Goal: Navigation & Orientation: Find specific page/section

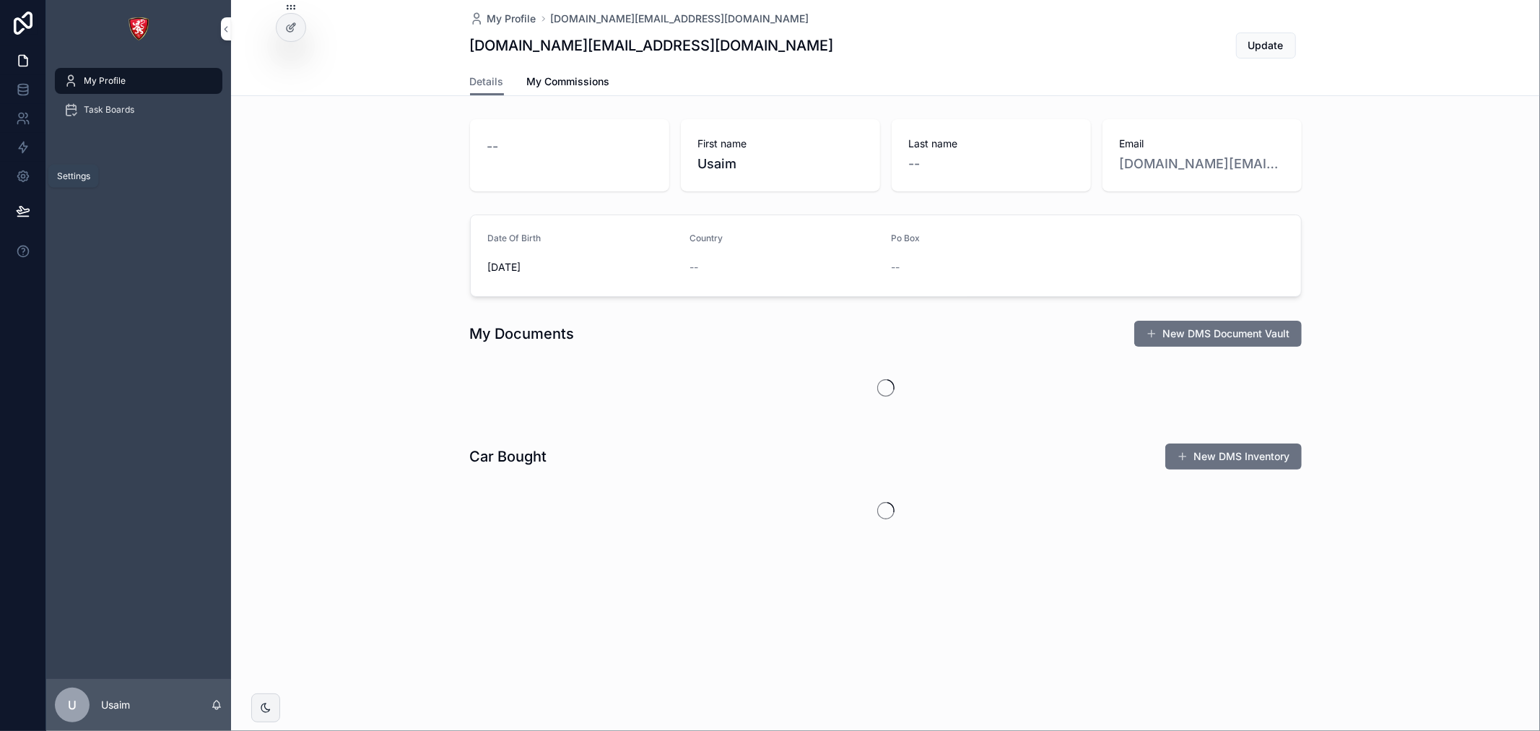
click at [26, 178] on icon at bounding box center [22, 176] width 11 height 11
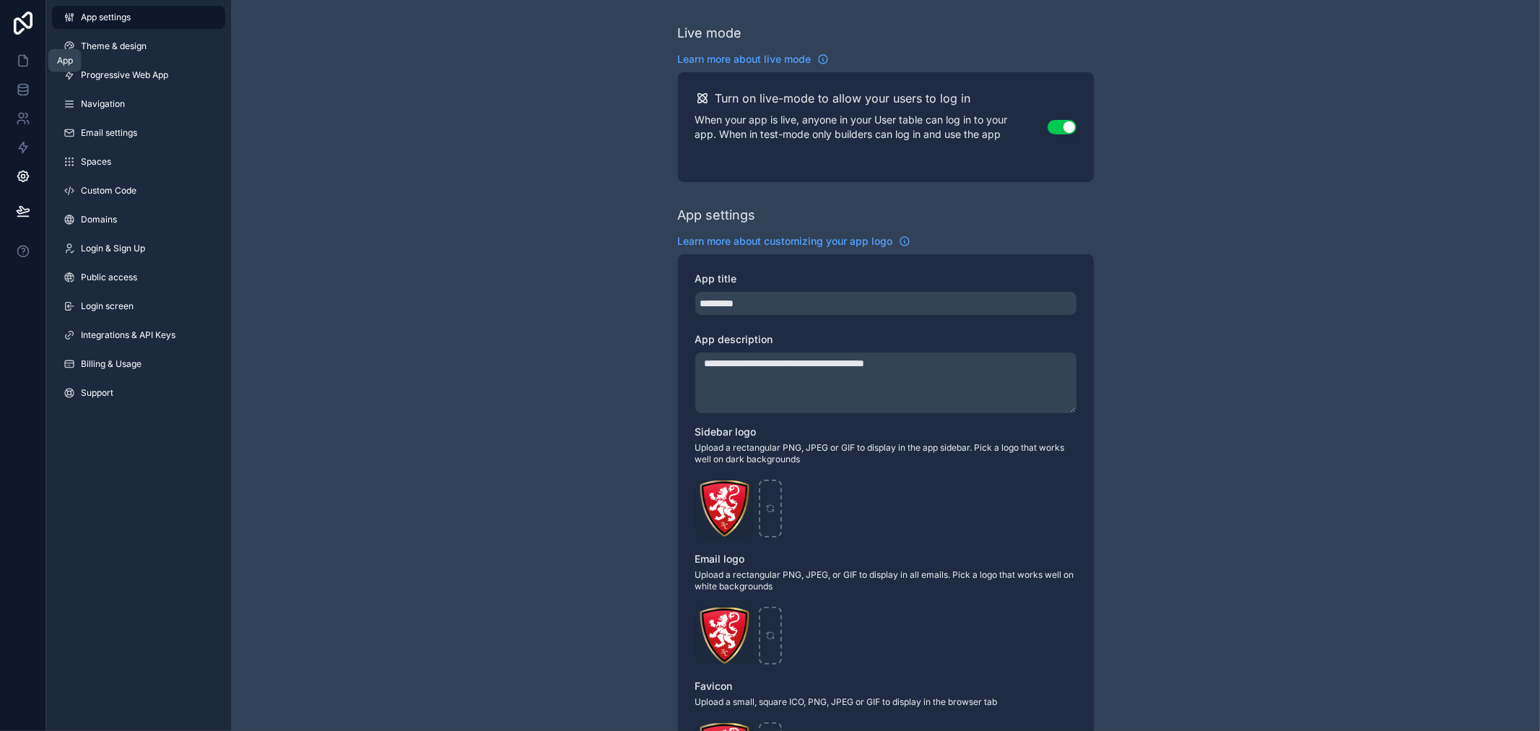
click at [32, 56] on link at bounding box center [22, 60] width 45 height 29
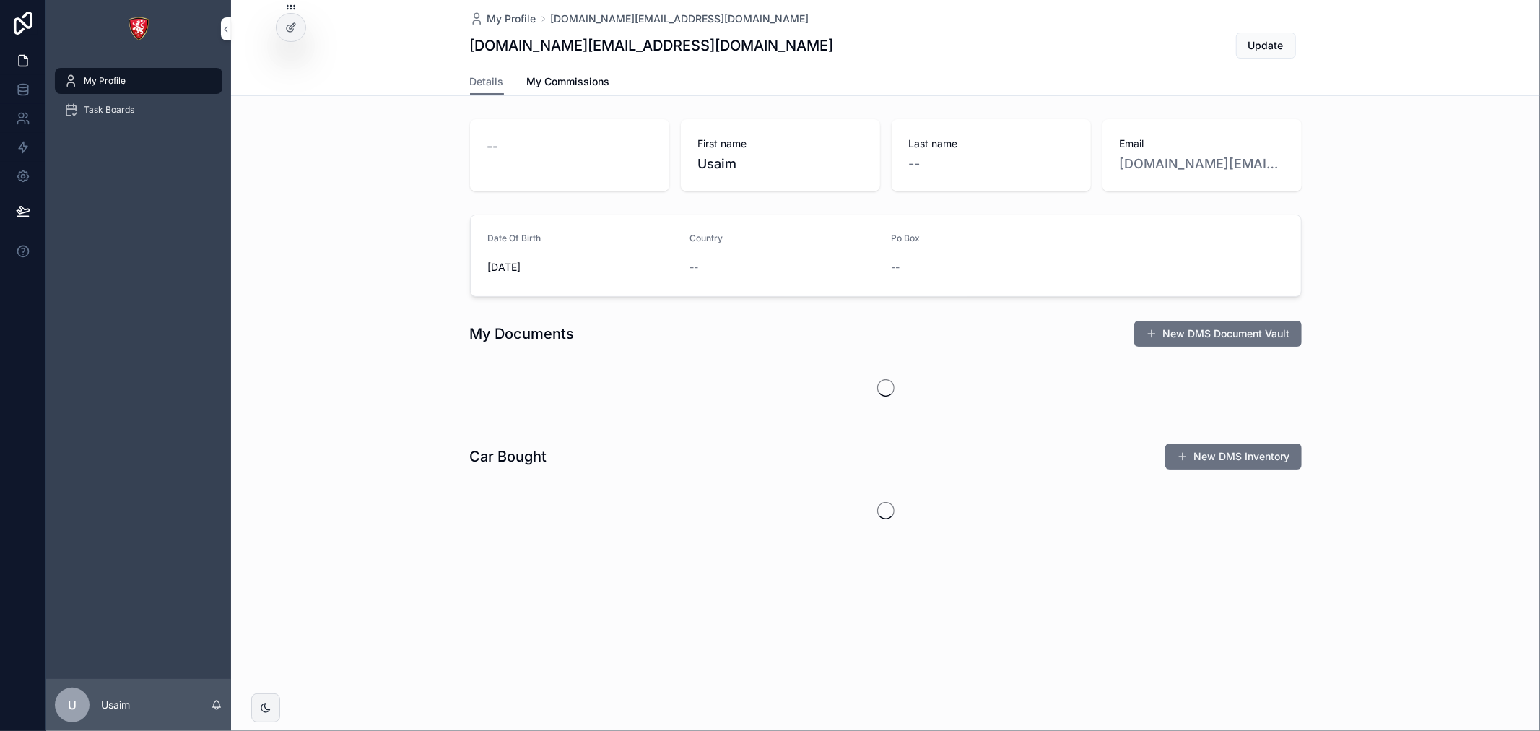
click at [139, 27] on img "scrollable content" at bounding box center [138, 28] width 23 height 23
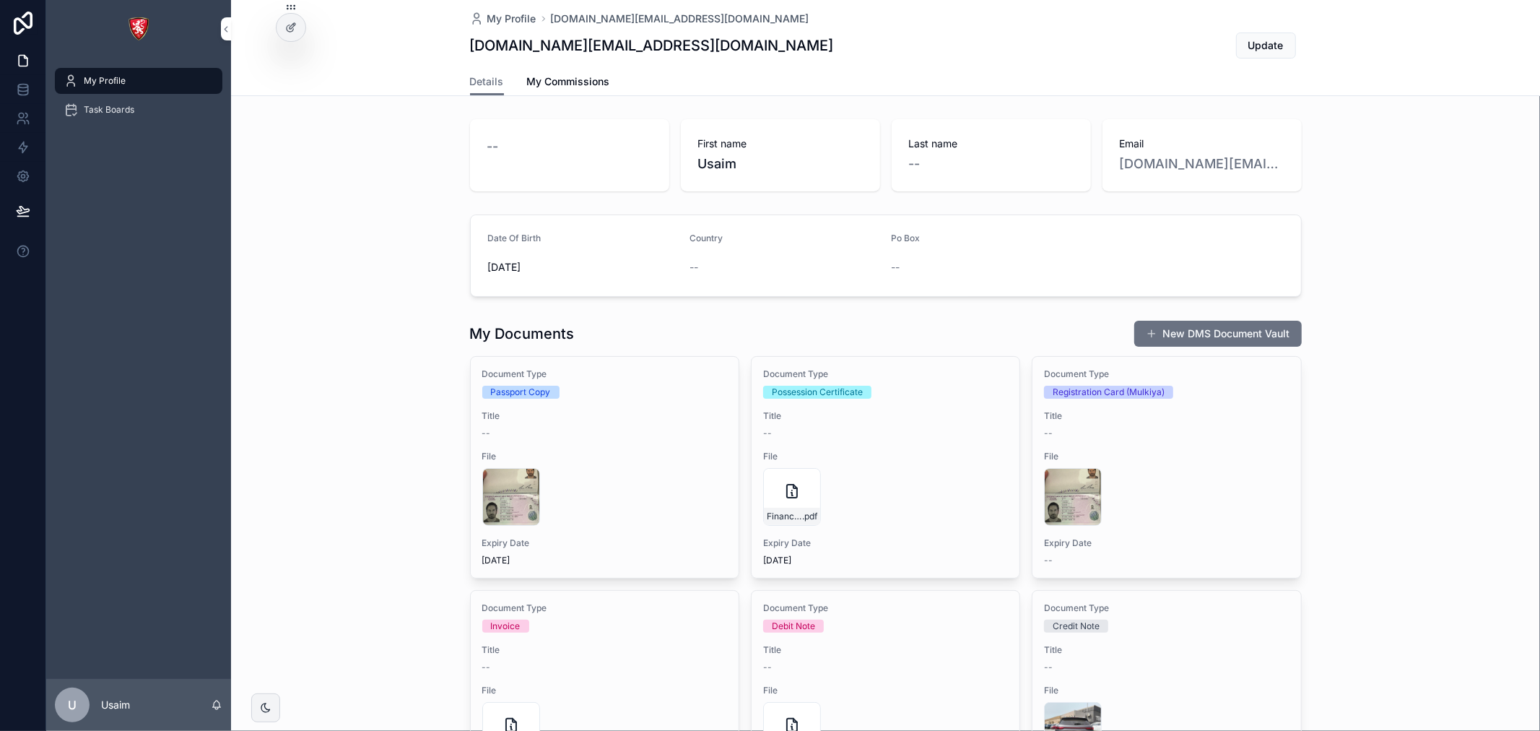
click at [137, 75] on div "My Profile" at bounding box center [139, 80] width 150 height 23
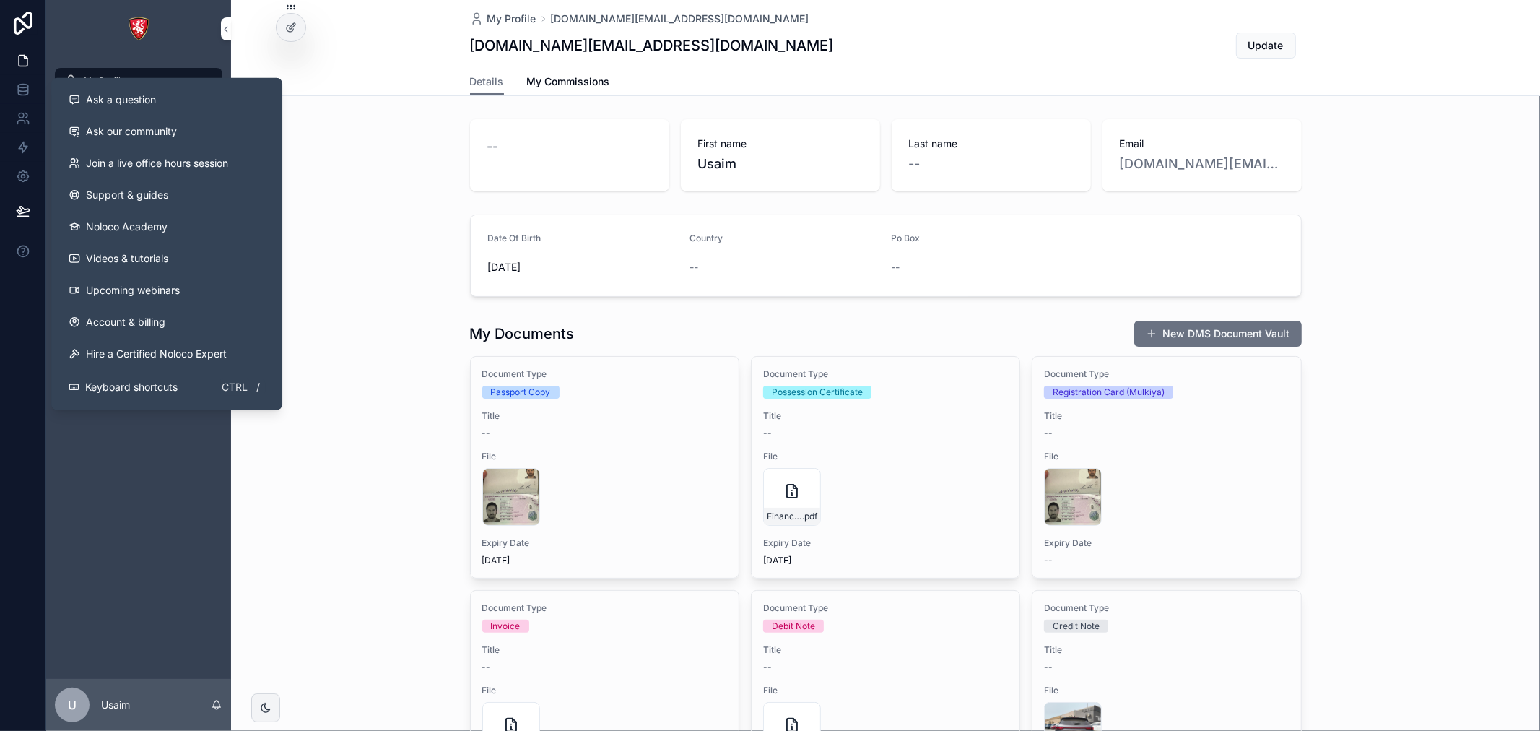
click at [20, 5] on link at bounding box center [23, 23] width 46 height 46
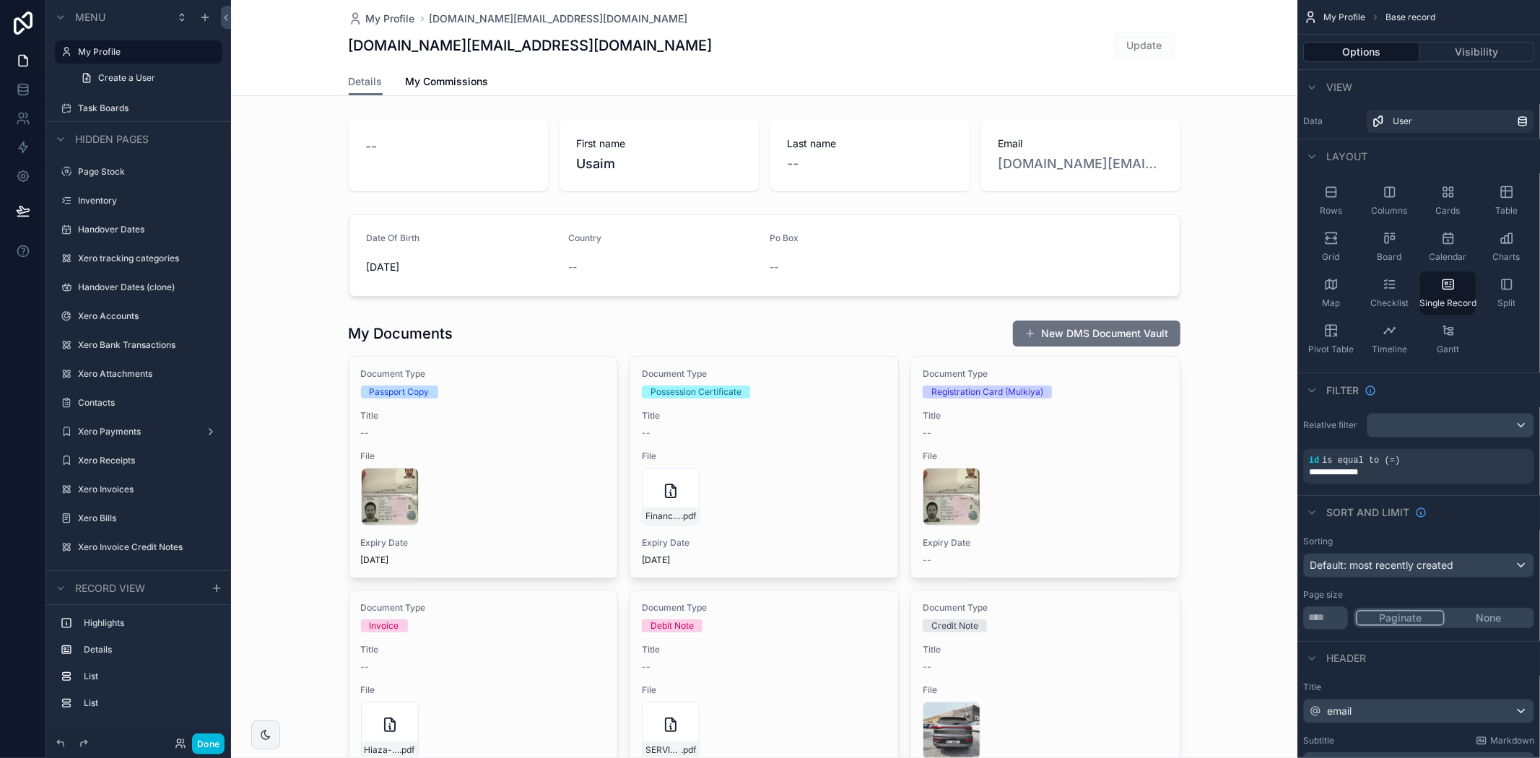
drag, startPoint x: 1130, startPoint y: 12, endPoint x: 1013, endPoint y: 5, distance: 117.1
click at [1261, 19] on button "Close toast" at bounding box center [1262, 26] width 14 height 14
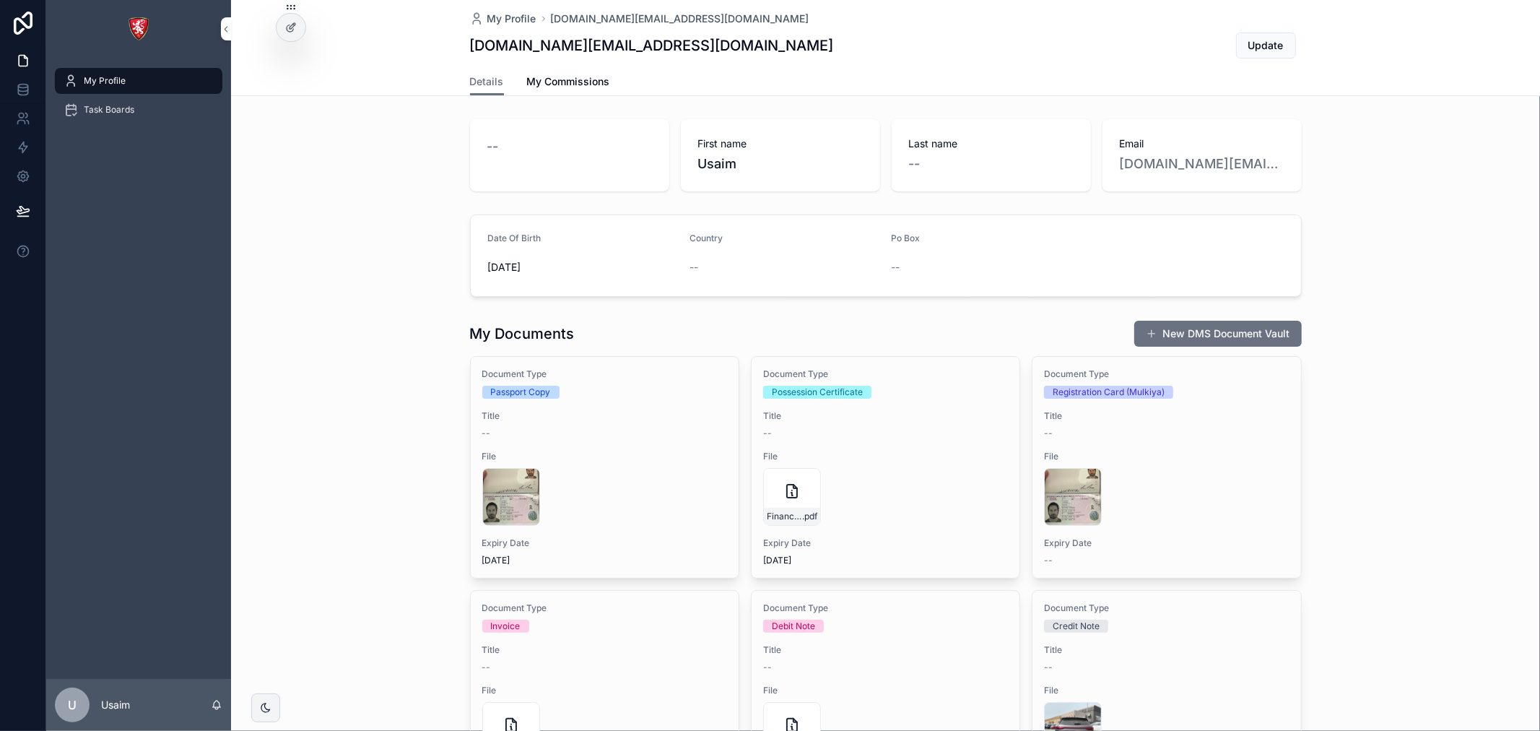
click at [25, 19] on icon at bounding box center [23, 23] width 29 height 23
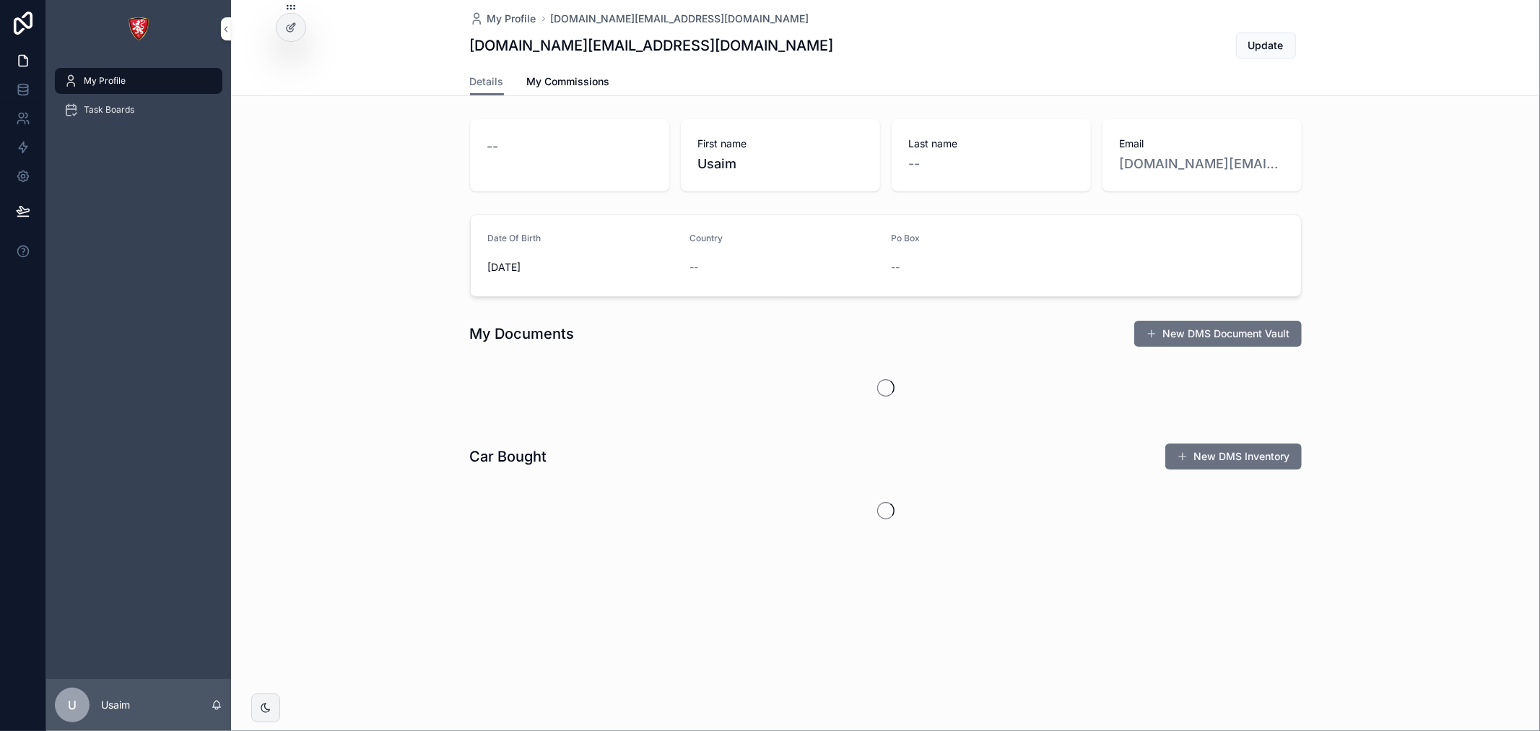
click at [110, 108] on span "Task Boards" at bounding box center [109, 110] width 51 height 12
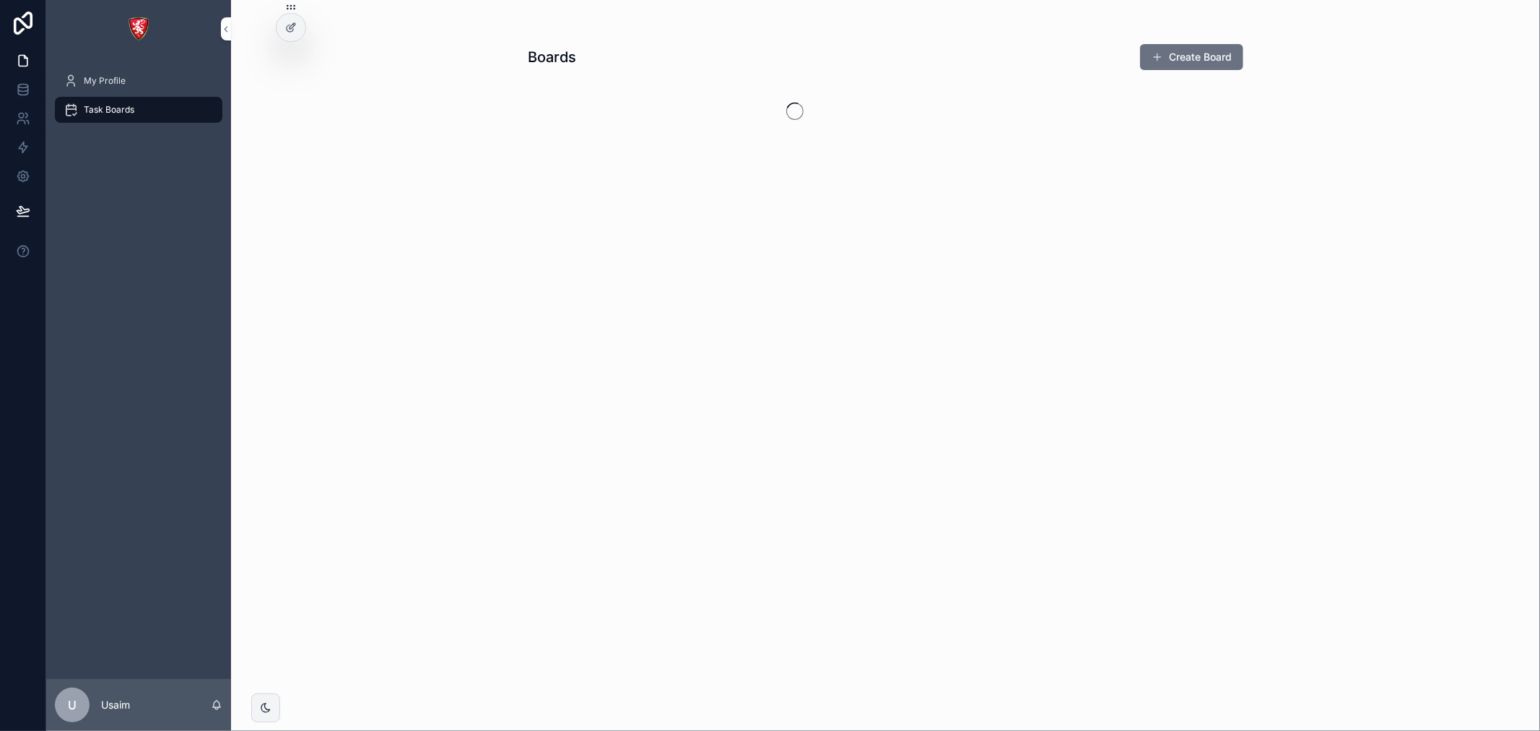
click at [119, 84] on span "My Profile" at bounding box center [105, 81] width 42 height 12
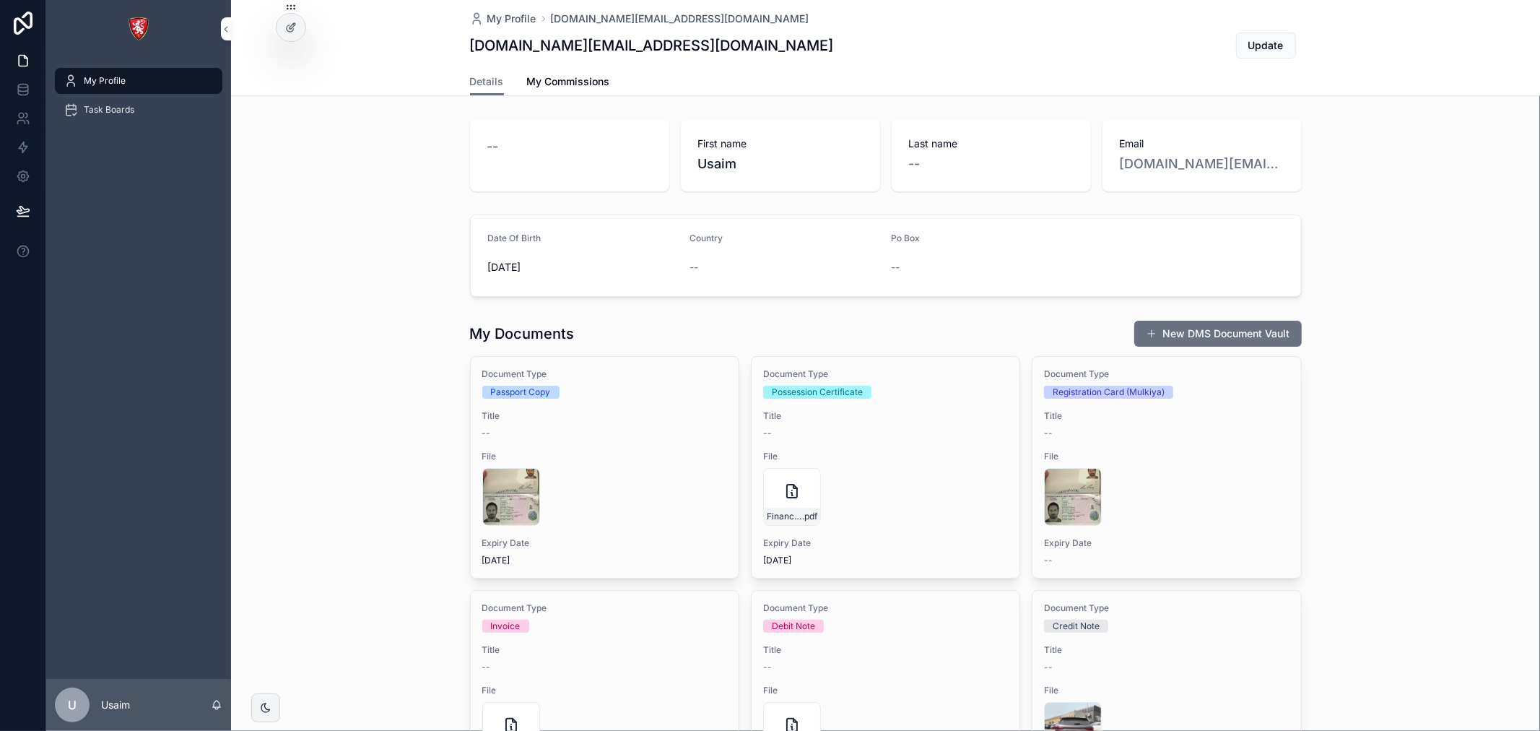
click at [294, 29] on icon at bounding box center [291, 28] width 12 height 12
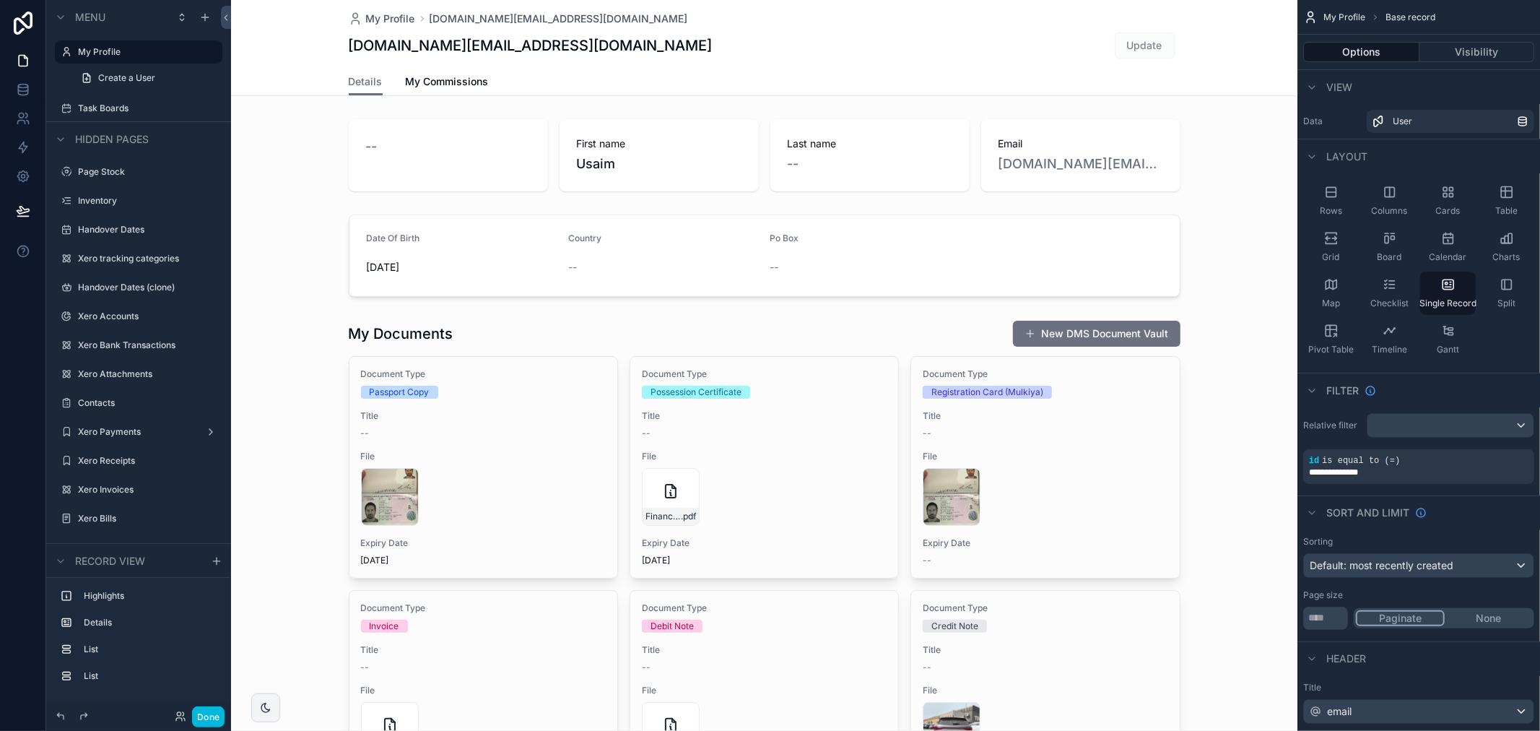
click at [209, 723] on button "Done" at bounding box center [208, 716] width 32 height 21
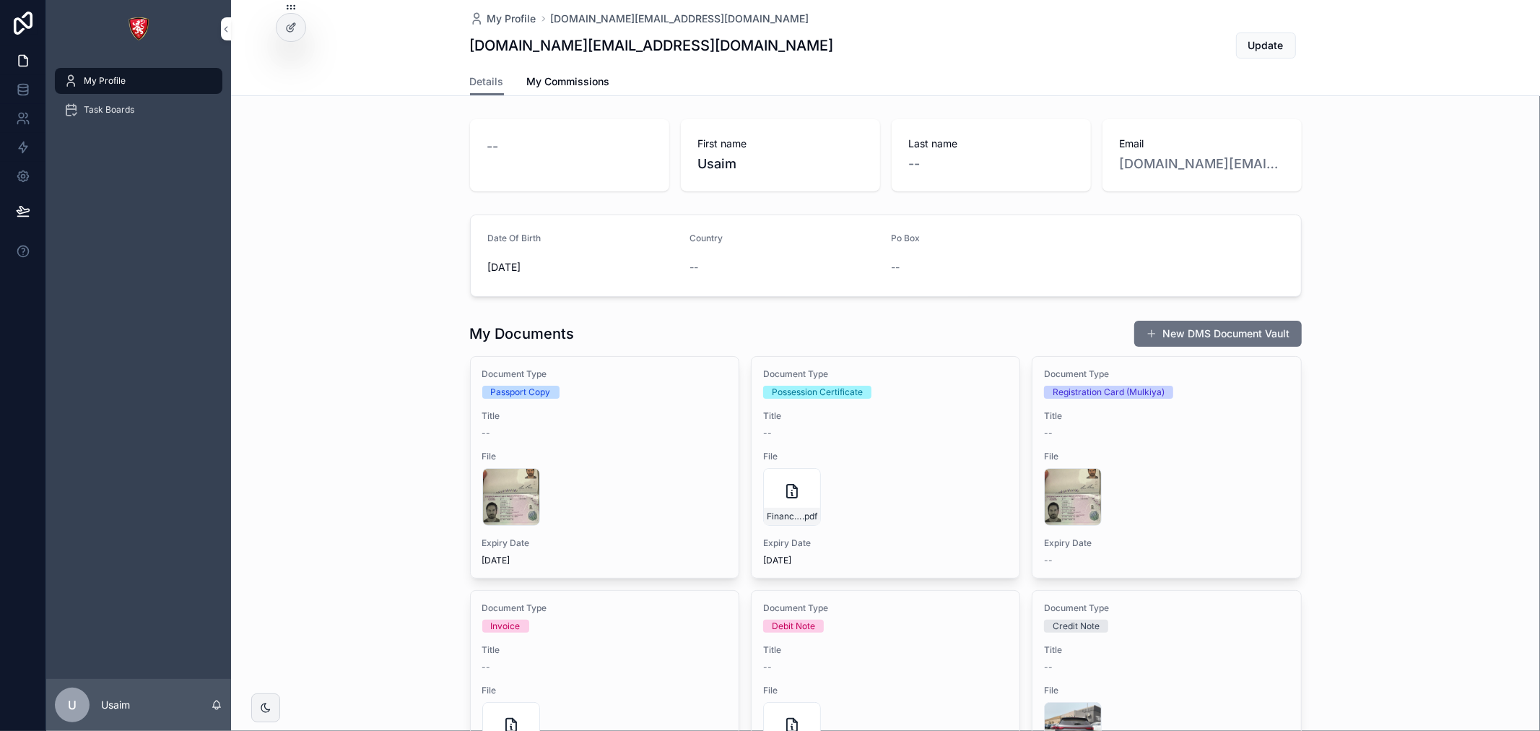
click at [135, 113] on div "Task Boards" at bounding box center [139, 109] width 150 height 23
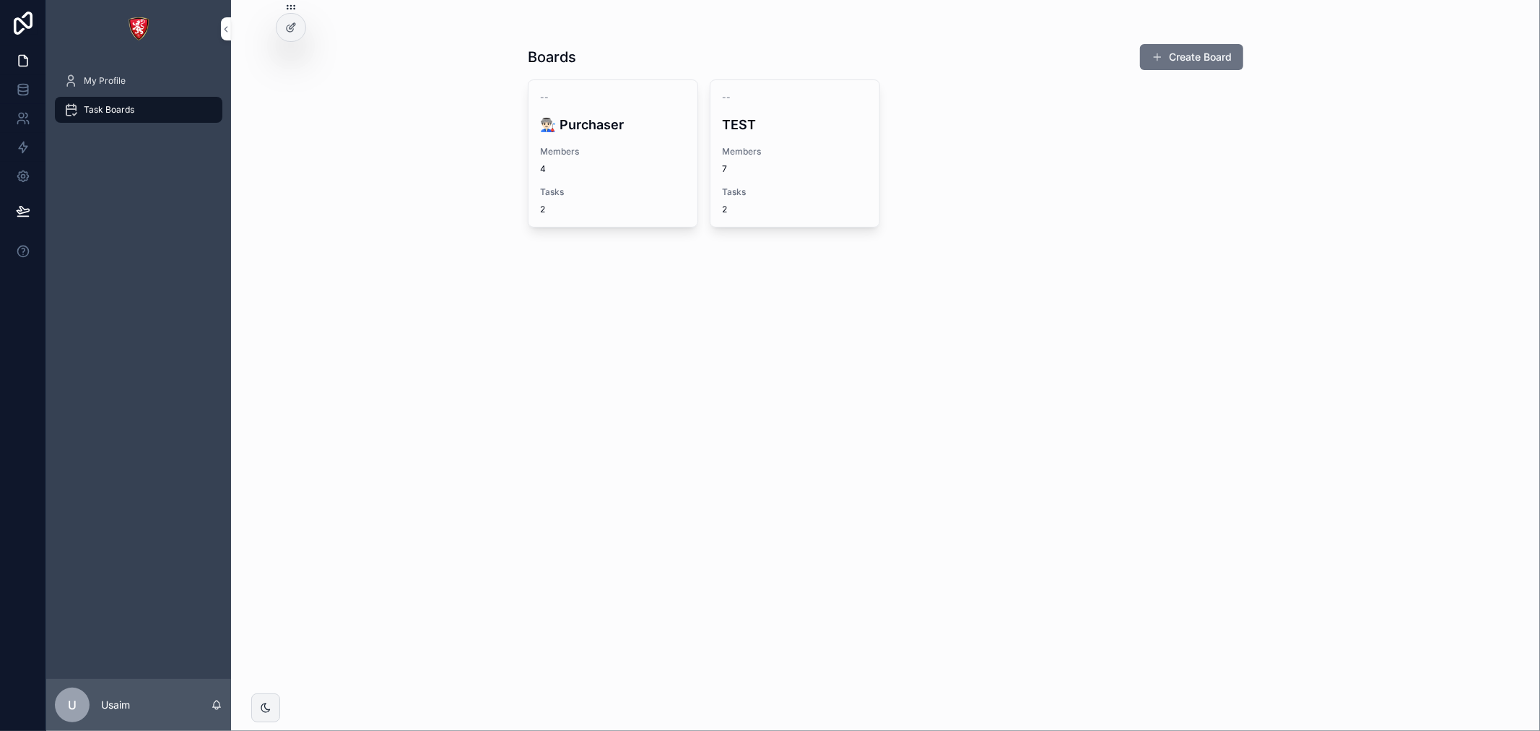
click at [75, 78] on icon "scrollable content" at bounding box center [71, 81] width 14 height 14
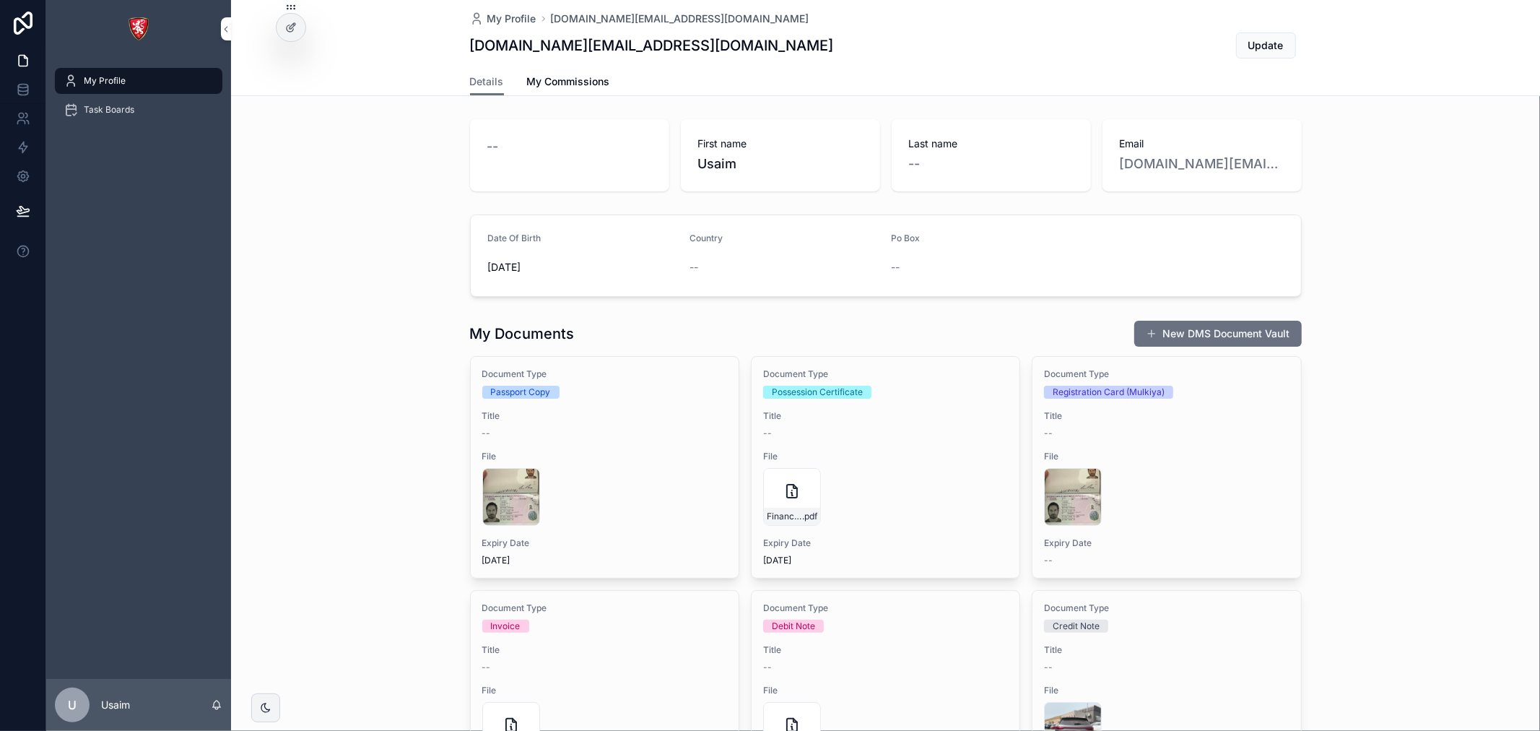
click at [532, 152] on div "--" at bounding box center [569, 146] width 165 height 20
click at [515, 167] on div "--" at bounding box center [569, 155] width 199 height 72
click at [515, 170] on div "--" at bounding box center [569, 155] width 199 height 72
drag, startPoint x: 515, startPoint y: 170, endPoint x: 513, endPoint y: 178, distance: 7.4
click at [513, 178] on div "--" at bounding box center [569, 155] width 199 height 72
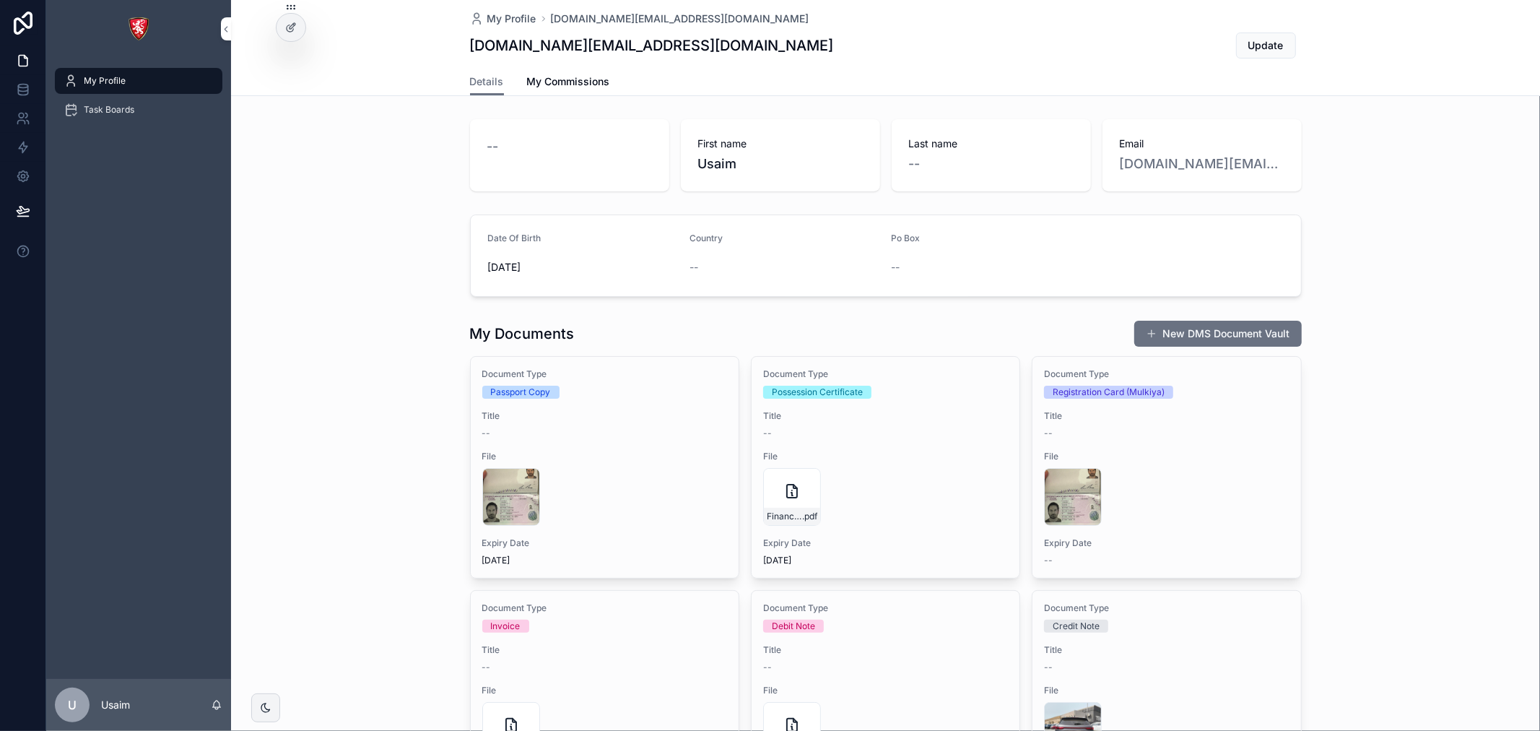
click at [286, 34] on div at bounding box center [290, 27] width 29 height 27
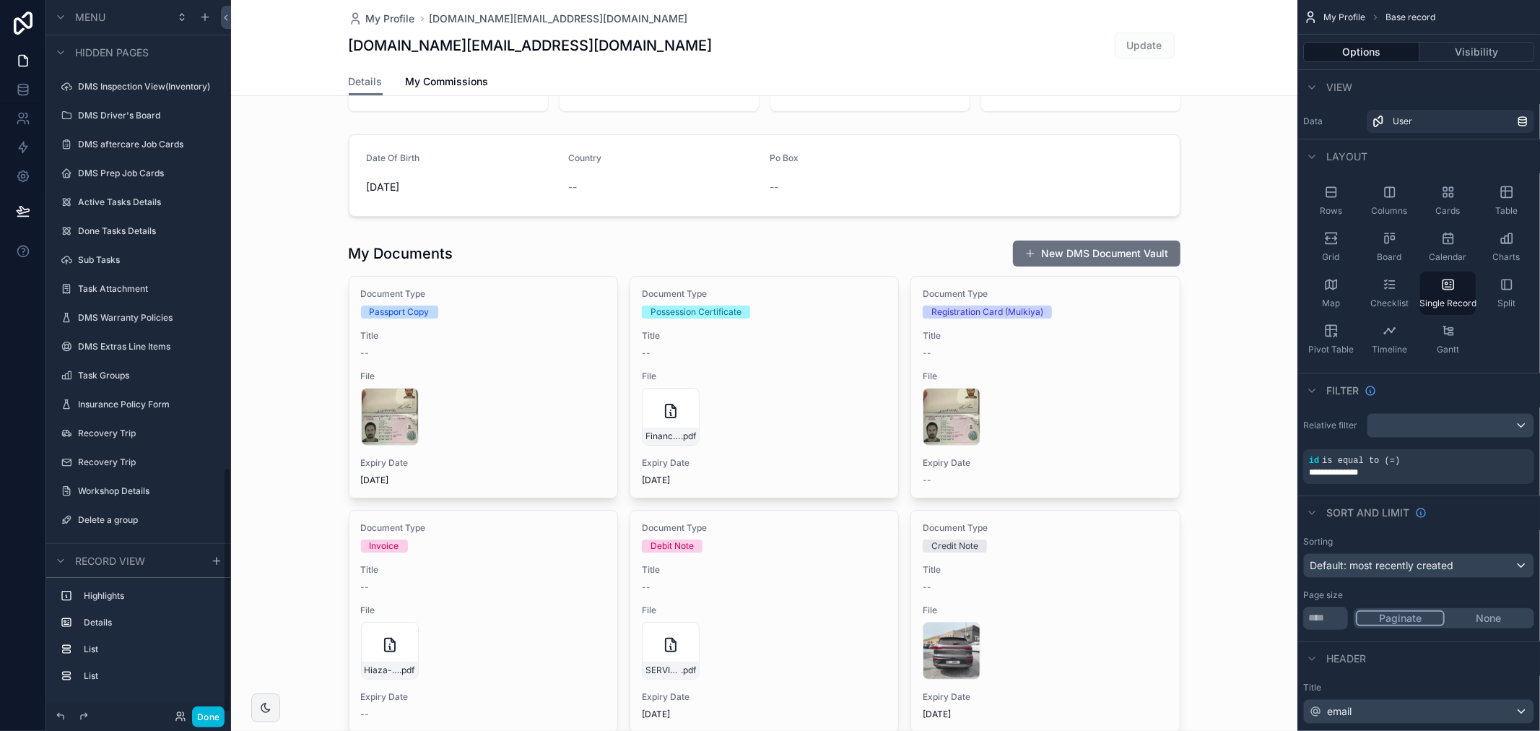
scroll to position [715, 0]
click at [23, 124] on icon at bounding box center [23, 118] width 14 height 14
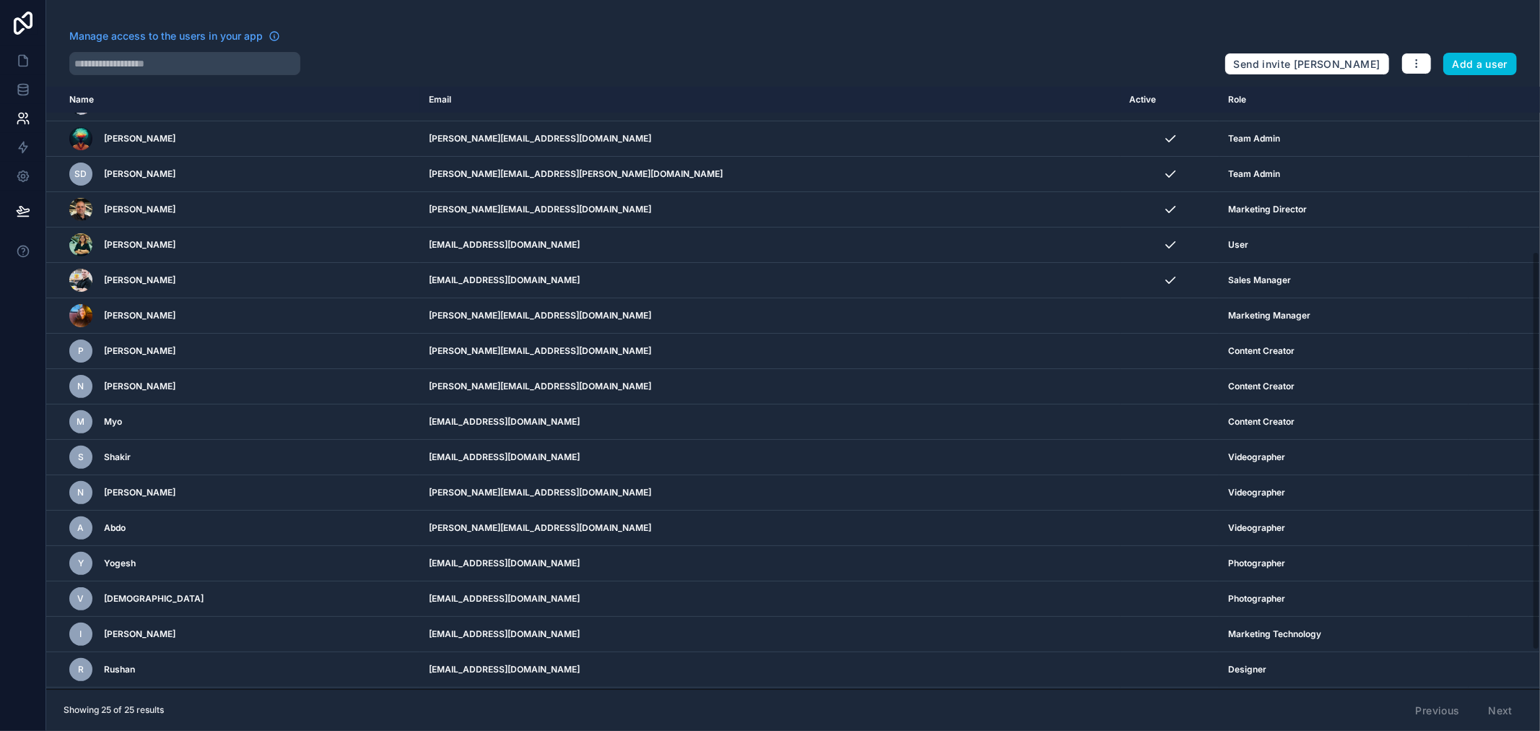
scroll to position [308, 0]
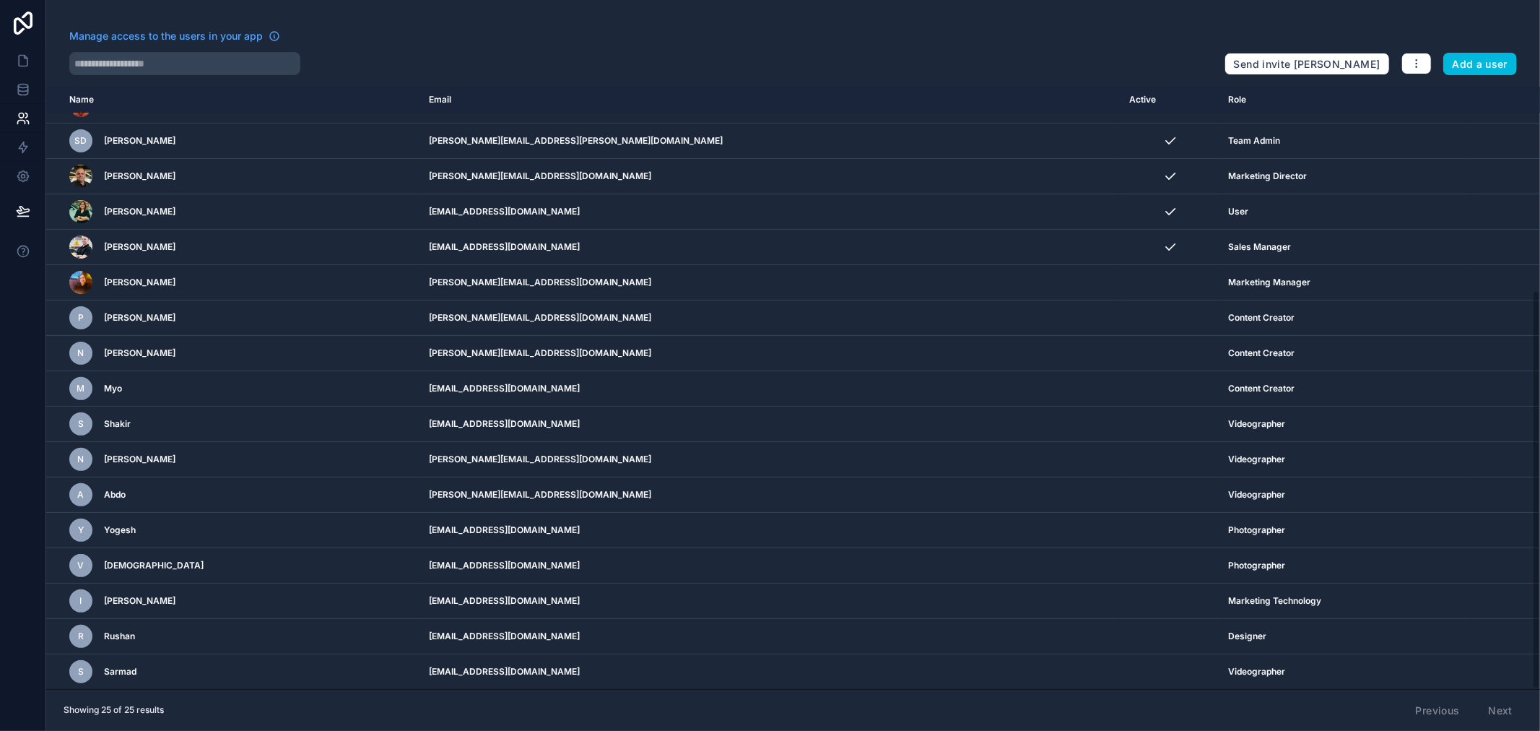
click at [74, 210] on div "scrollable content" at bounding box center [80, 211] width 23 height 23
click at [24, 94] on icon at bounding box center [23, 89] width 14 height 14
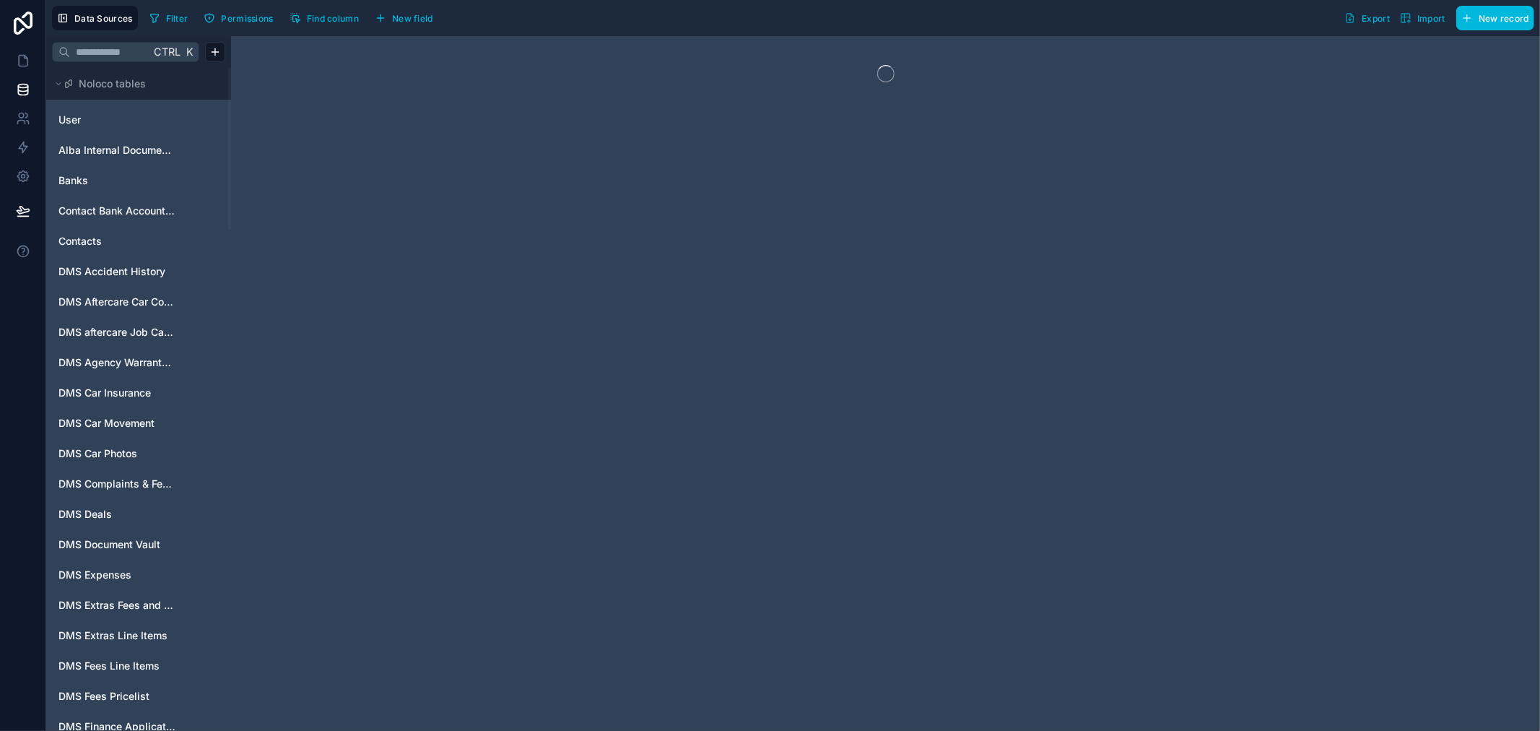
click at [95, 240] on span "Contacts" at bounding box center [79, 241] width 43 height 14
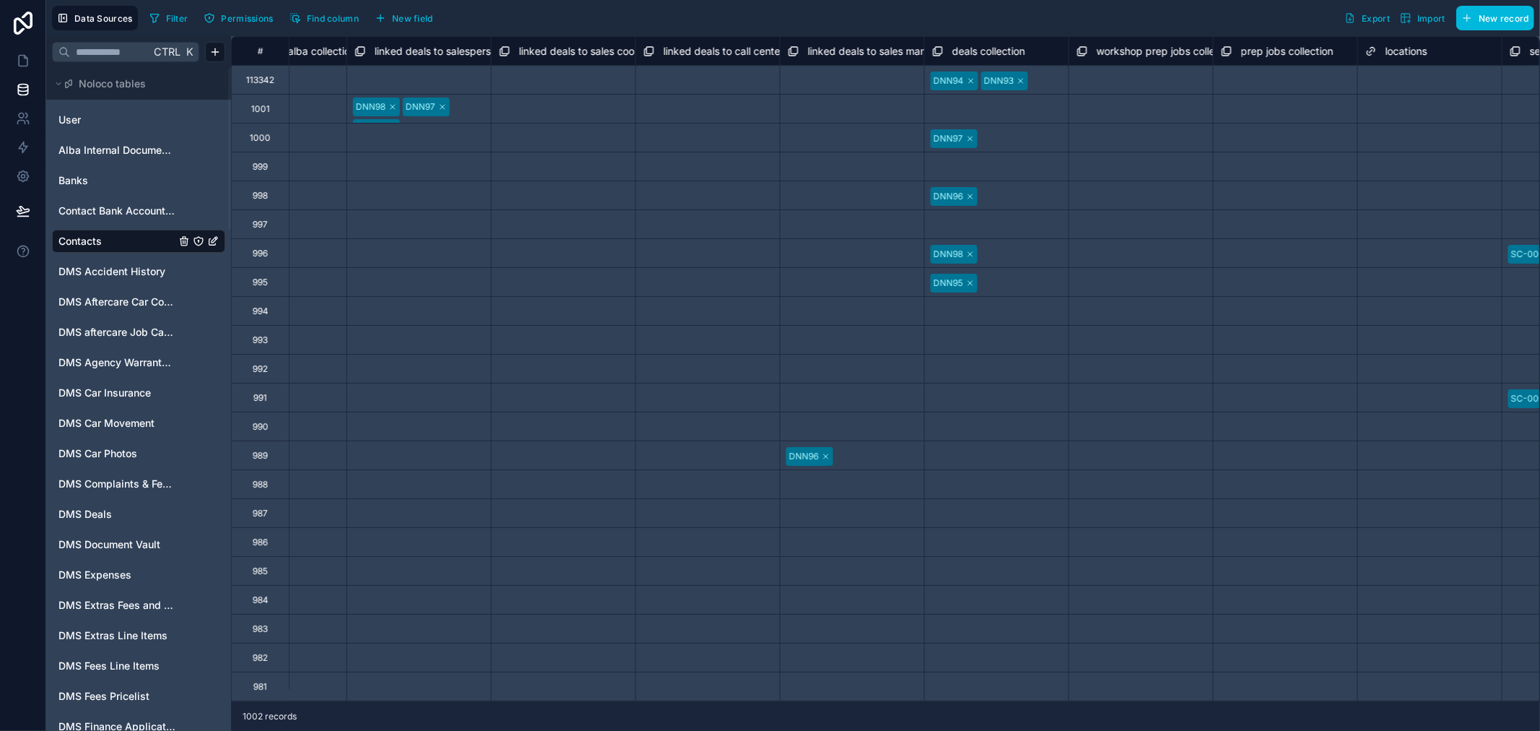
scroll to position [0, 10744]
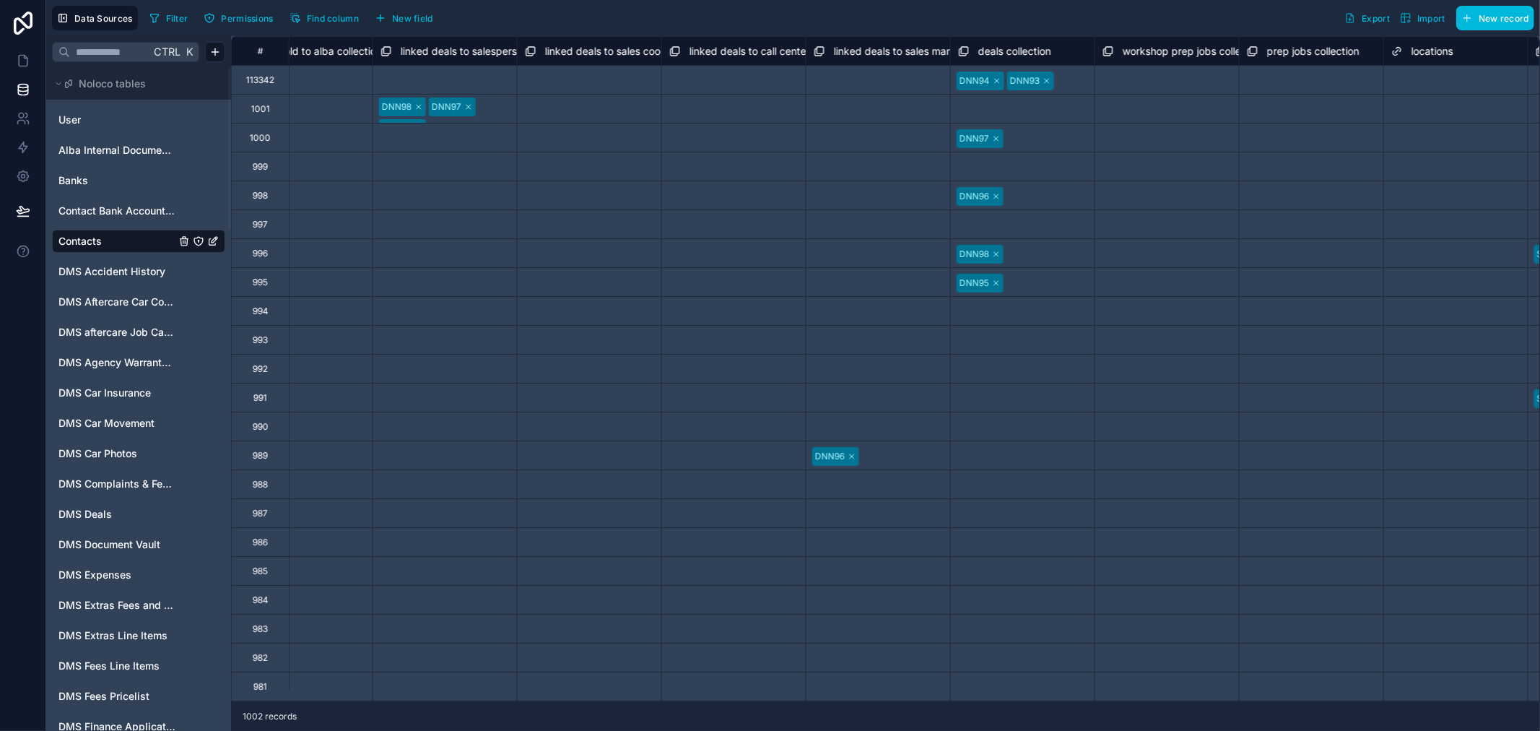
click at [332, 17] on span "Find column" at bounding box center [333, 18] width 52 height 11
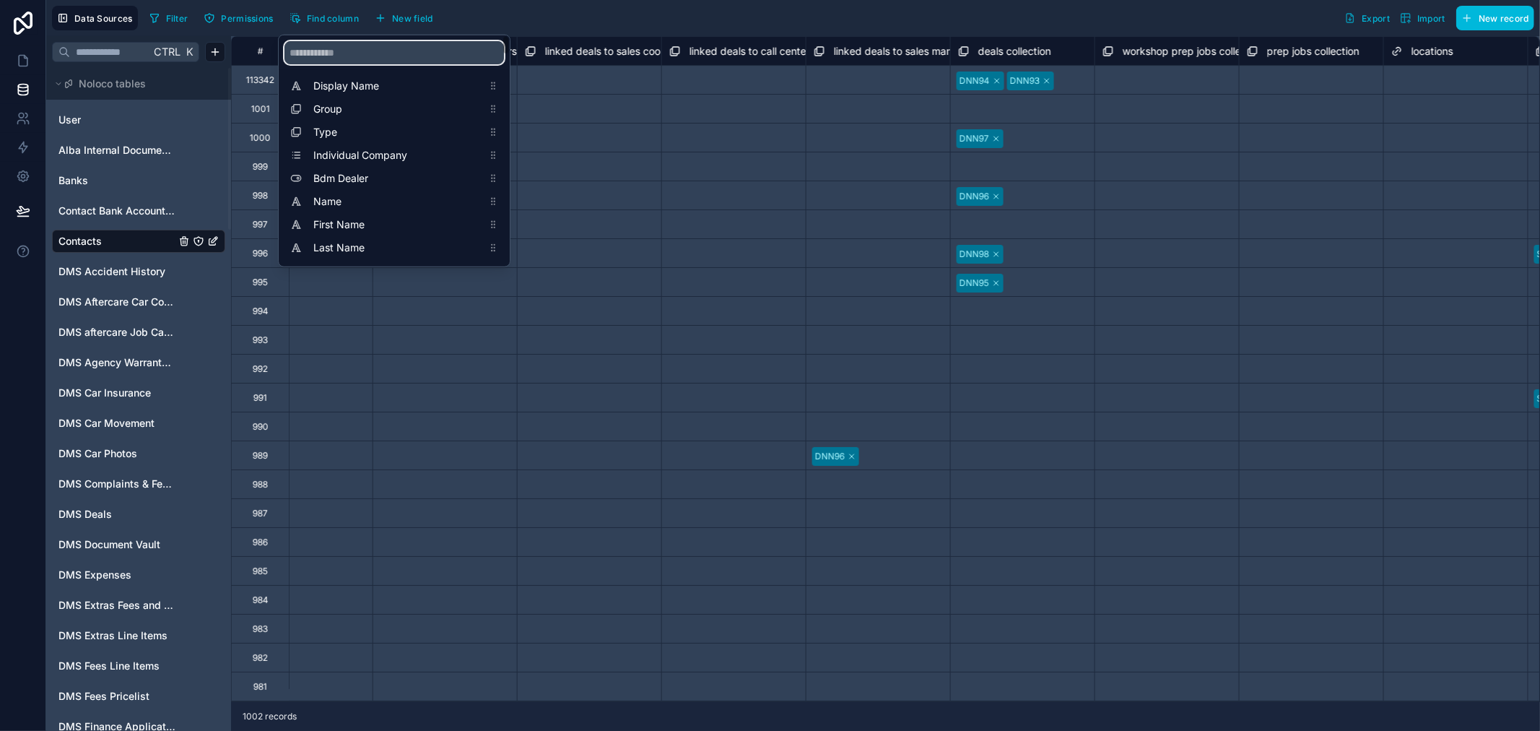
click at [349, 58] on input "scrollable content" at bounding box center [393, 52] width 219 height 23
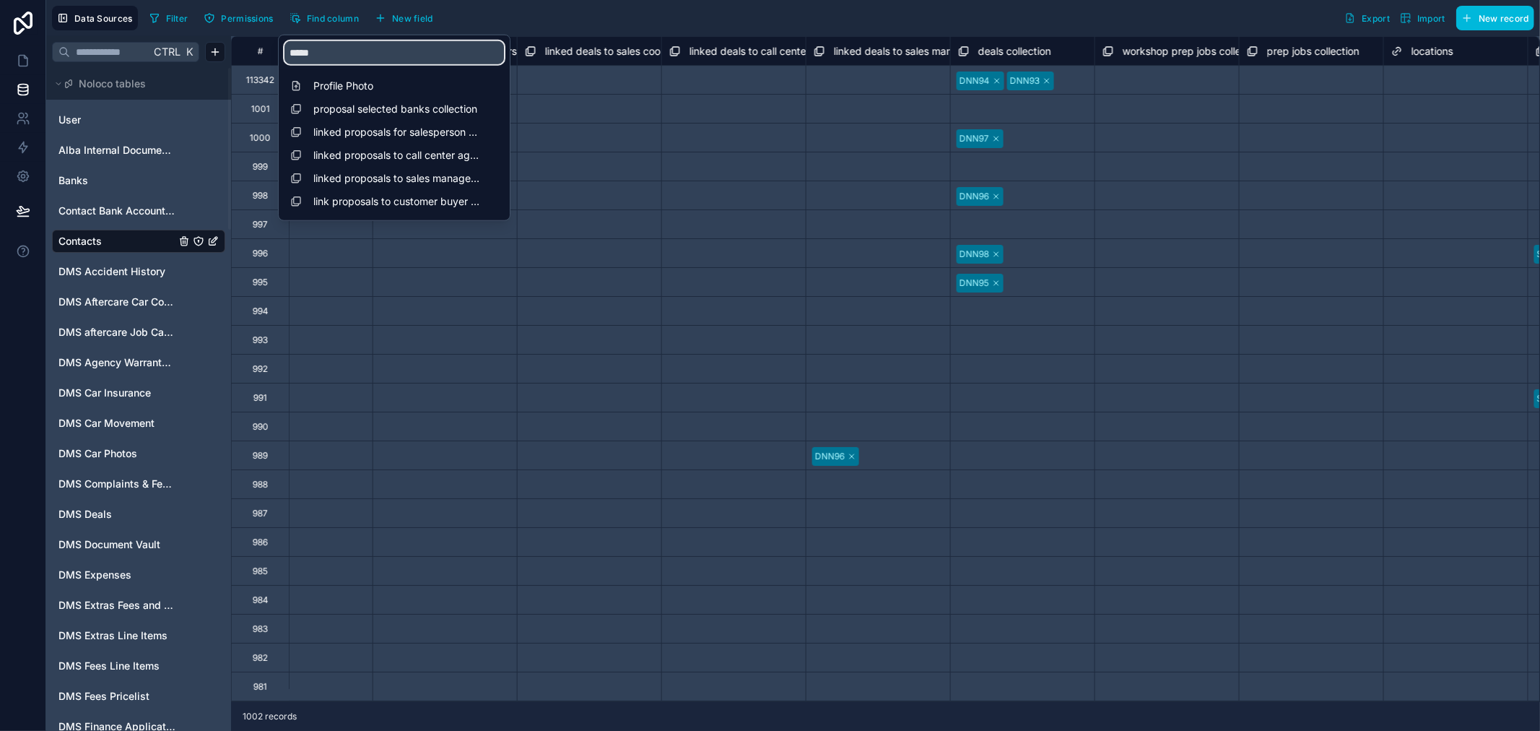
type input "*****"
click at [416, 87] on span "Profile Photo" at bounding box center [397, 86] width 169 height 14
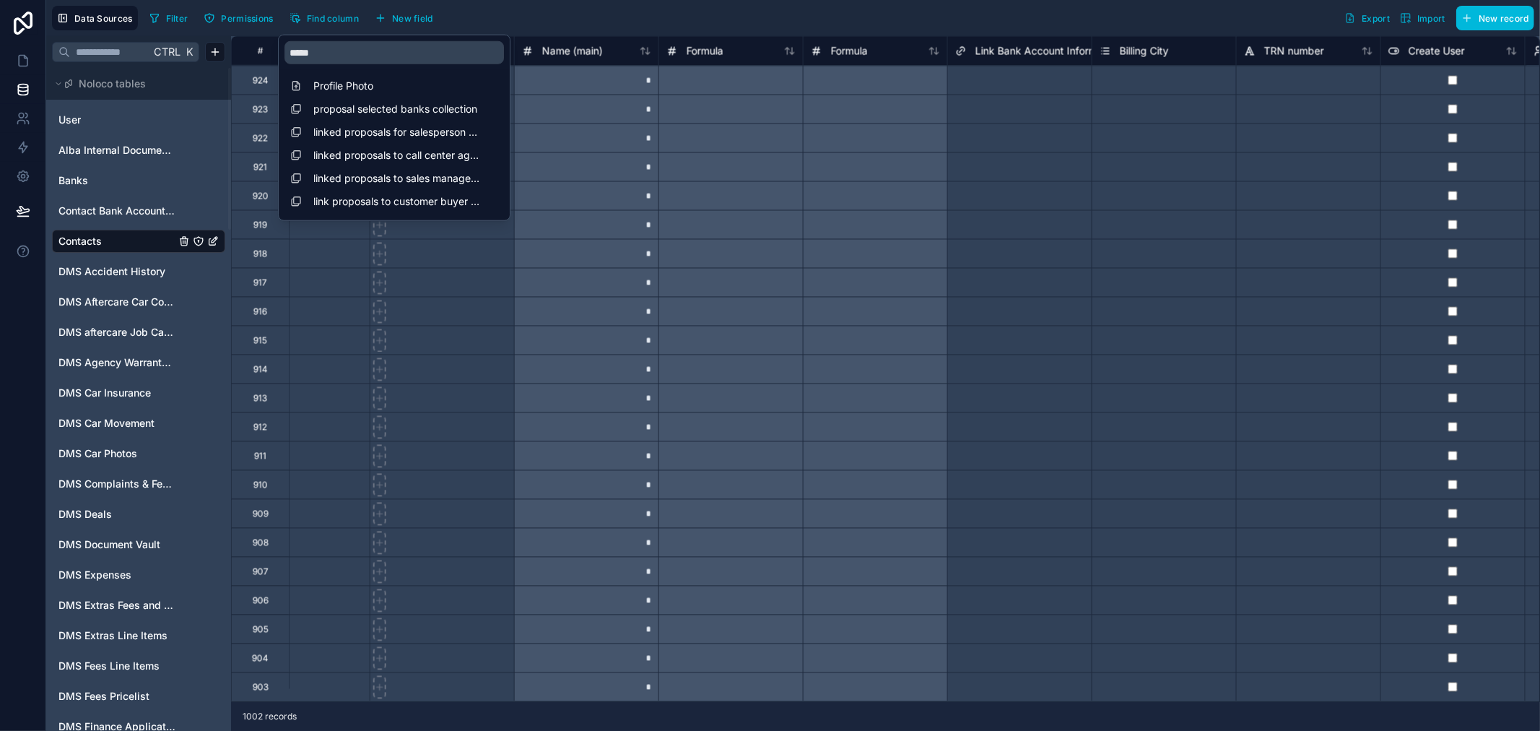
scroll to position [2263, 6127]
click at [96, 118] on link "User" at bounding box center [116, 120] width 117 height 14
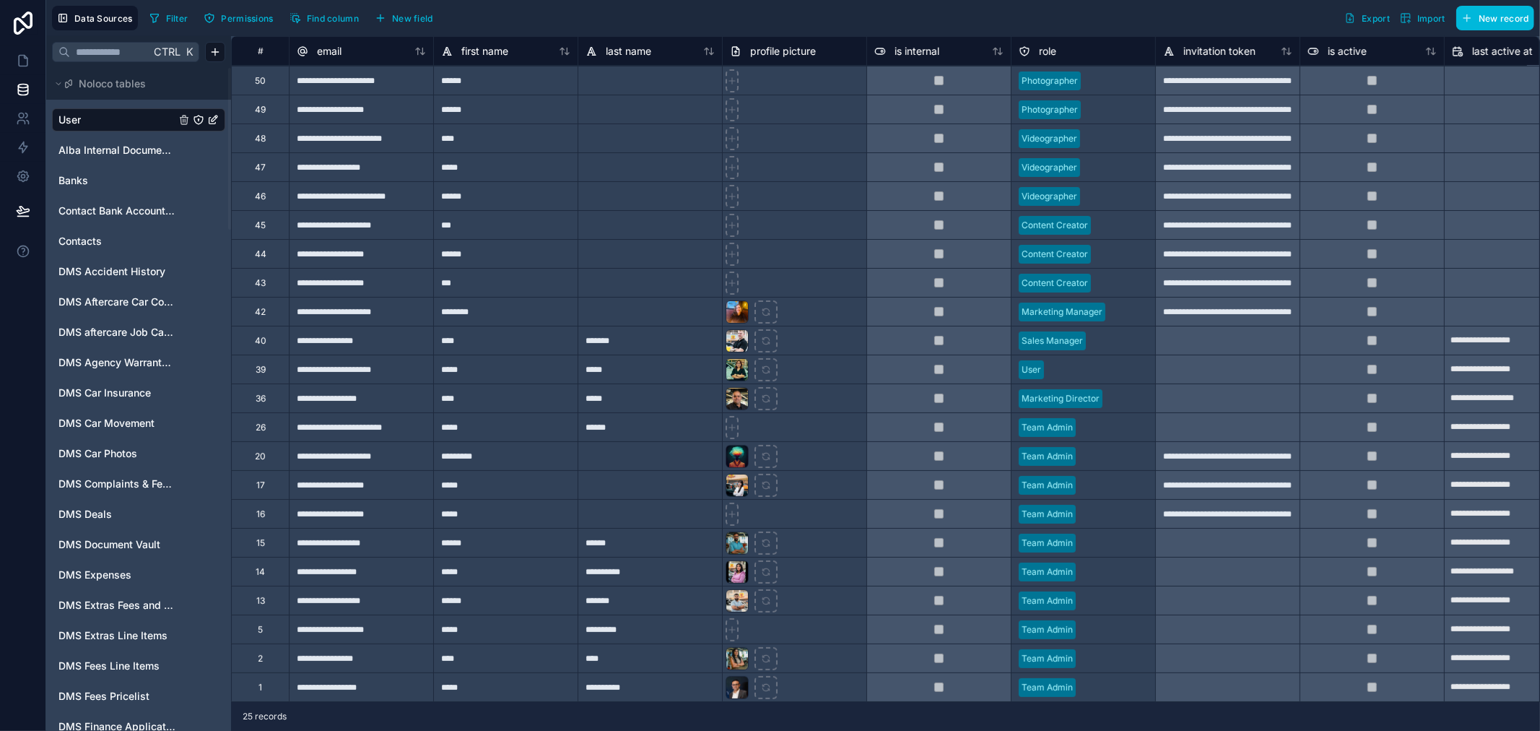
scroll to position [97, 0]
click at [734, 330] on div at bounding box center [736, 340] width 23 height 23
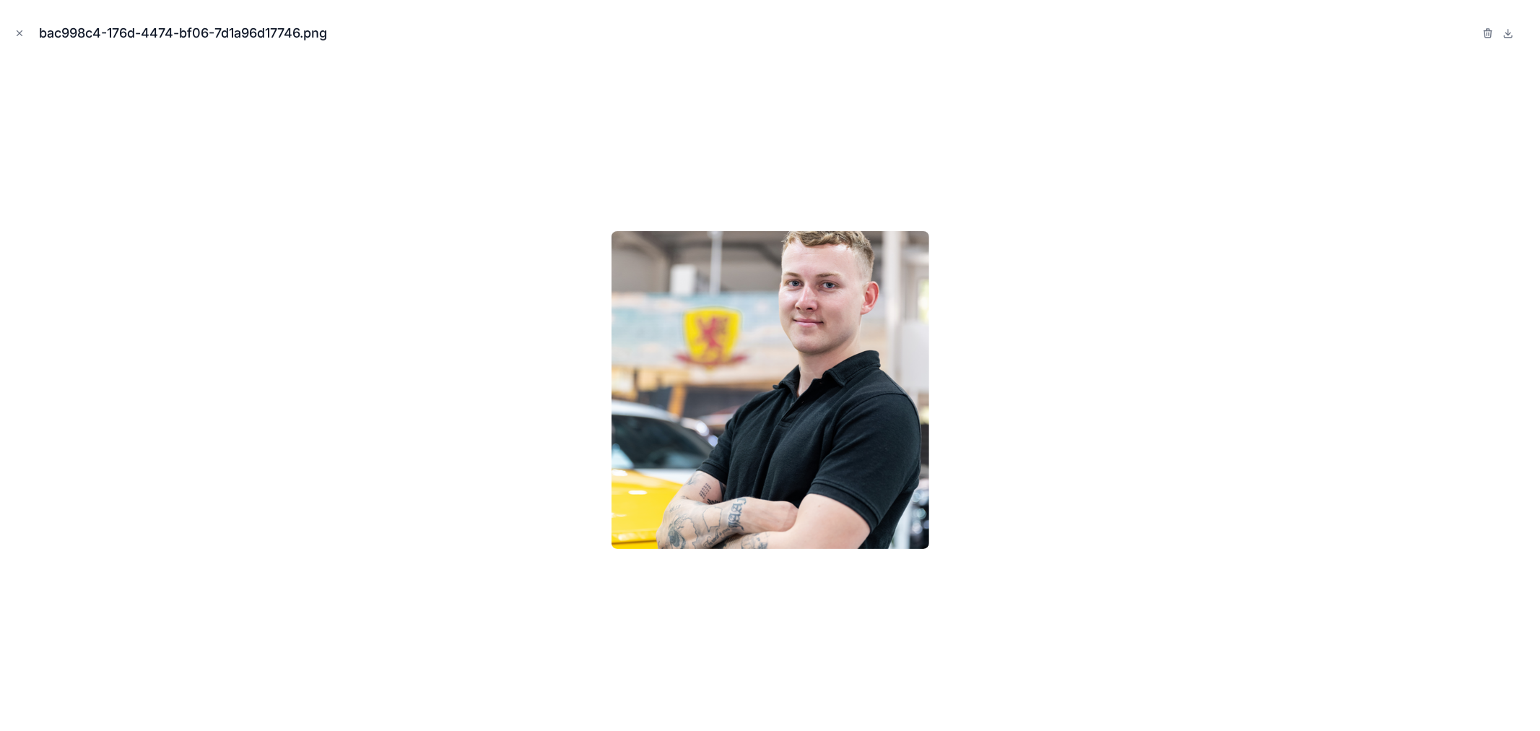
click at [1194, 217] on div at bounding box center [770, 390] width 1517 height 658
click at [15, 33] on icon "Close modal" at bounding box center [19, 33] width 10 height 10
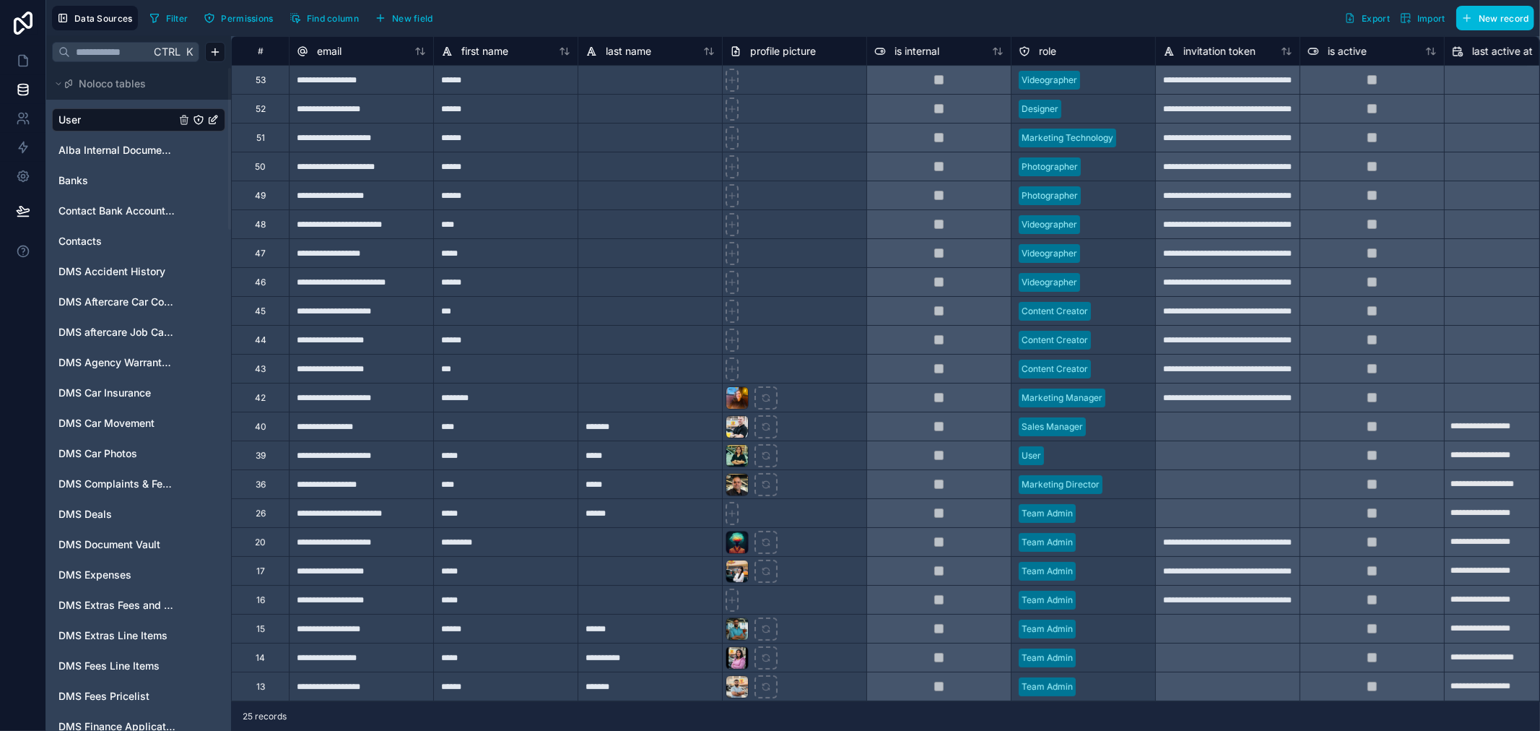
click at [735, 603] on icon at bounding box center [732, 600] width 10 height 10
type input "**********"
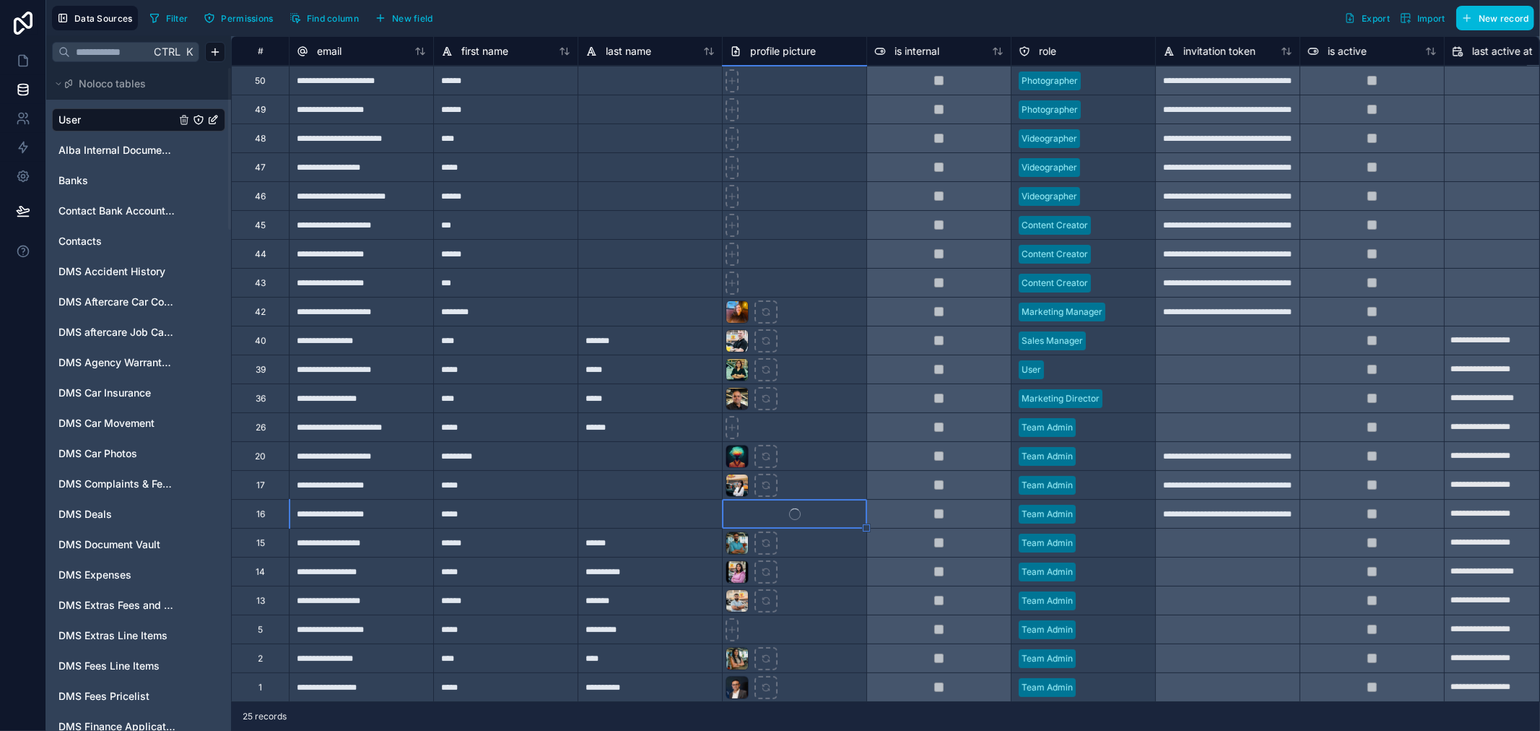
scroll to position [97, 0]
click at [751, 9] on div "Filter Permissions Find column New field Export Import New record" at bounding box center [839, 18] width 1390 height 25
click at [737, 507] on div at bounding box center [736, 513] width 23 height 23
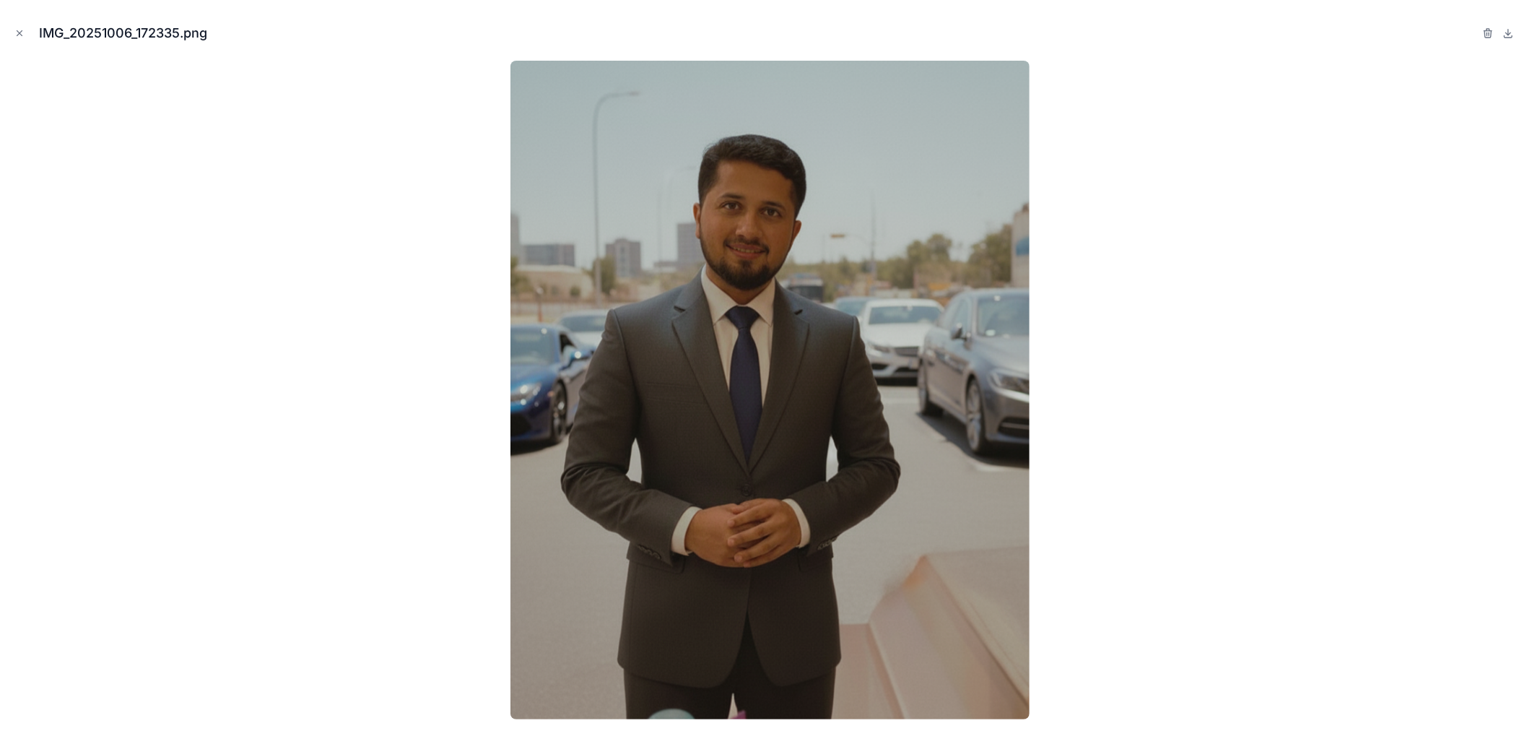
click at [19, 34] on icon "Close modal" at bounding box center [19, 33] width 10 height 10
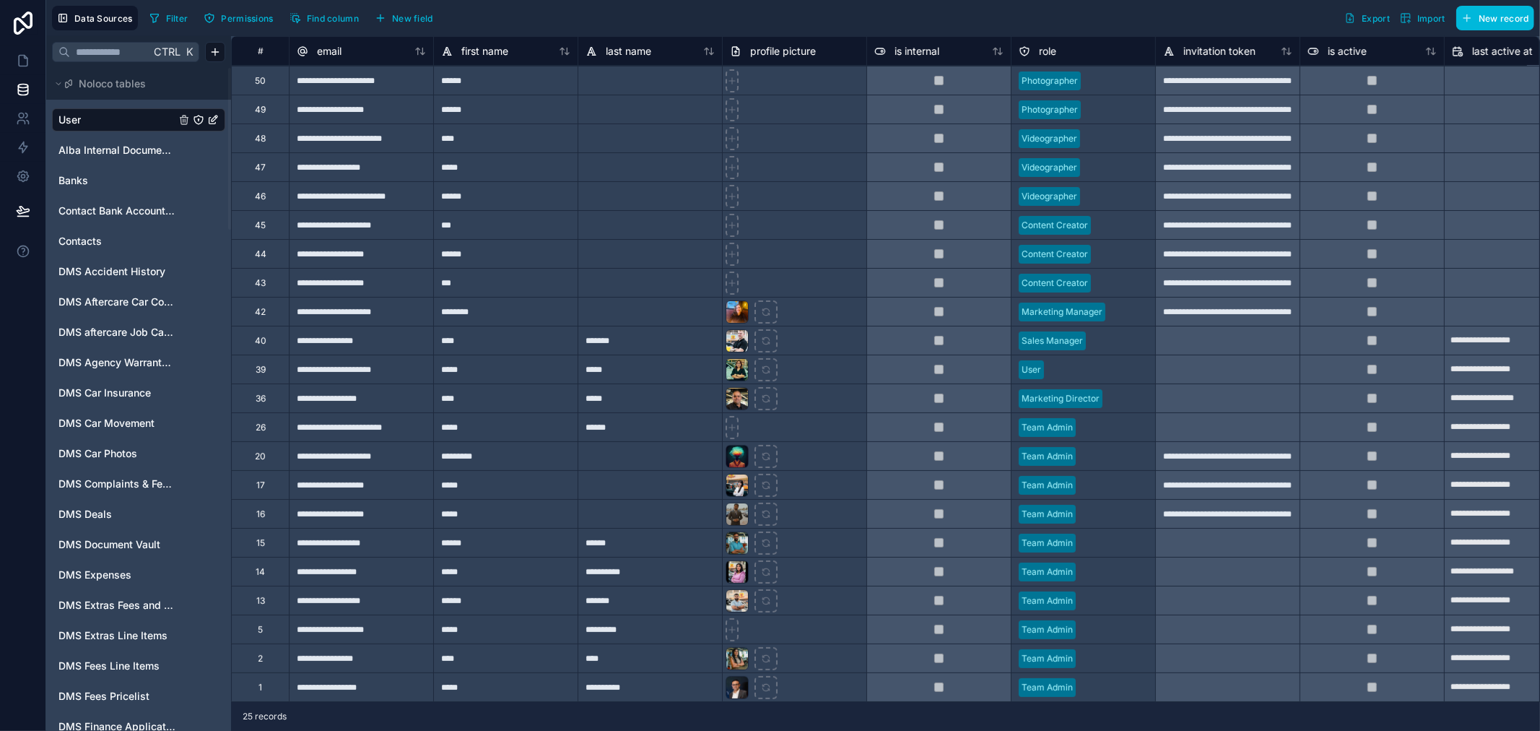
click at [80, 118] on span "User" at bounding box center [69, 120] width 22 height 14
click at [26, 65] on icon at bounding box center [23, 61] width 9 height 11
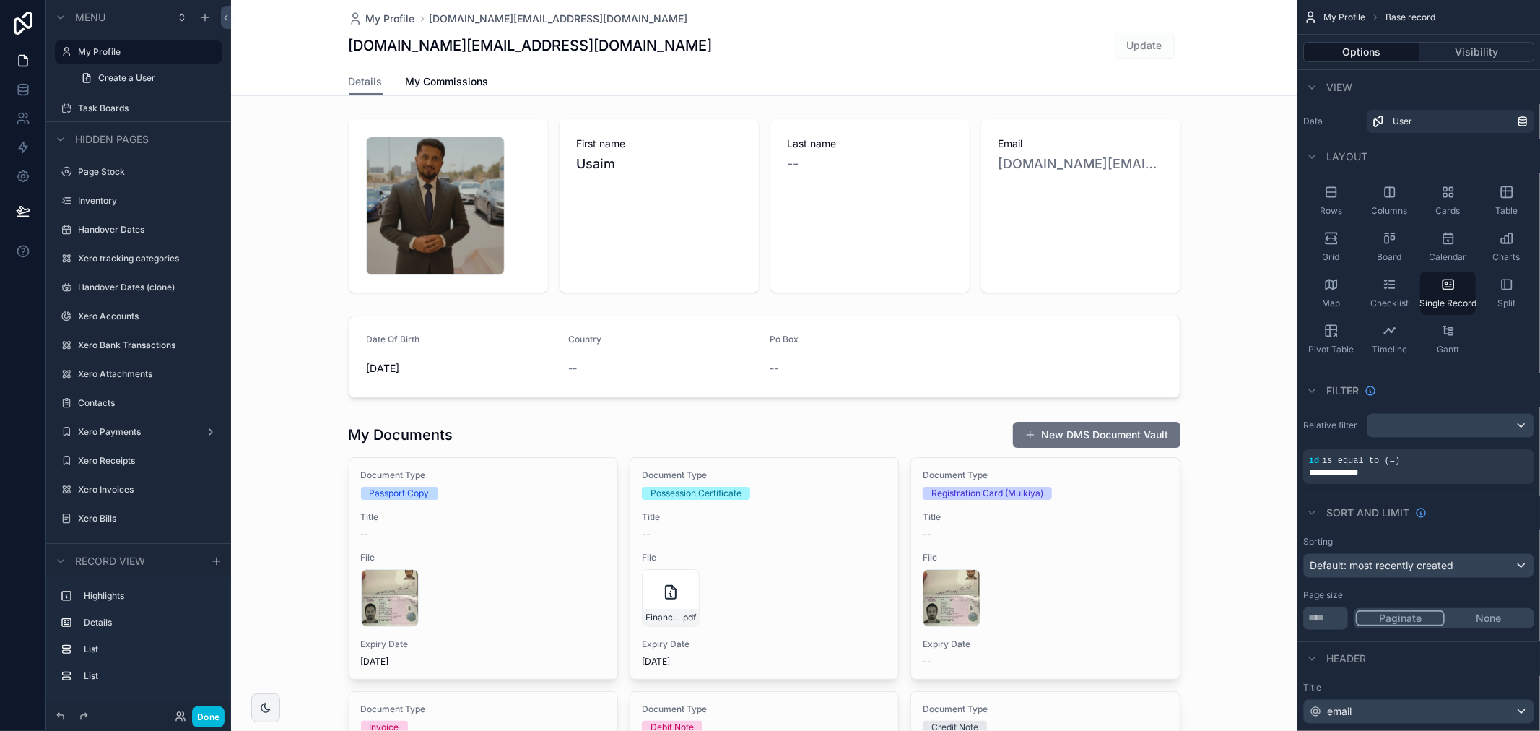
click at [412, 169] on div "scrollable content" at bounding box center [764, 205] width 1066 height 185
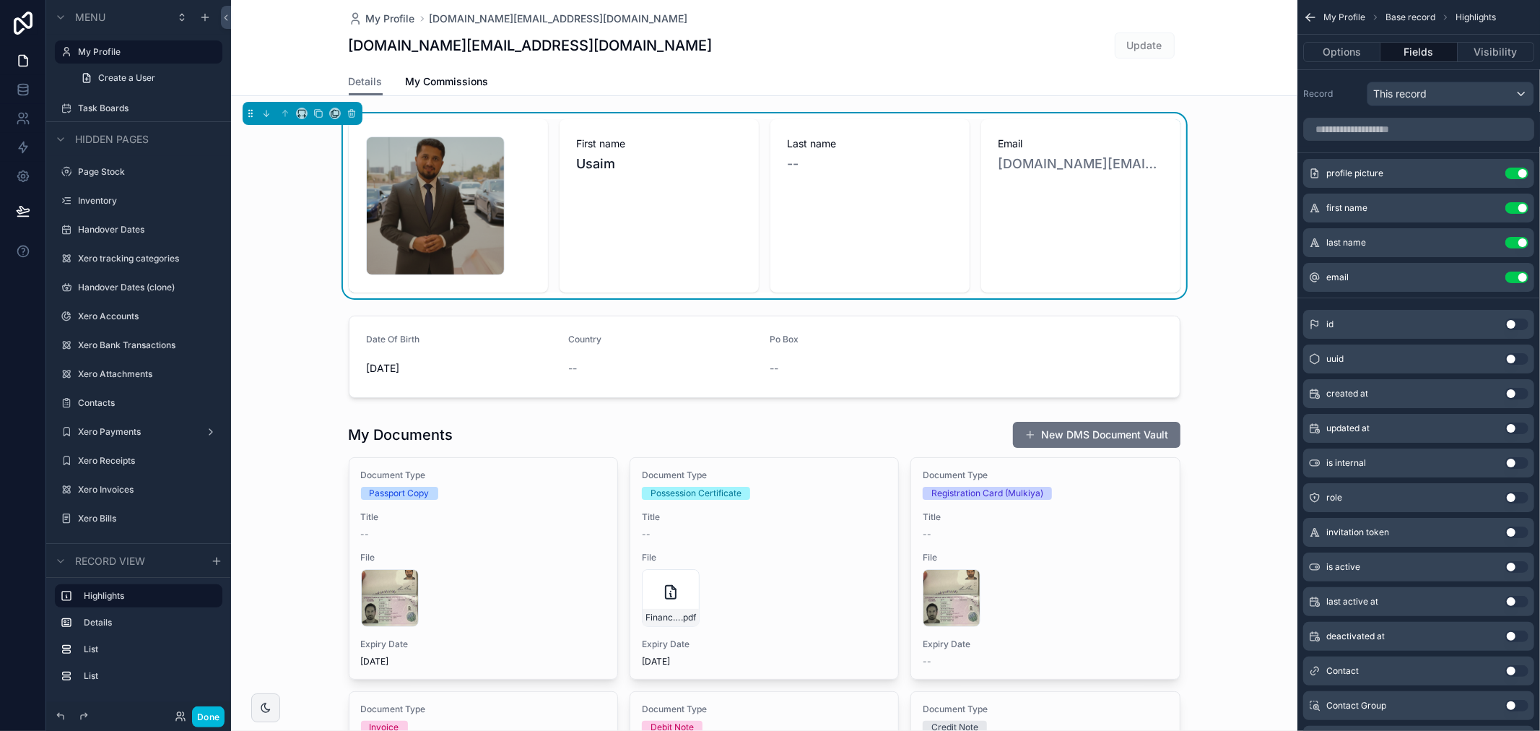
click at [412, 169] on div "IMG_20251006_172335 .png" at bounding box center [435, 205] width 139 height 139
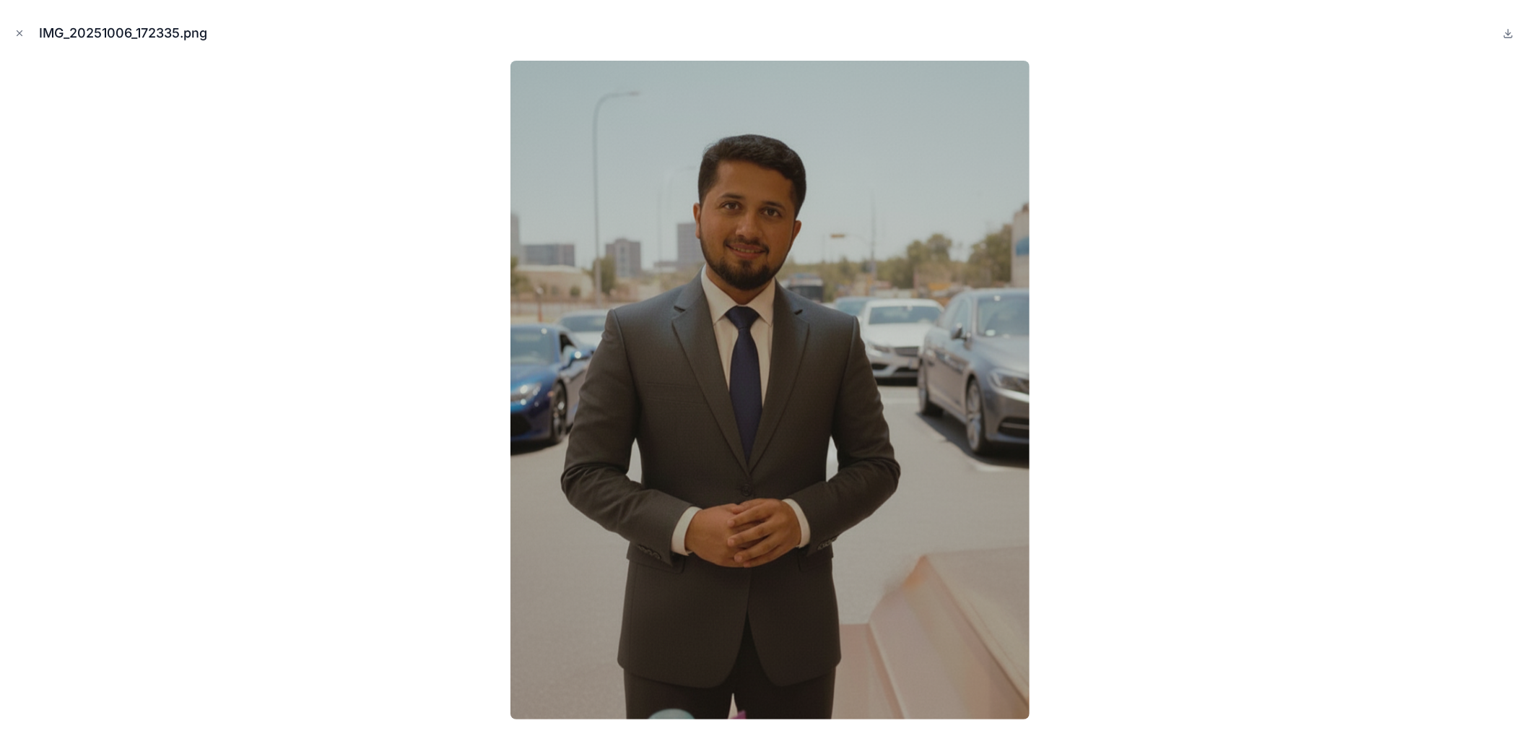
click at [1348, 191] on div at bounding box center [770, 390] width 1517 height 658
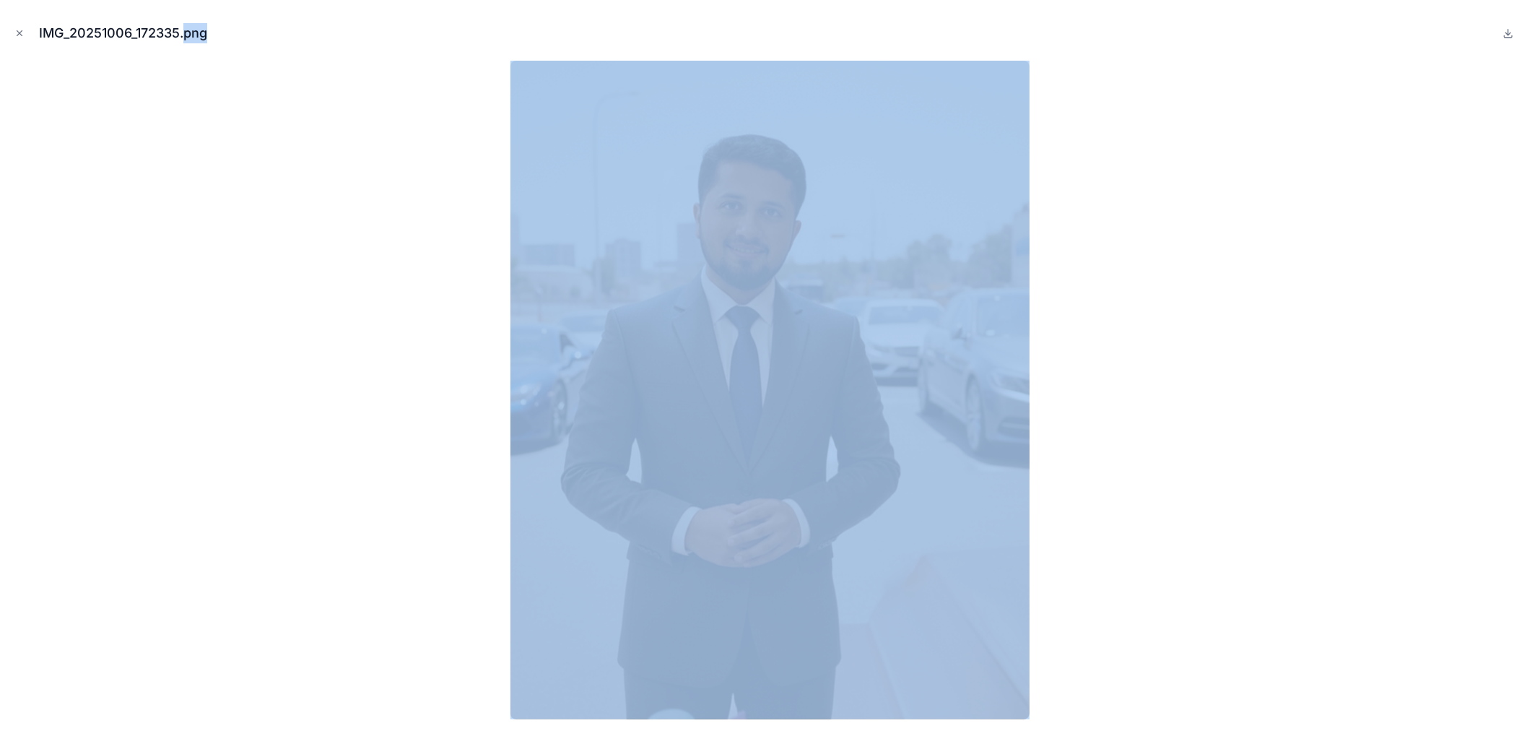
click at [1348, 191] on div at bounding box center [770, 390] width 1517 height 658
click at [1068, 204] on div at bounding box center [770, 390] width 1517 height 658
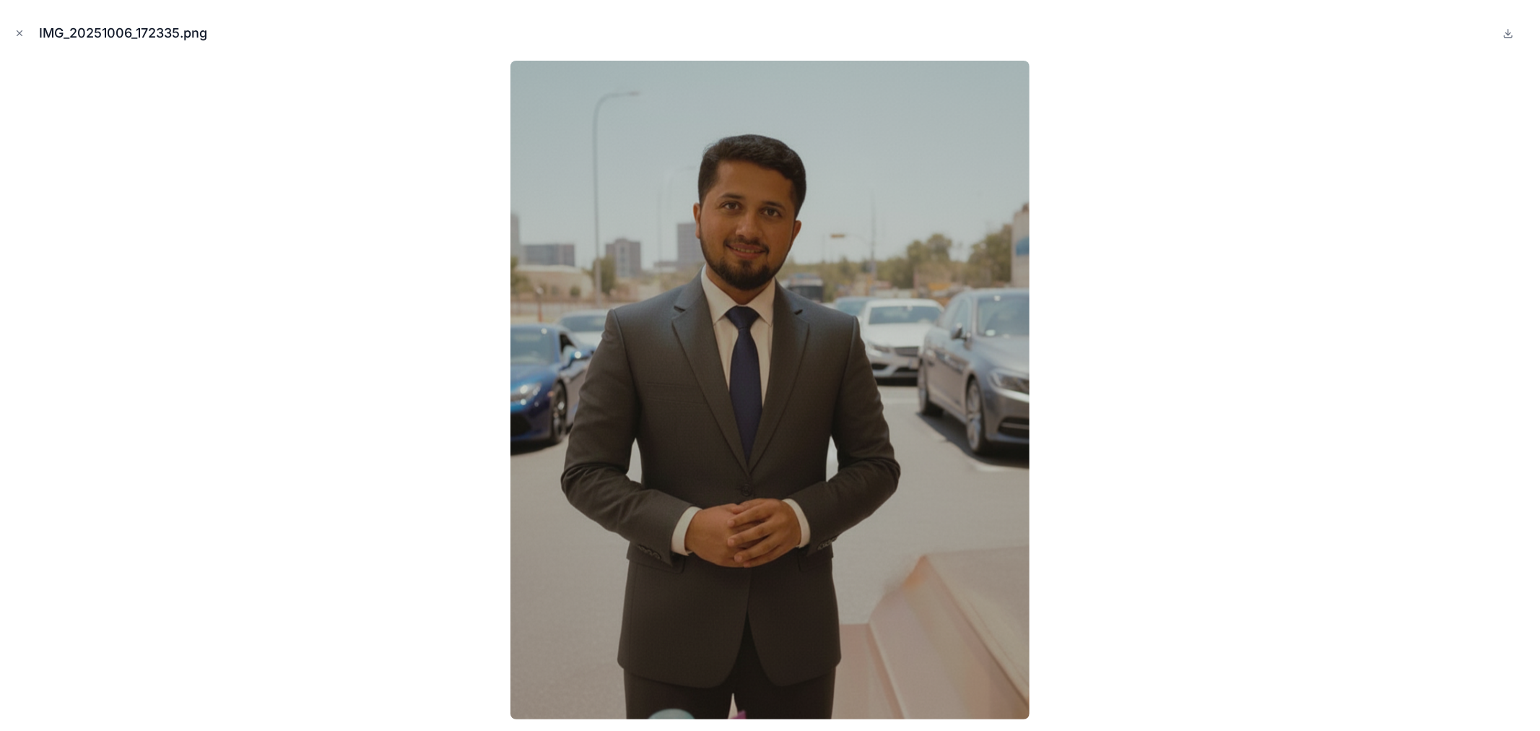
click at [18, 32] on icon "Close modal" at bounding box center [19, 33] width 5 height 5
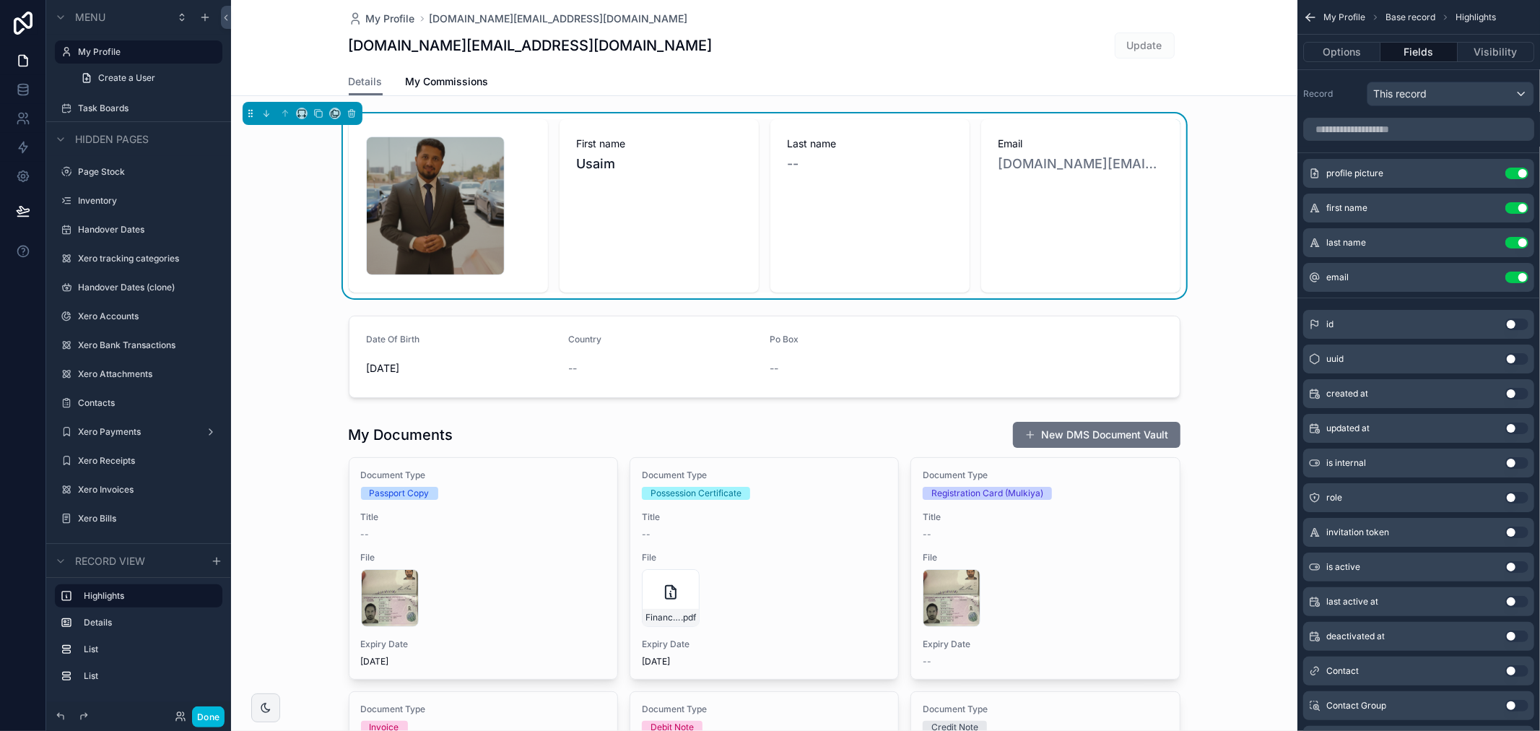
click at [142, 172] on label "Page Stock" at bounding box center [146, 172] width 136 height 12
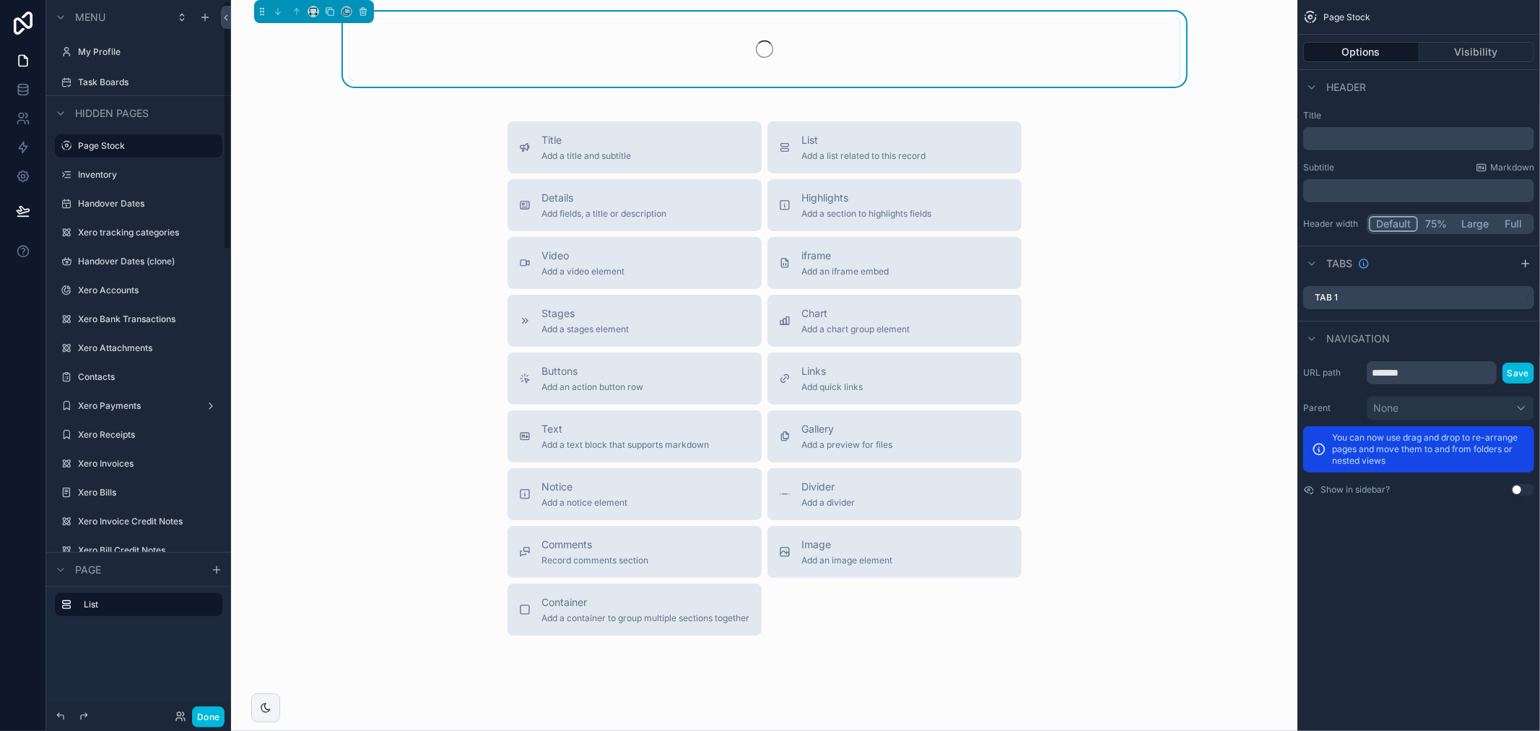
click at [142, 172] on label "Inventory" at bounding box center [146, 175] width 136 height 12
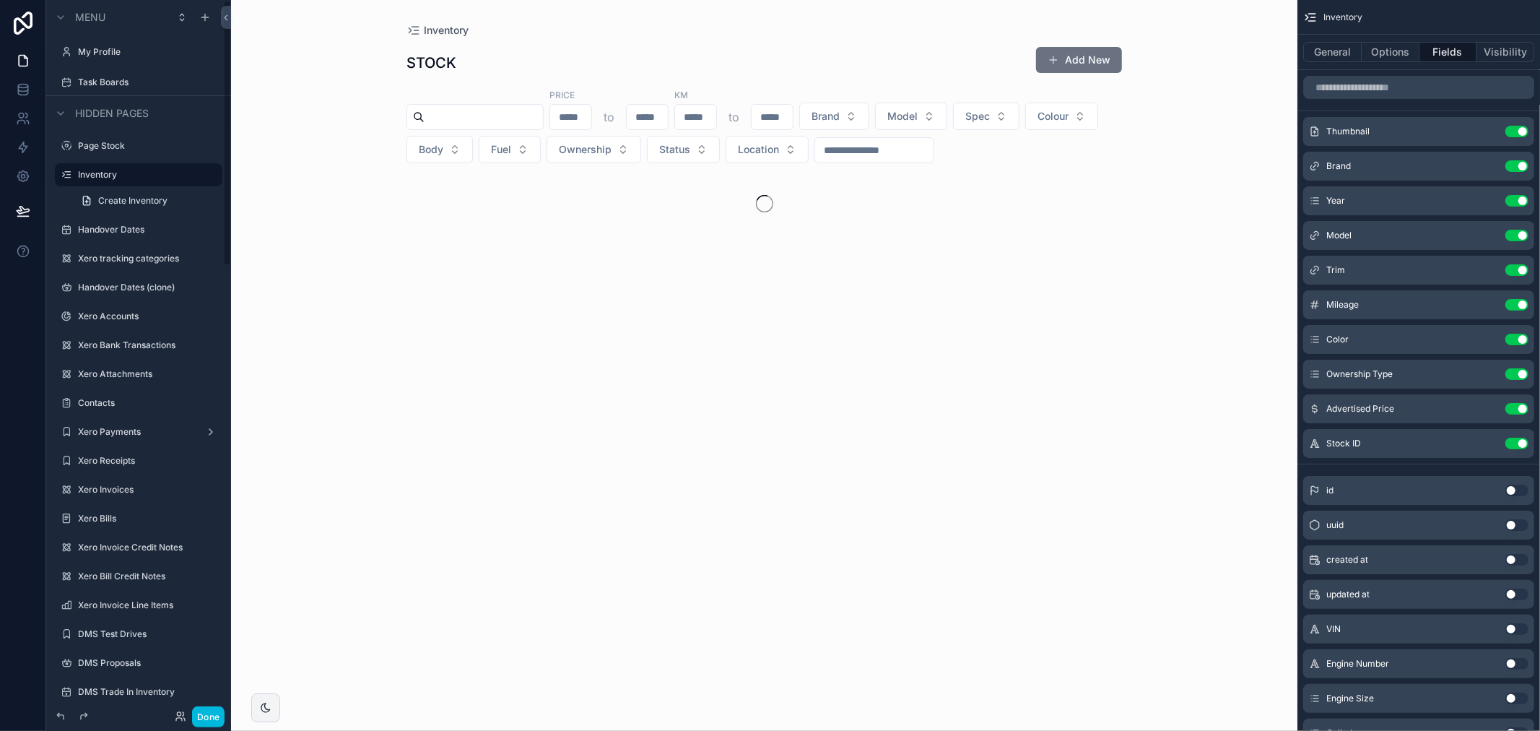
click at [137, 253] on div "Xero tracking categories" at bounding box center [148, 259] width 141 height 12
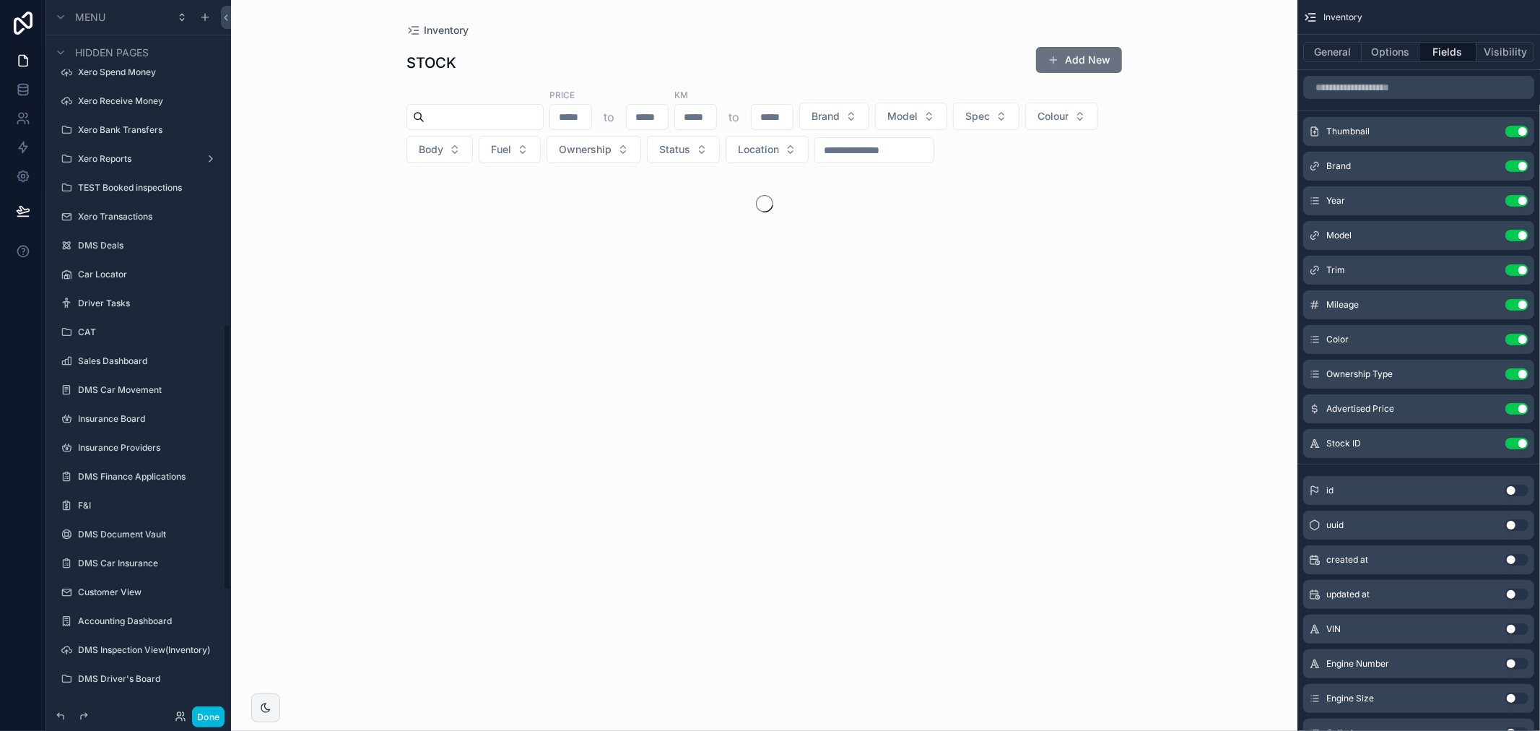
scroll to position [882, 0]
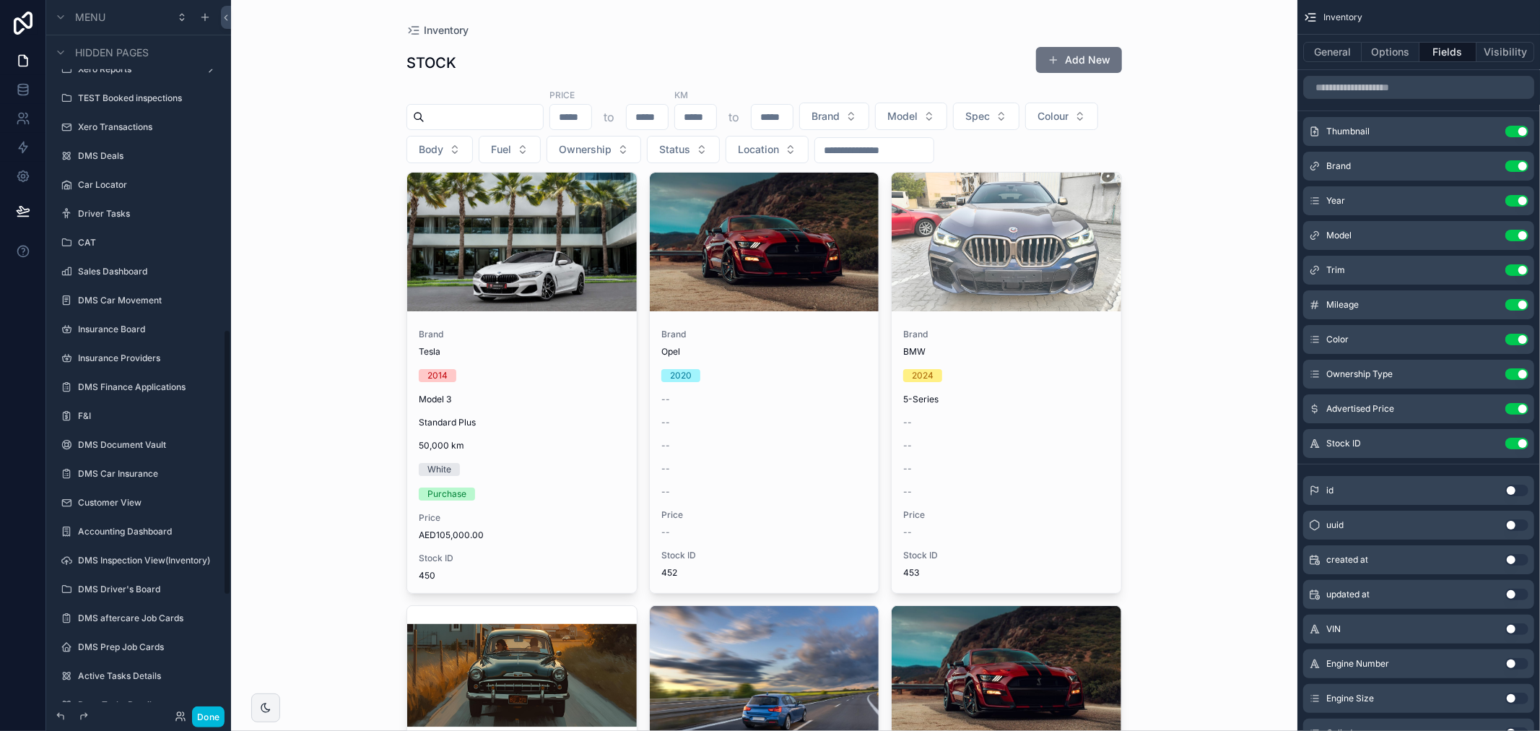
click at [138, 237] on div "CAT" at bounding box center [148, 243] width 141 height 12
click at [154, 208] on div "Driver Tasks" at bounding box center [148, 214] width 141 height 12
click at [143, 217] on label "Driver Tasks" at bounding box center [146, 214] width 136 height 12
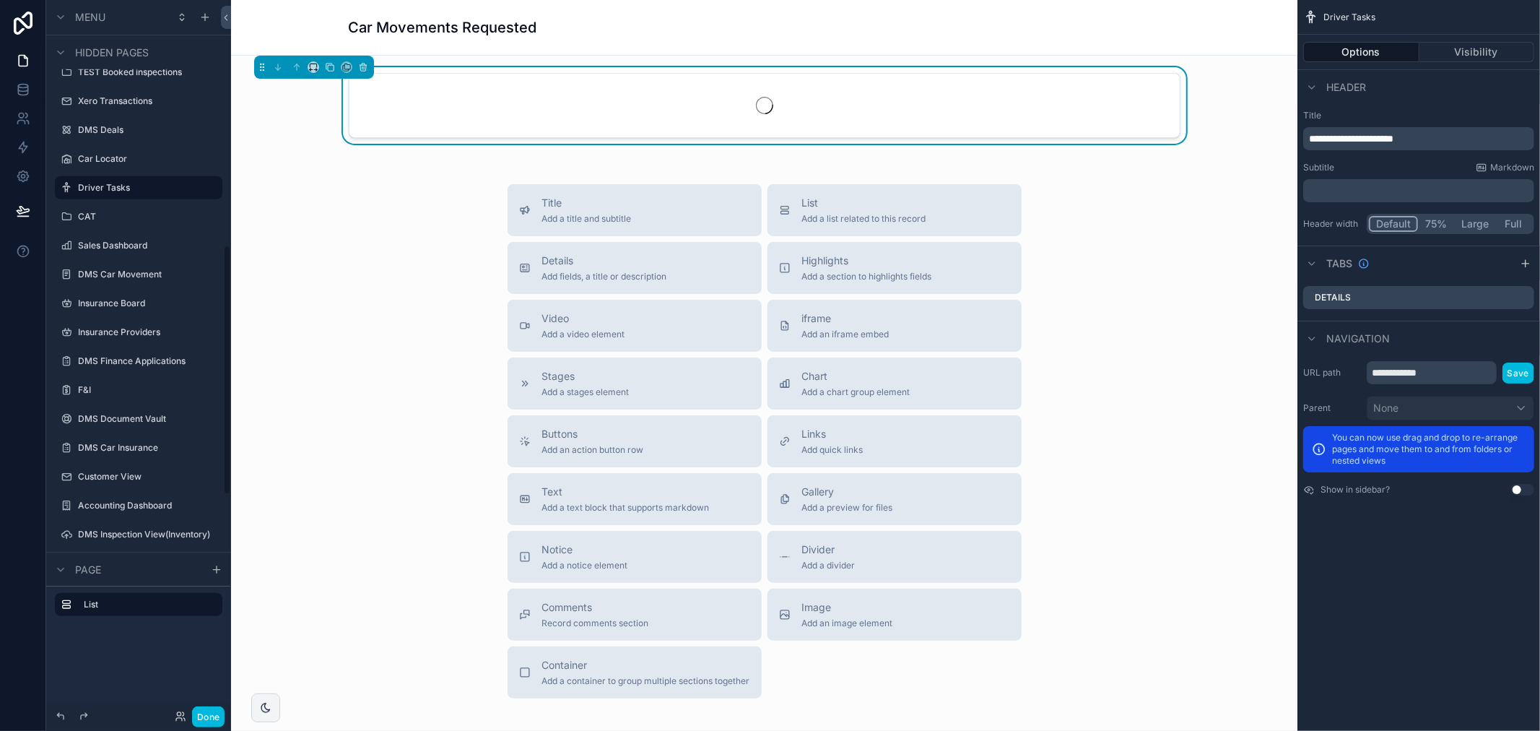
scroll to position [698, 0]
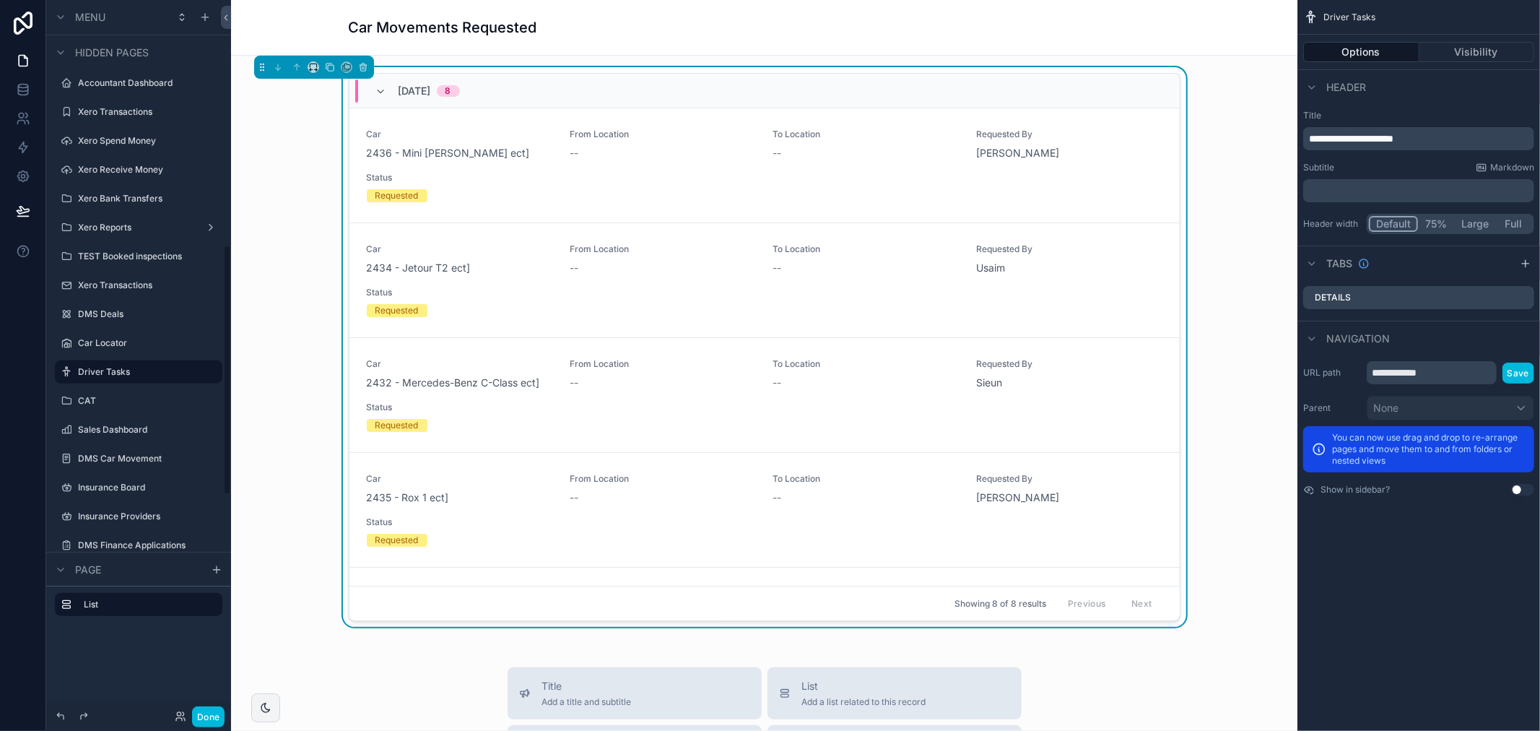
click at [140, 455] on label "DMS Car Movement" at bounding box center [146, 459] width 136 height 12
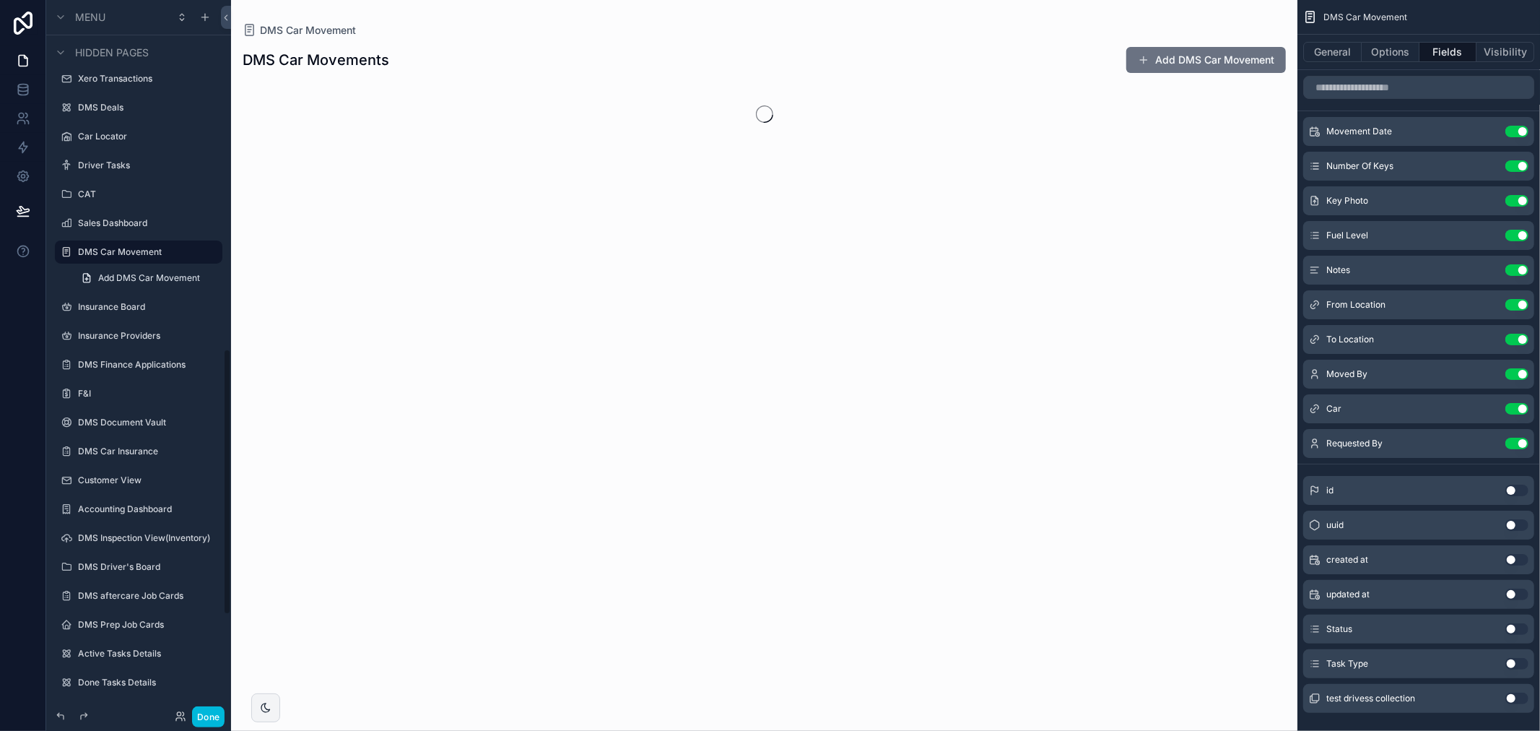
scroll to position [944, 0]
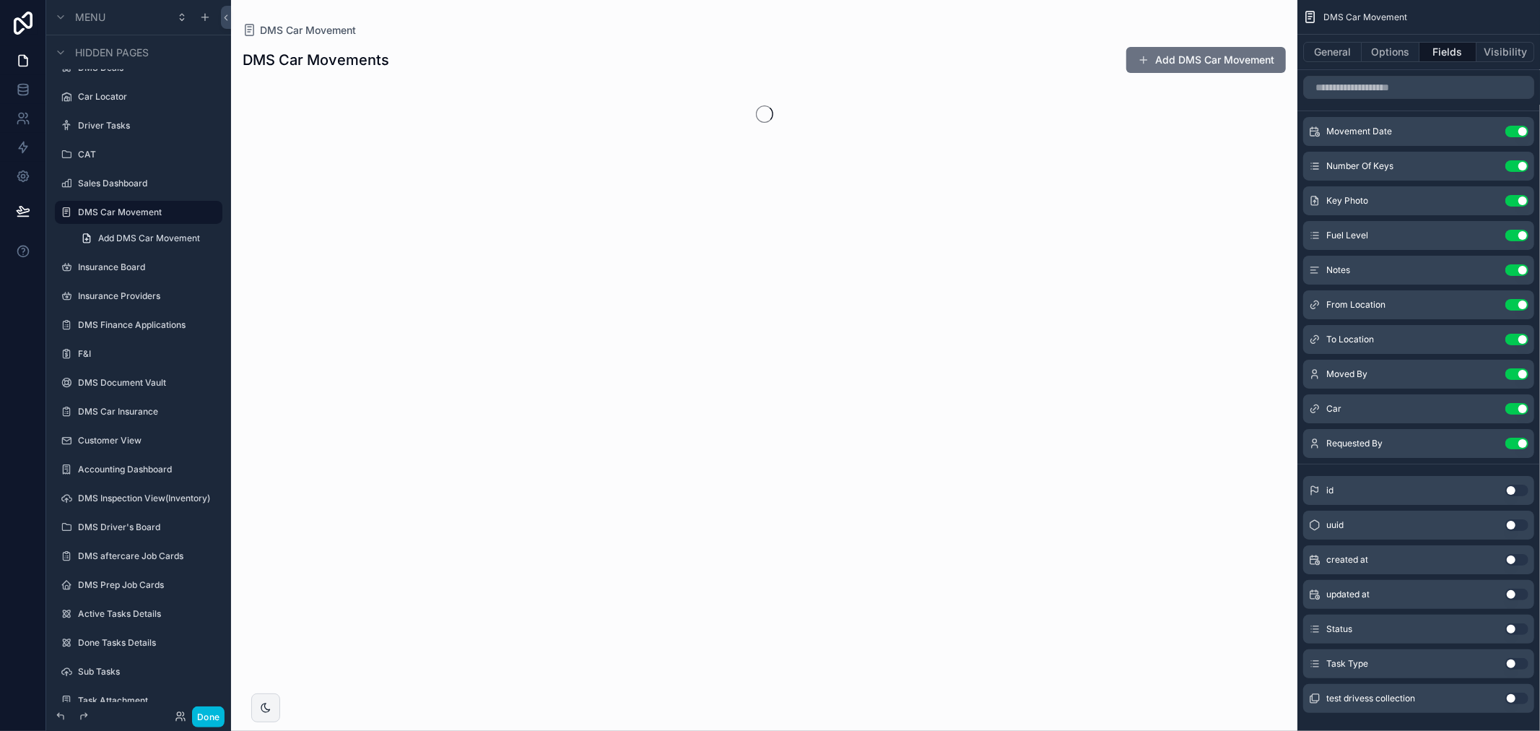
click at [139, 356] on label "F&I" at bounding box center [146, 354] width 136 height 12
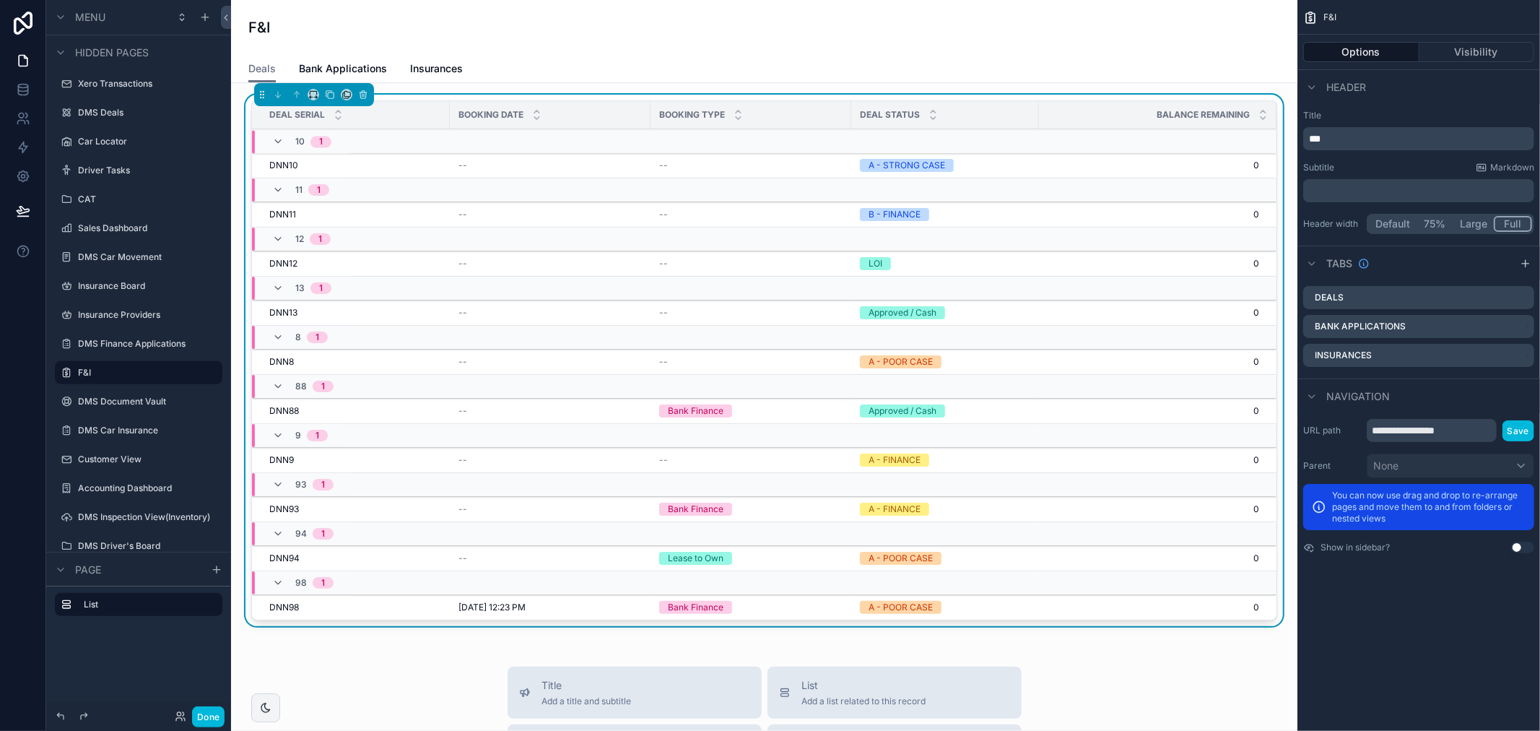
click at [366, 69] on span "Bank Applications" at bounding box center [343, 68] width 88 height 14
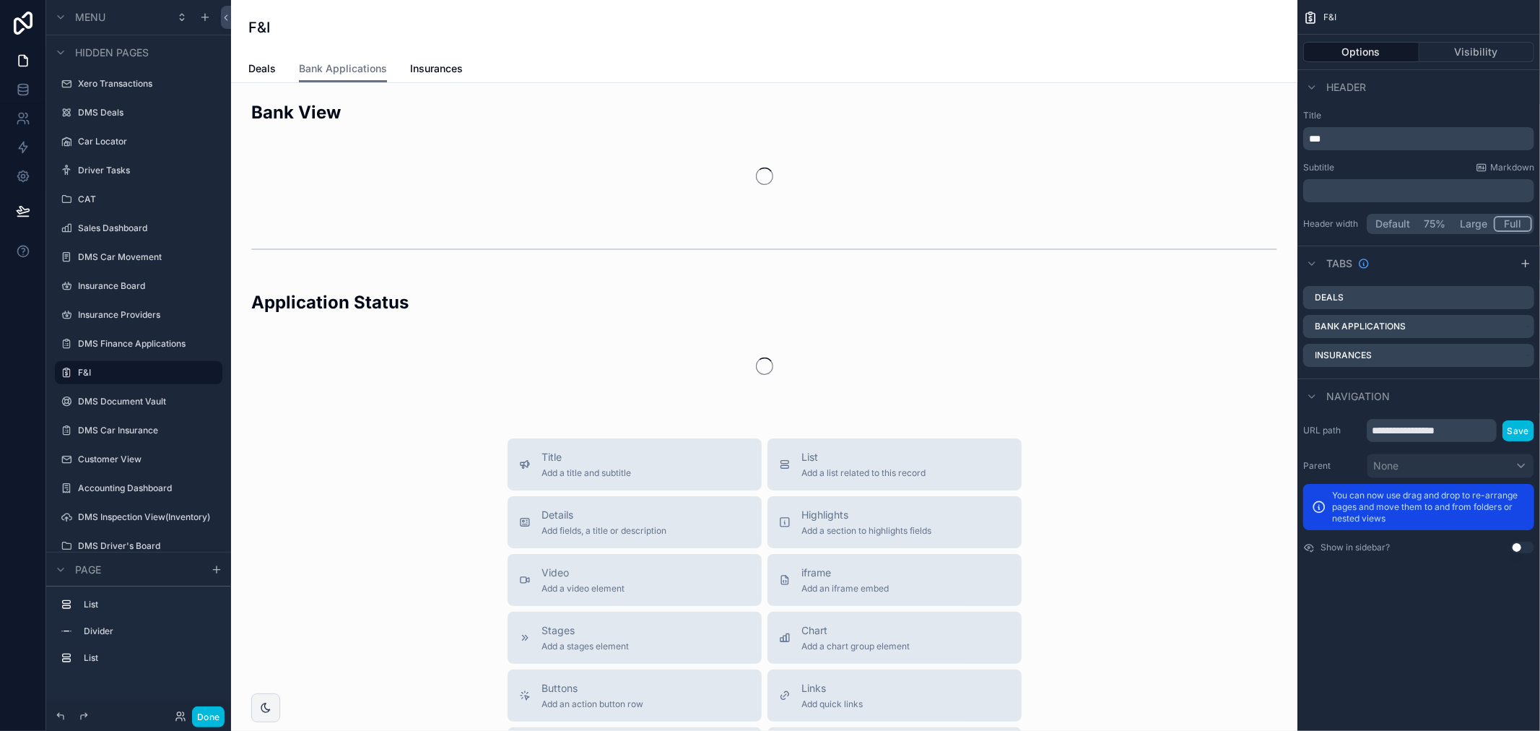
click at [430, 65] on span "Insurances" at bounding box center [436, 68] width 53 height 14
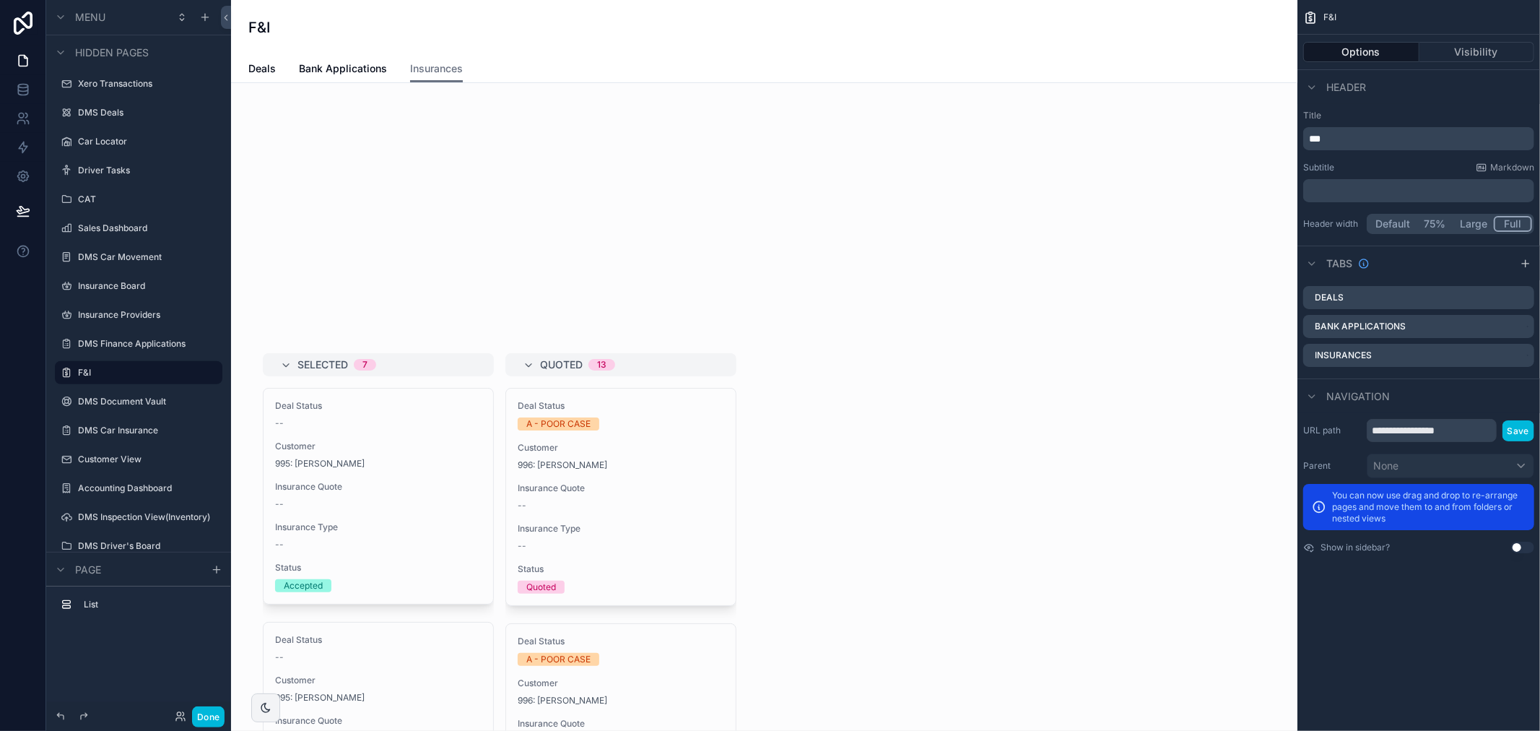
scroll to position [240, 0]
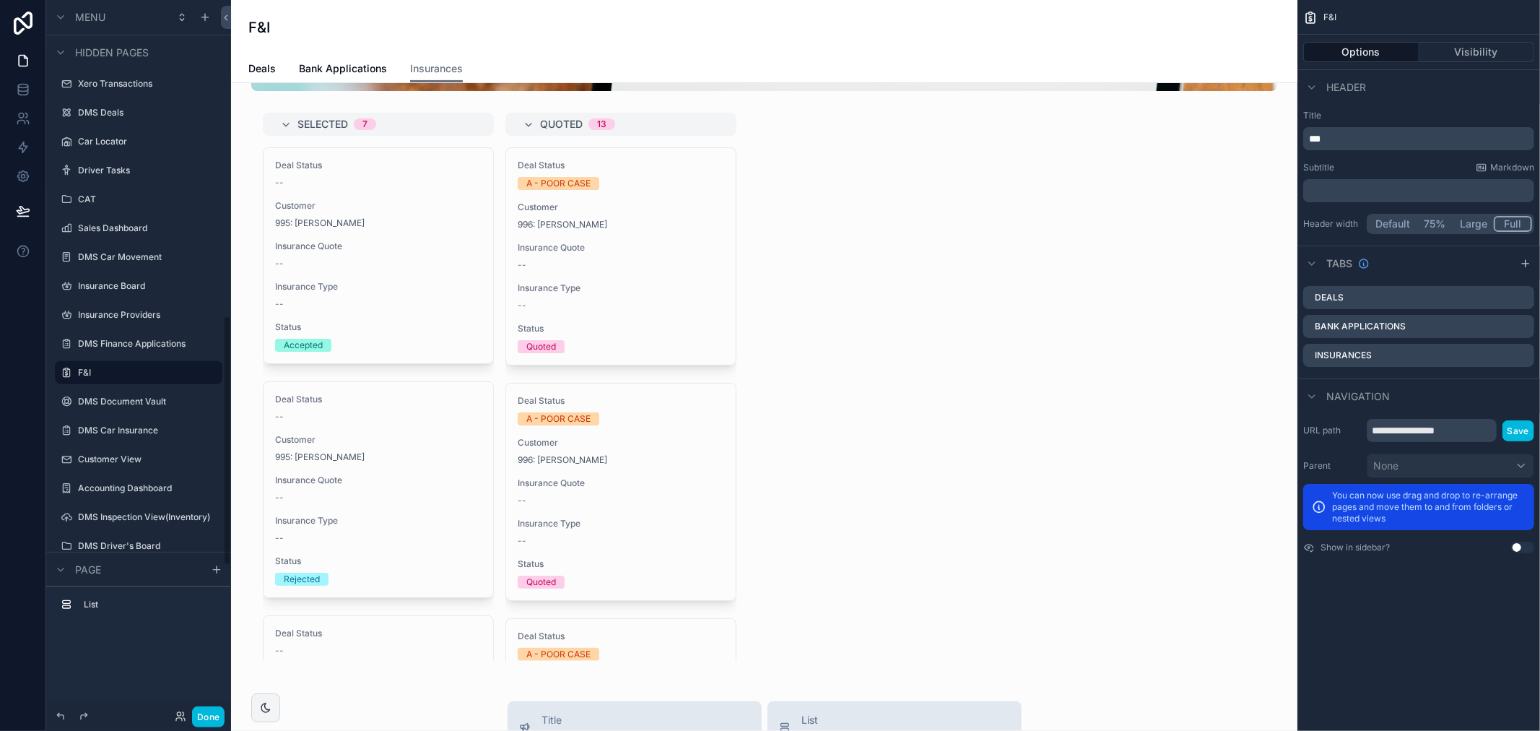
click at [203, 724] on button "Done" at bounding box center [208, 716] width 32 height 21
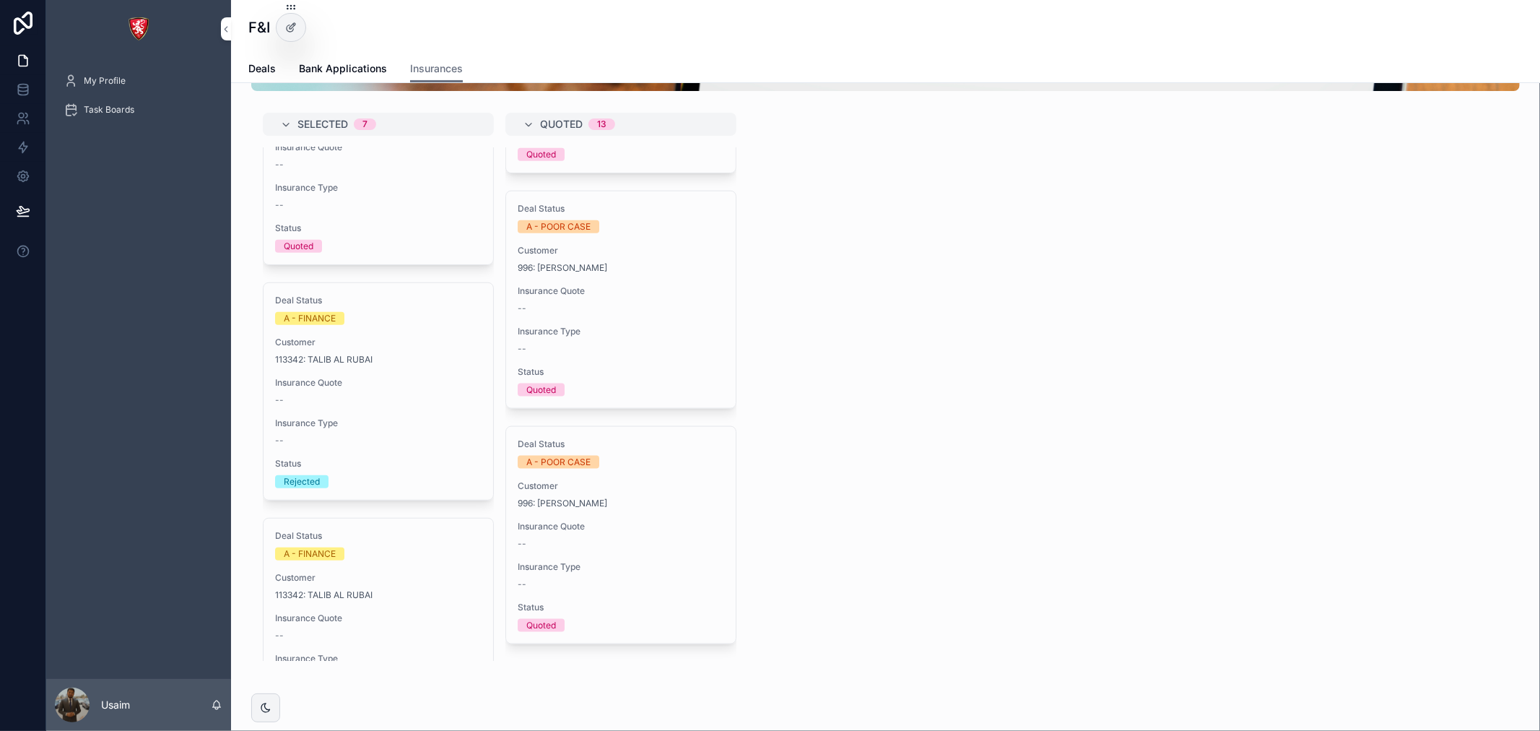
scroll to position [1283, 0]
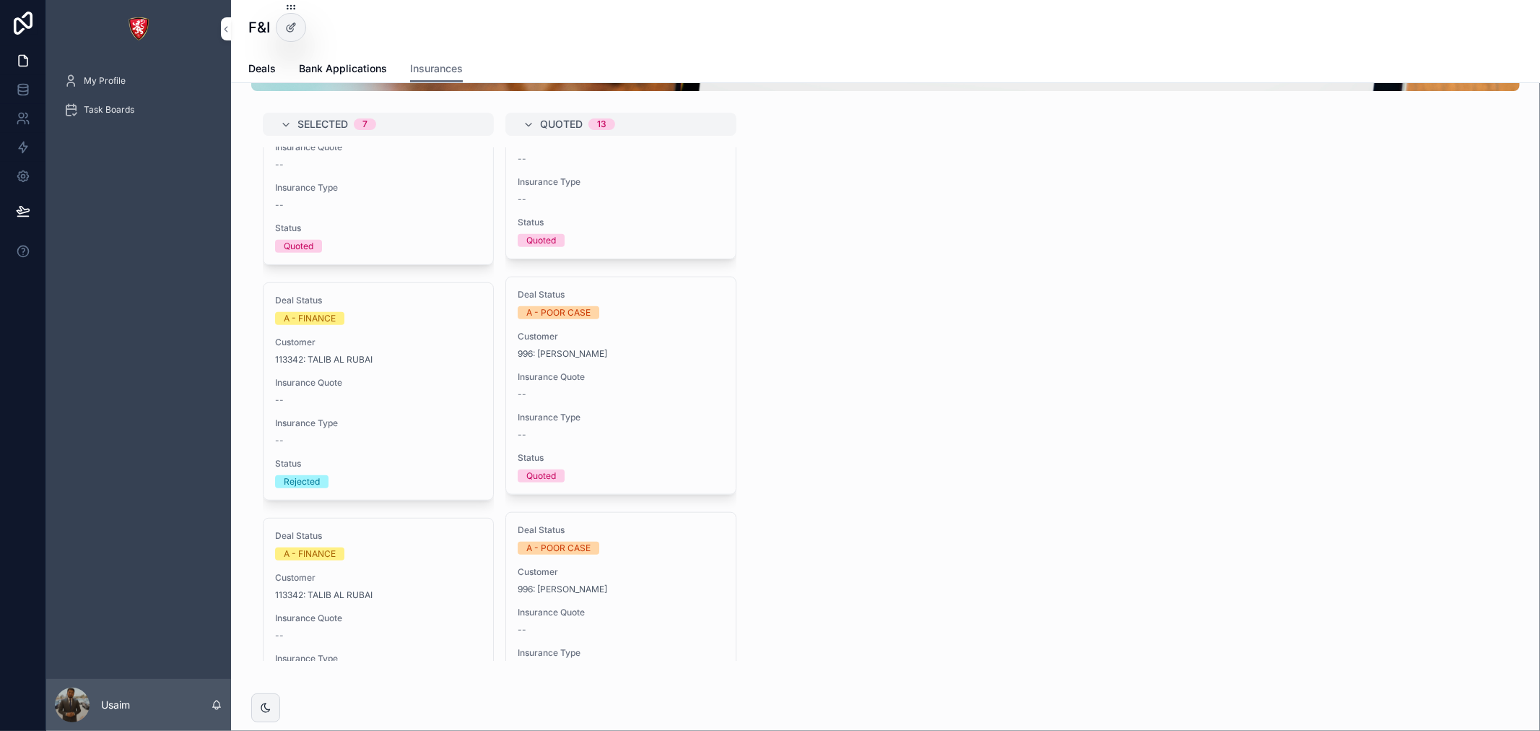
click at [260, 66] on span "Deals" at bounding box center [261, 68] width 27 height 14
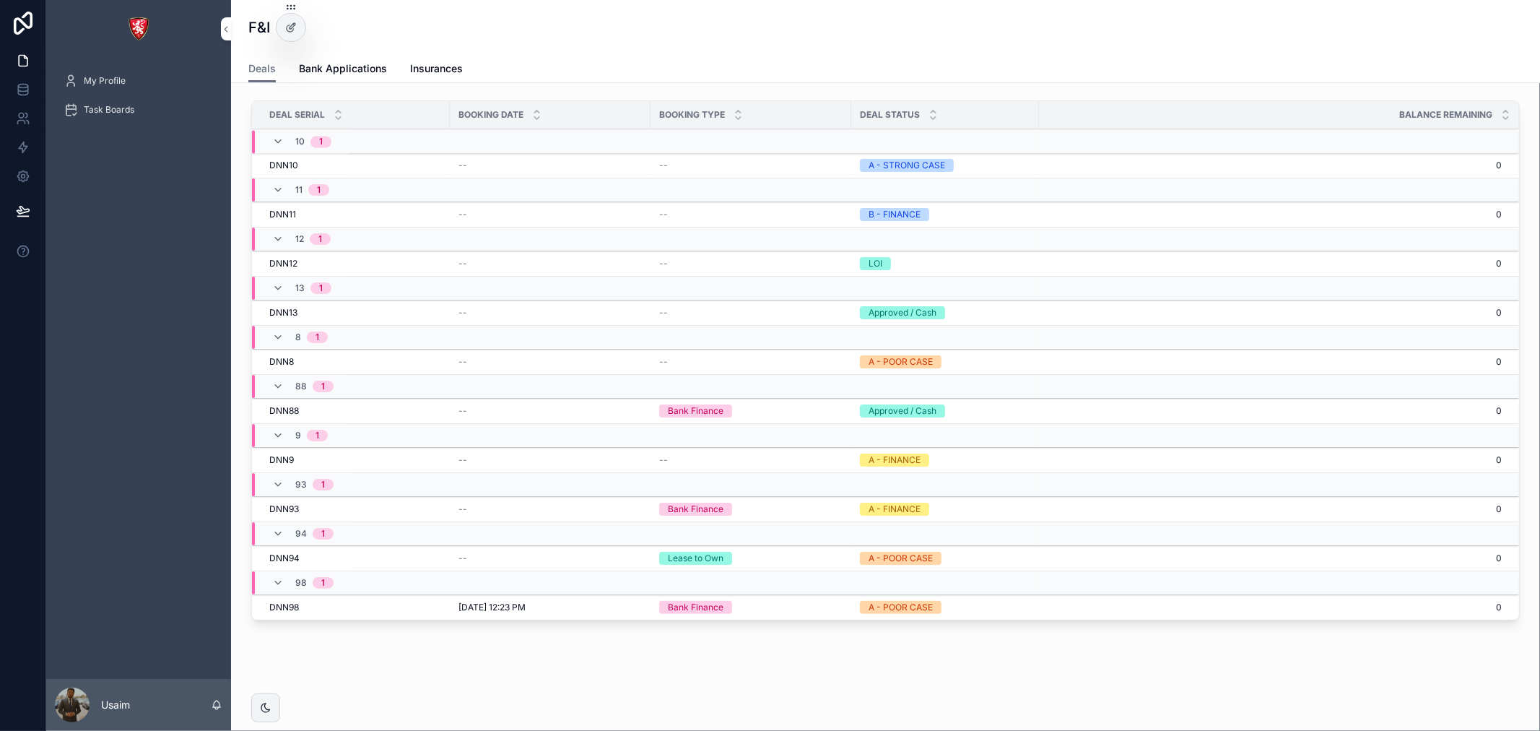
click at [282, 146] on icon "scrollable content" at bounding box center [278, 142] width 12 height 12
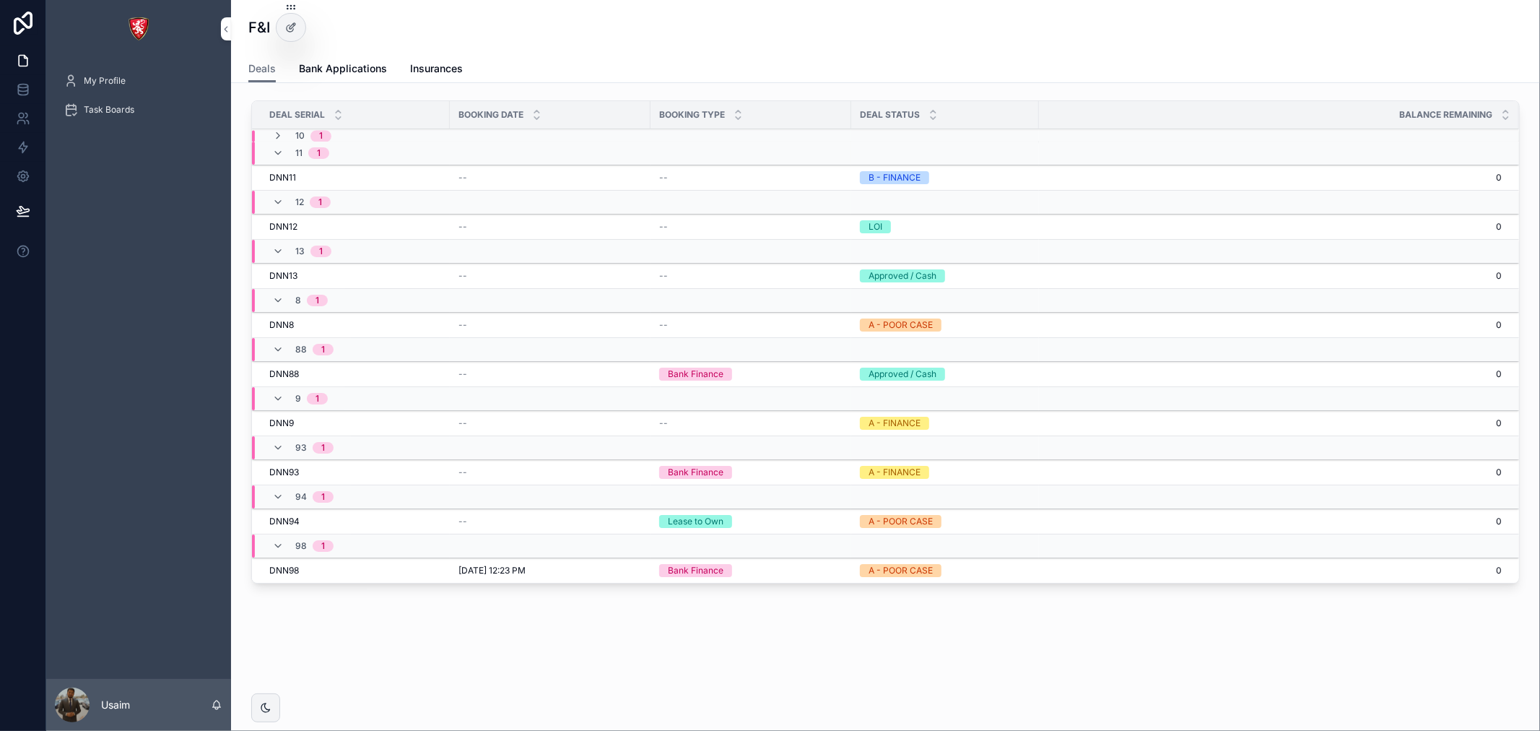
click at [278, 141] on div "11 1" at bounding box center [300, 152] width 57 height 23
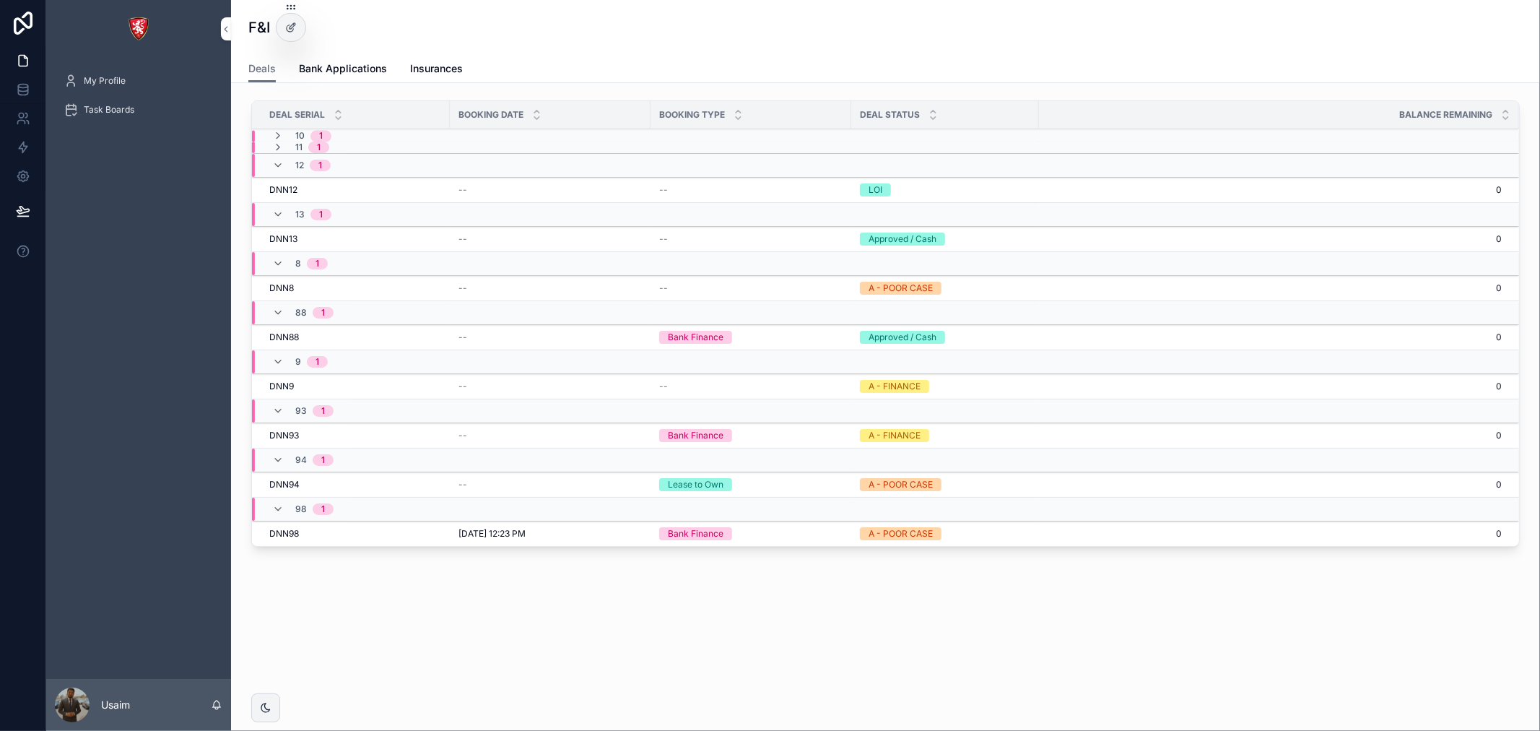
click at [280, 146] on icon "scrollable content" at bounding box center [278, 147] width 12 height 12
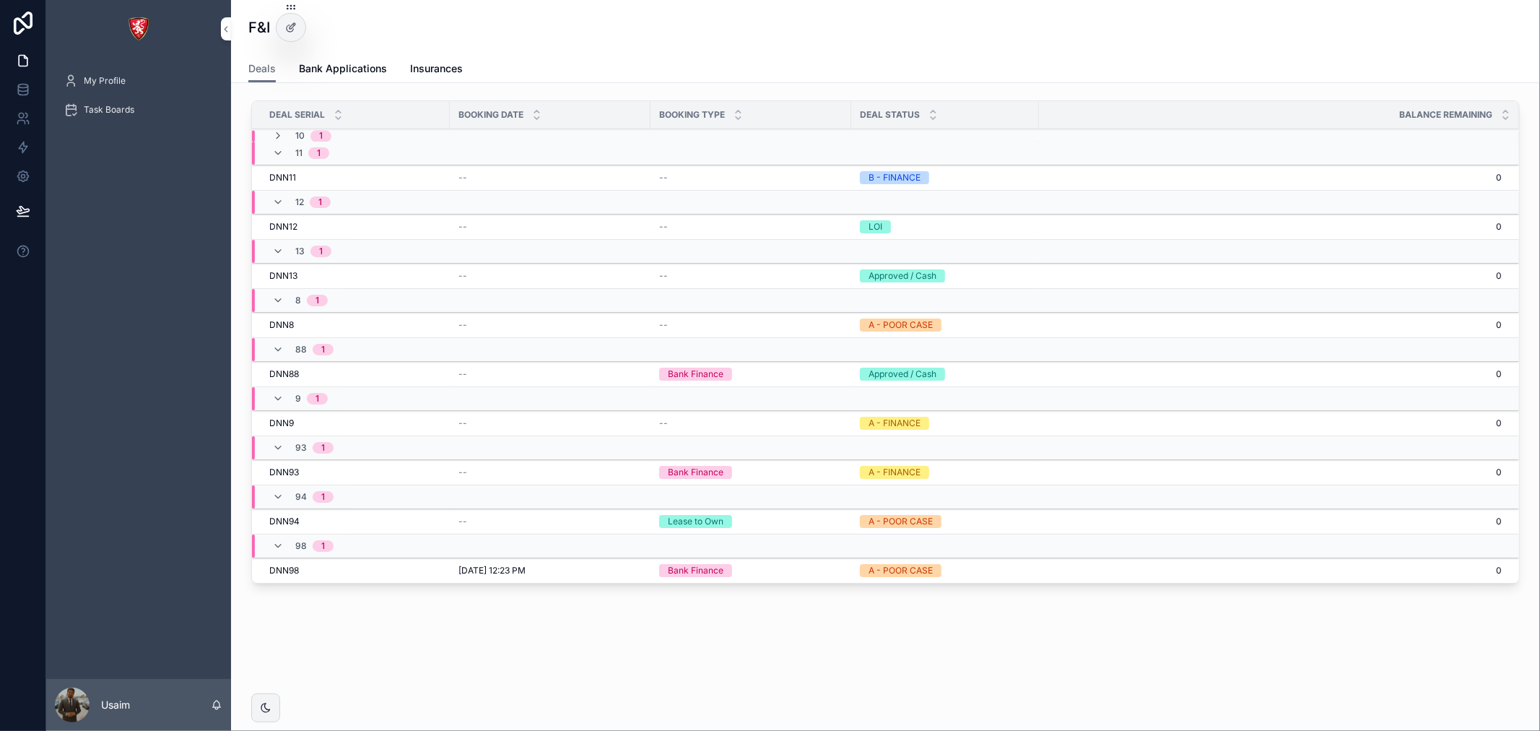
click at [280, 146] on div "11 1" at bounding box center [300, 152] width 57 height 23
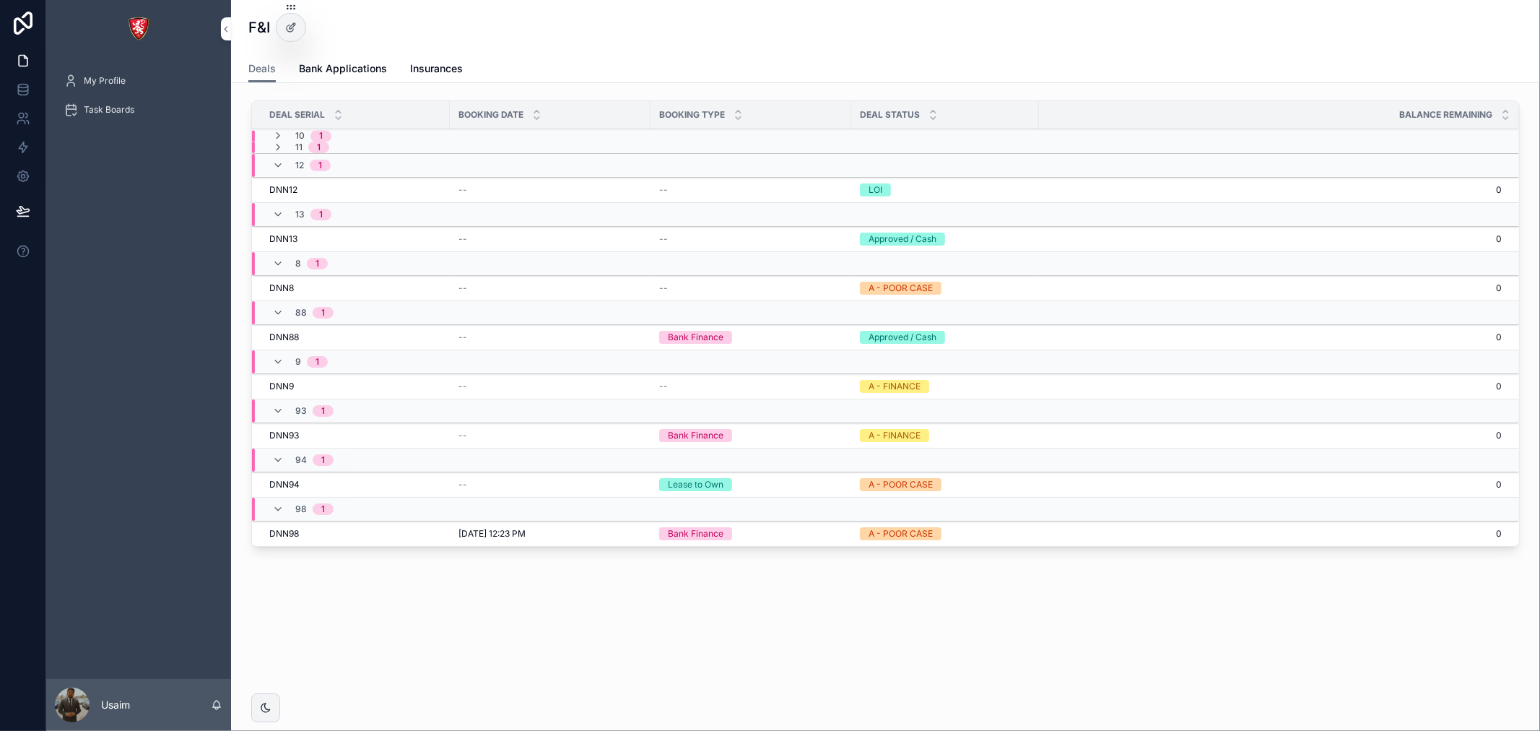
click at [277, 132] on icon "scrollable content" at bounding box center [278, 137] width 12 height 12
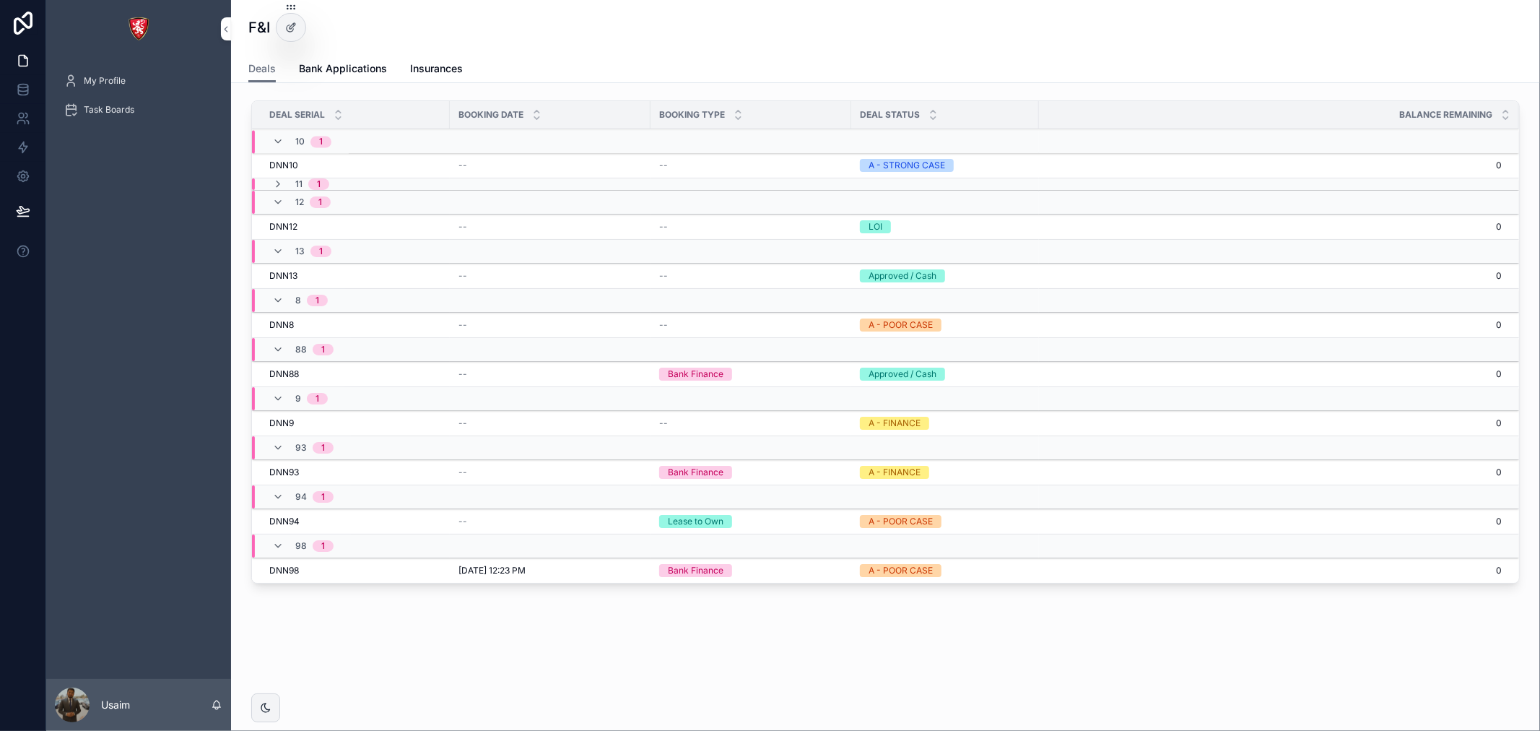
click at [277, 150] on div "10 1" at bounding box center [301, 142] width 59 height 23
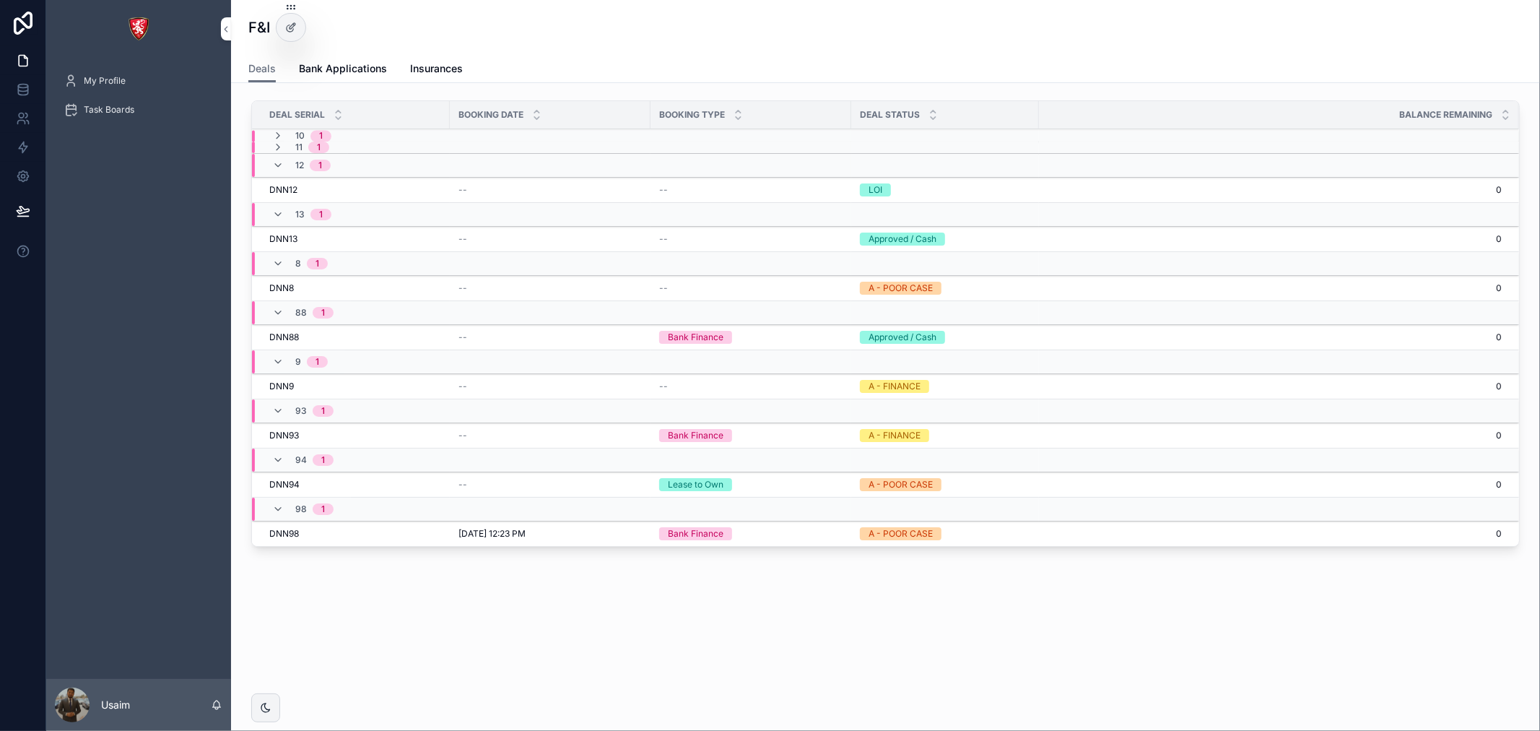
click at [282, 138] on icon "scrollable content" at bounding box center [278, 137] width 12 height 12
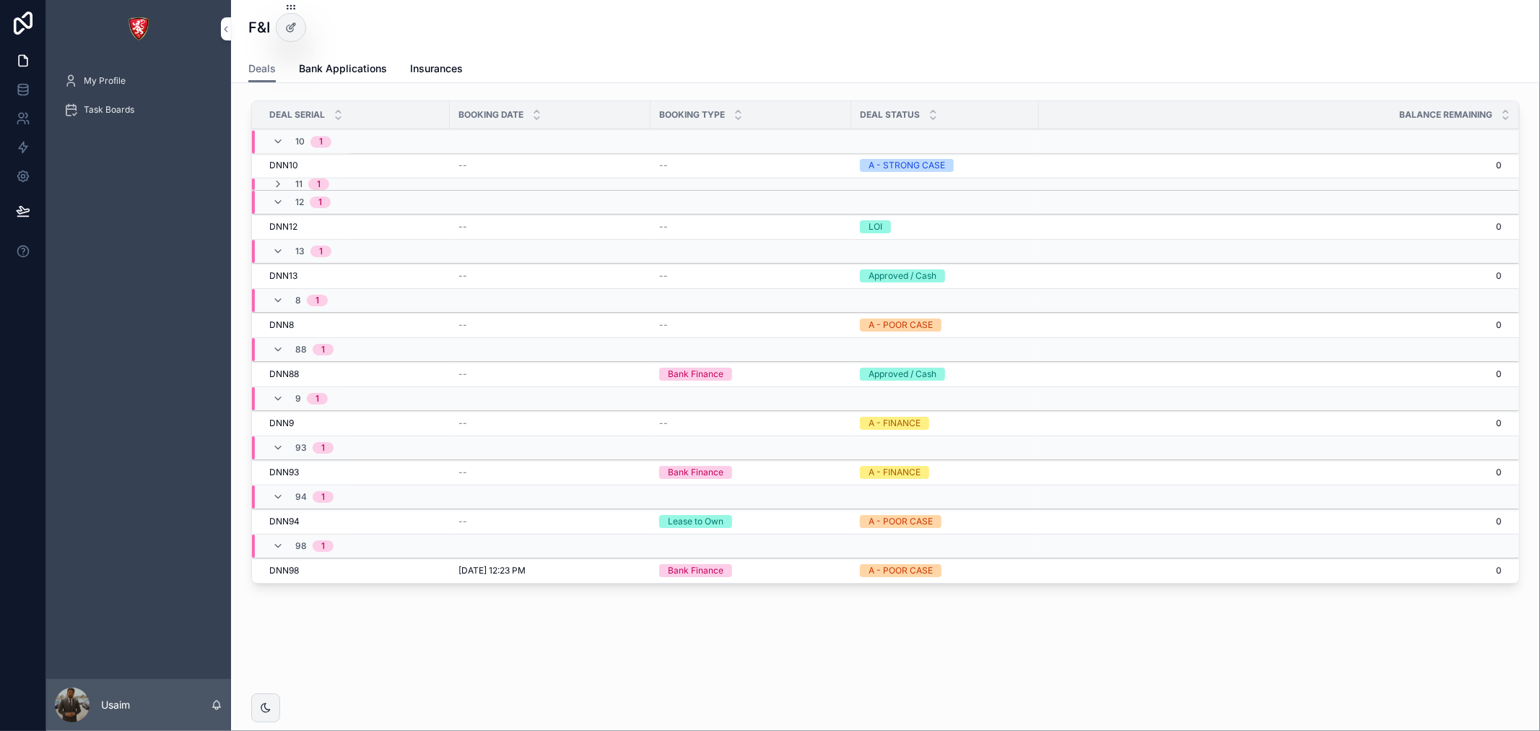
click at [279, 183] on icon "scrollable content" at bounding box center [278, 184] width 12 height 12
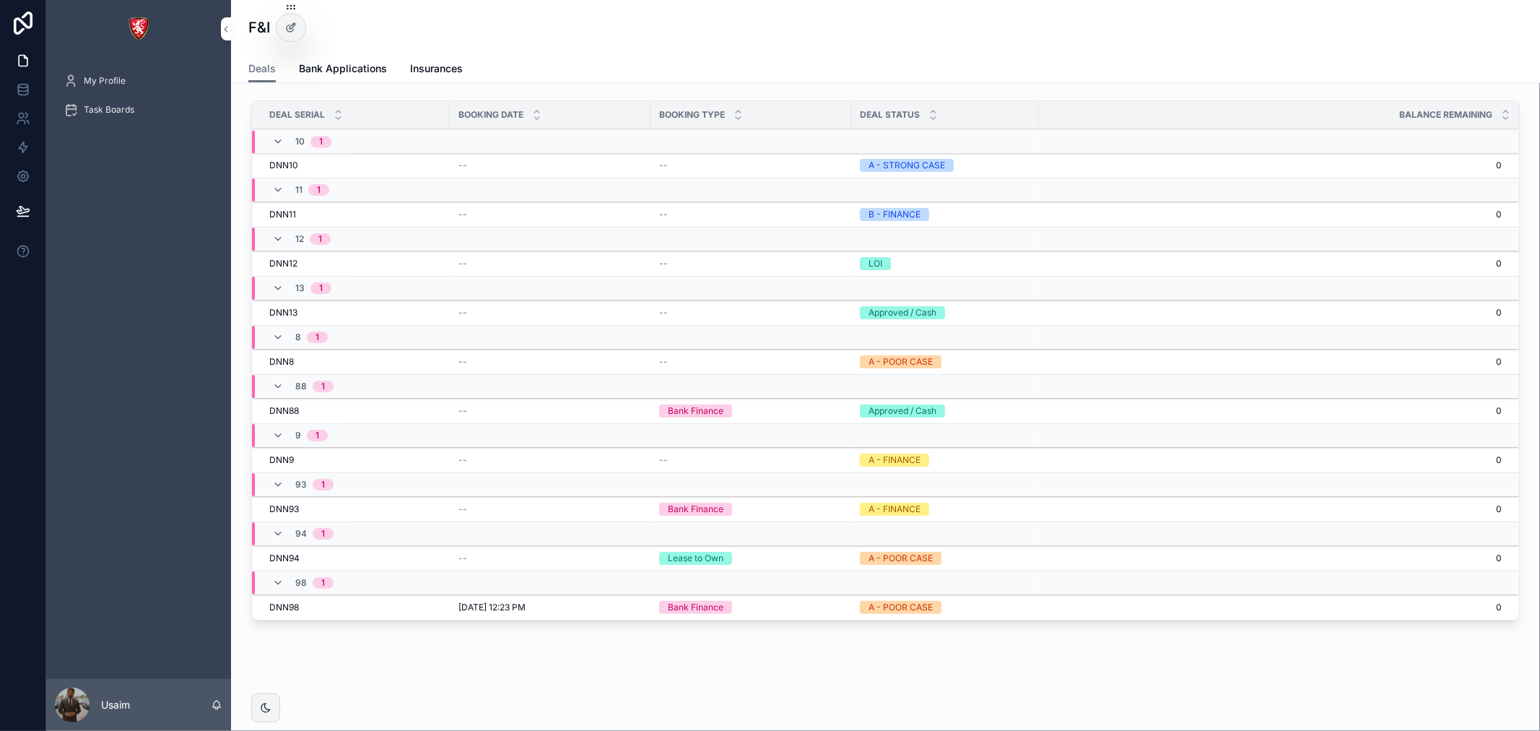
click at [806, 564] on div "Lease to Own" at bounding box center [750, 557] width 183 height 13
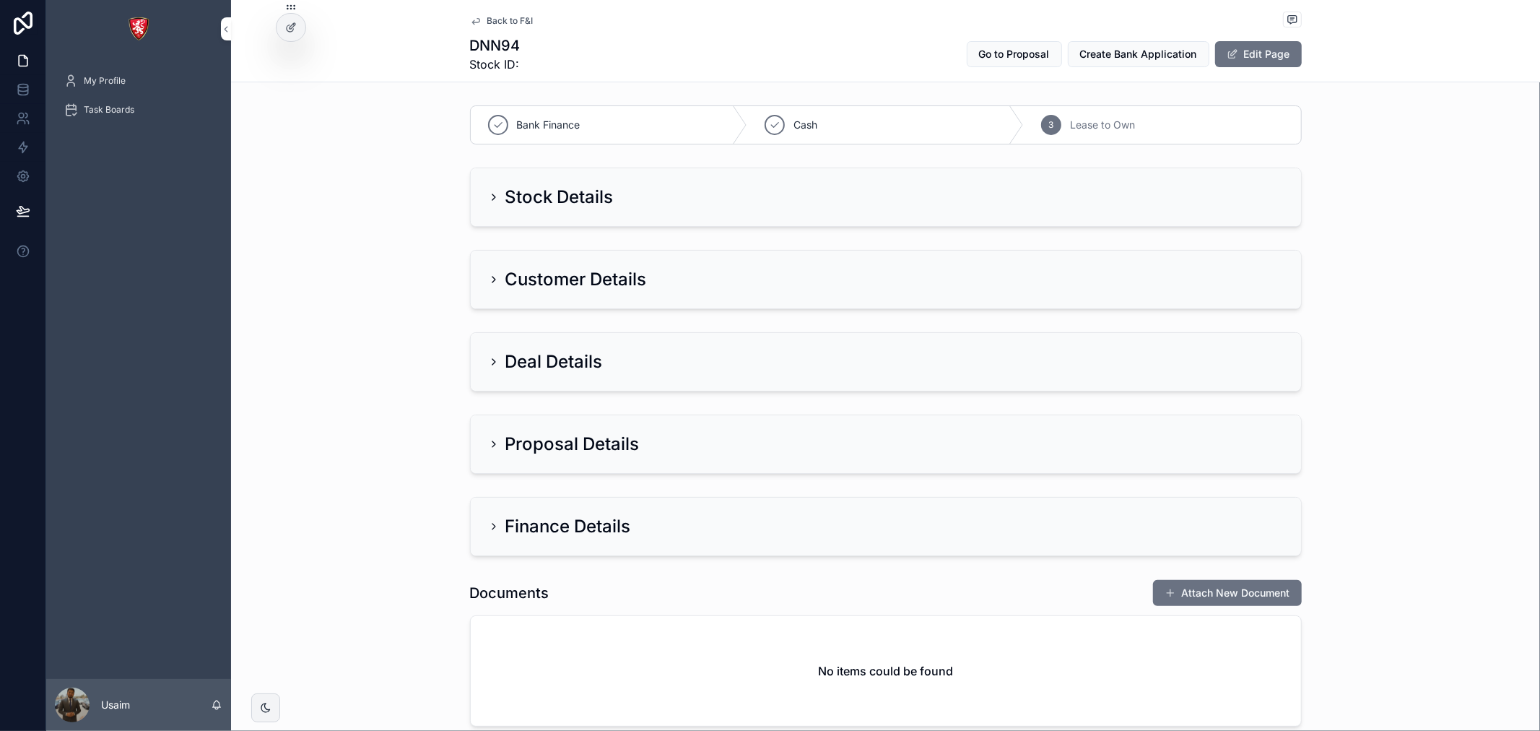
click at [492, 199] on icon "scrollable content" at bounding box center [494, 197] width 12 height 12
click at [488, 198] on icon "scrollable content" at bounding box center [494, 197] width 12 height 12
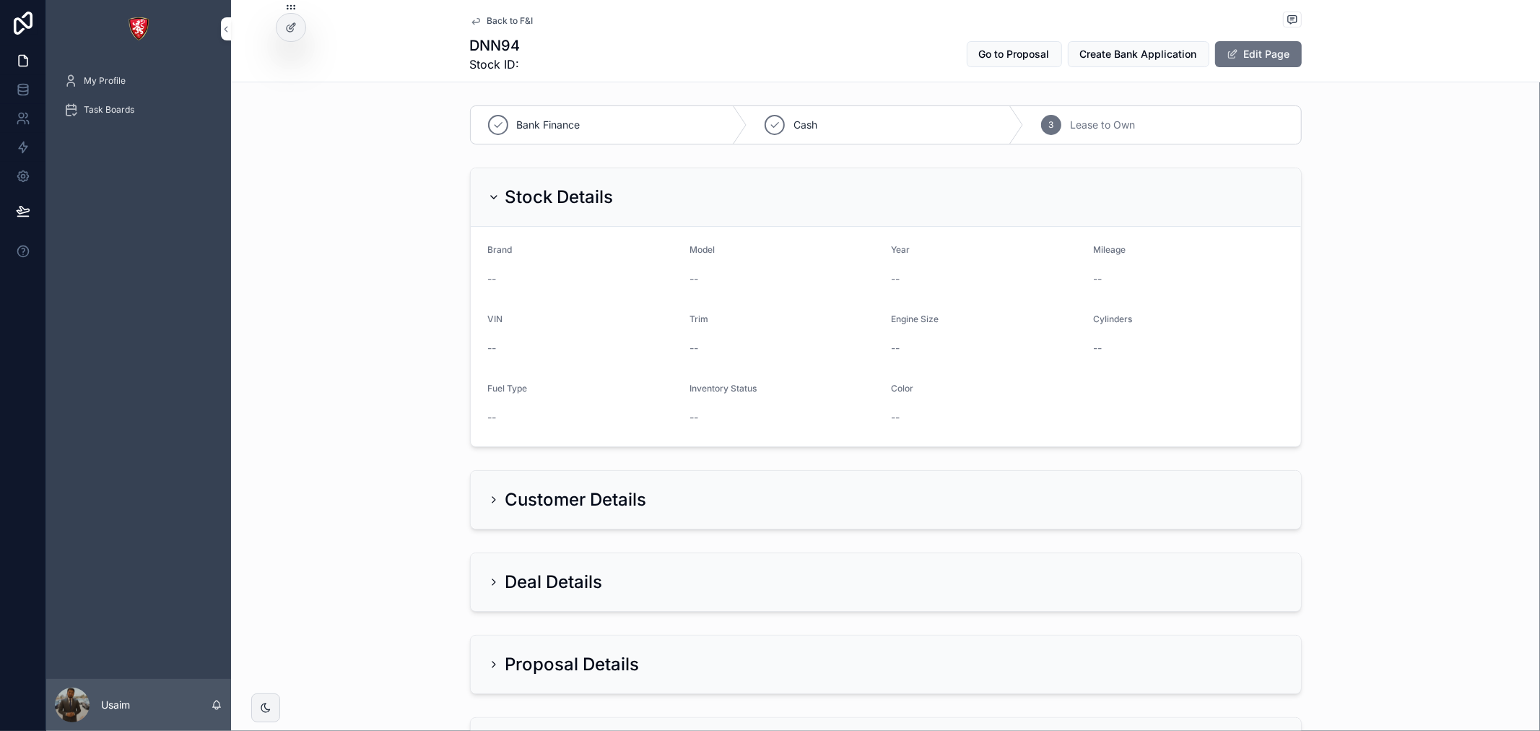
click at [491, 196] on icon "scrollable content" at bounding box center [494, 197] width 12 height 12
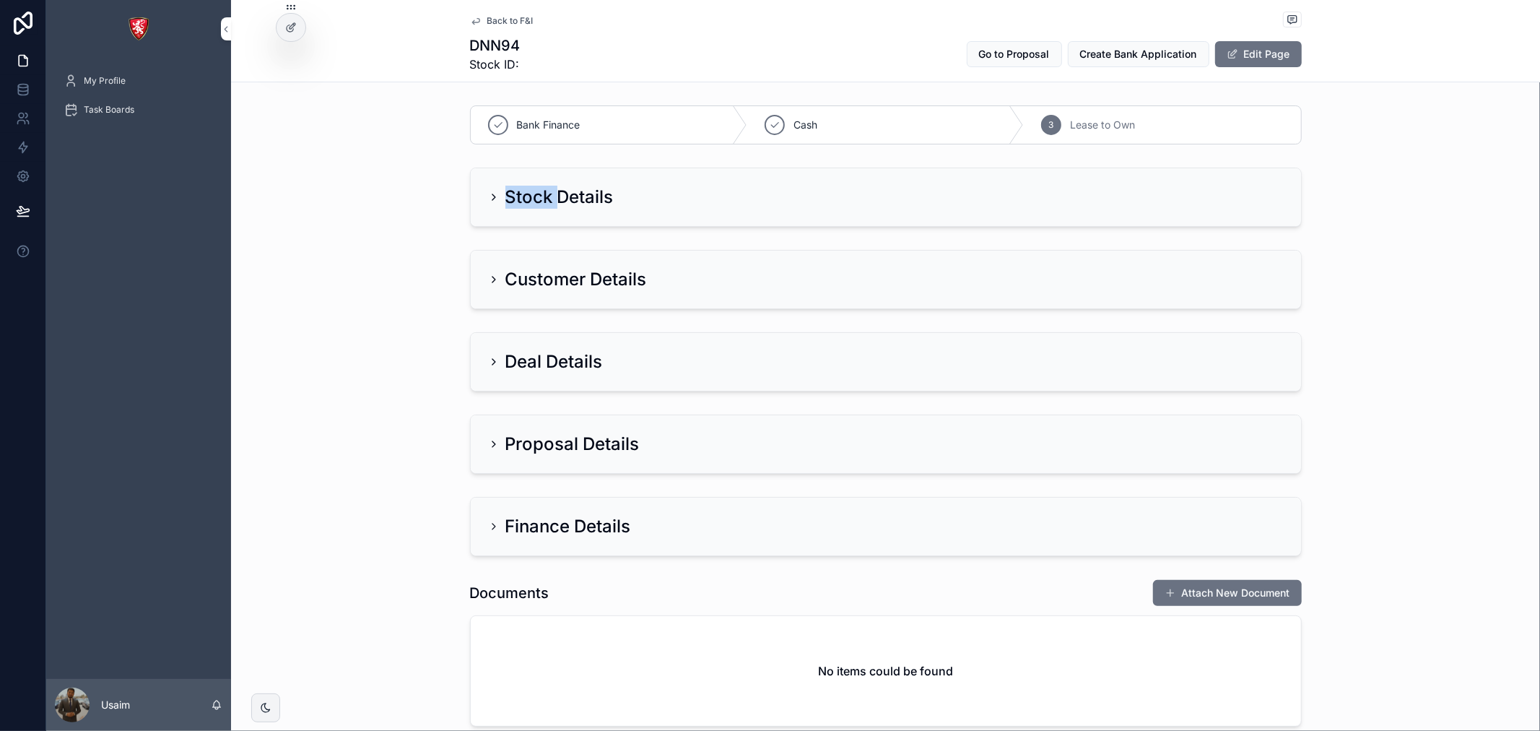
click at [491, 196] on icon "scrollable content" at bounding box center [494, 197] width 12 height 12
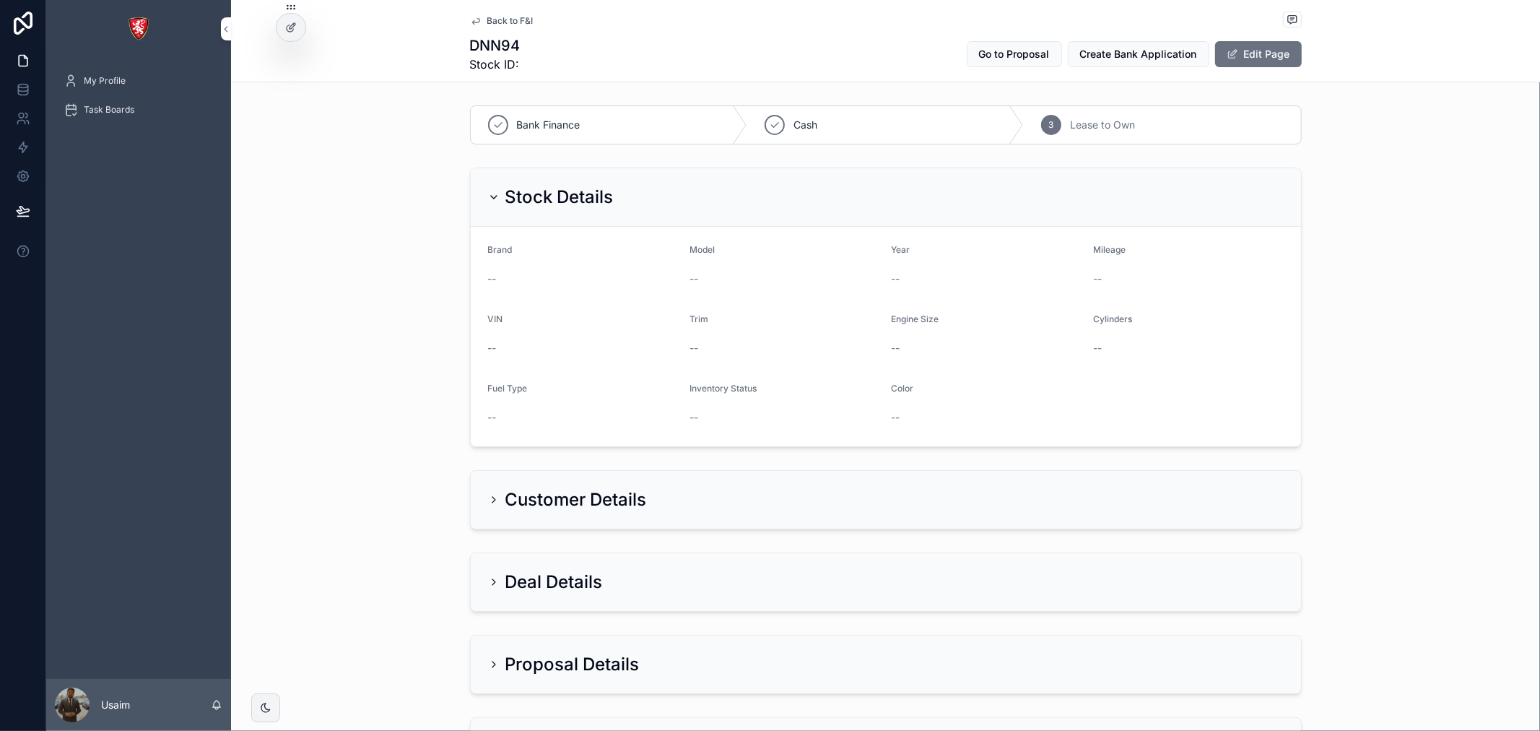
click at [491, 196] on icon "scrollable content" at bounding box center [494, 197] width 12 height 12
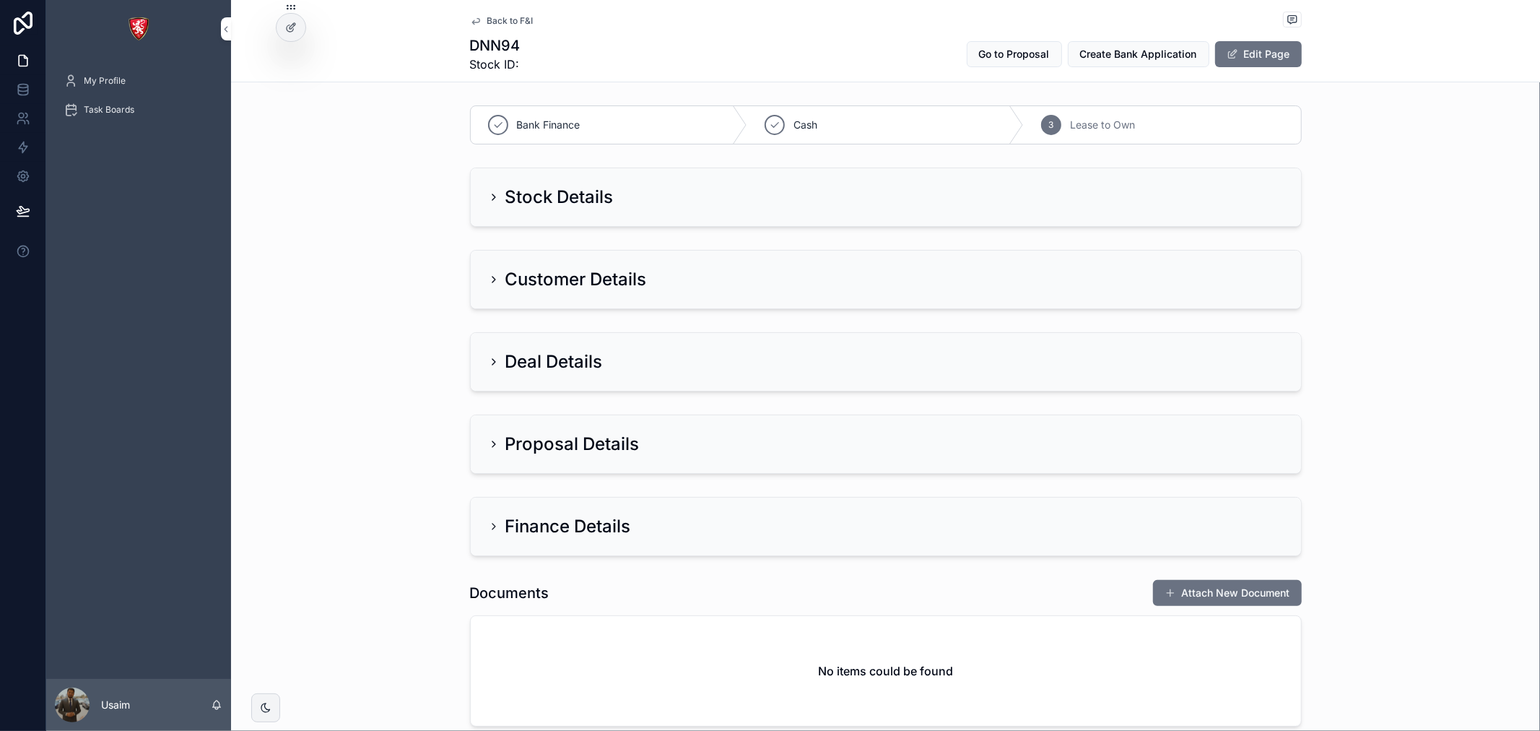
click at [492, 290] on div "Customer Details" at bounding box center [567, 279] width 159 height 23
click at [492, 282] on icon "scrollable content" at bounding box center [494, 280] width 12 height 12
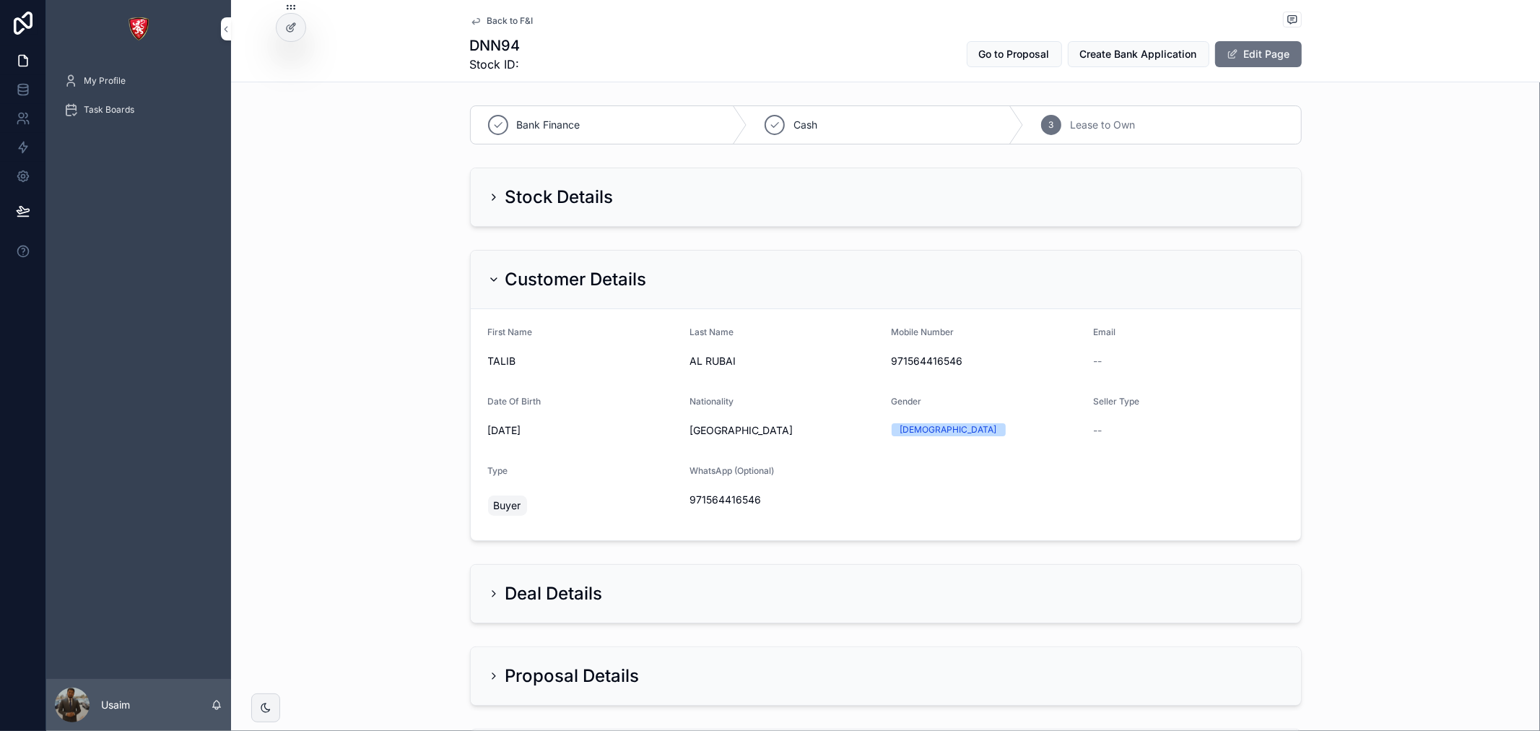
click at [492, 282] on icon "scrollable content" at bounding box center [494, 280] width 12 height 12
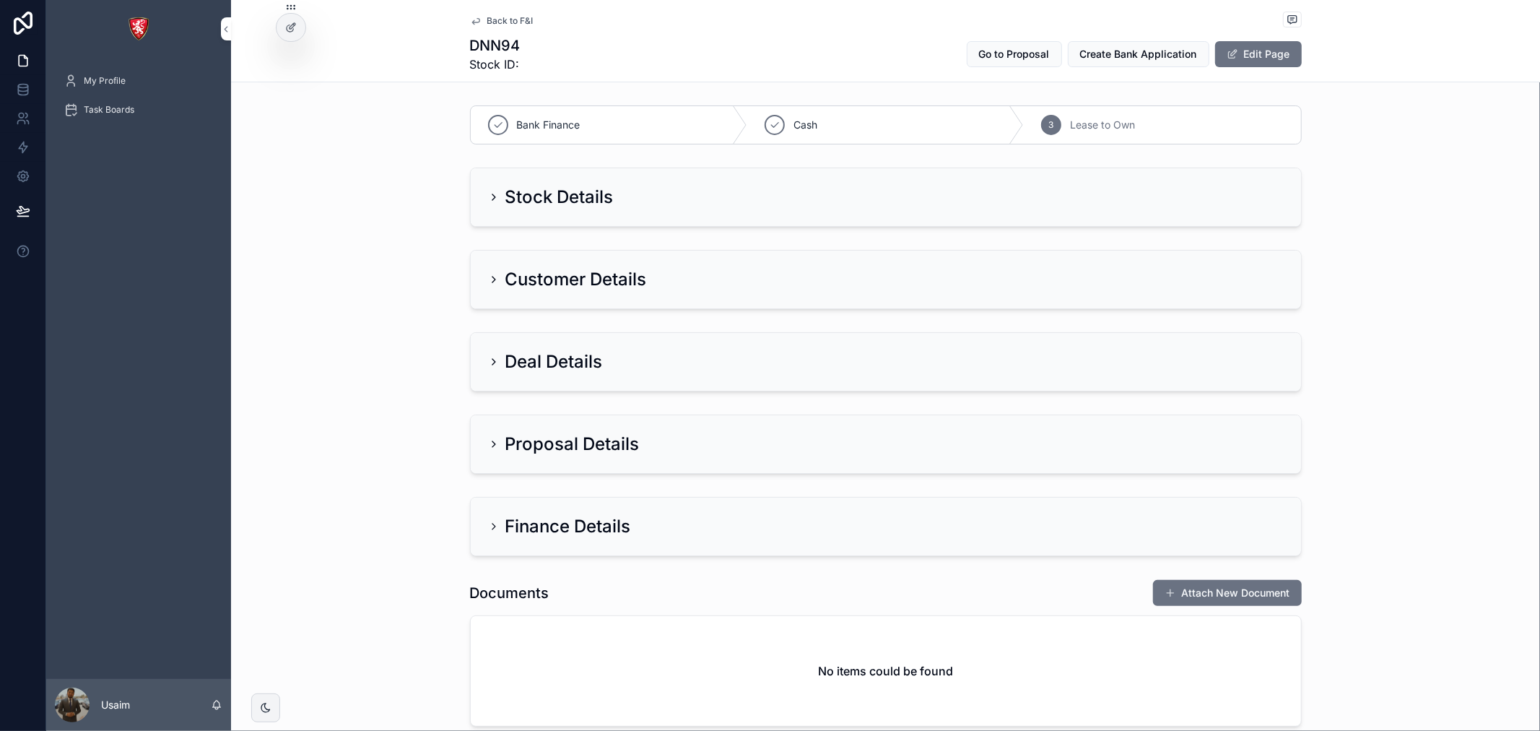
click at [491, 359] on icon "scrollable content" at bounding box center [494, 362] width 12 height 12
click at [493, 193] on icon "scrollable content" at bounding box center [494, 197] width 12 height 12
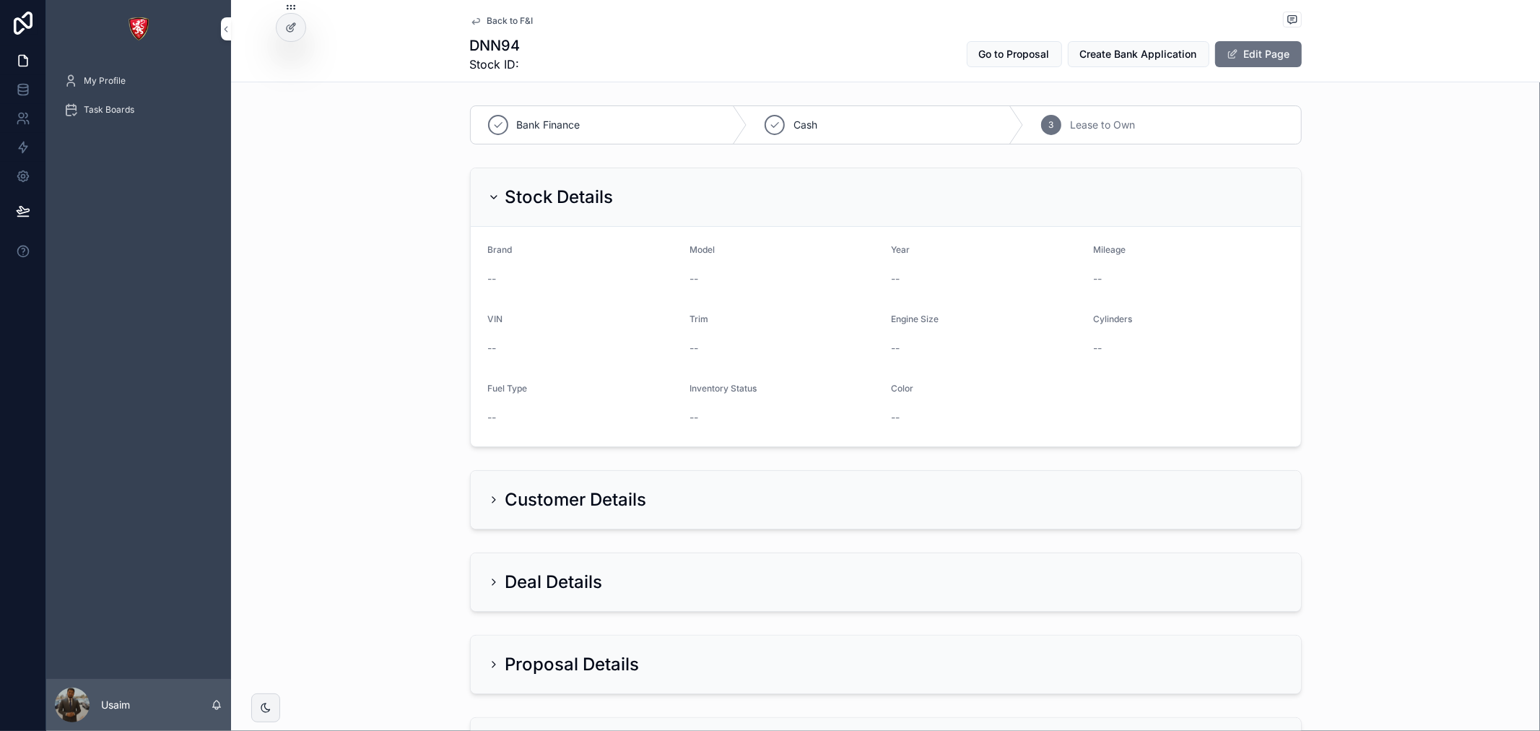
click at [488, 504] on icon "scrollable content" at bounding box center [494, 500] width 12 height 12
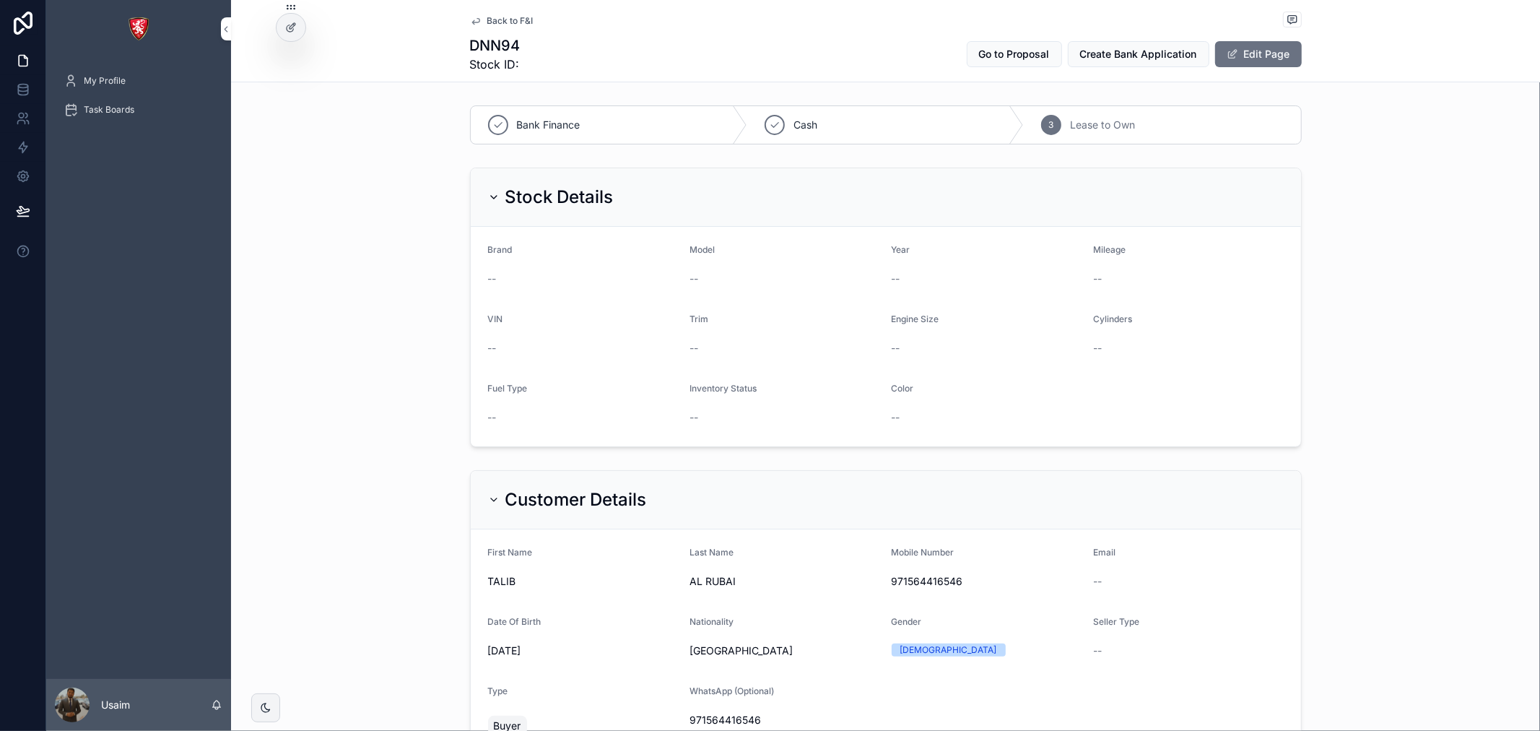
click at [493, 198] on icon "scrollable content" at bounding box center [494, 197] width 12 height 12
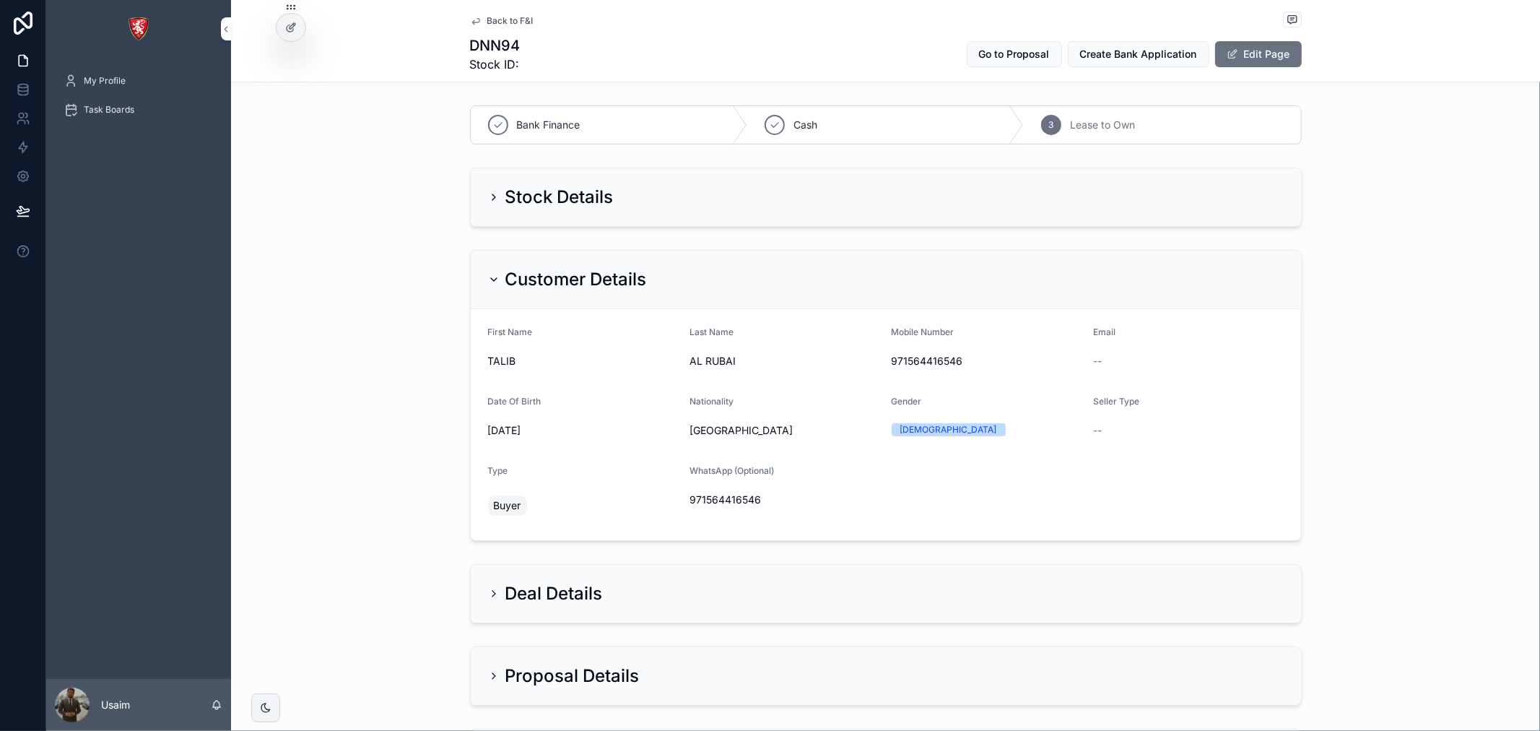
click at [488, 284] on icon "scrollable content" at bounding box center [494, 280] width 12 height 12
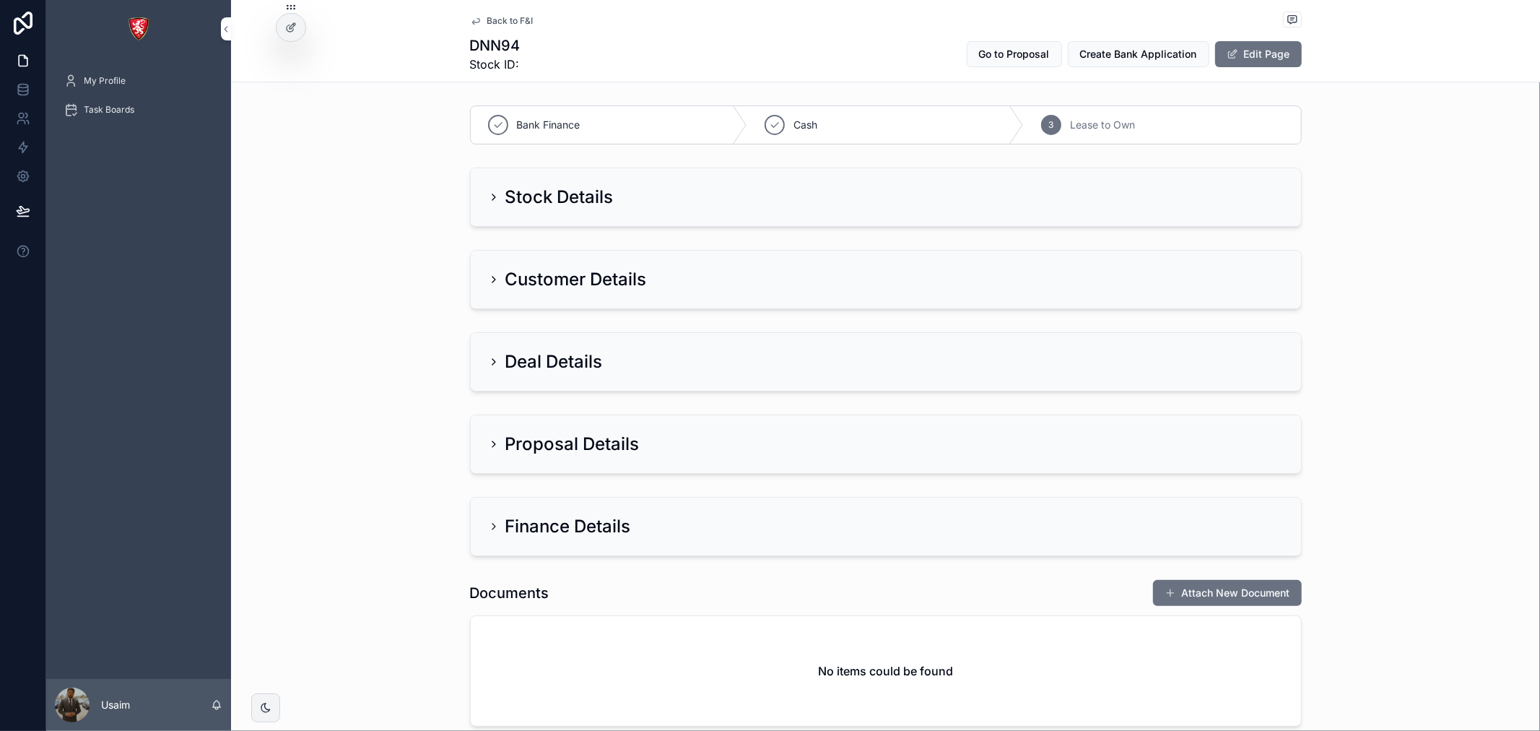
click at [302, 25] on div at bounding box center [290, 27] width 29 height 27
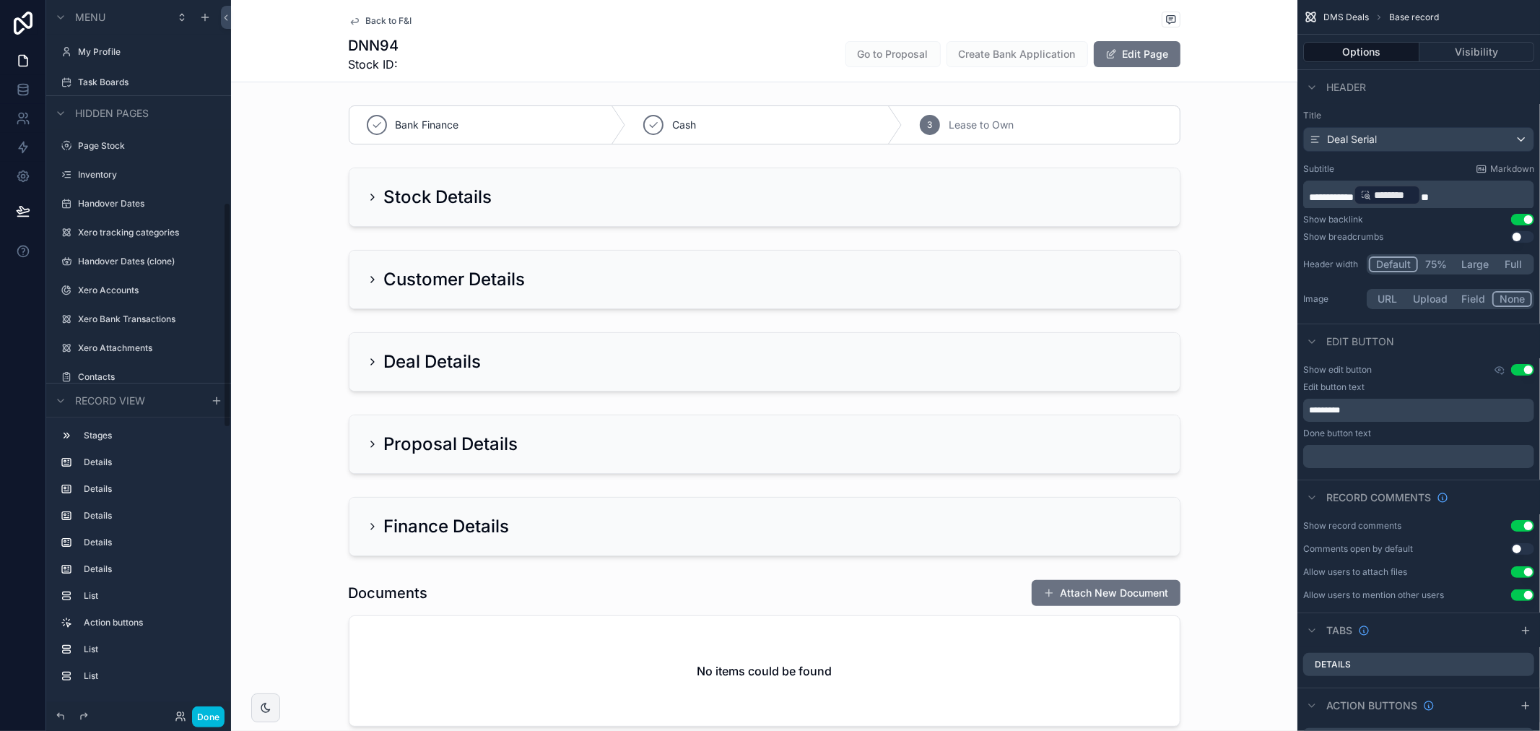
scroll to position [640, 0]
drag, startPoint x: 112, startPoint y: 541, endPoint x: 113, endPoint y: 532, distance: 9.5
click at [113, 541] on label "Details" at bounding box center [147, 542] width 127 height 12
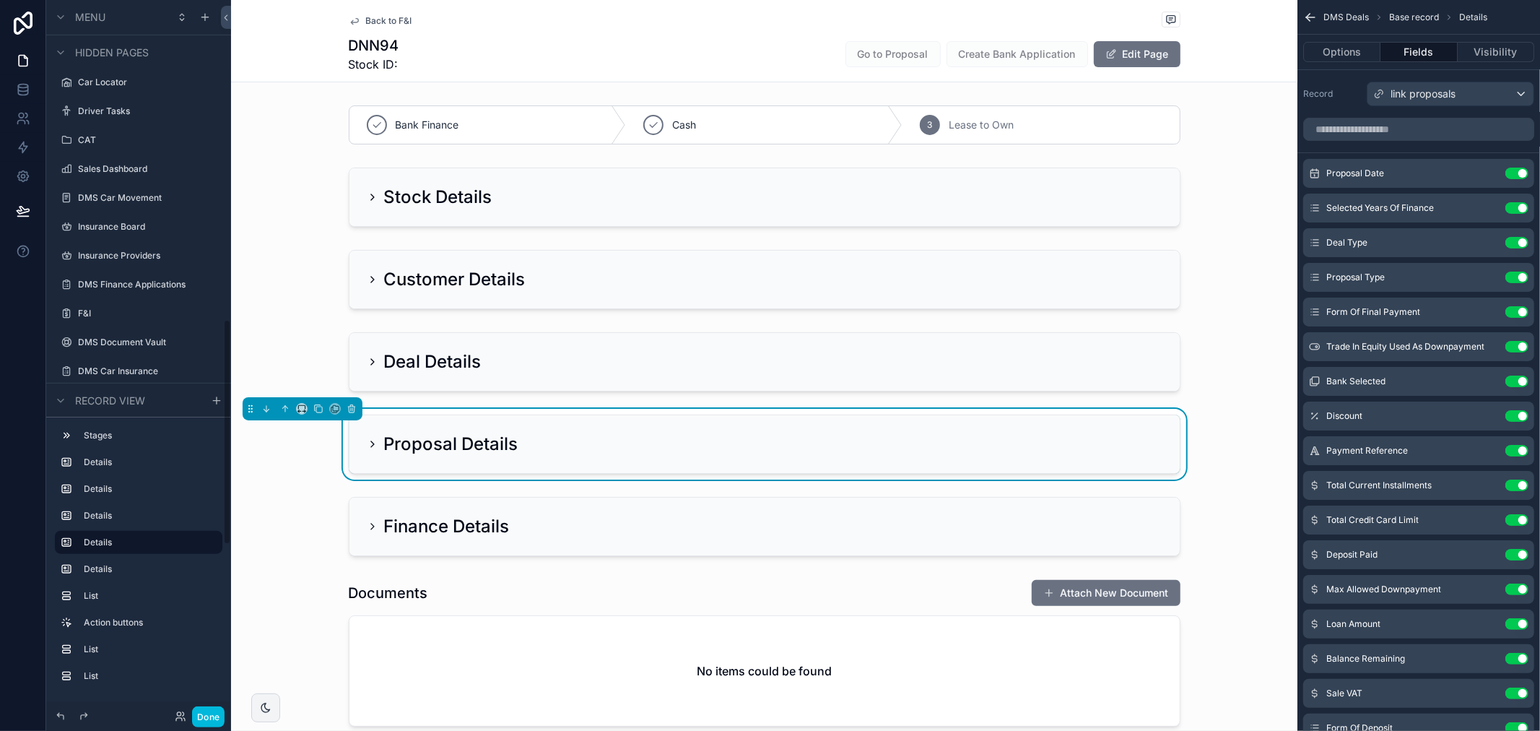
scroll to position [1042, 0]
click at [148, 313] on label "DMS Document Vault" at bounding box center [146, 311] width 136 height 12
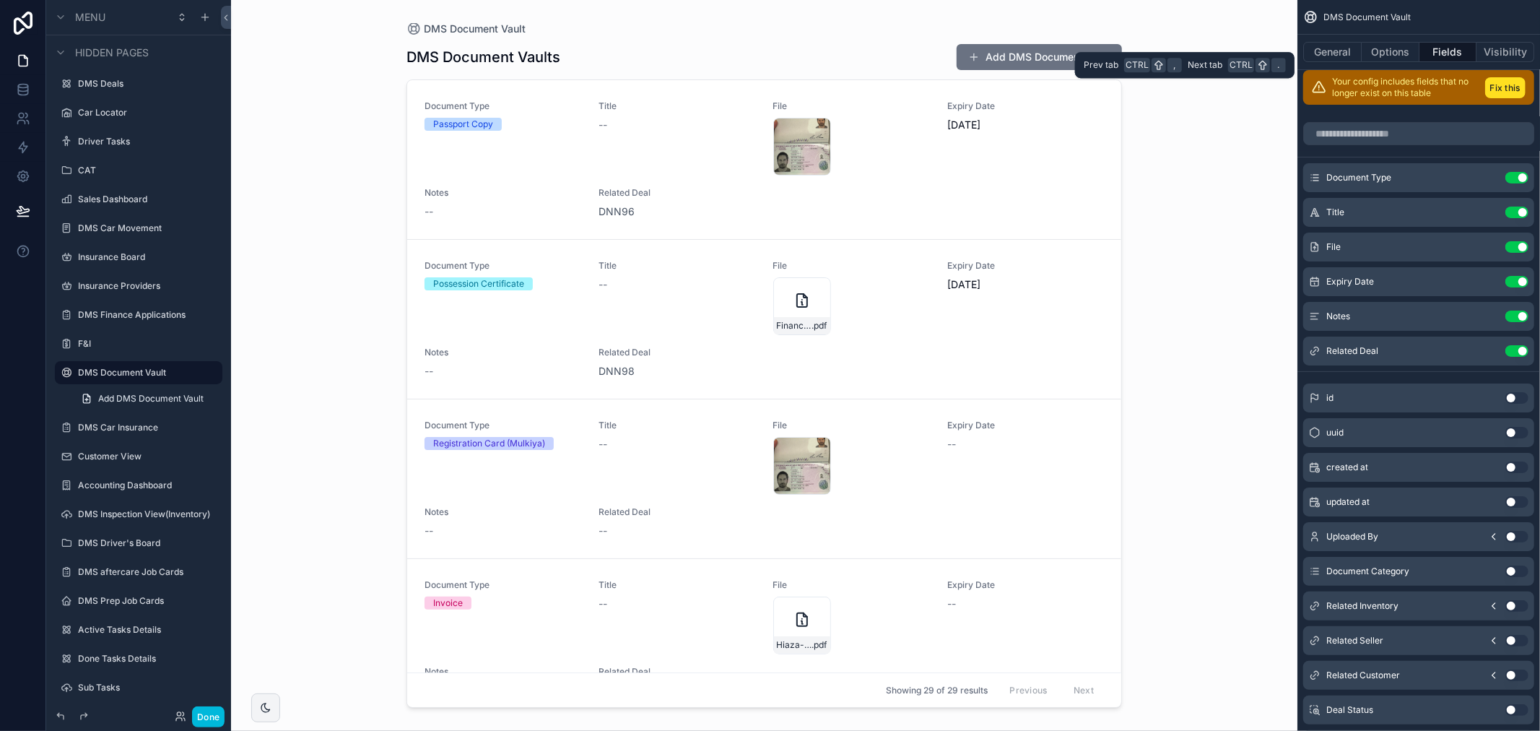
click at [1340, 53] on button "General" at bounding box center [1332, 52] width 58 height 20
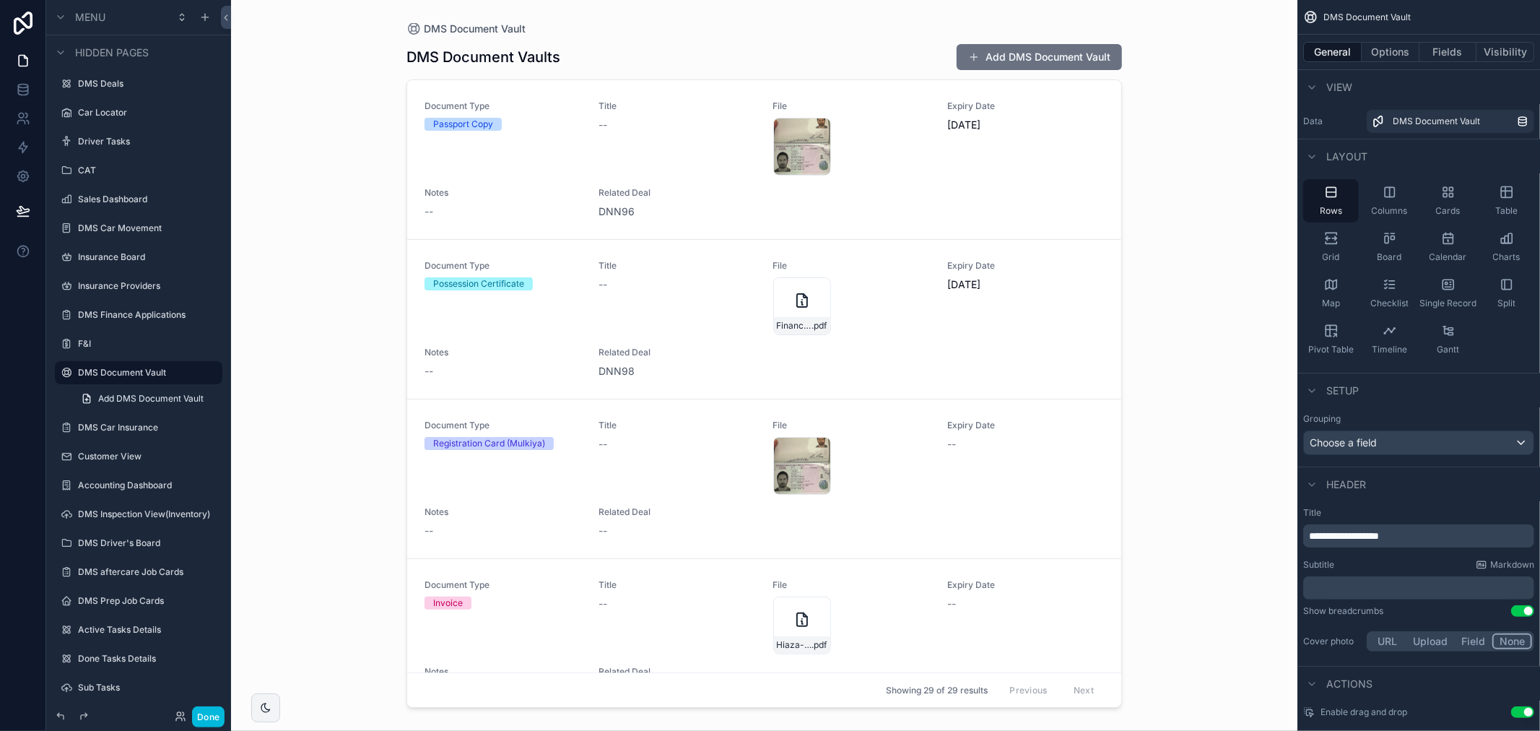
click at [1333, 189] on icon "scrollable content" at bounding box center [1331, 192] width 14 height 14
click at [1358, 443] on span "Choose a field" at bounding box center [1342, 442] width 67 height 12
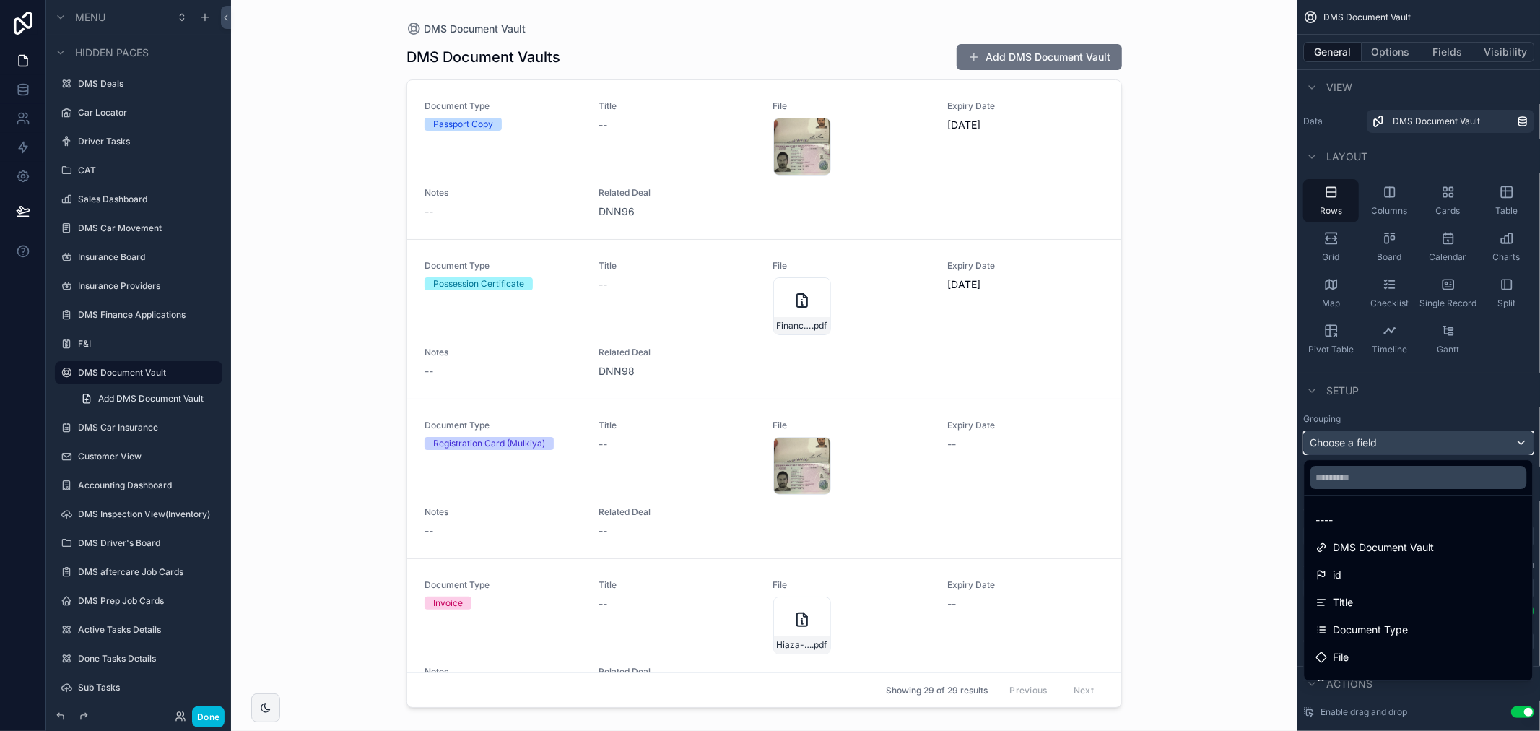
scroll to position [80, 0]
click at [1362, 558] on div "Document Type" at bounding box center [1418, 549] width 222 height 26
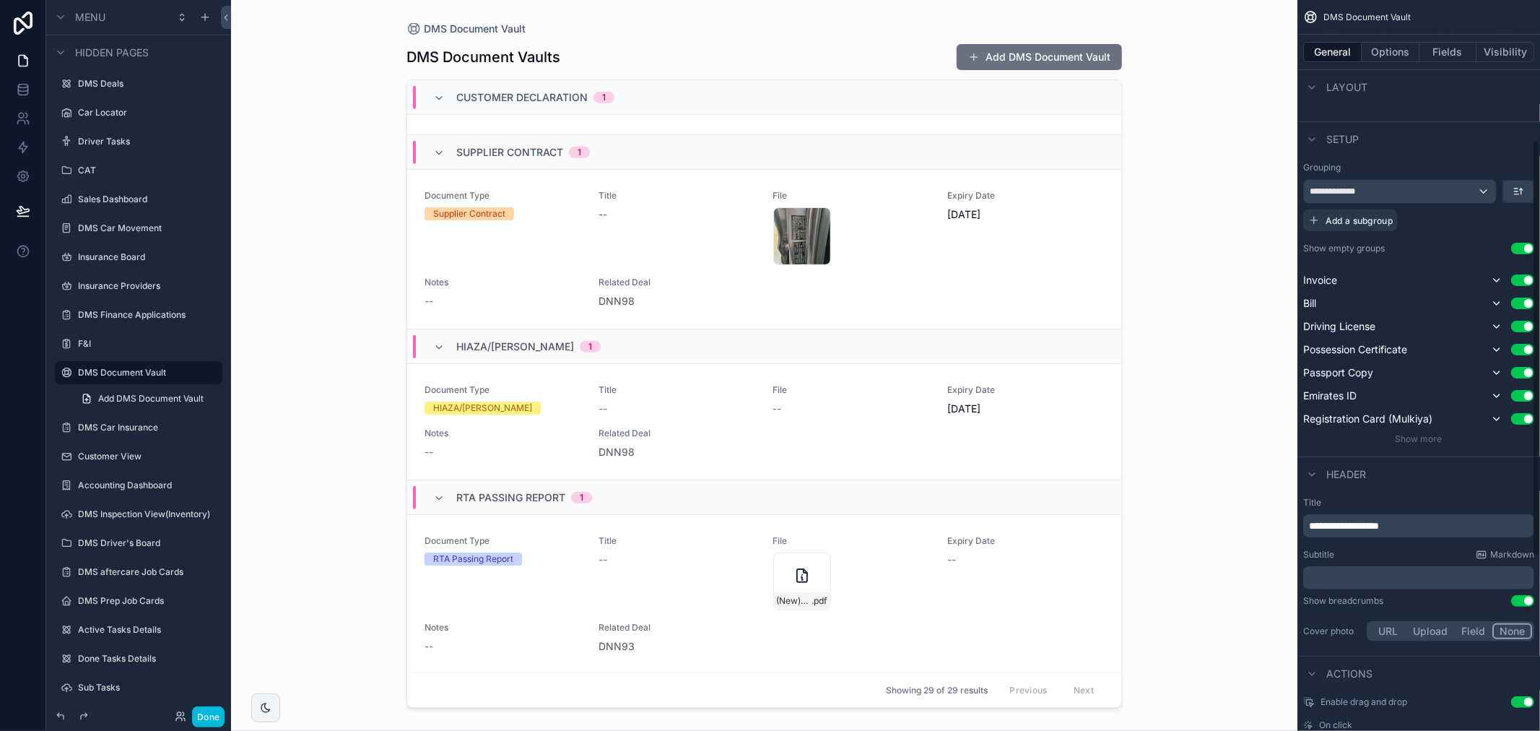
scroll to position [320, 0]
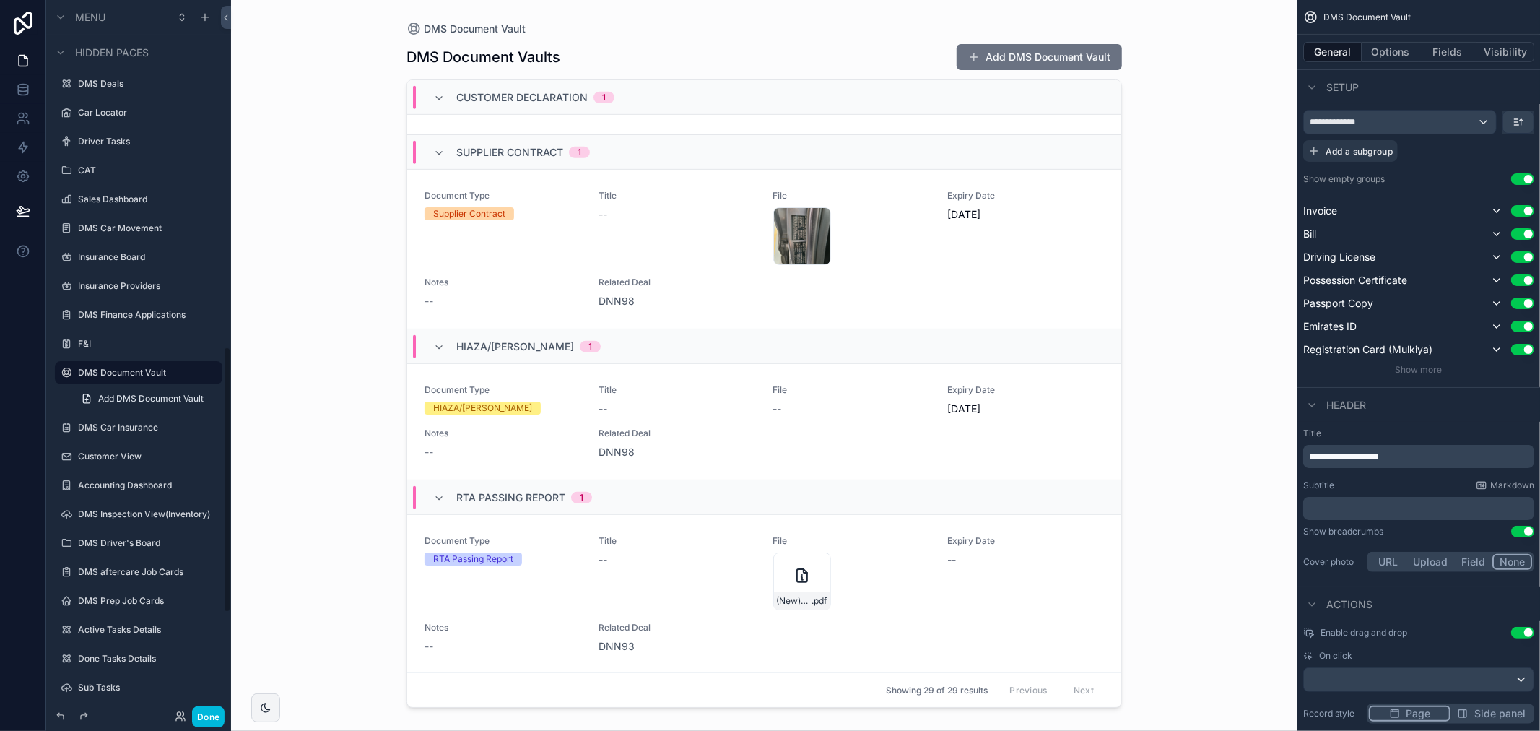
click at [228, 722] on div "Done" at bounding box center [138, 716] width 185 height 29
click at [219, 720] on button "Done" at bounding box center [208, 716] width 32 height 21
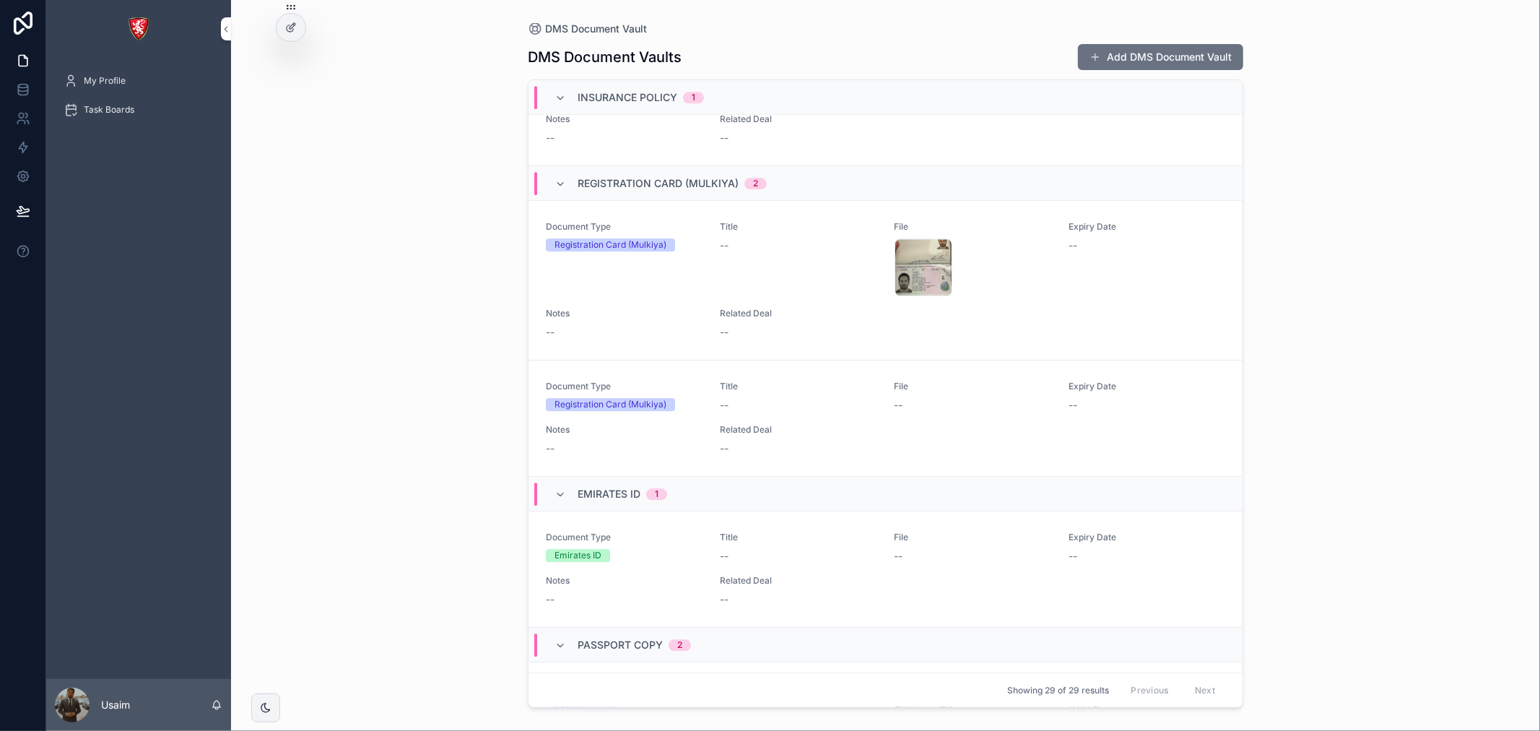
scroll to position [3130, 0]
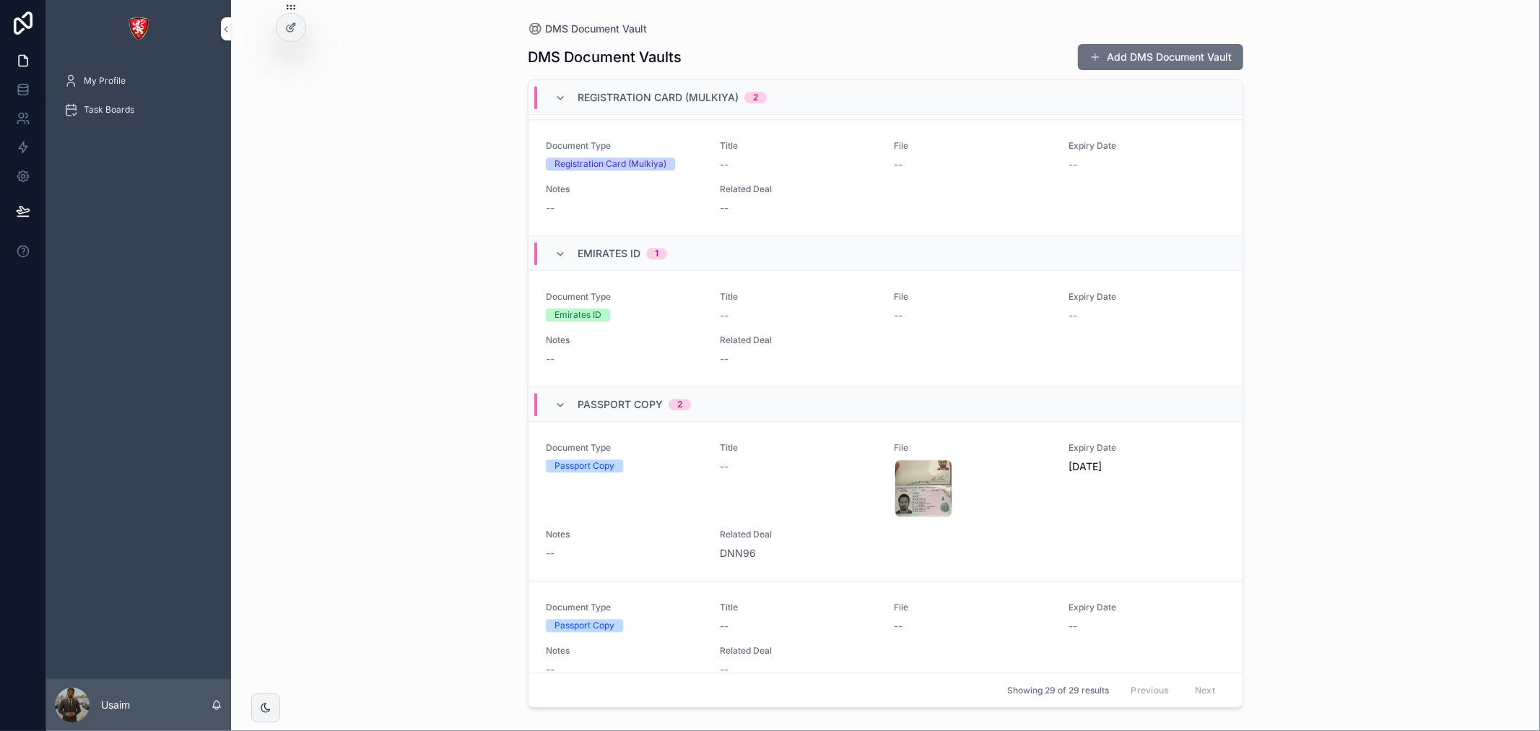
click at [300, 30] on div at bounding box center [290, 27] width 29 height 27
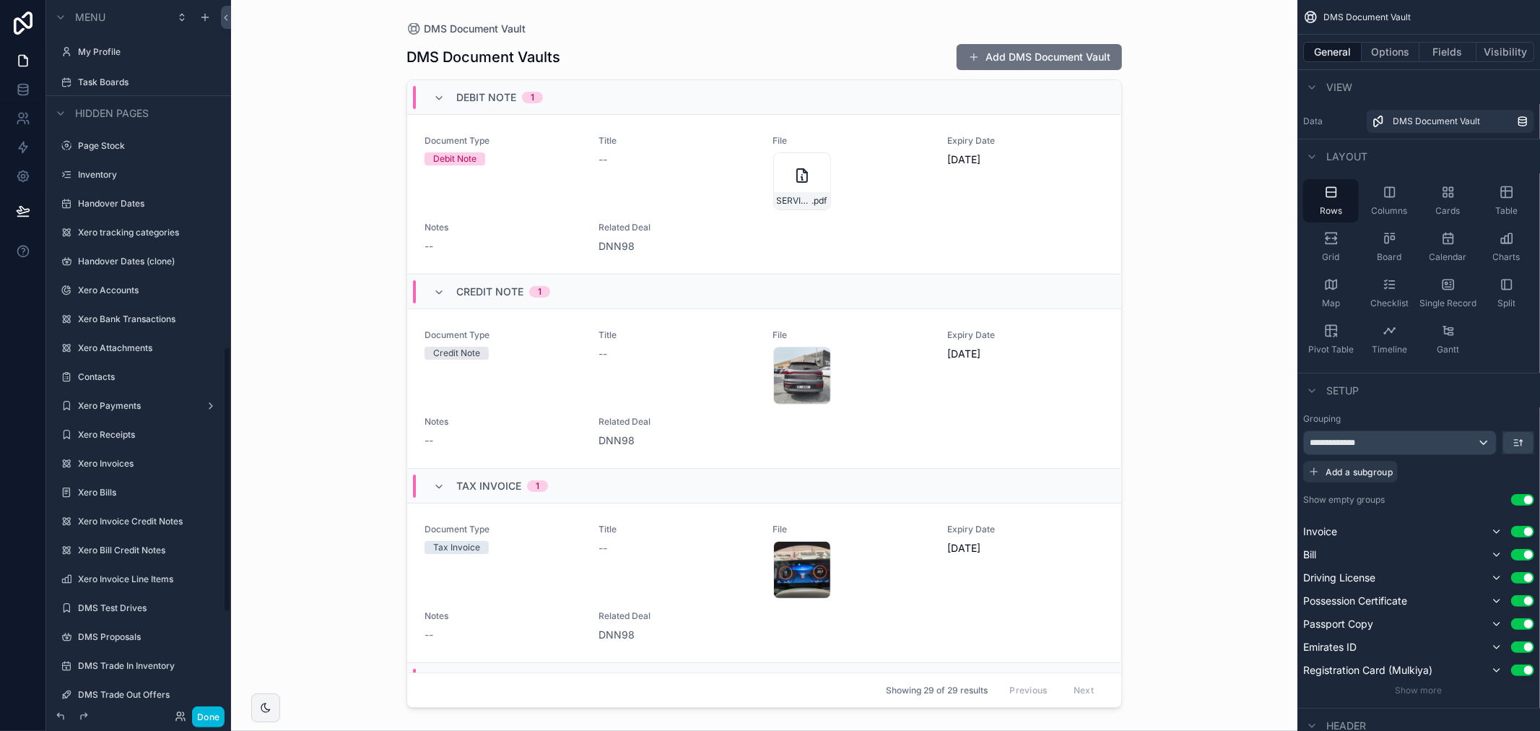
scroll to position [928, 0]
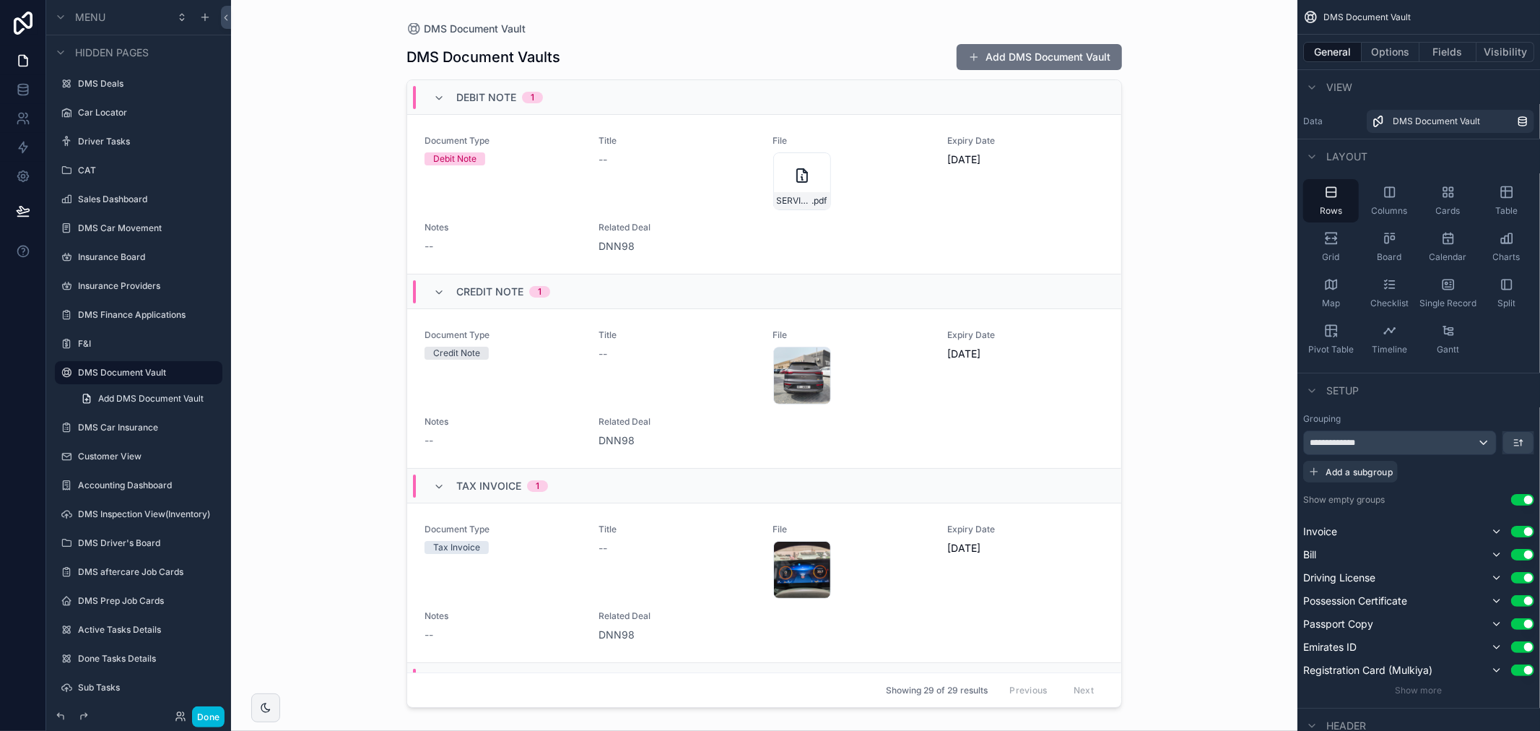
click at [126, 653] on label "Done Tasks Details" at bounding box center [146, 659] width 136 height 12
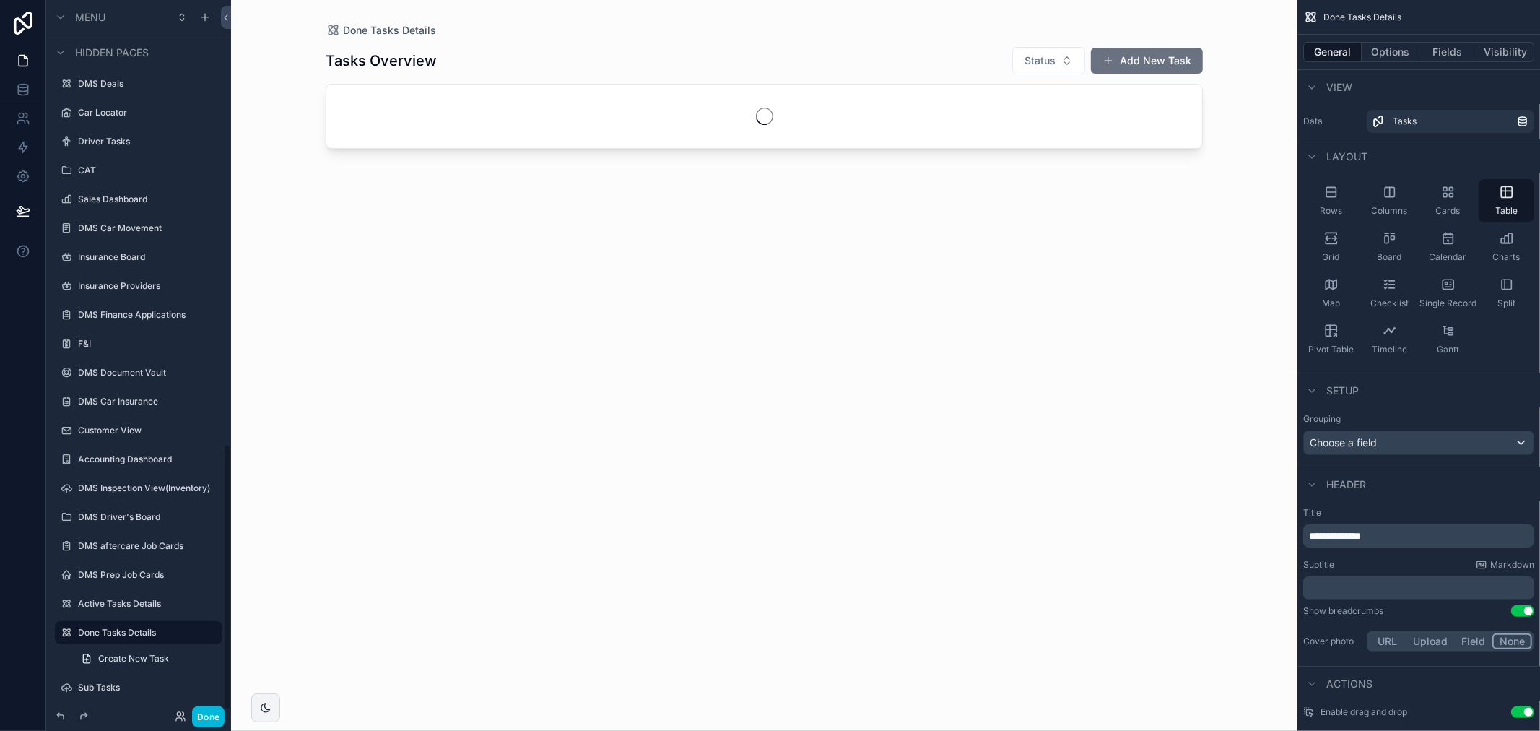
scroll to position [1188, 0]
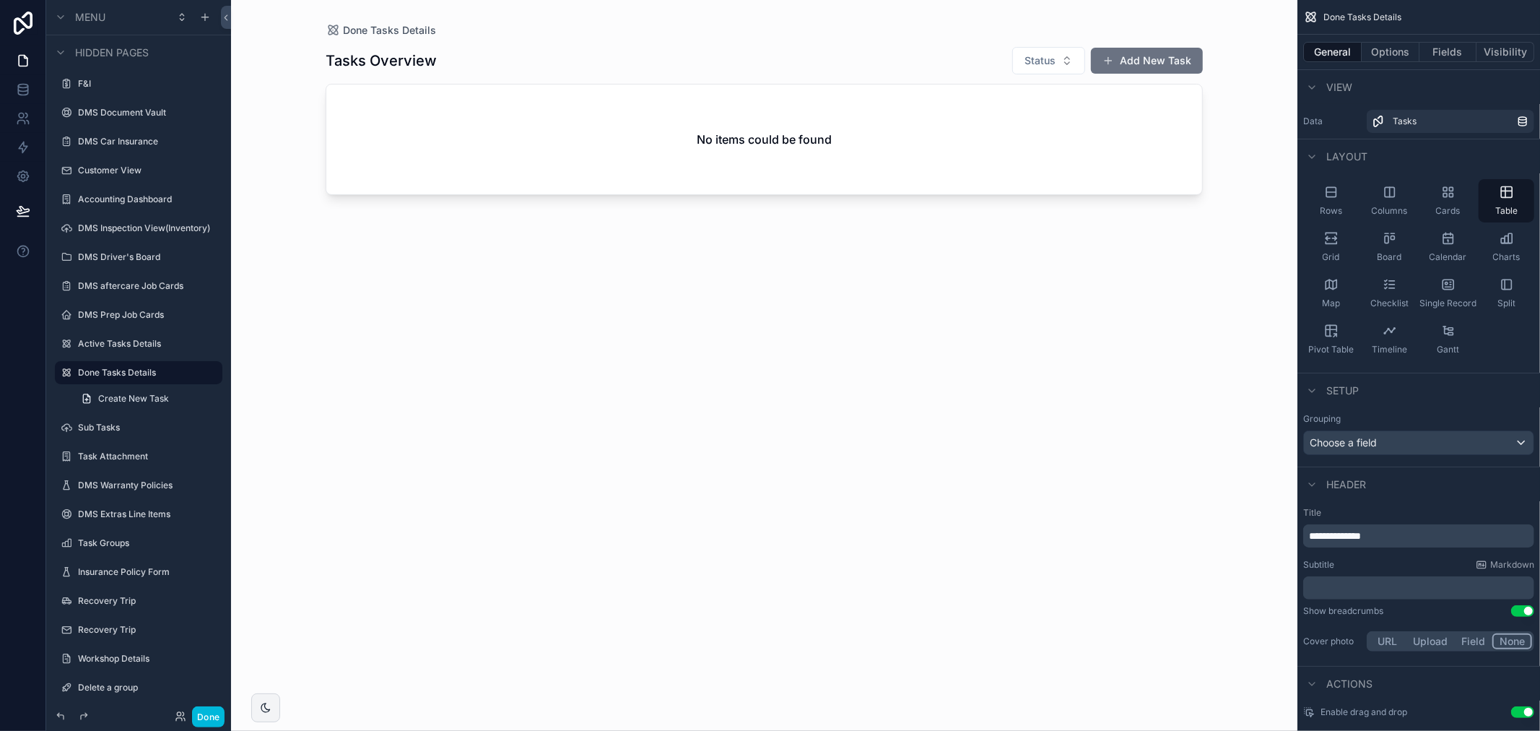
click at [138, 487] on label "DMS Warranty Policies" at bounding box center [146, 485] width 136 height 12
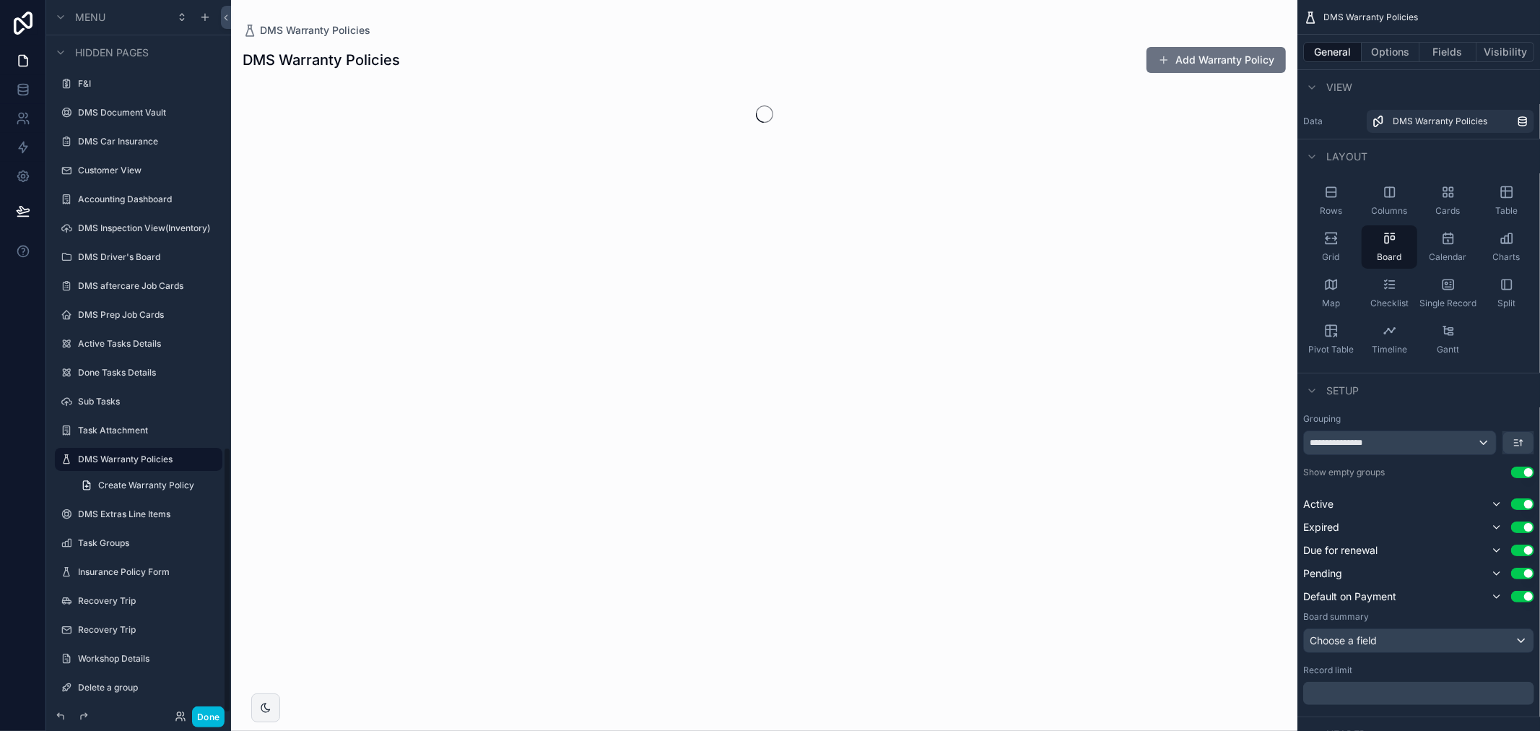
scroll to position [1197, 0]
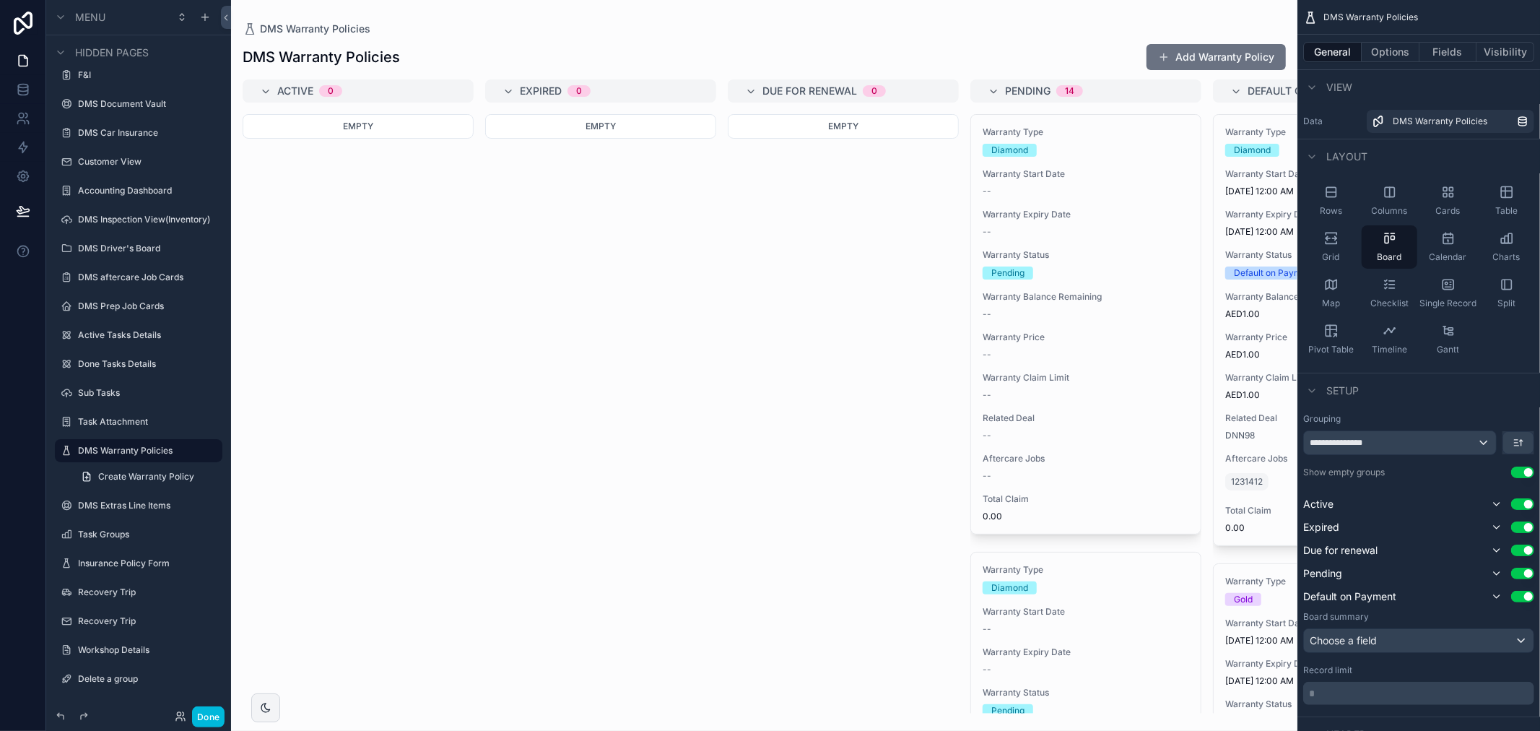
click at [126, 646] on label "Workshop Details" at bounding box center [146, 650] width 136 height 12
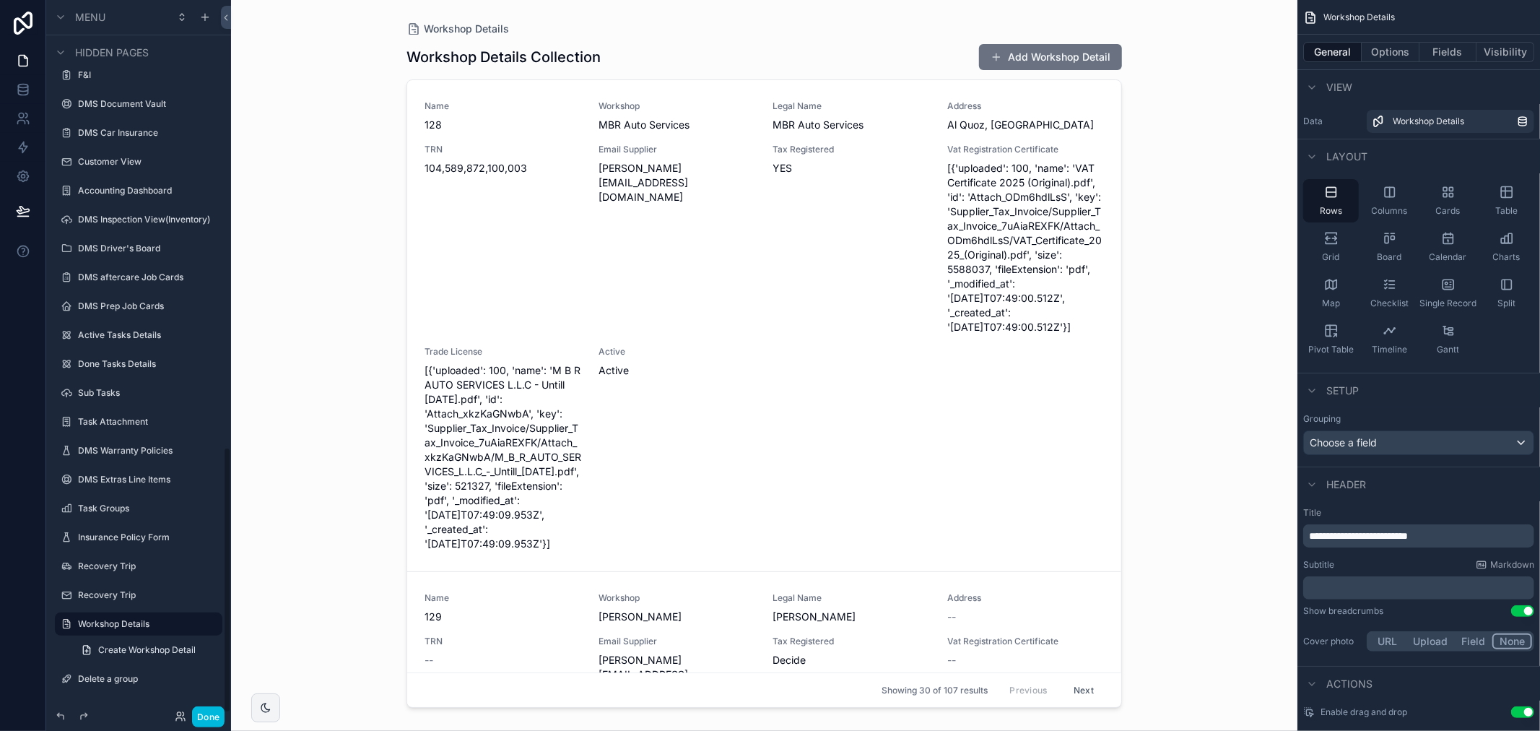
click at [84, 564] on label "Recovery Trip" at bounding box center [146, 566] width 136 height 12
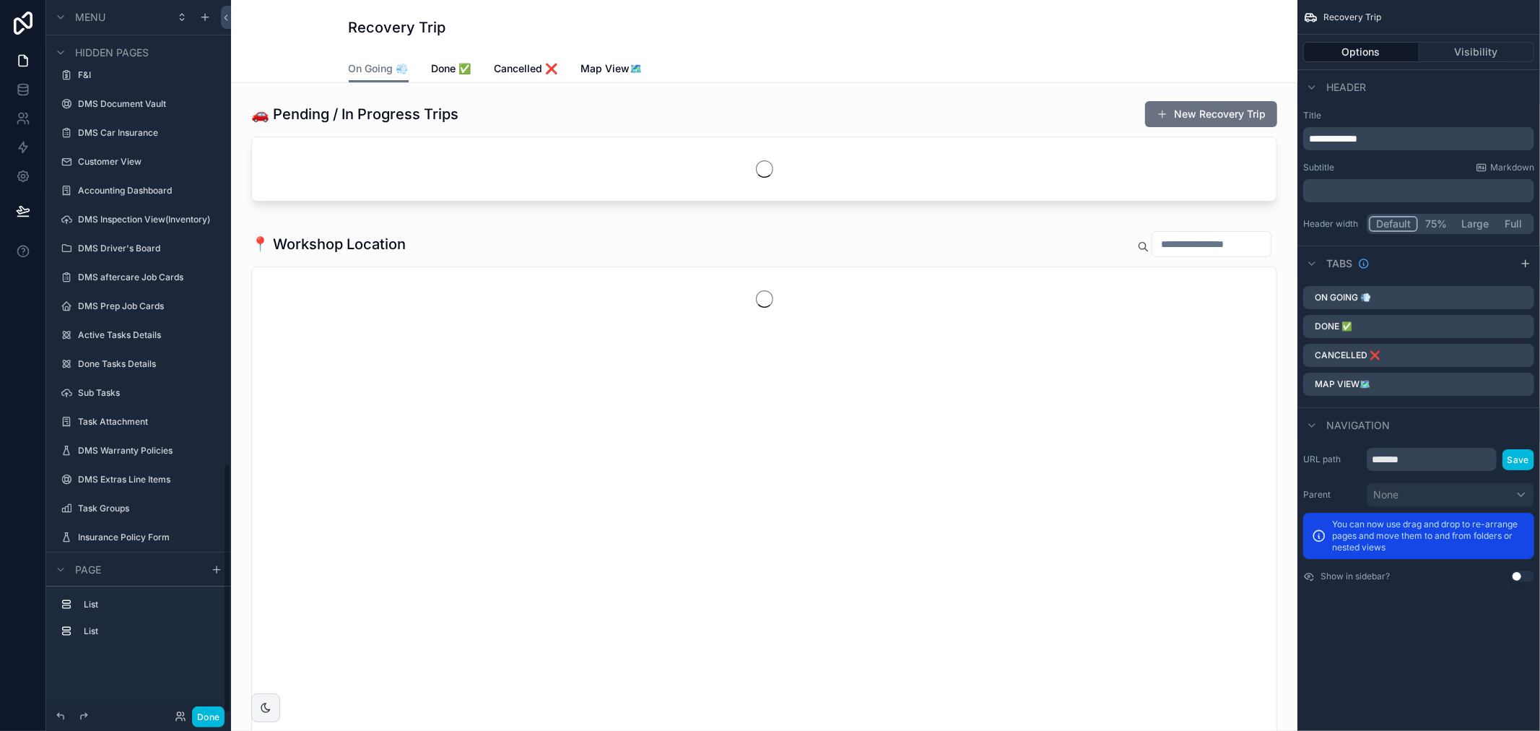
scroll to position [1322, 0]
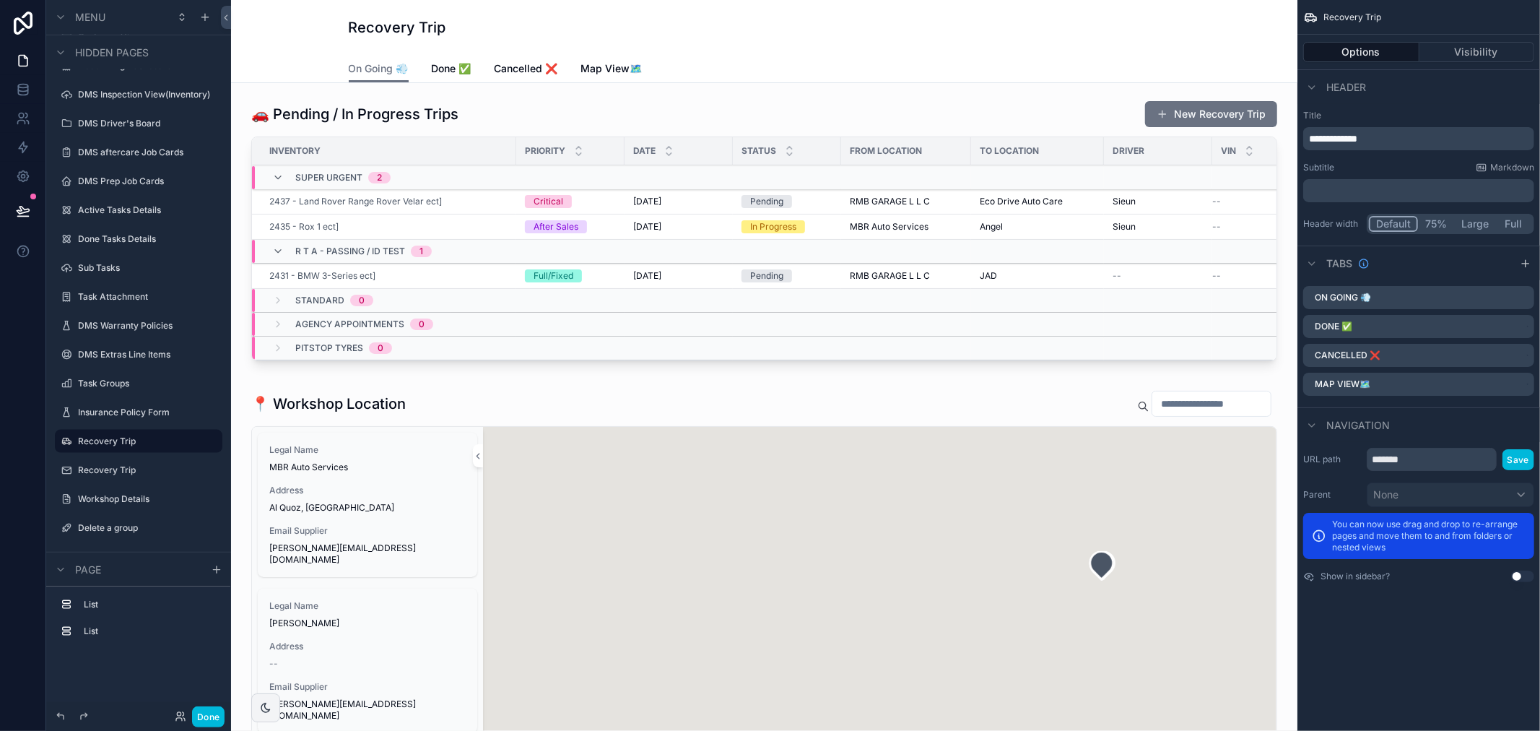
click at [437, 74] on span "Done ✅" at bounding box center [452, 68] width 40 height 14
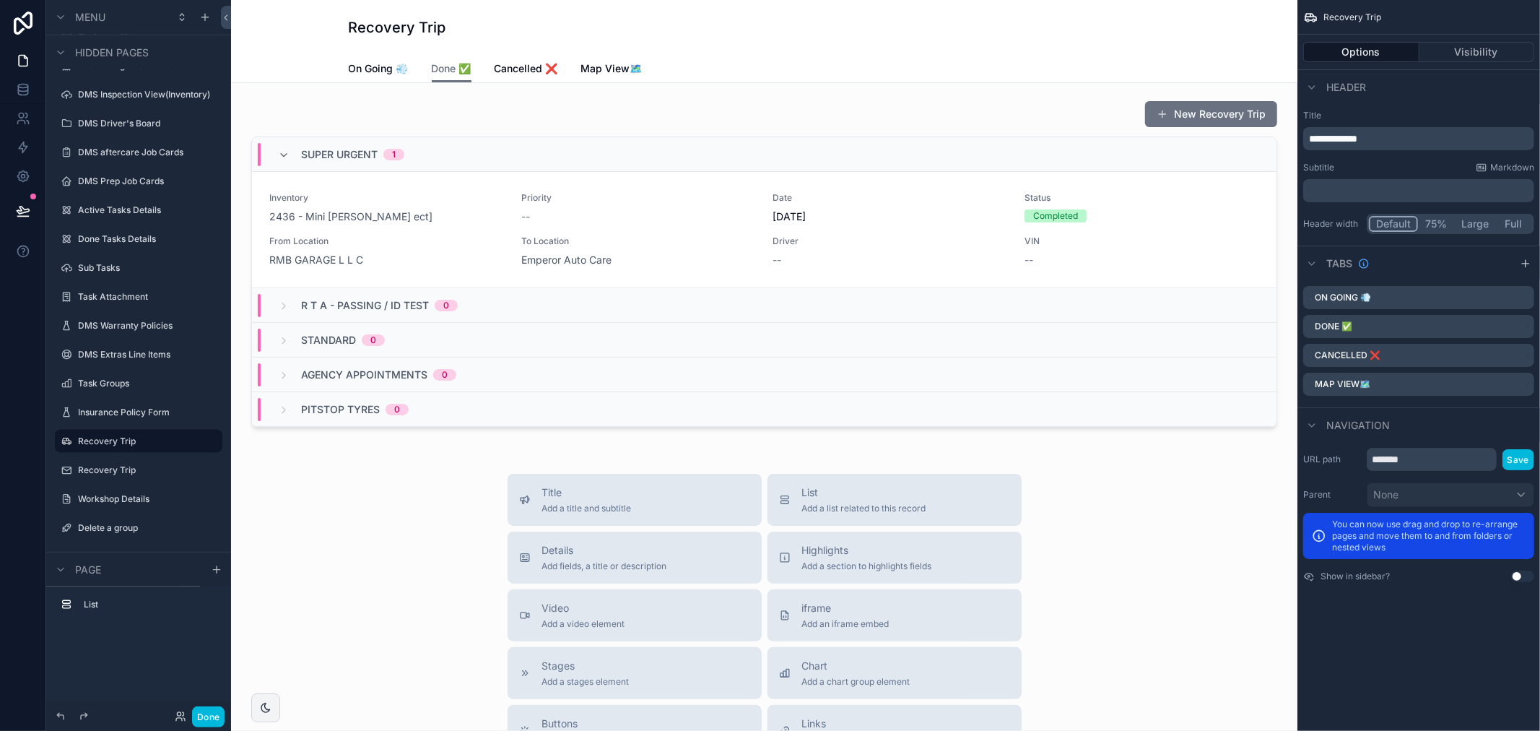
click at [536, 63] on span "Cancelled ❌" at bounding box center [526, 68] width 64 height 14
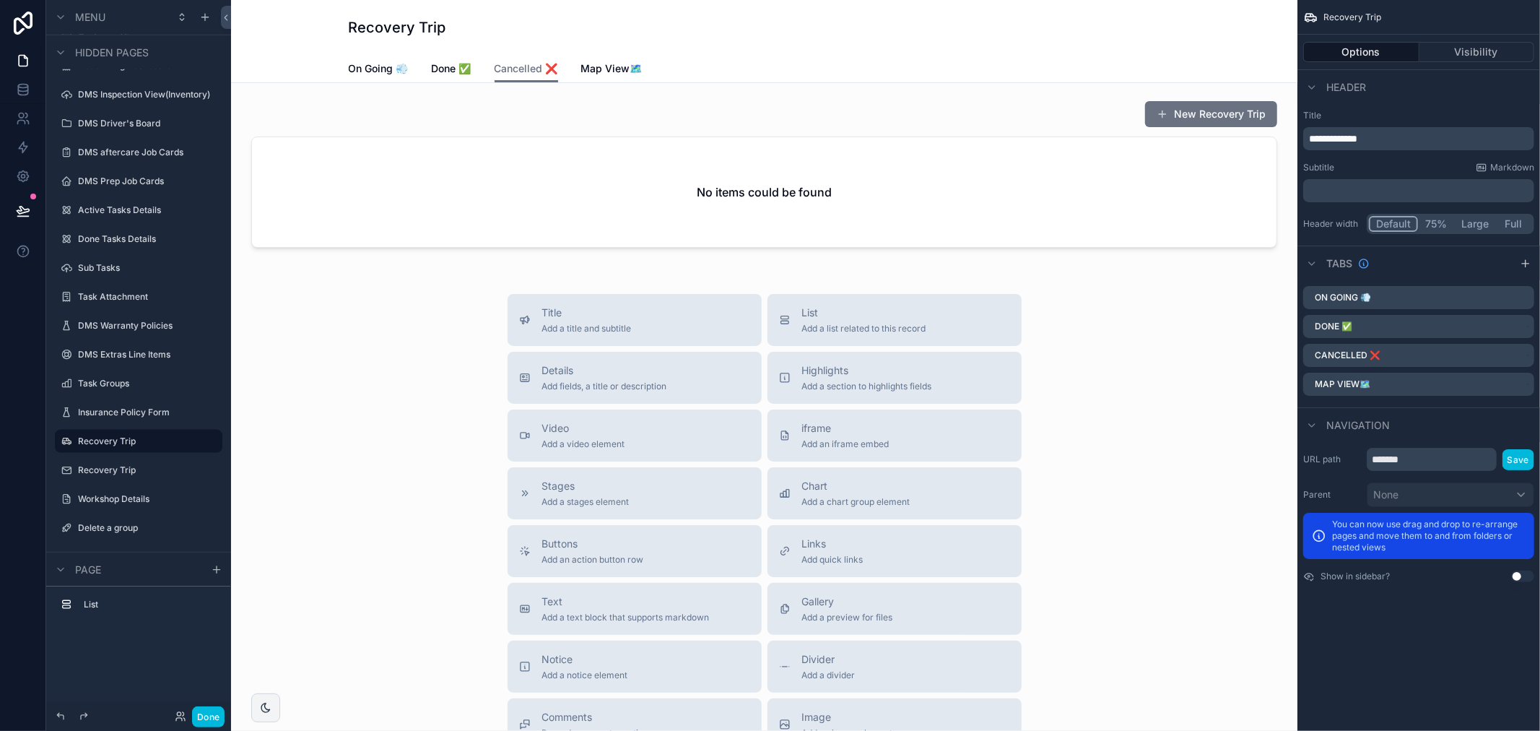
click at [452, 77] on link "Done ✅" at bounding box center [452, 70] width 40 height 29
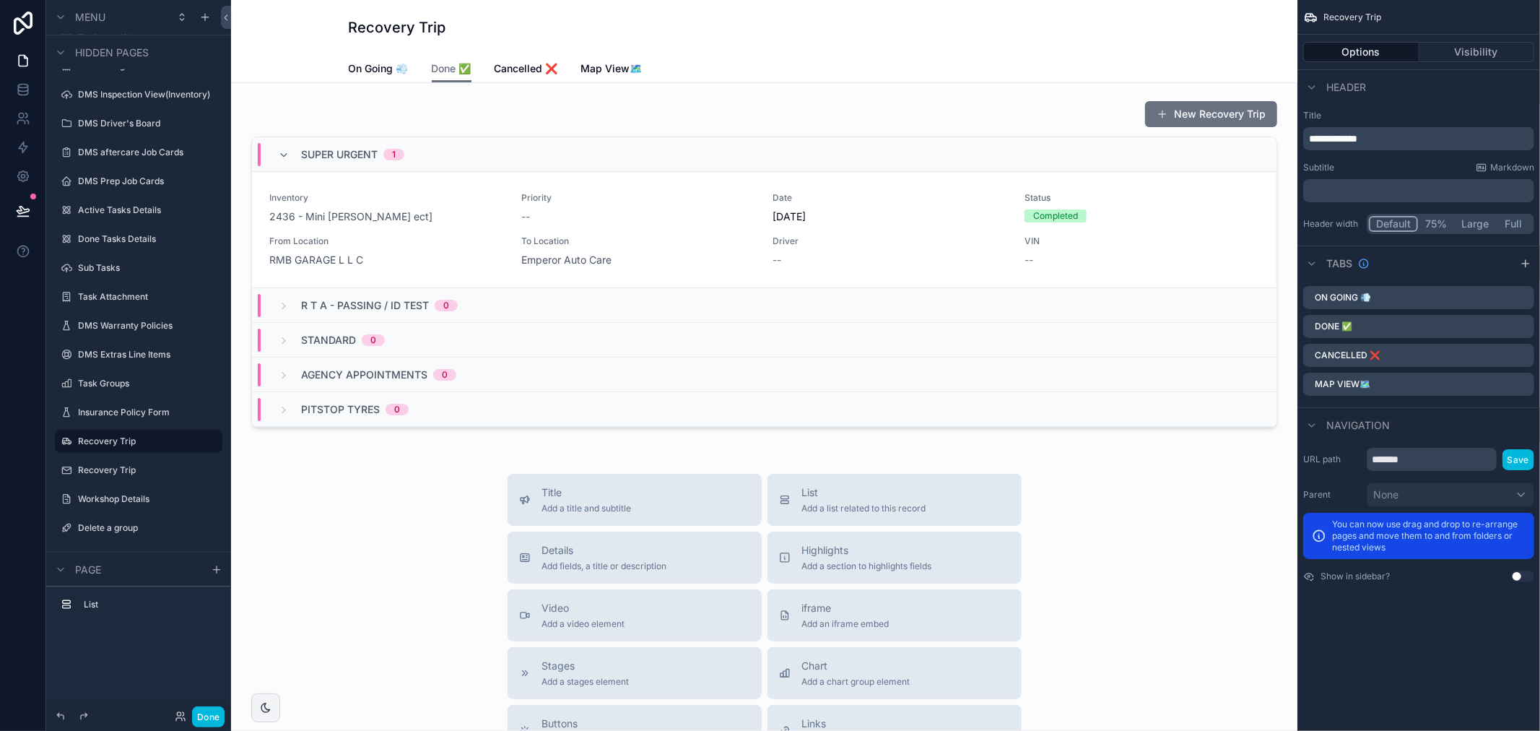
click at [388, 67] on span "On Going 💨" at bounding box center [379, 68] width 60 height 14
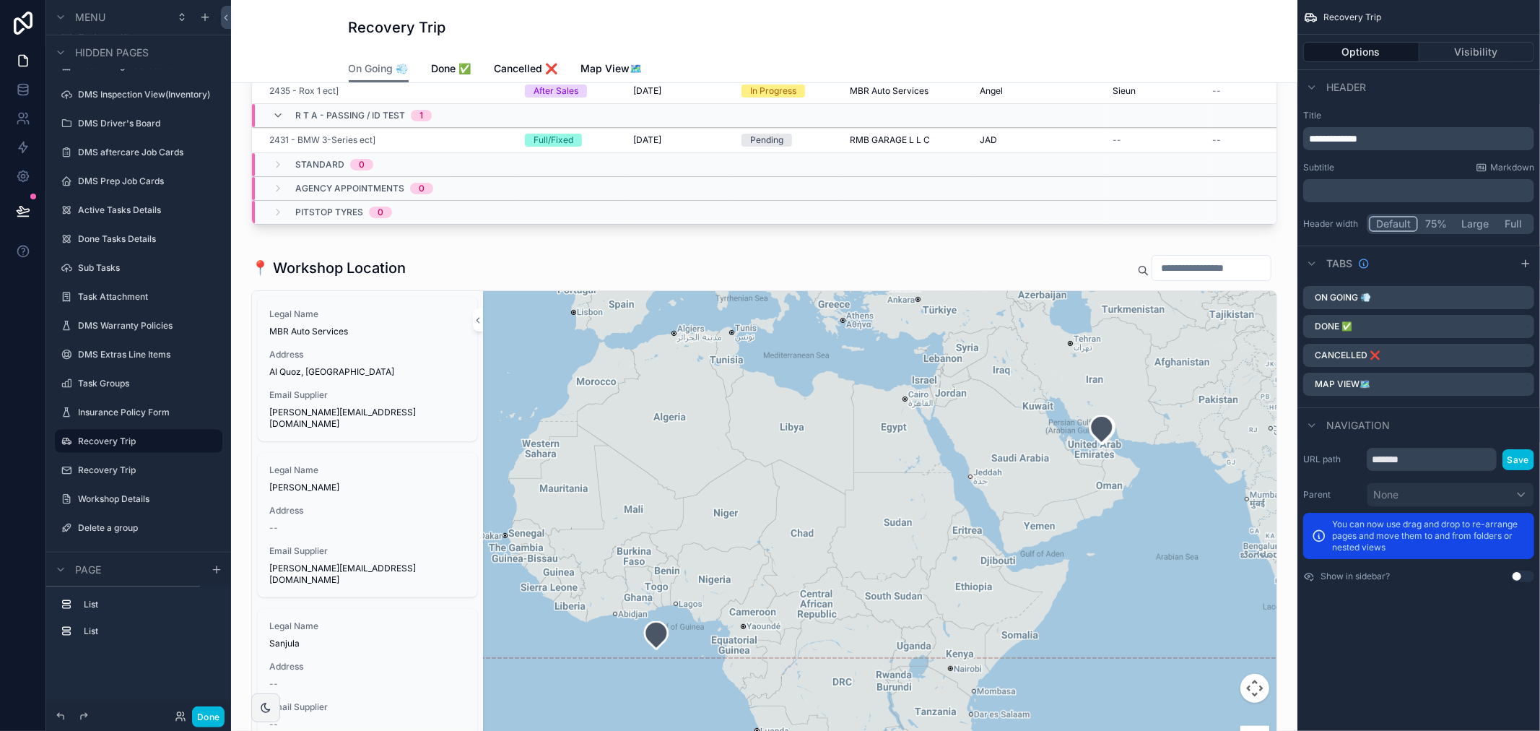
scroll to position [160, 0]
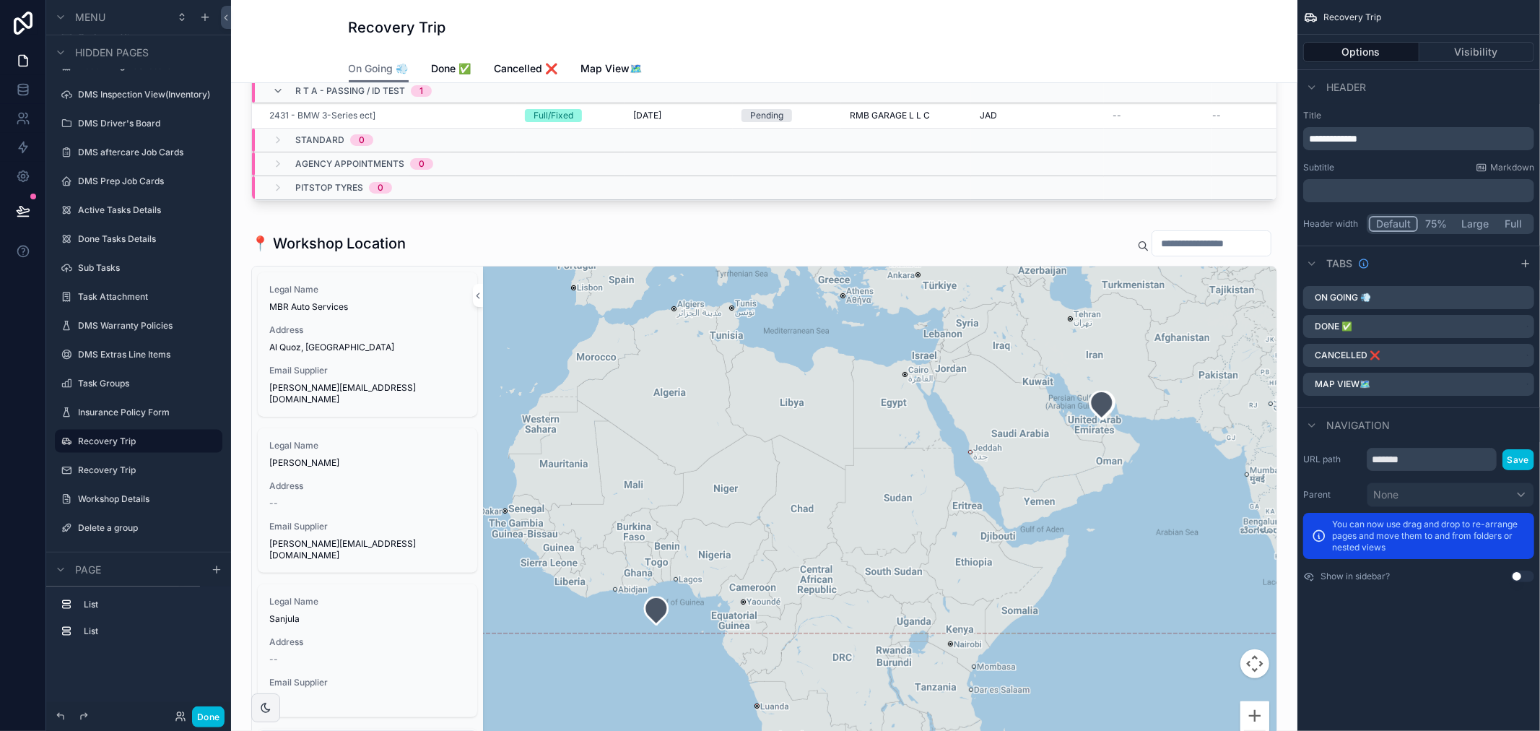
click at [392, 496] on div "Address --" at bounding box center [367, 494] width 196 height 29
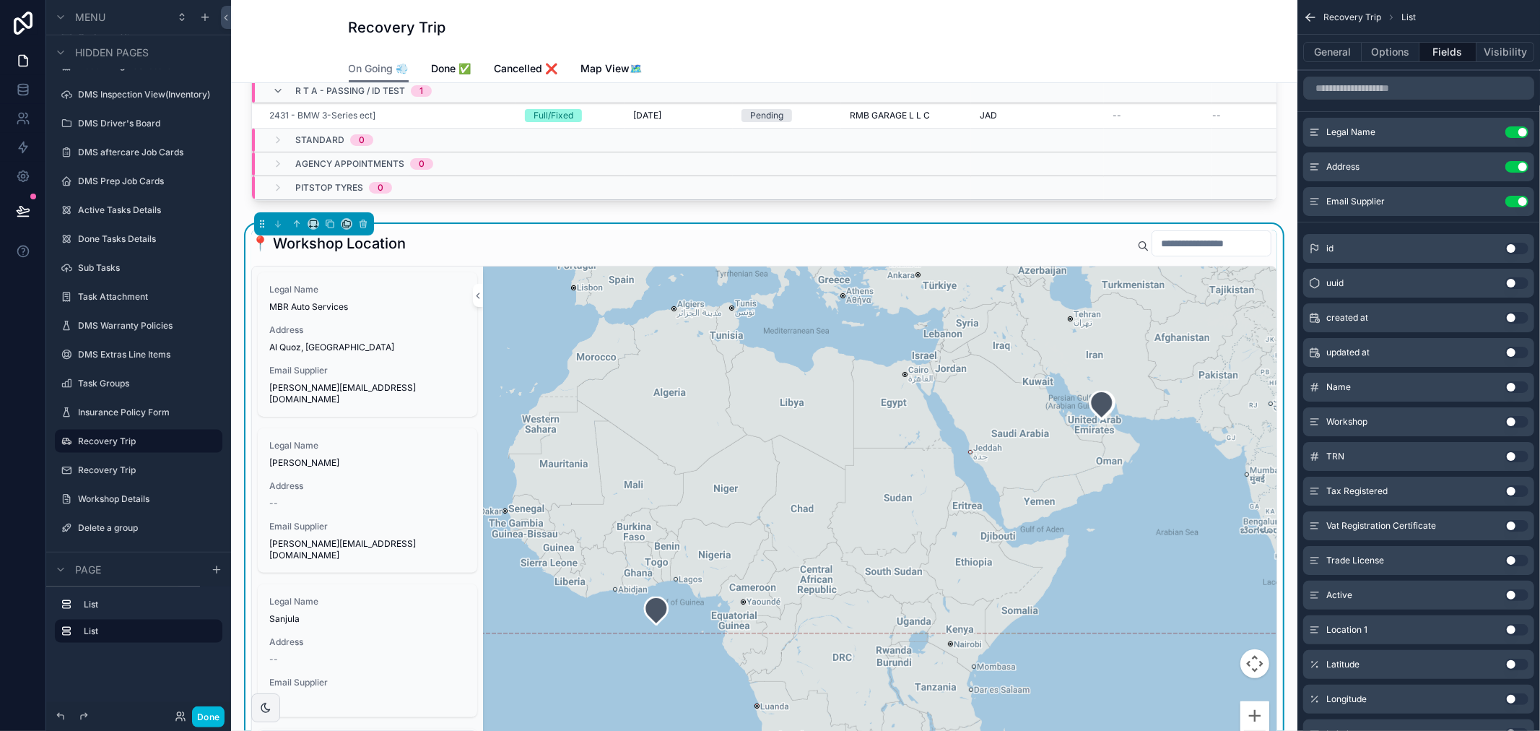
click at [394, 481] on span "Address" at bounding box center [367, 486] width 196 height 12
click at [394, 480] on span "Address" at bounding box center [367, 486] width 196 height 12
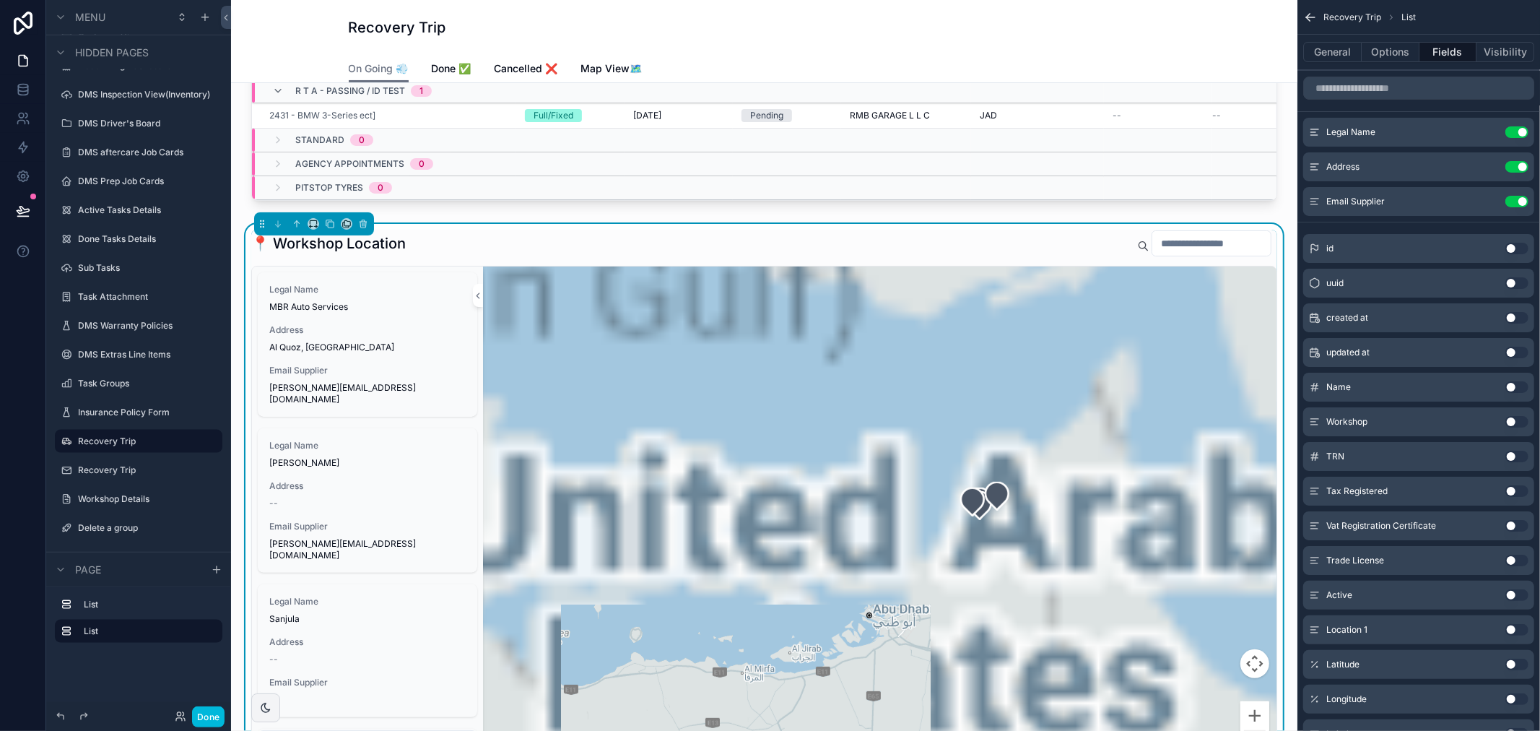
drag, startPoint x: 1207, startPoint y: 413, endPoint x: 907, endPoint y: 718, distance: 428.3
click at [908, 723] on div "scrollable content" at bounding box center [879, 521] width 793 height 510
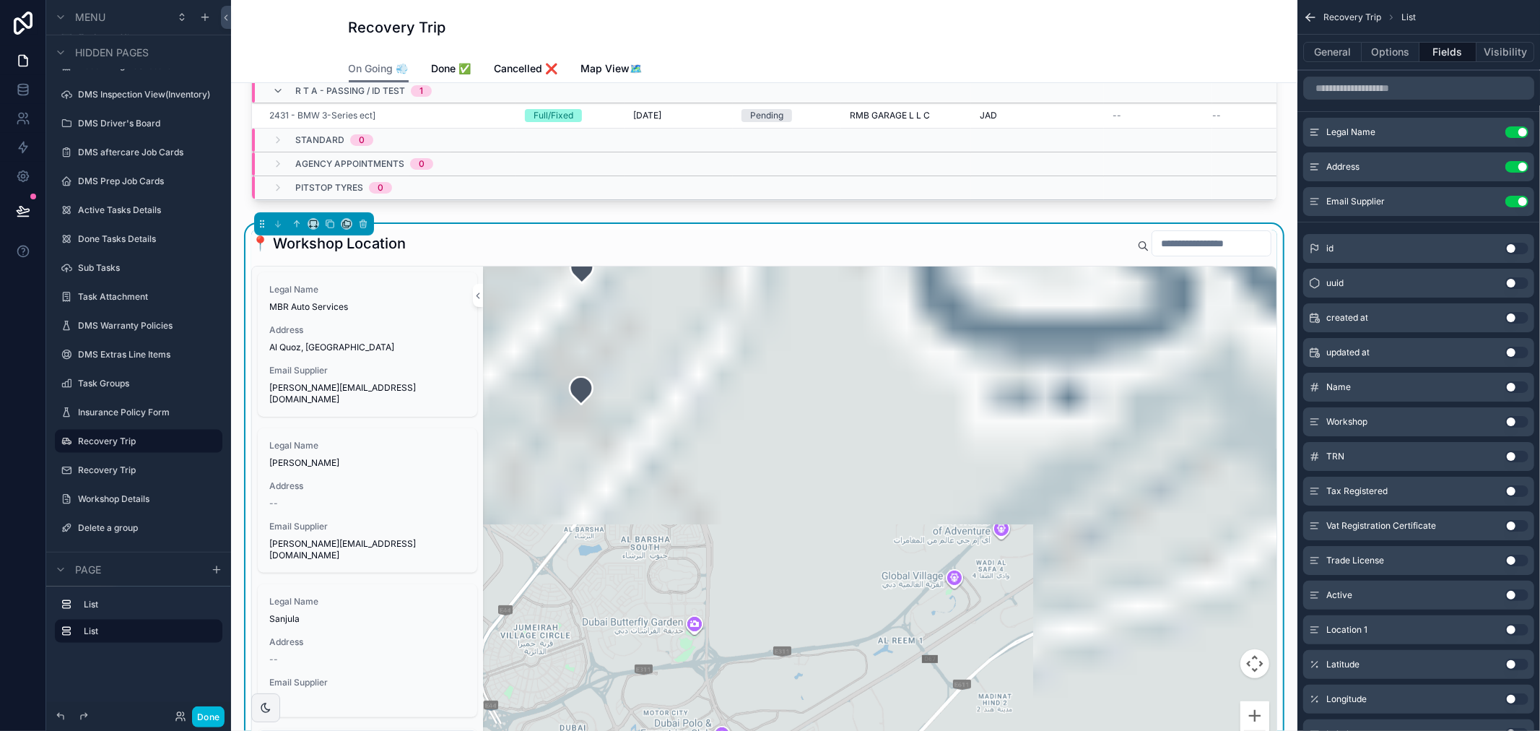
drag, startPoint x: 972, startPoint y: 534, endPoint x: 808, endPoint y: 611, distance: 180.2
click at [746, 722] on div "scrollable content" at bounding box center [879, 521] width 793 height 510
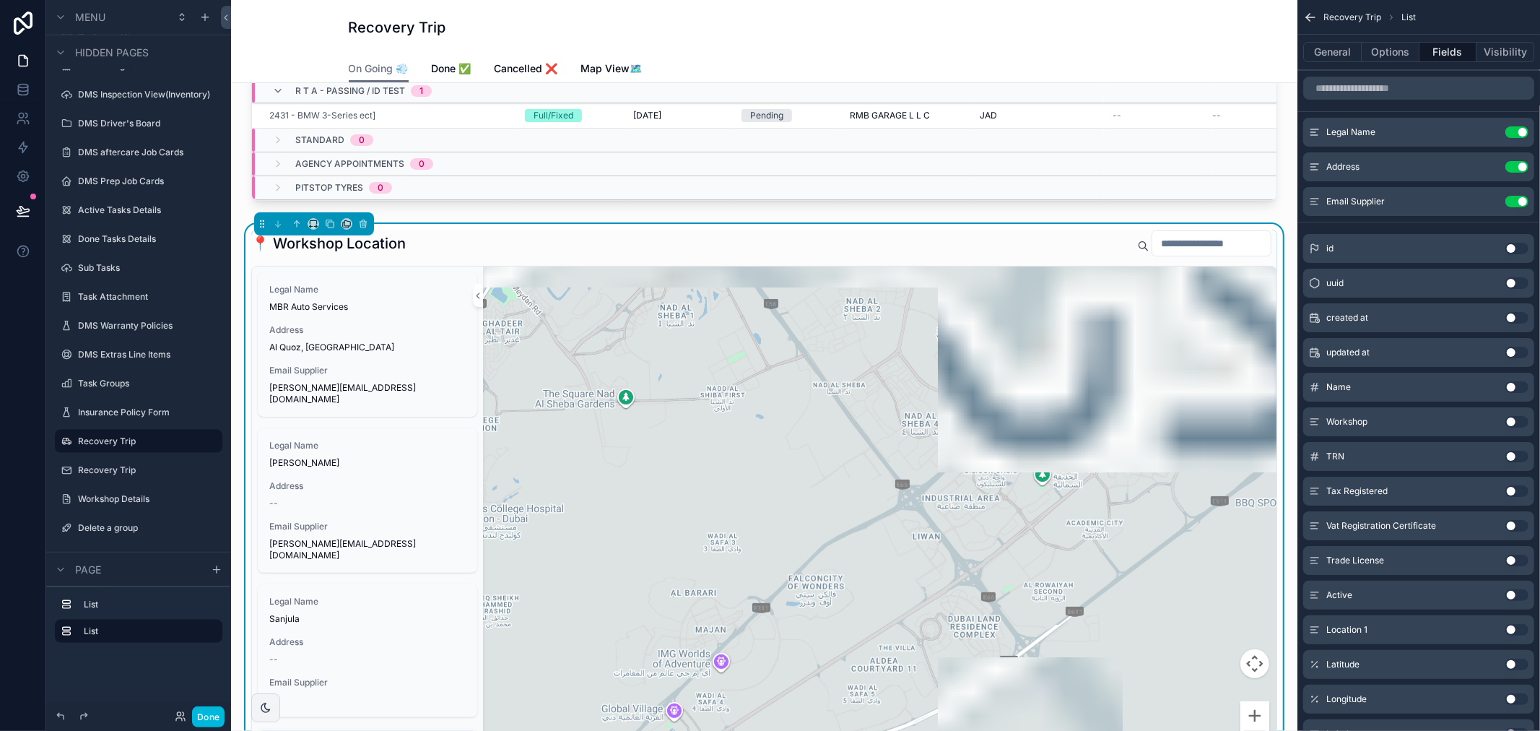
drag, startPoint x: 861, startPoint y: 528, endPoint x: 631, endPoint y: 651, distance: 261.3
click at [631, 651] on div "scrollable content" at bounding box center [879, 521] width 793 height 510
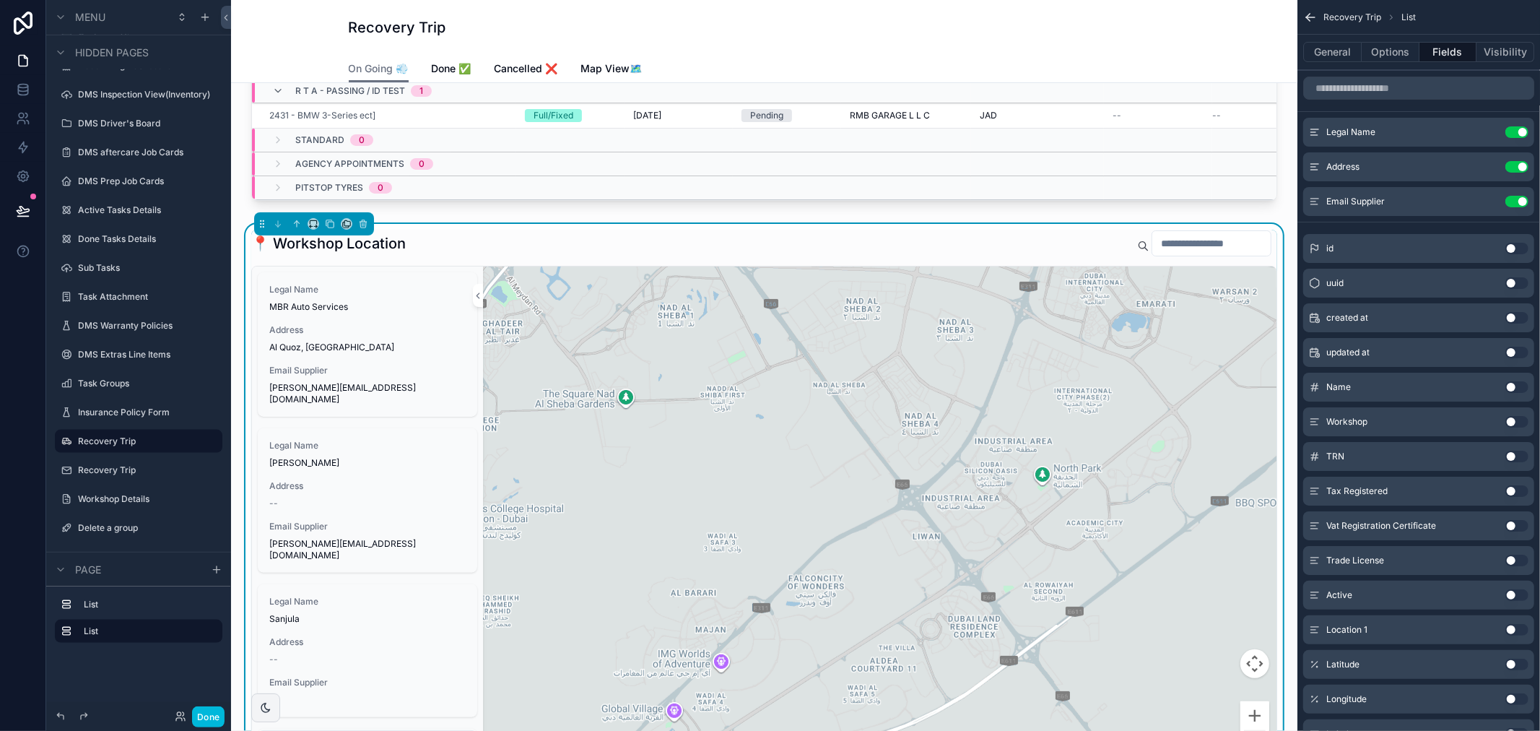
click at [364, 495] on div "Address --" at bounding box center [367, 494] width 196 height 29
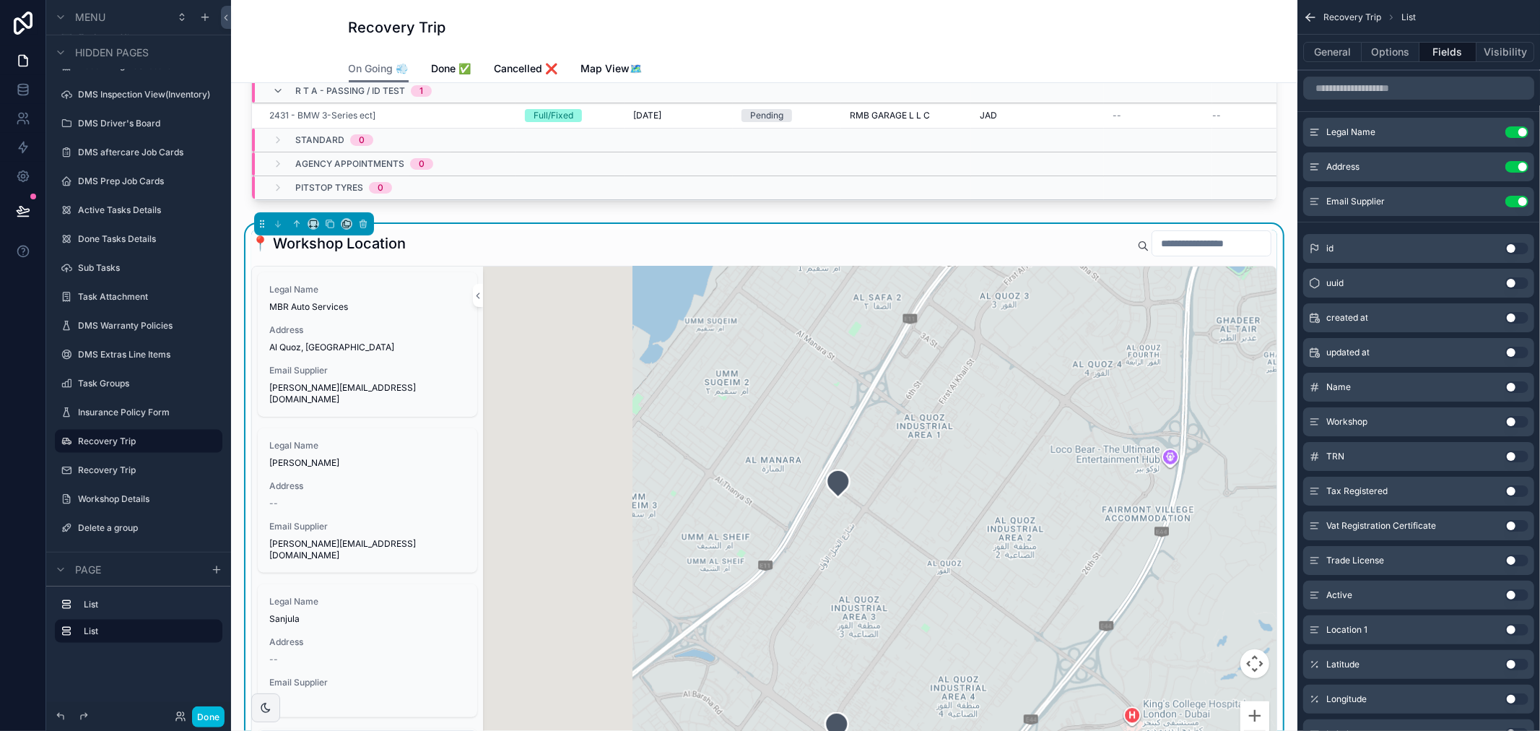
drag, startPoint x: 572, startPoint y: 520, endPoint x: 927, endPoint y: 505, distance: 355.4
click at [927, 505] on div "scrollable content" at bounding box center [879, 521] width 793 height 510
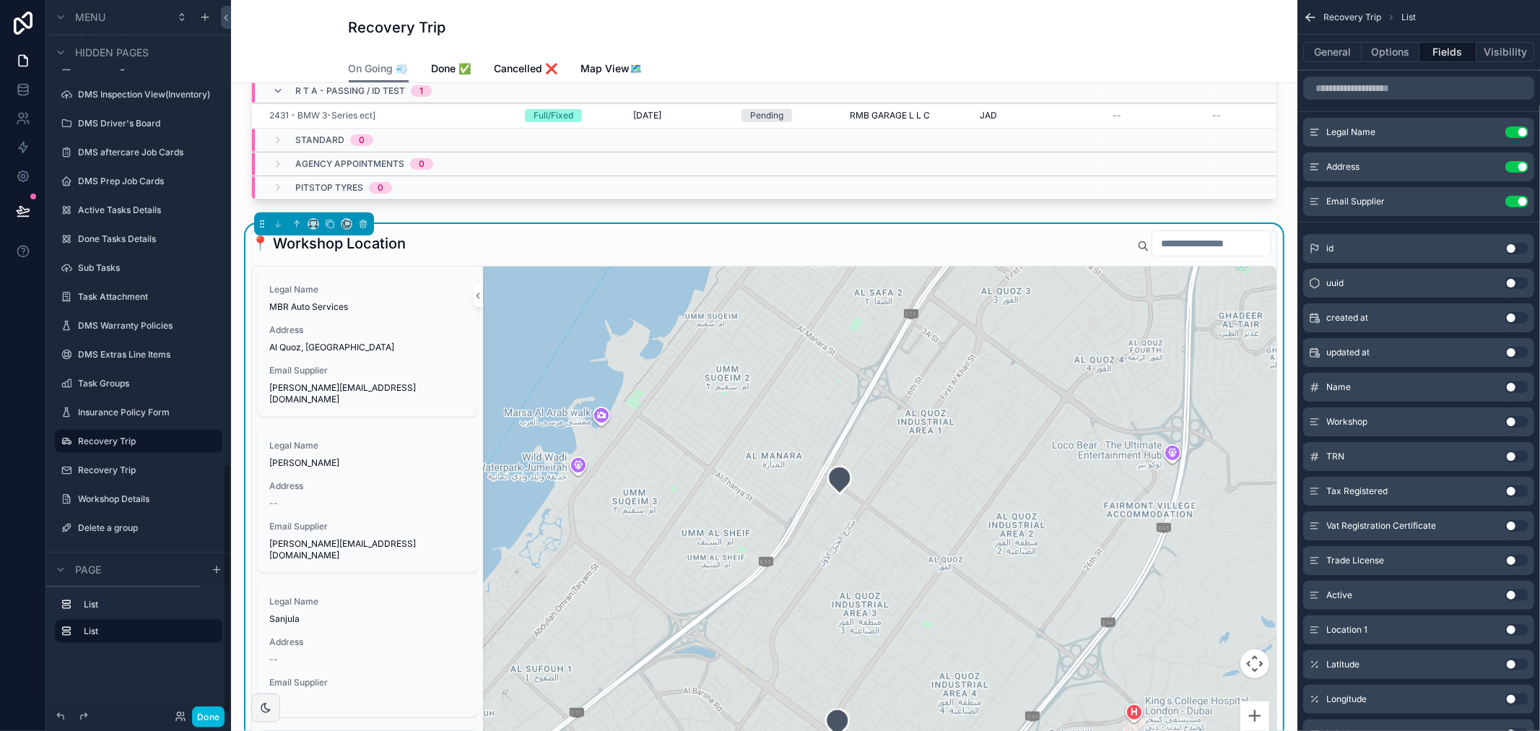
click at [149, 464] on div "Recovery Trip" at bounding box center [148, 470] width 141 height 12
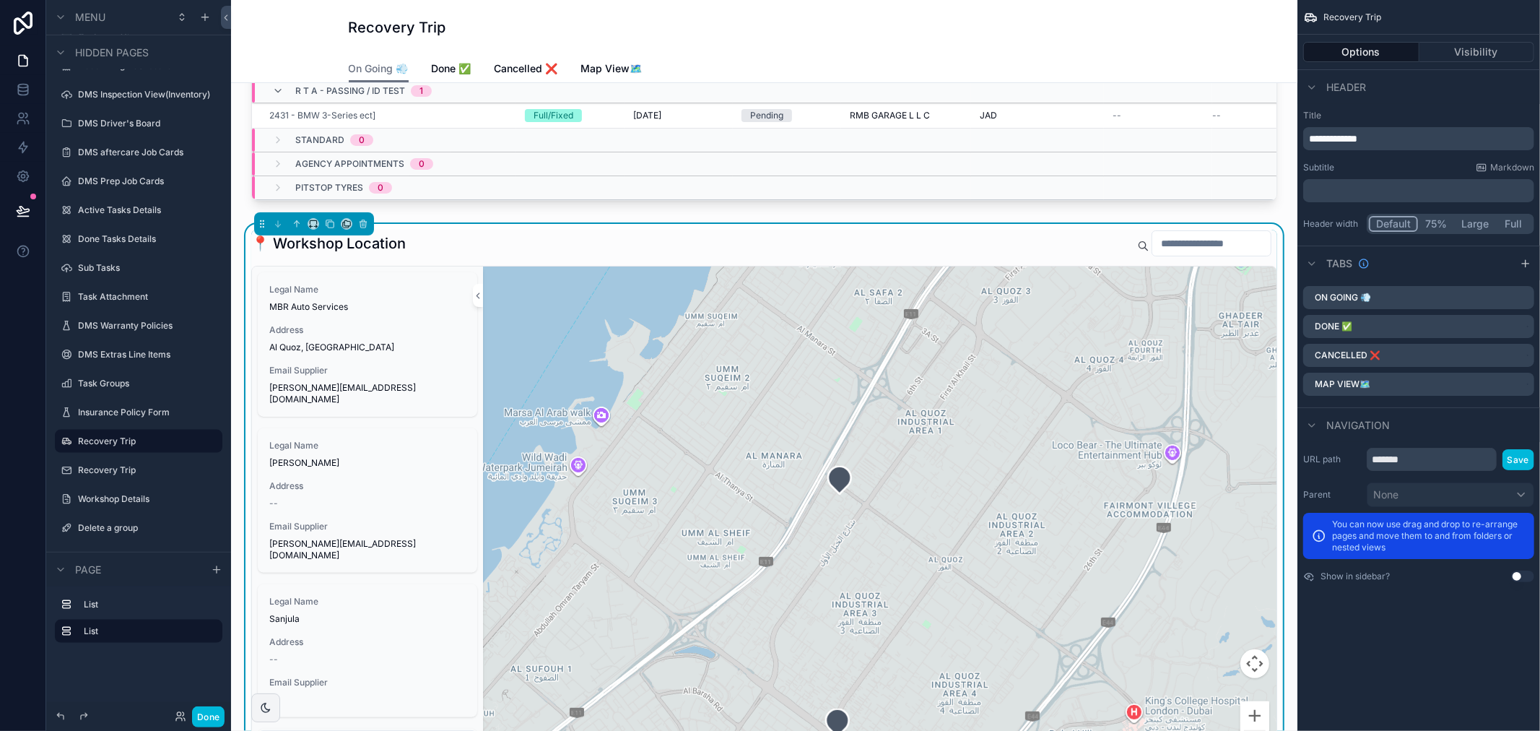
click at [694, 342] on div "scrollable content" at bounding box center [879, 521] width 793 height 510
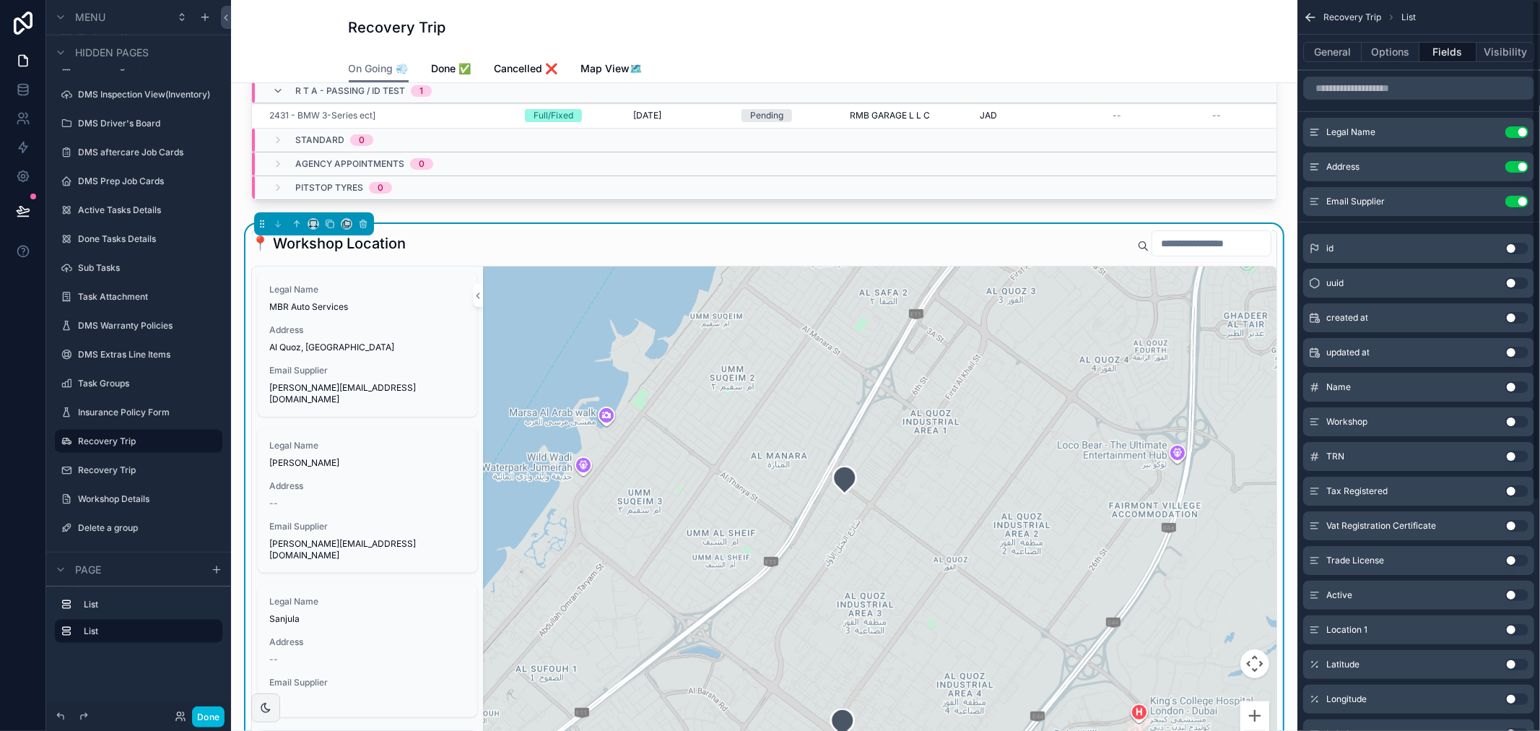
click at [1340, 45] on button "General" at bounding box center [1332, 52] width 58 height 20
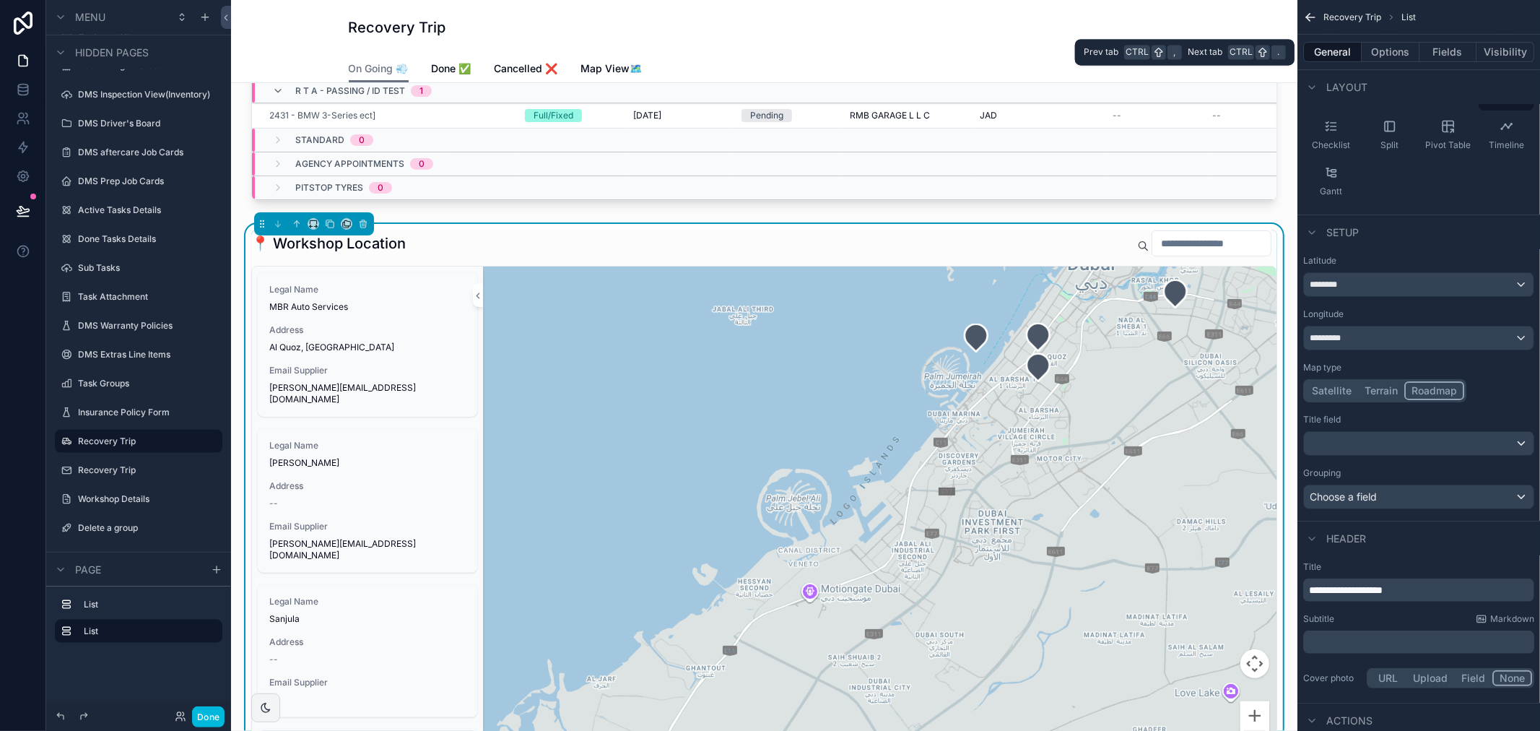
click at [1397, 51] on button "Options" at bounding box center [1390, 52] width 58 height 20
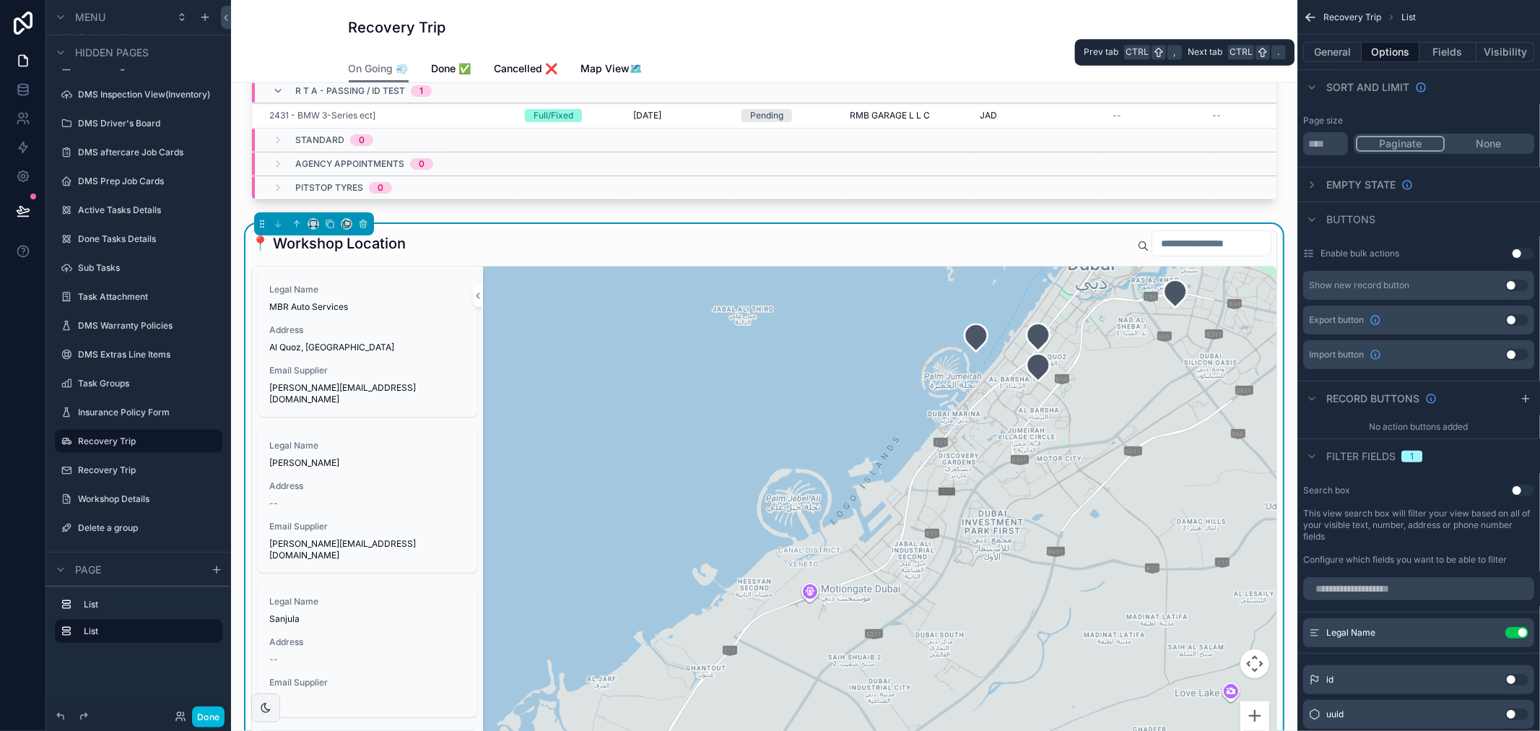
click at [1317, 55] on button "General" at bounding box center [1332, 52] width 58 height 20
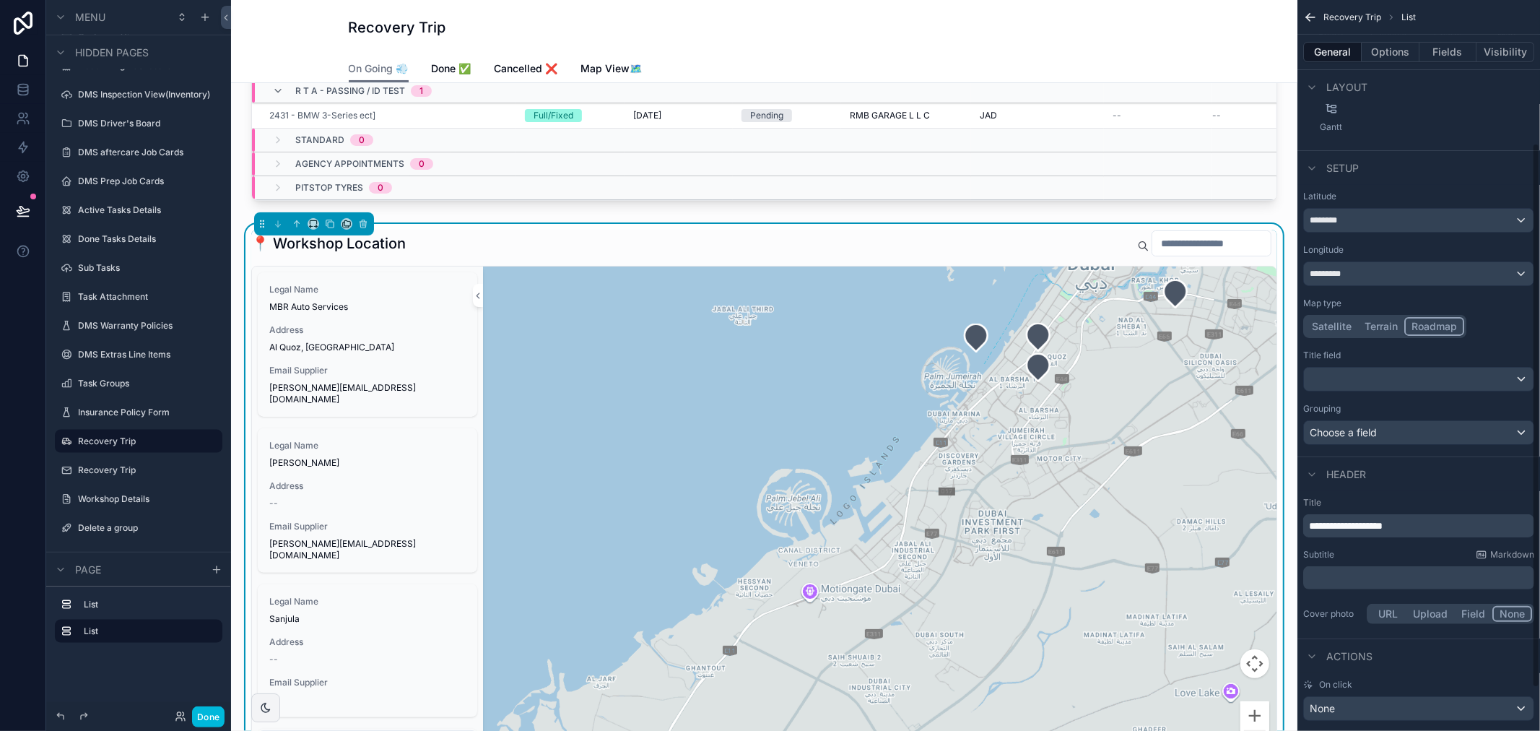
scroll to position [249, 0]
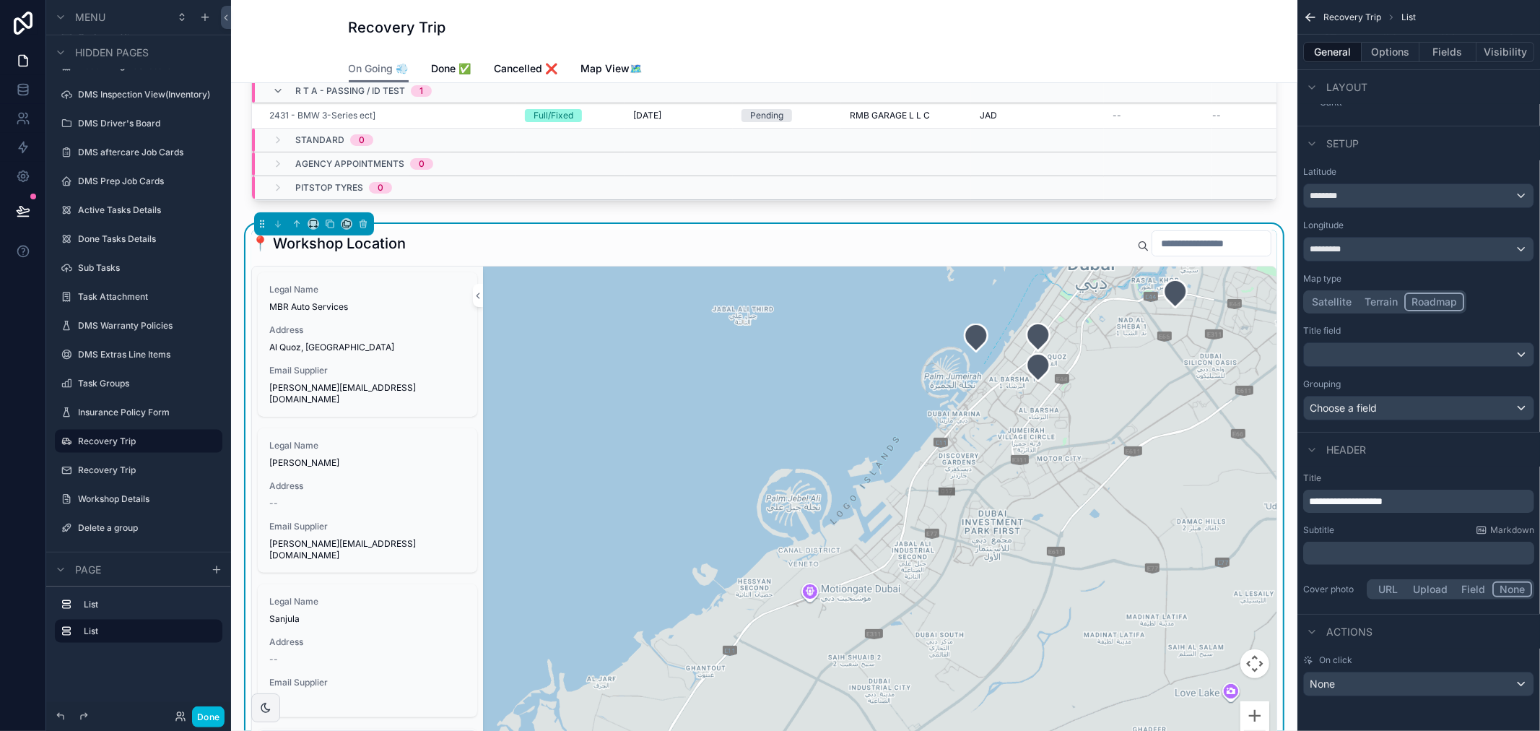
click at [532, 67] on span "Cancelled ❌" at bounding box center [526, 68] width 64 height 14
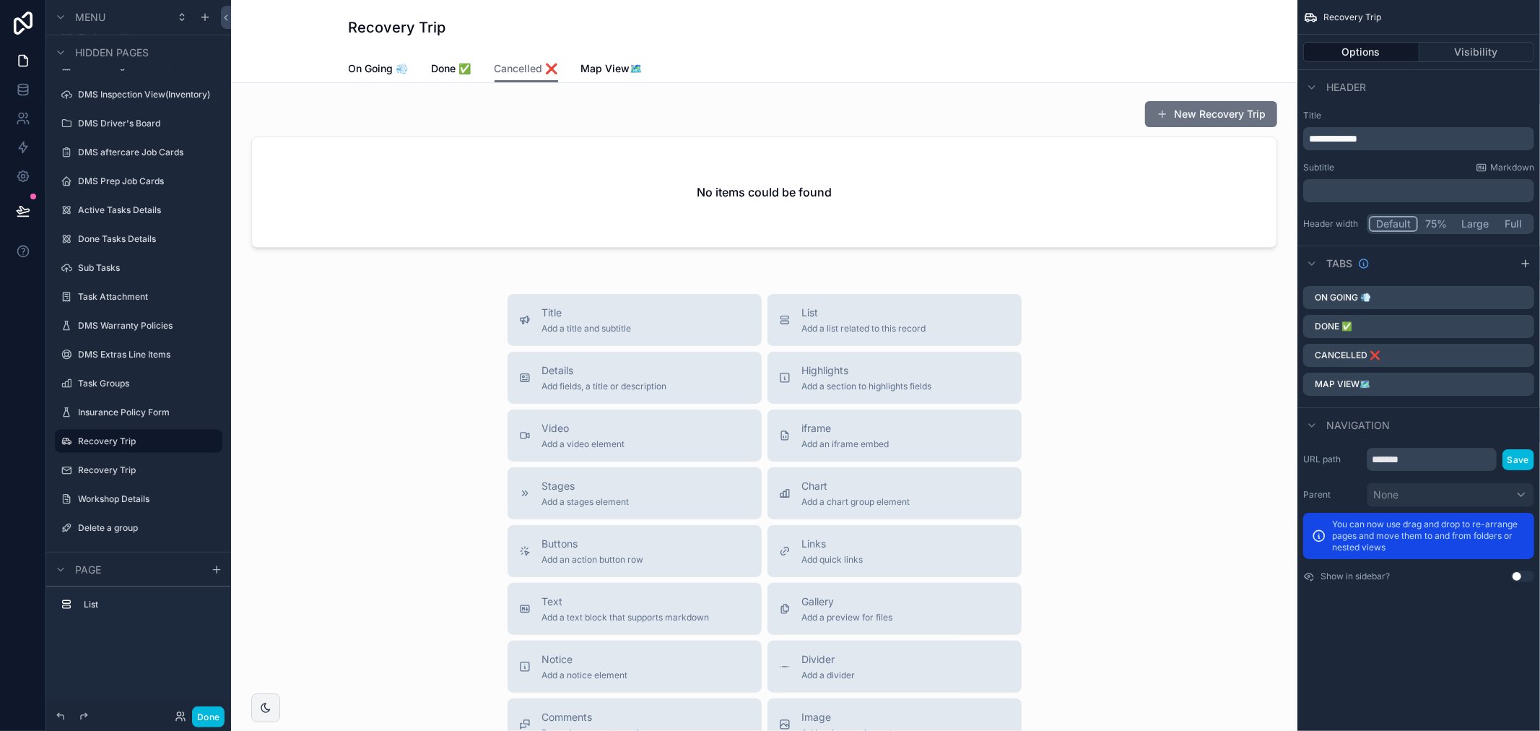
click at [621, 67] on span "Map View🗺️" at bounding box center [611, 68] width 61 height 14
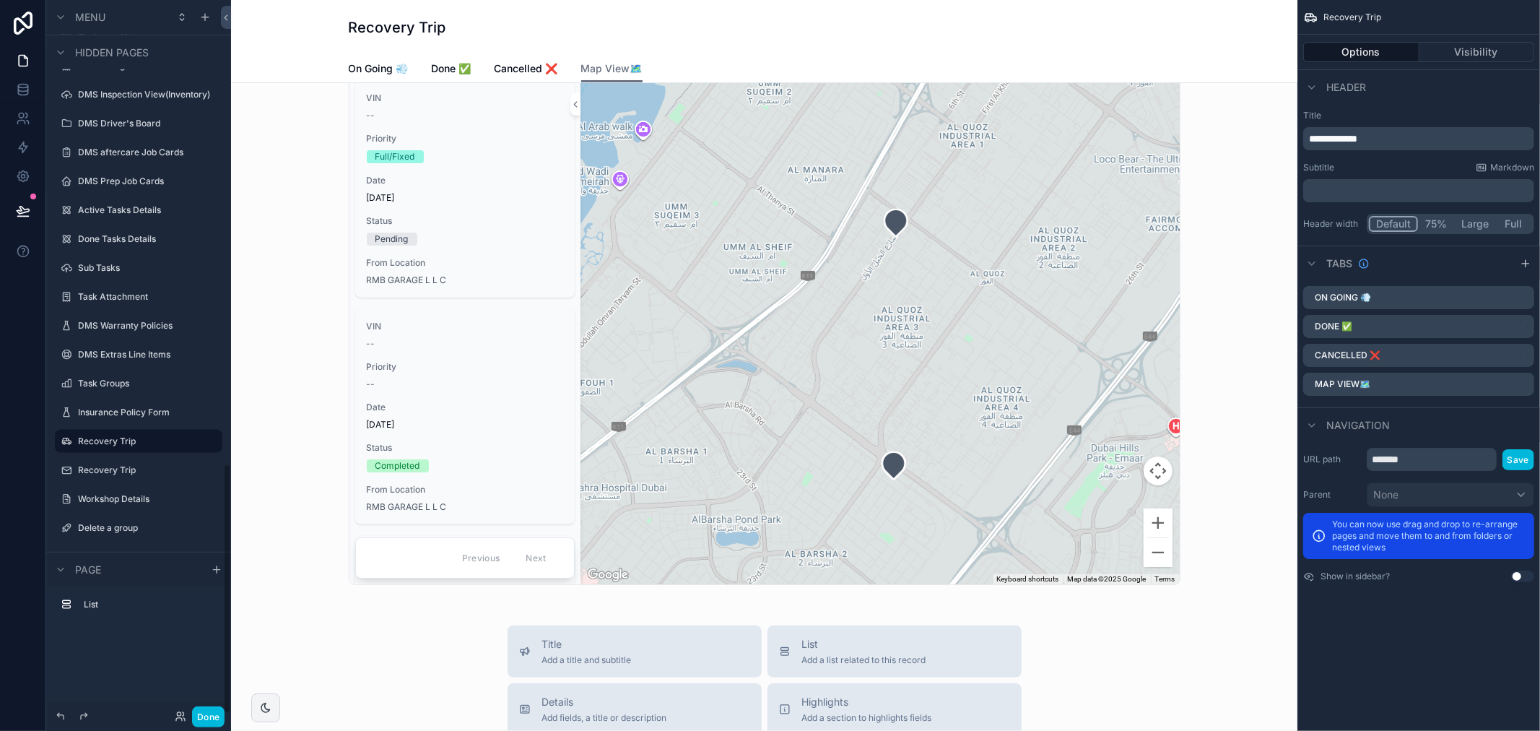
scroll to position [80, 0]
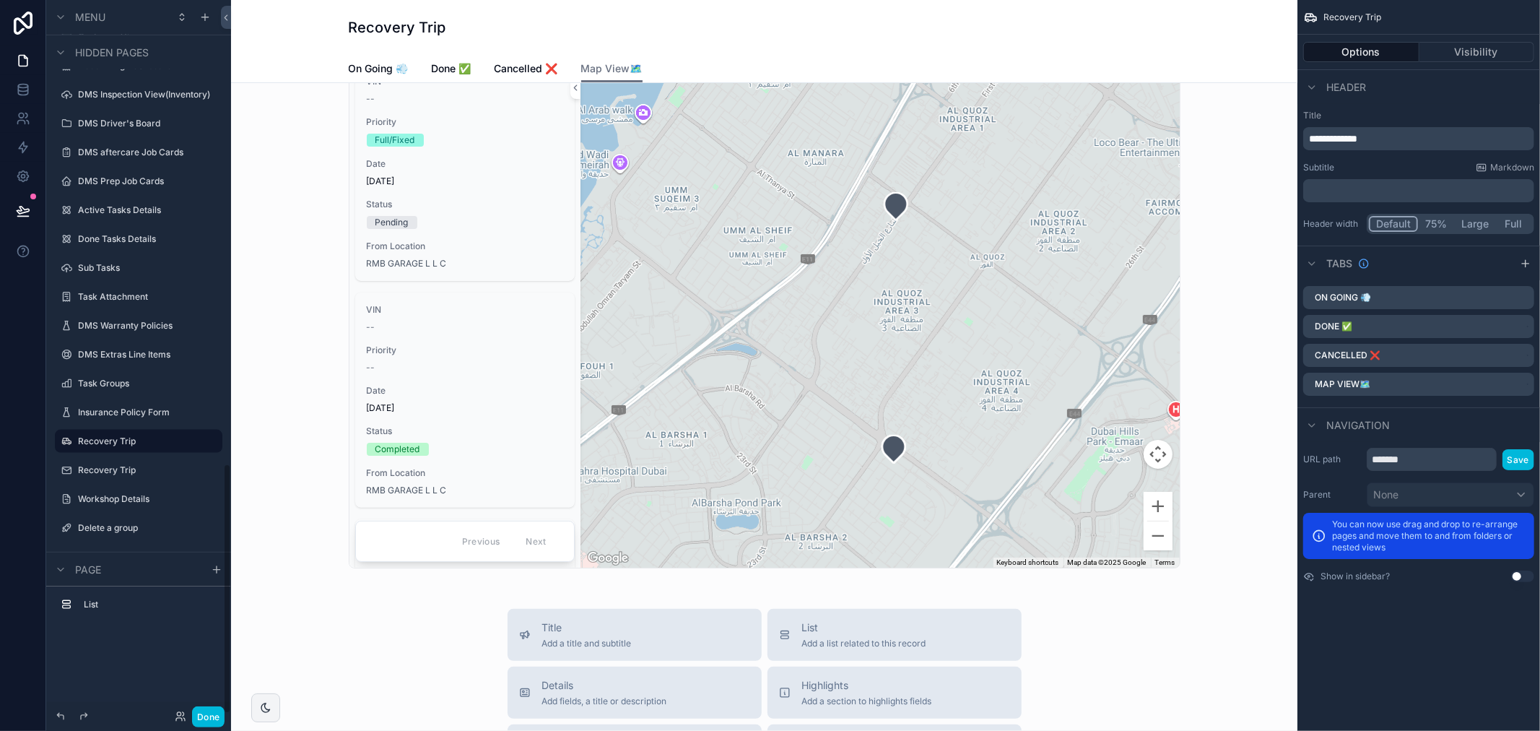
click at [113, 469] on label "Recovery Trip" at bounding box center [146, 470] width 136 height 12
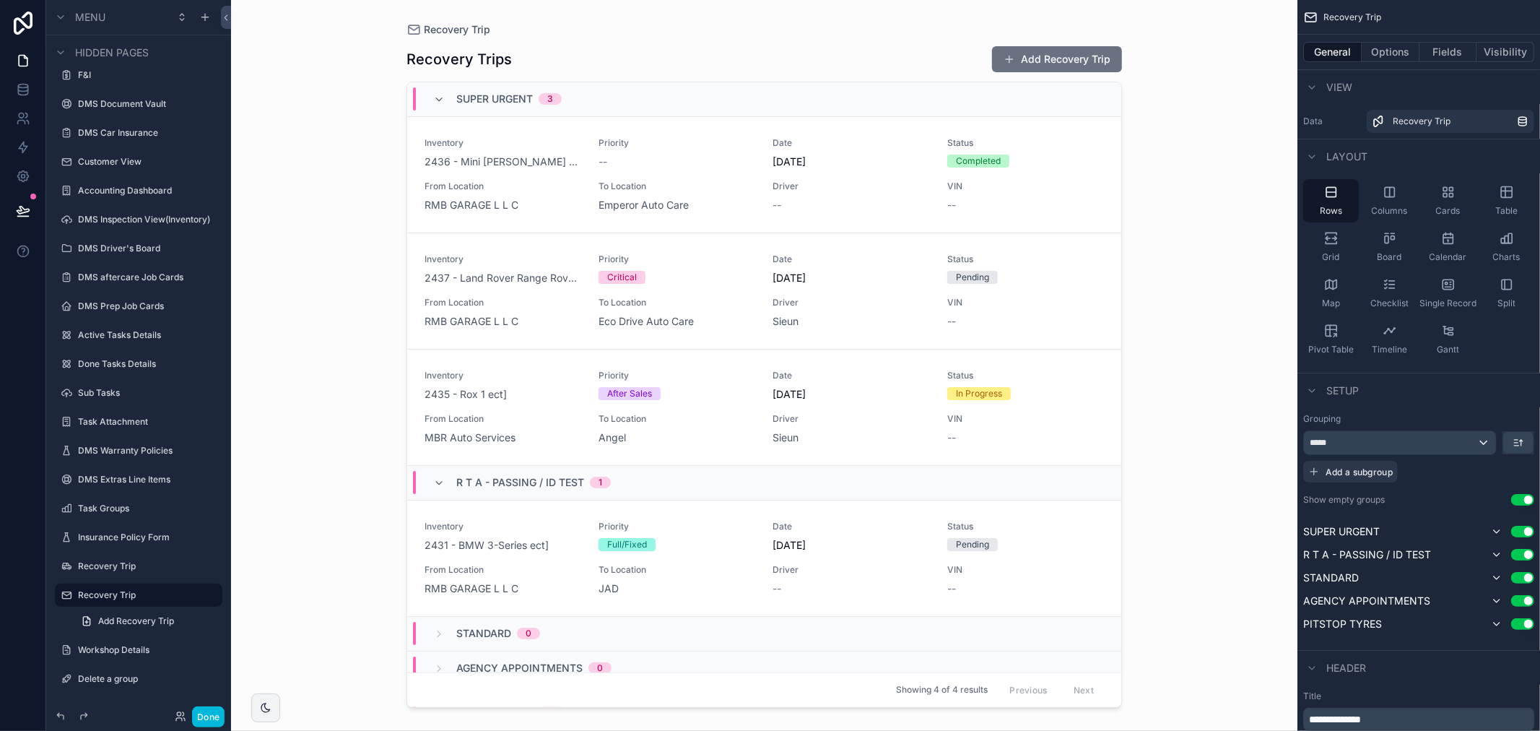
click at [130, 658] on div "Workshop Details" at bounding box center [139, 649] width 162 height 23
click at [134, 645] on label "Workshop Details" at bounding box center [146, 650] width 136 height 12
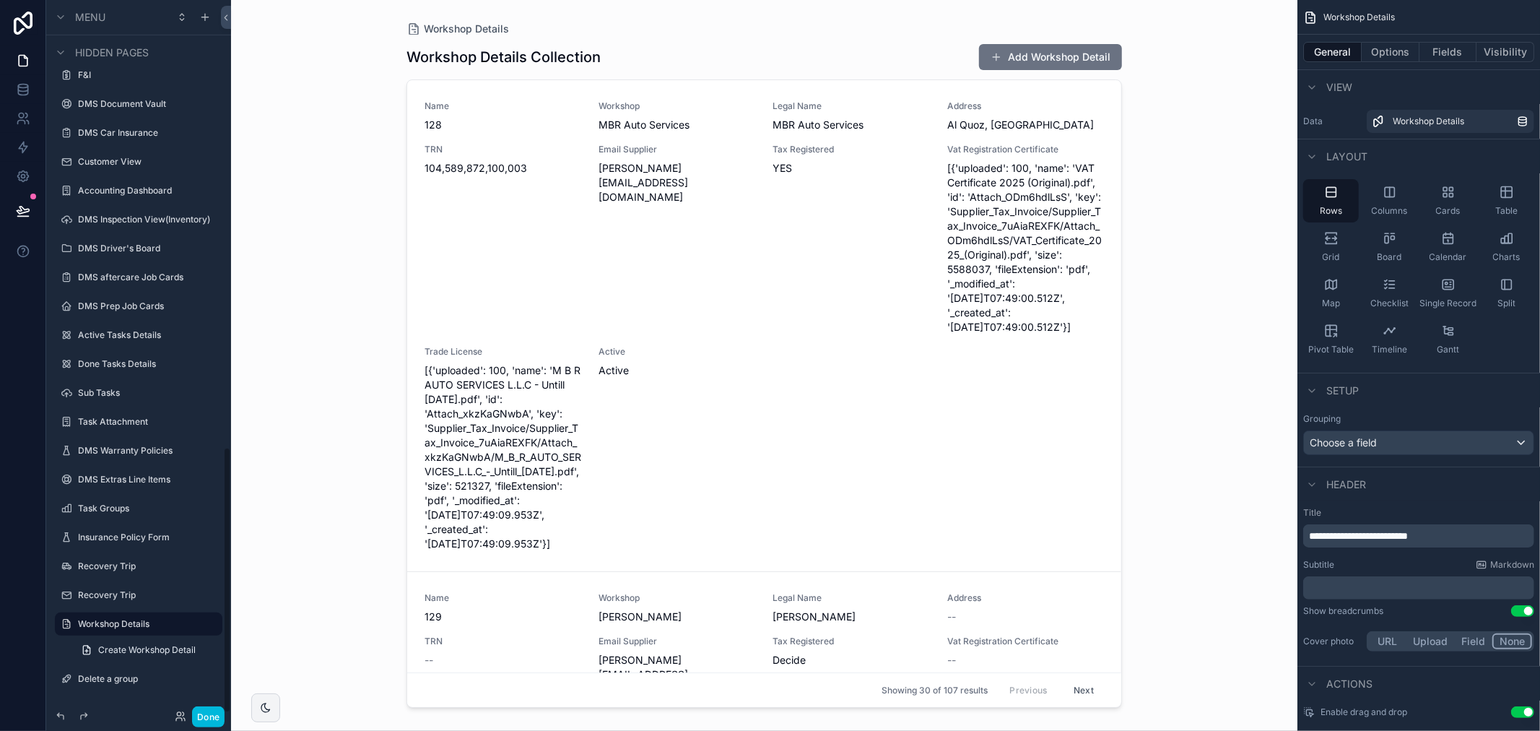
drag, startPoint x: 228, startPoint y: 610, endPoint x: 245, endPoint y: 611, distance: 17.3
click at [234, 610] on div "Menu My Profile Task Boards Hidden pages Page Stock Inventory Handover Dates Xe…" at bounding box center [792, 365] width 1493 height 731
click at [212, 710] on button "Done" at bounding box center [208, 716] width 32 height 21
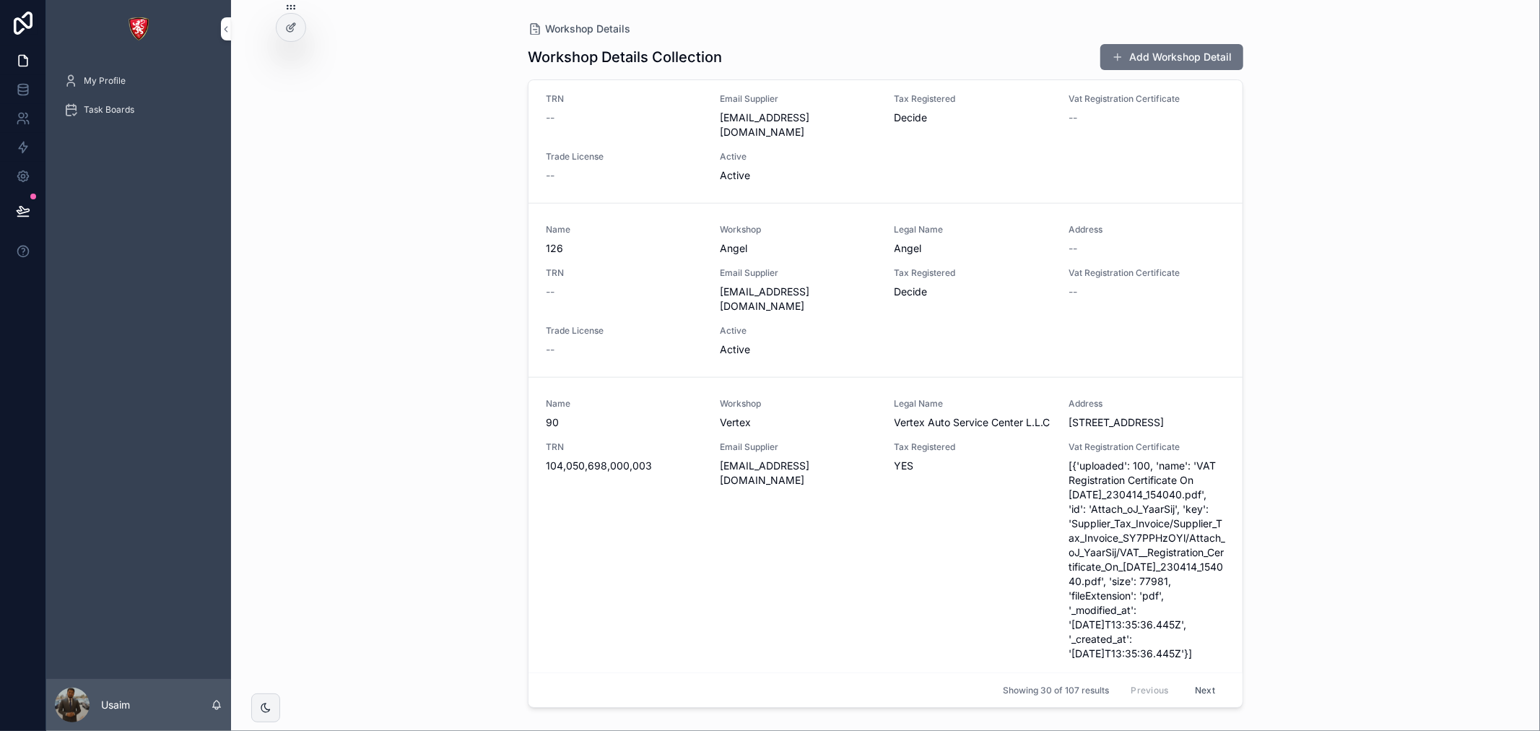
scroll to position [1283, 0]
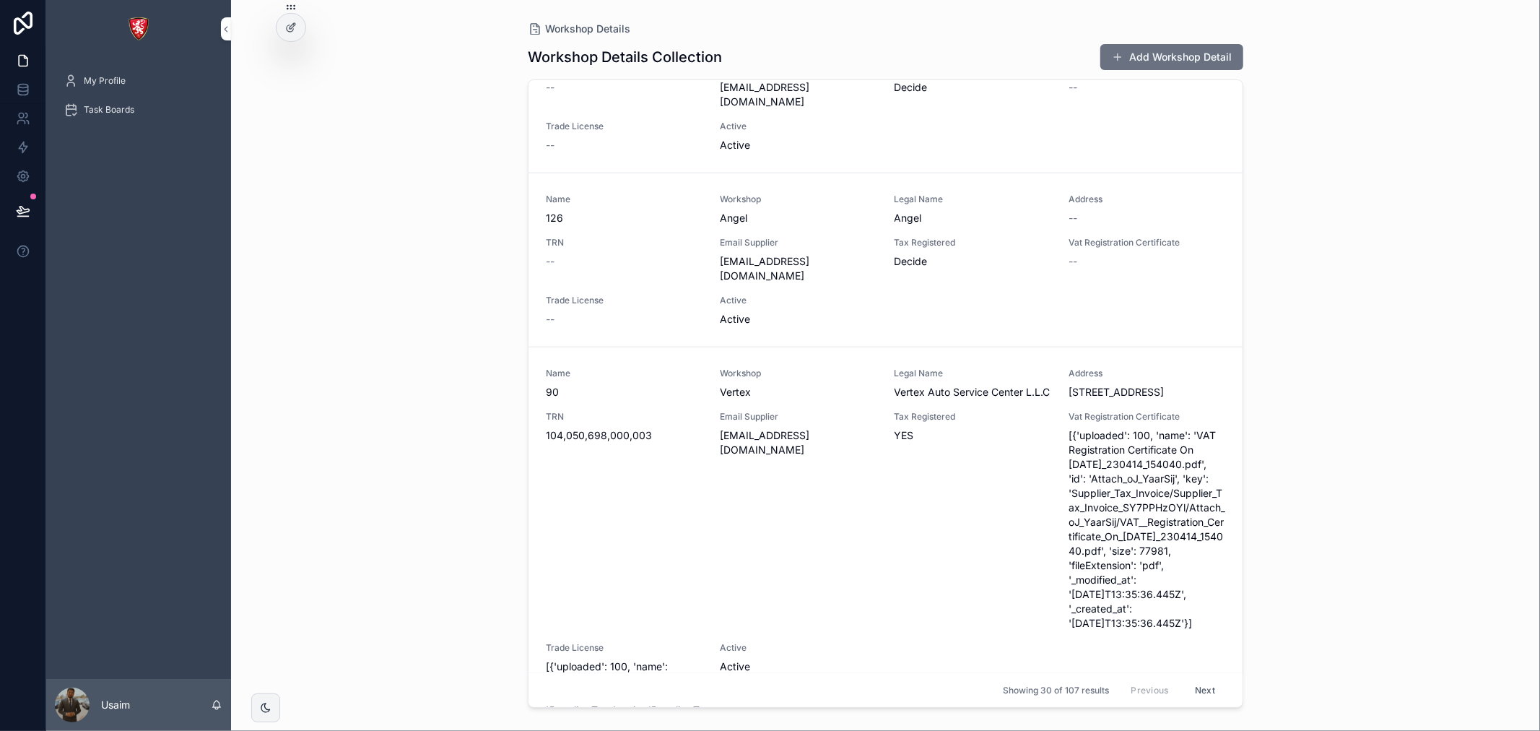
click at [298, 27] on div at bounding box center [290, 27] width 29 height 27
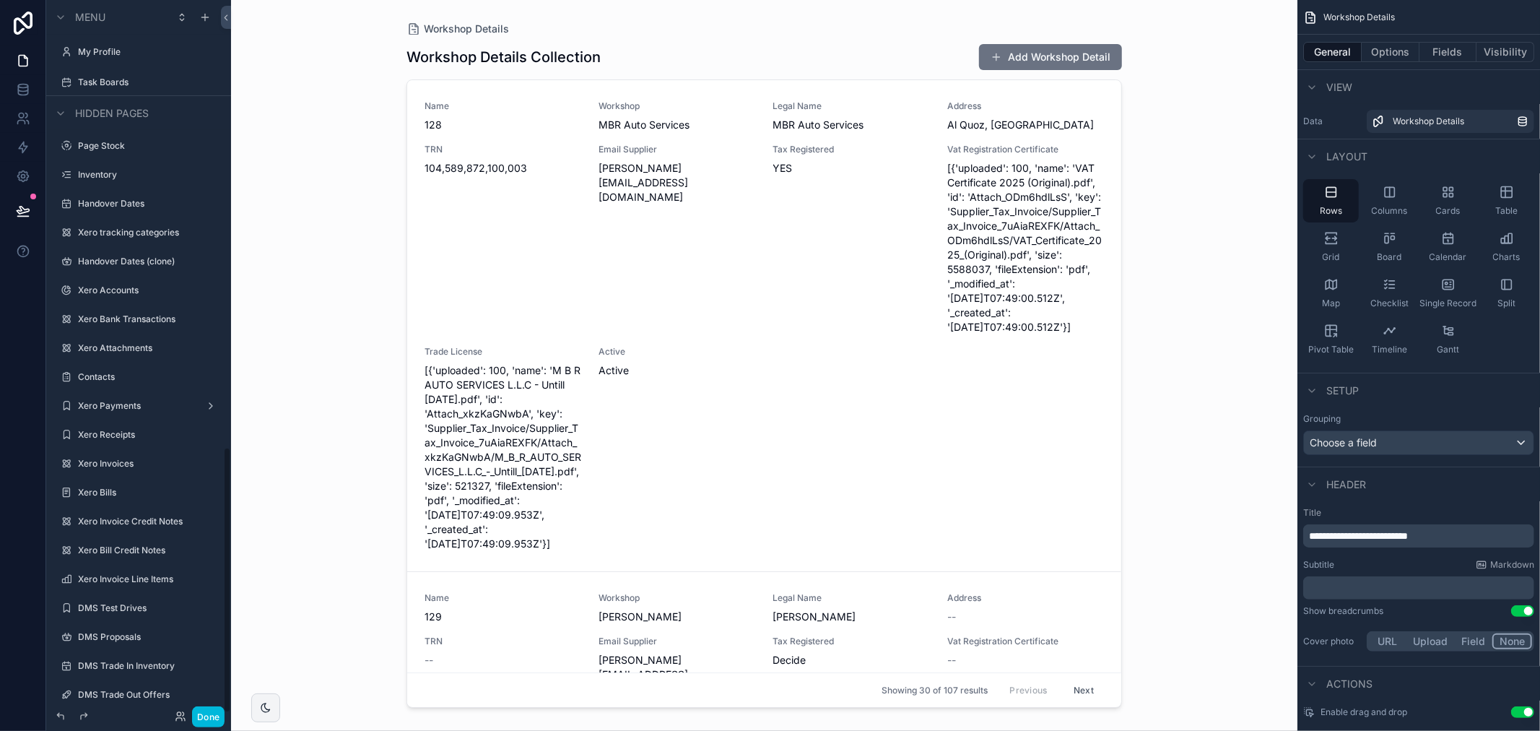
scroll to position [1197, 0]
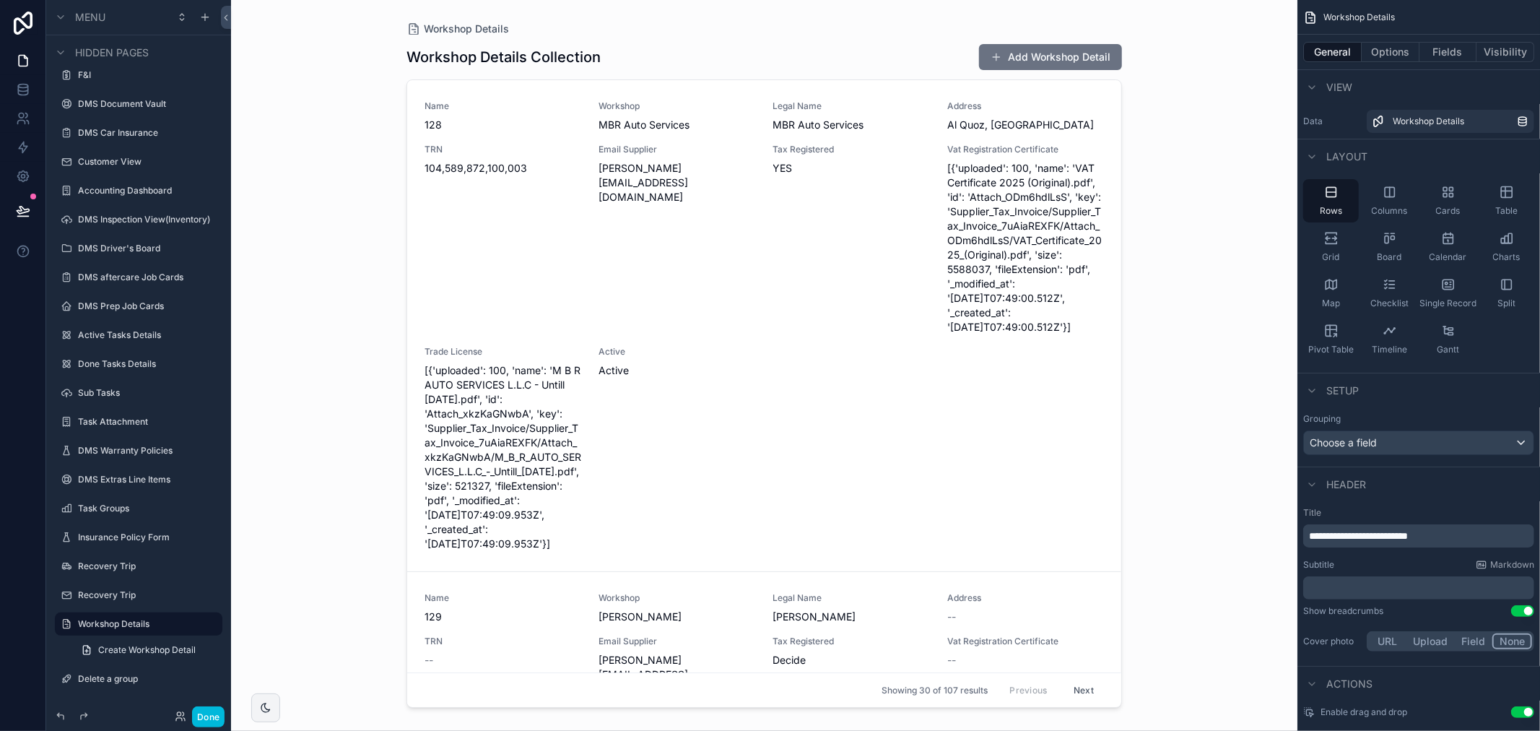
click at [113, 503] on label "Task Groups" at bounding box center [146, 508] width 136 height 12
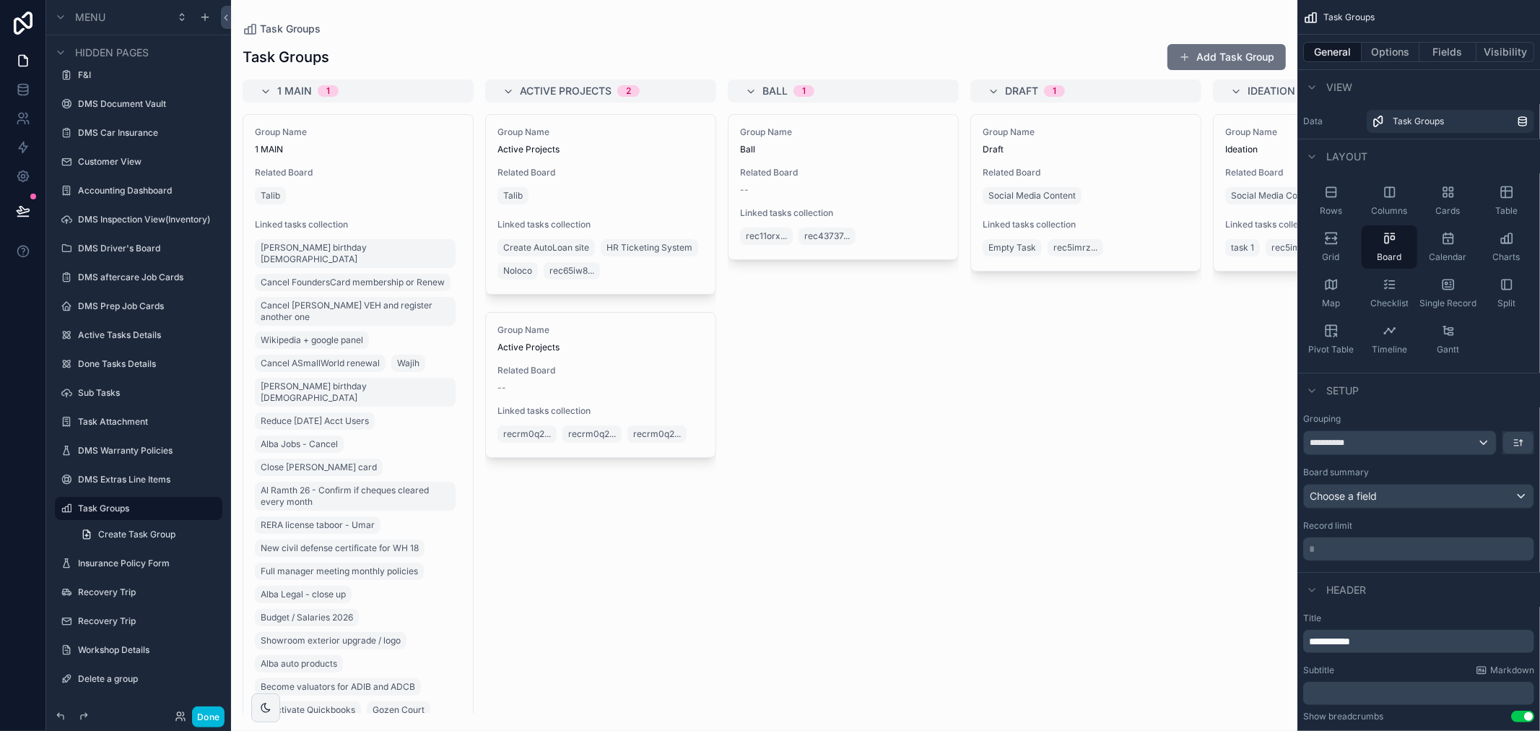
click at [608, 220] on div "scrollable content" at bounding box center [764, 365] width 1066 height 731
click at [629, 213] on div "Group Name Active Projects Related Board Talib Linked tasks collection Create A…" at bounding box center [601, 204] width 230 height 179
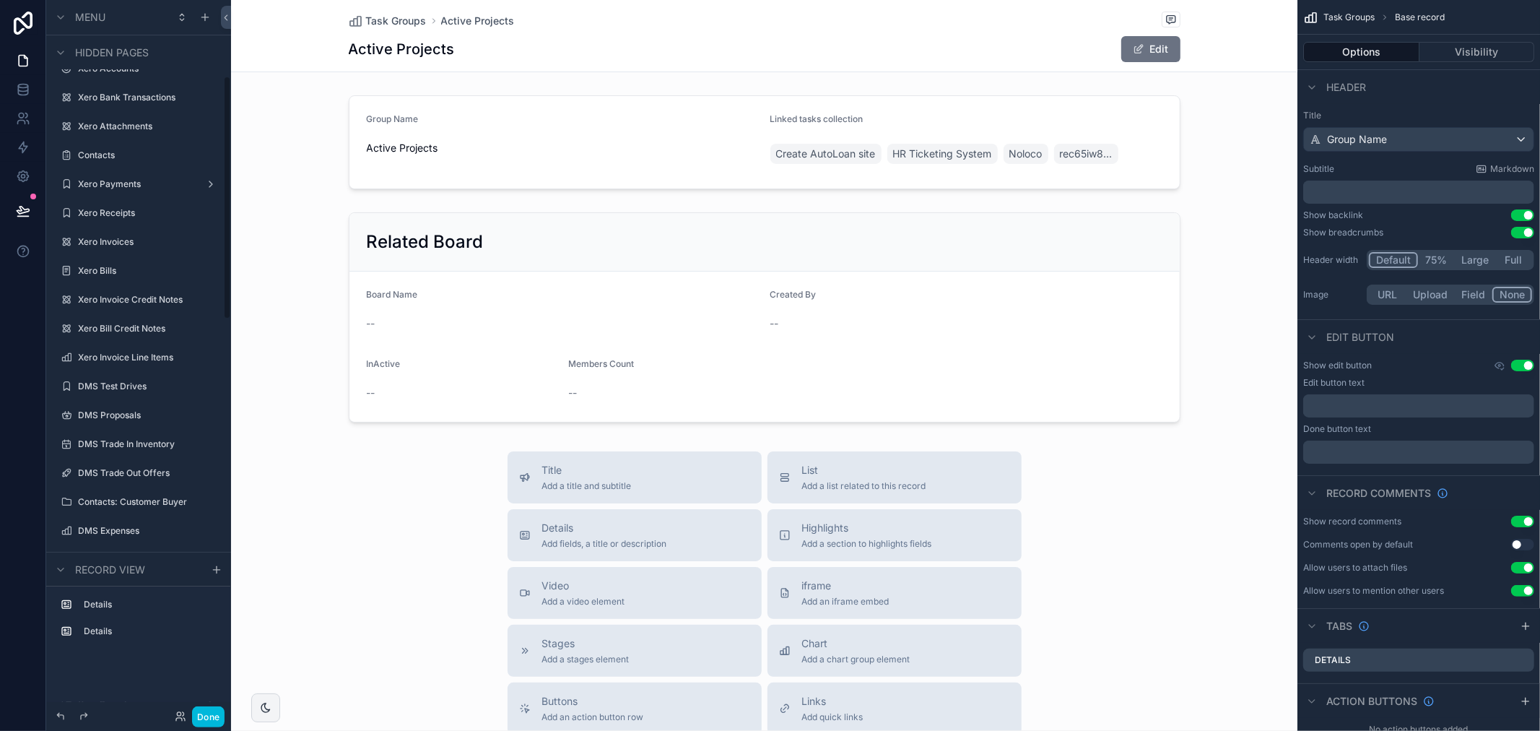
scroll to position [235, 0]
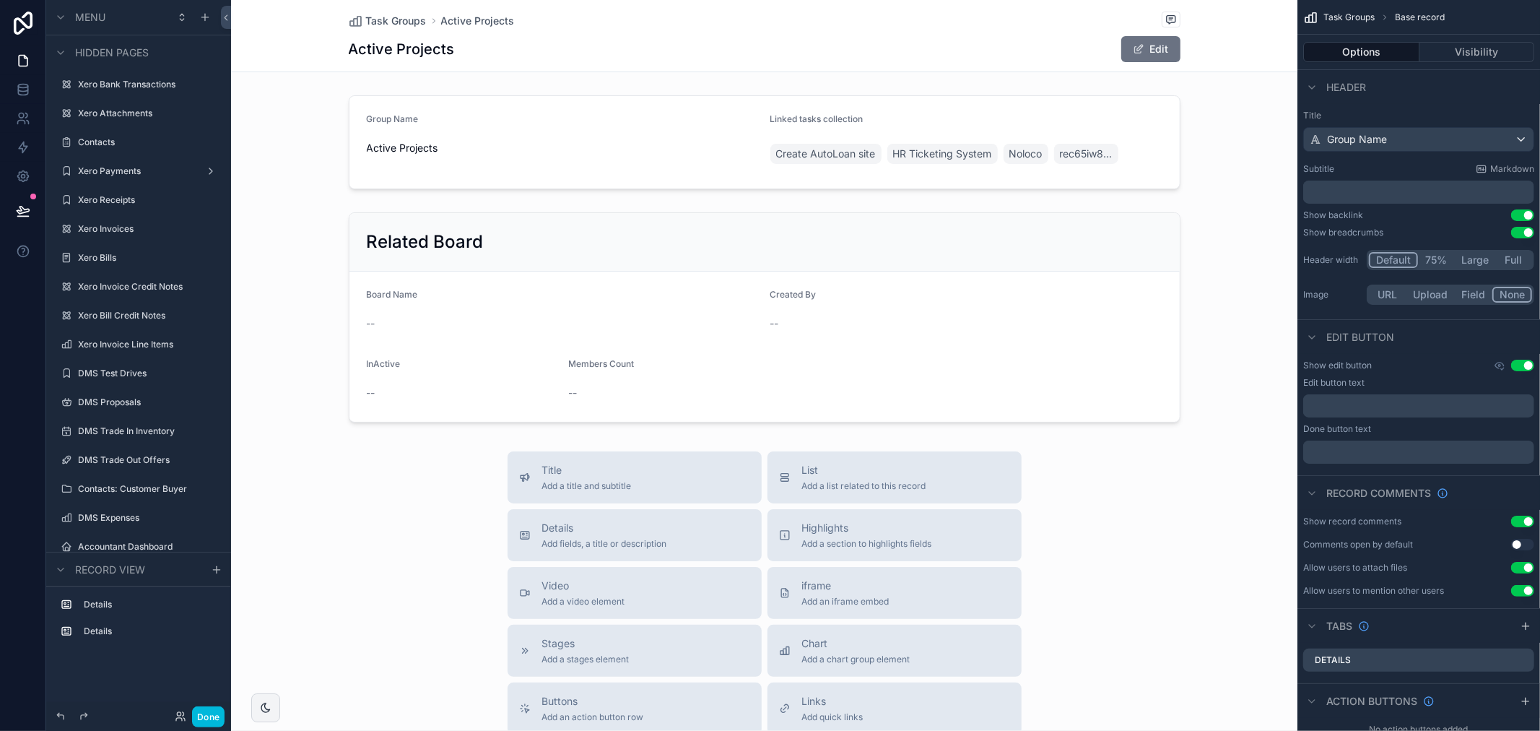
click at [139, 401] on label "DMS Proposals" at bounding box center [146, 402] width 136 height 12
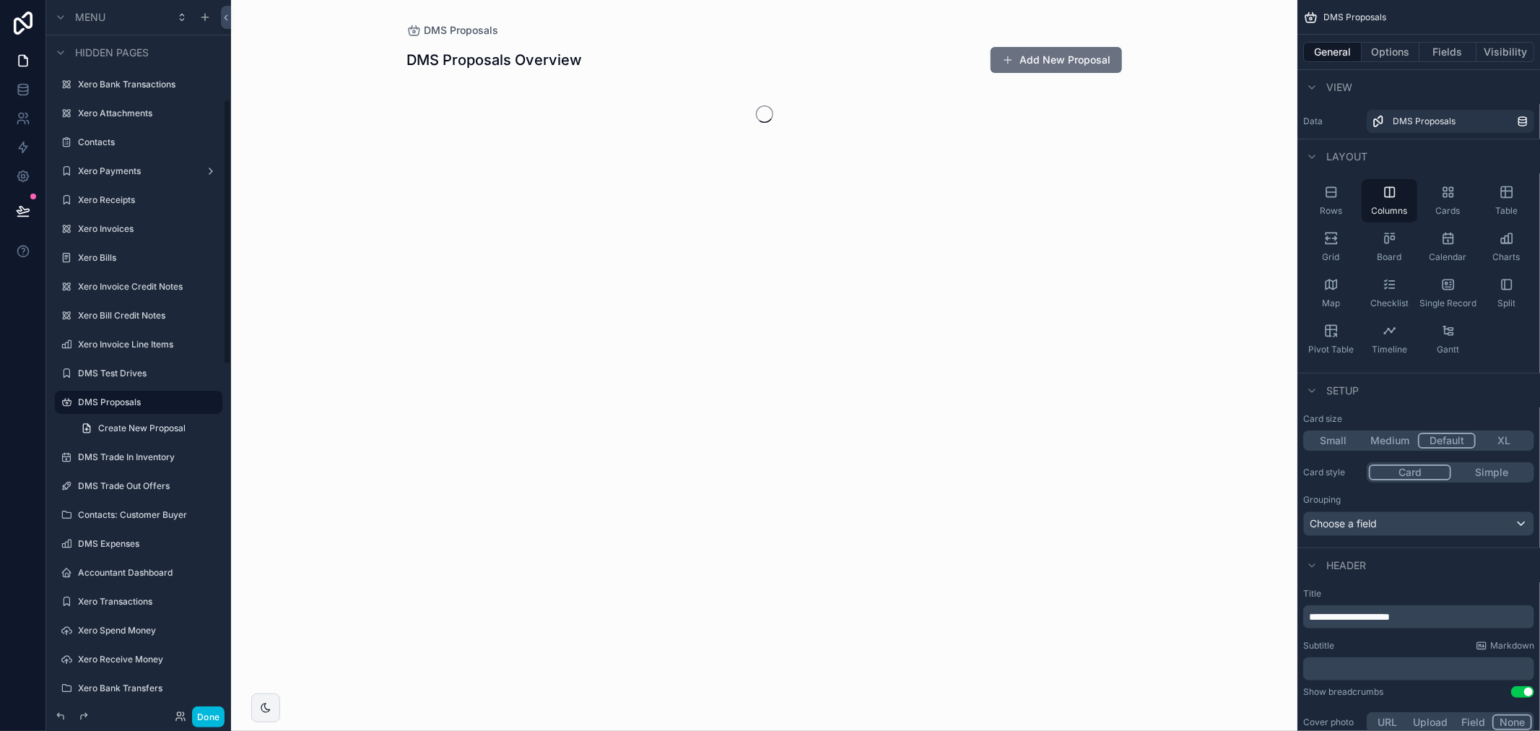
scroll to position [265, 0]
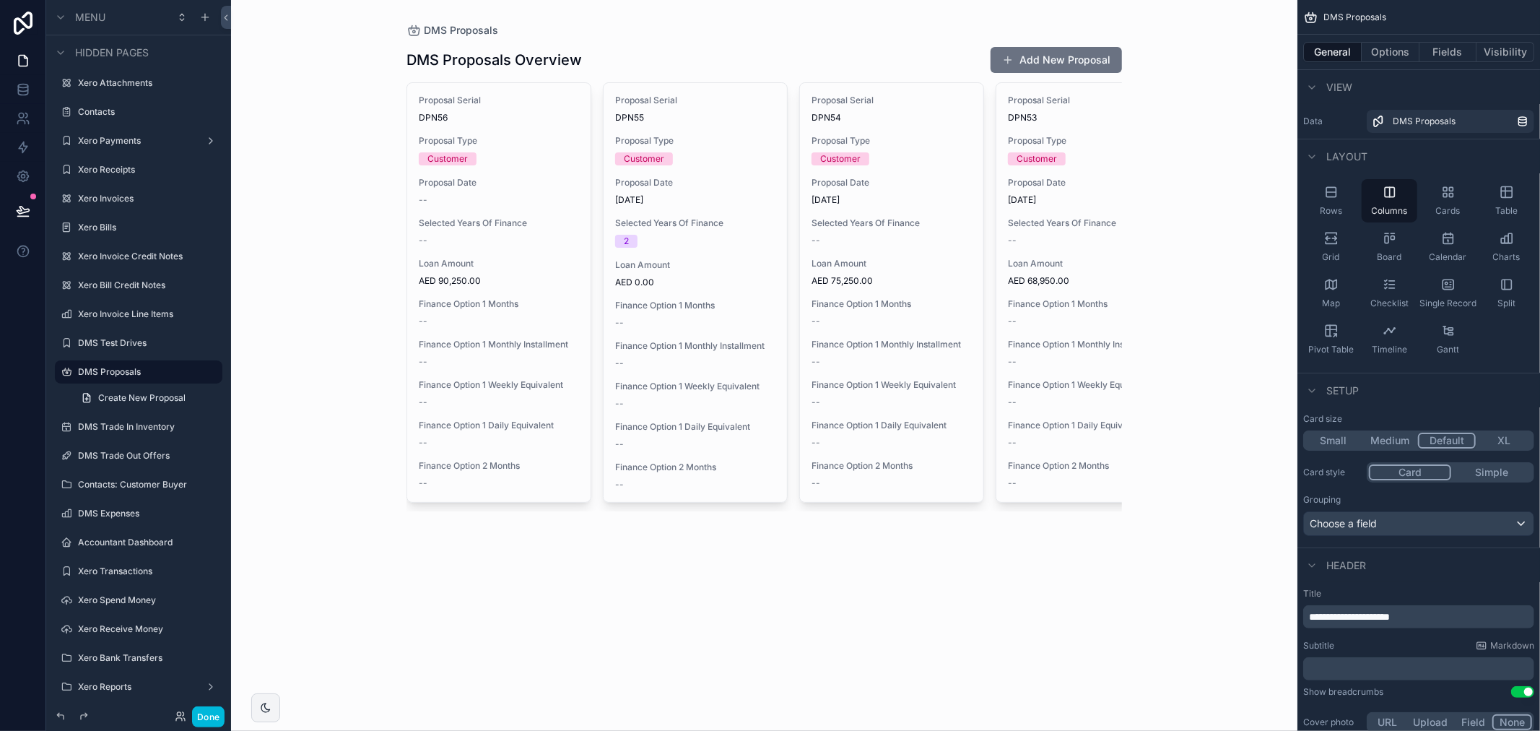
click at [845, 195] on div "scrollable content" at bounding box center [764, 278] width 738 height 557
click at [861, 196] on span "[DATE]" at bounding box center [891, 200] width 160 height 12
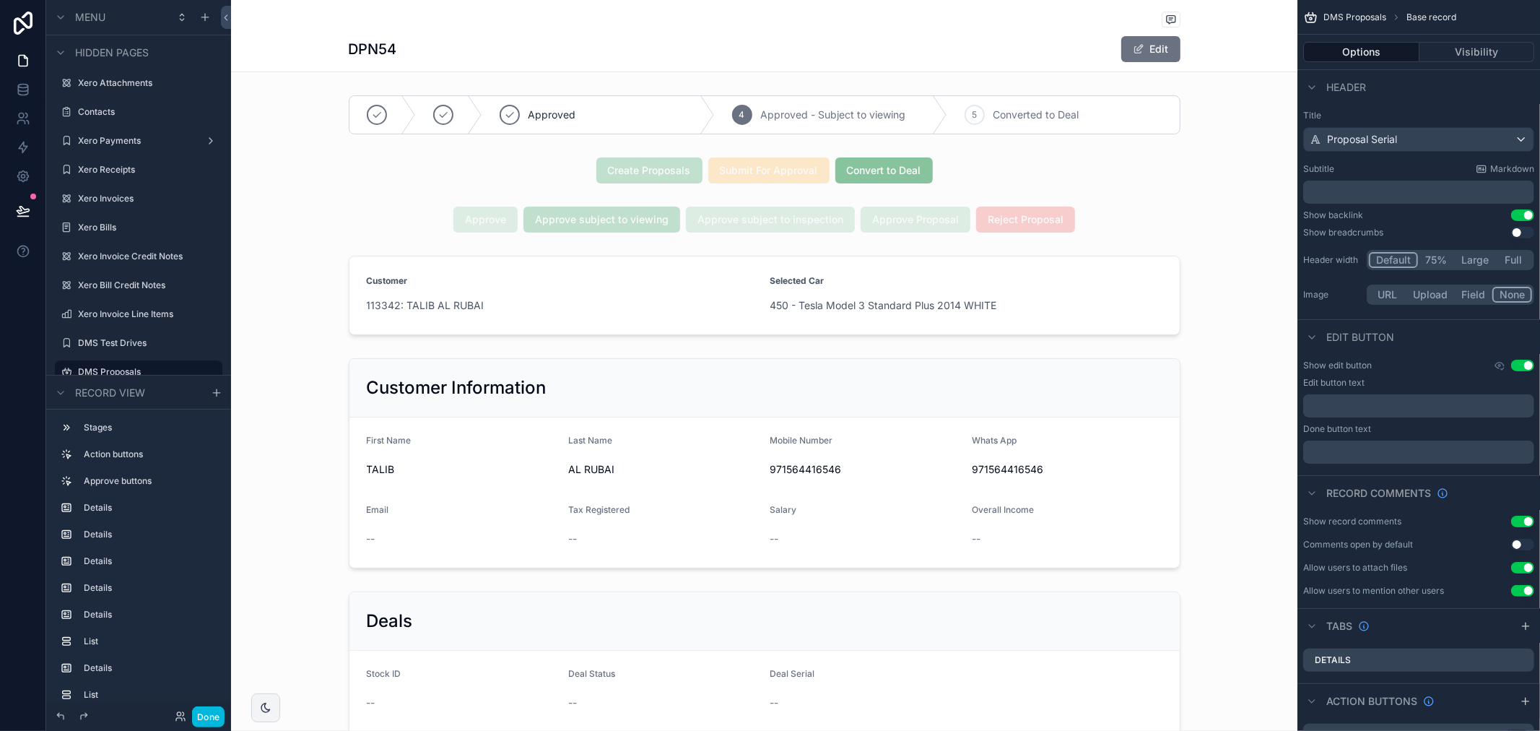
click at [619, 415] on div "scrollable content" at bounding box center [764, 463] width 1066 height 222
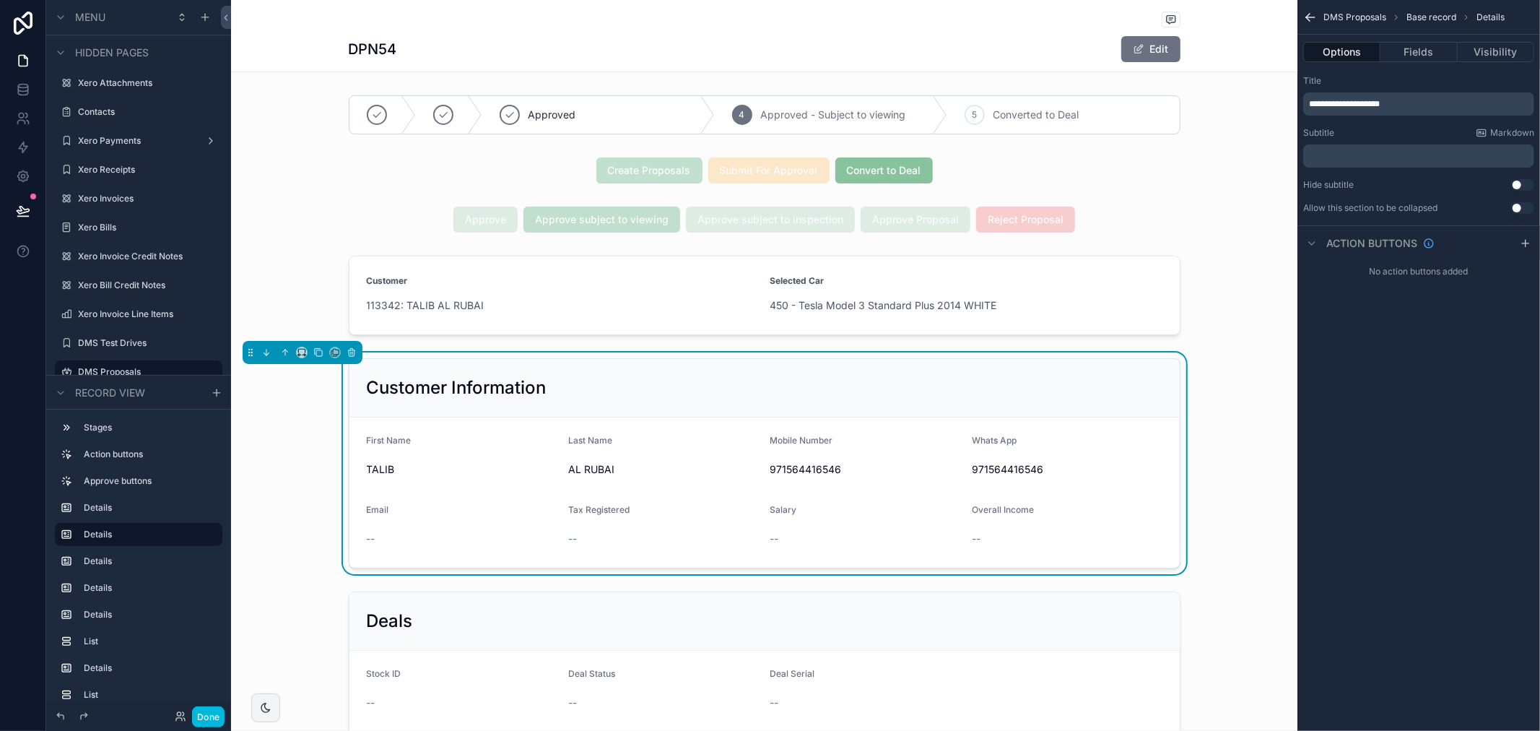
click at [1395, 51] on button "Fields" at bounding box center [1418, 52] width 77 height 20
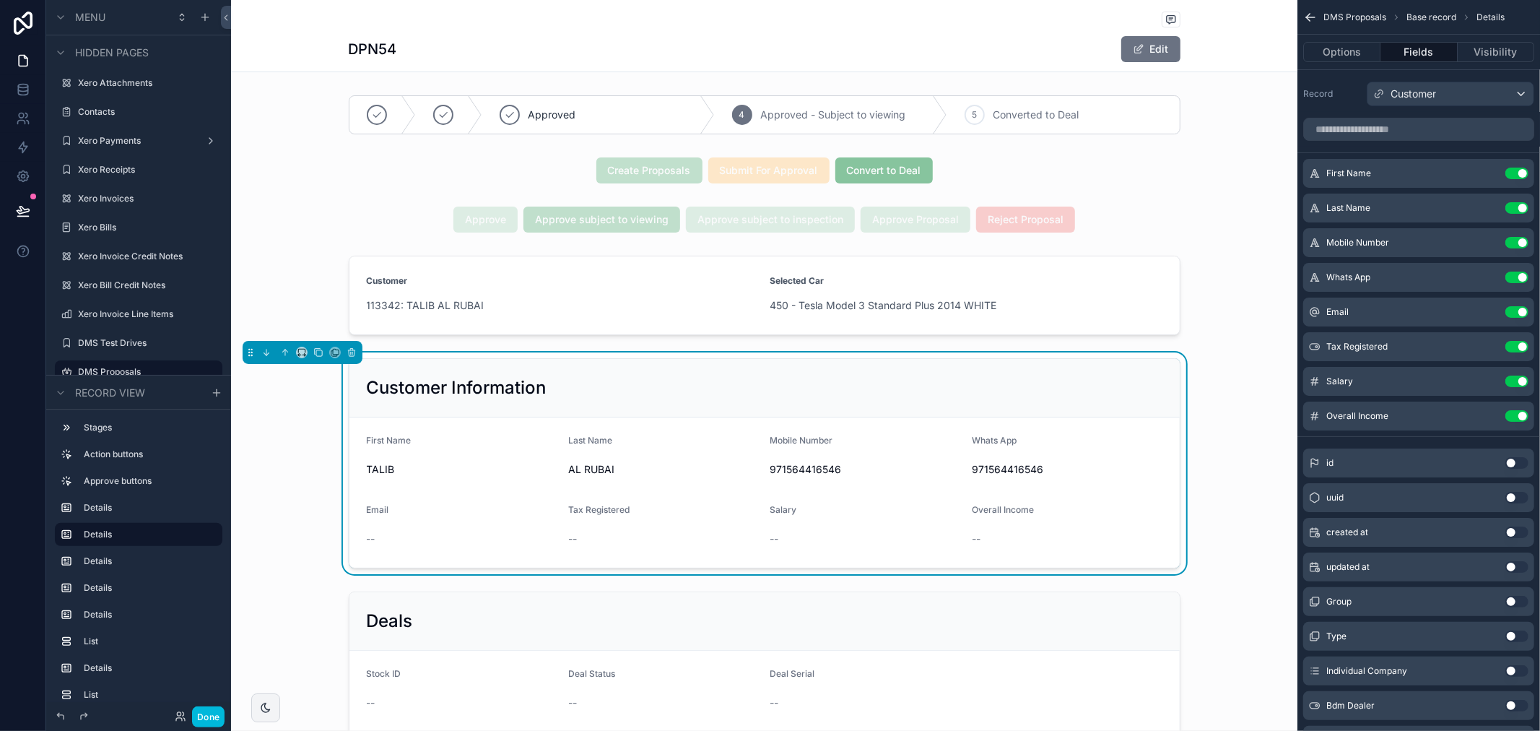
click at [1358, 47] on button "Options" at bounding box center [1341, 52] width 77 height 20
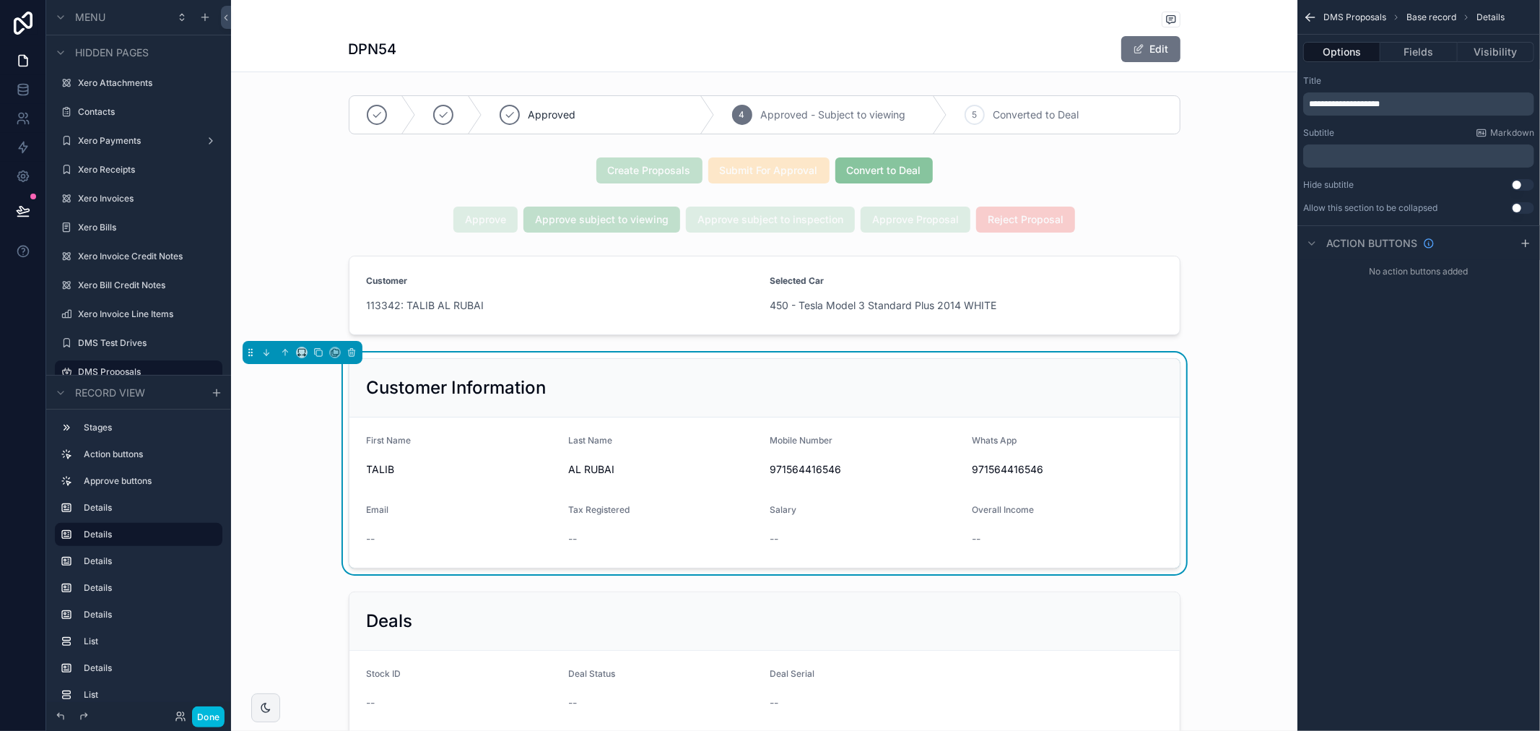
click at [1143, 494] on form "First Name [PERSON_NAME] Last Name AL RUBAI Mobile Number 971564416546 Whats Ap…" at bounding box center [764, 492] width 830 height 150
click at [1130, 397] on div "Customer Information" at bounding box center [764, 387] width 795 height 23
click at [1130, 396] on div "Customer Information" at bounding box center [764, 387] width 795 height 23
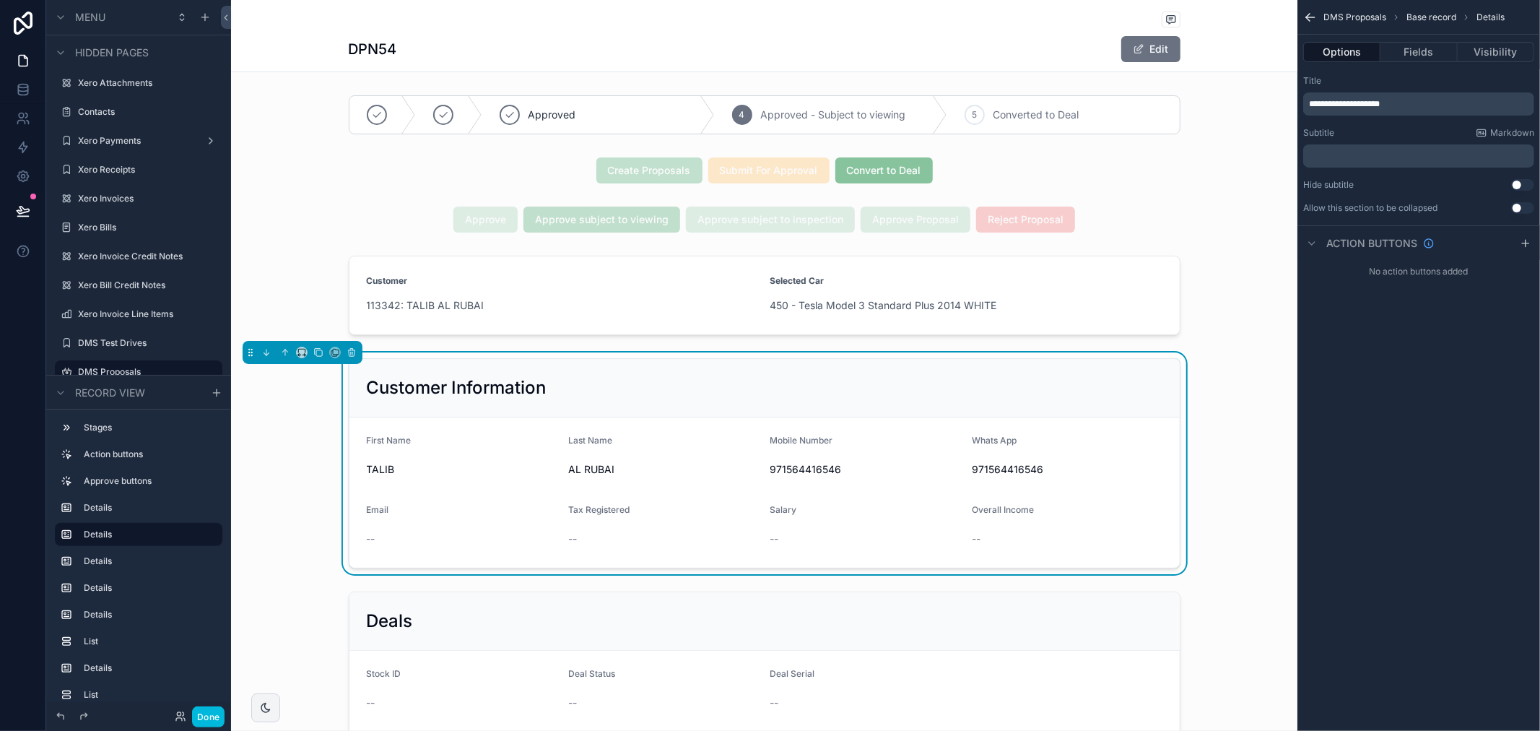
click at [1130, 396] on div "Customer Information" at bounding box center [764, 387] width 795 height 23
click at [1421, 47] on button "Fields" at bounding box center [1418, 52] width 77 height 20
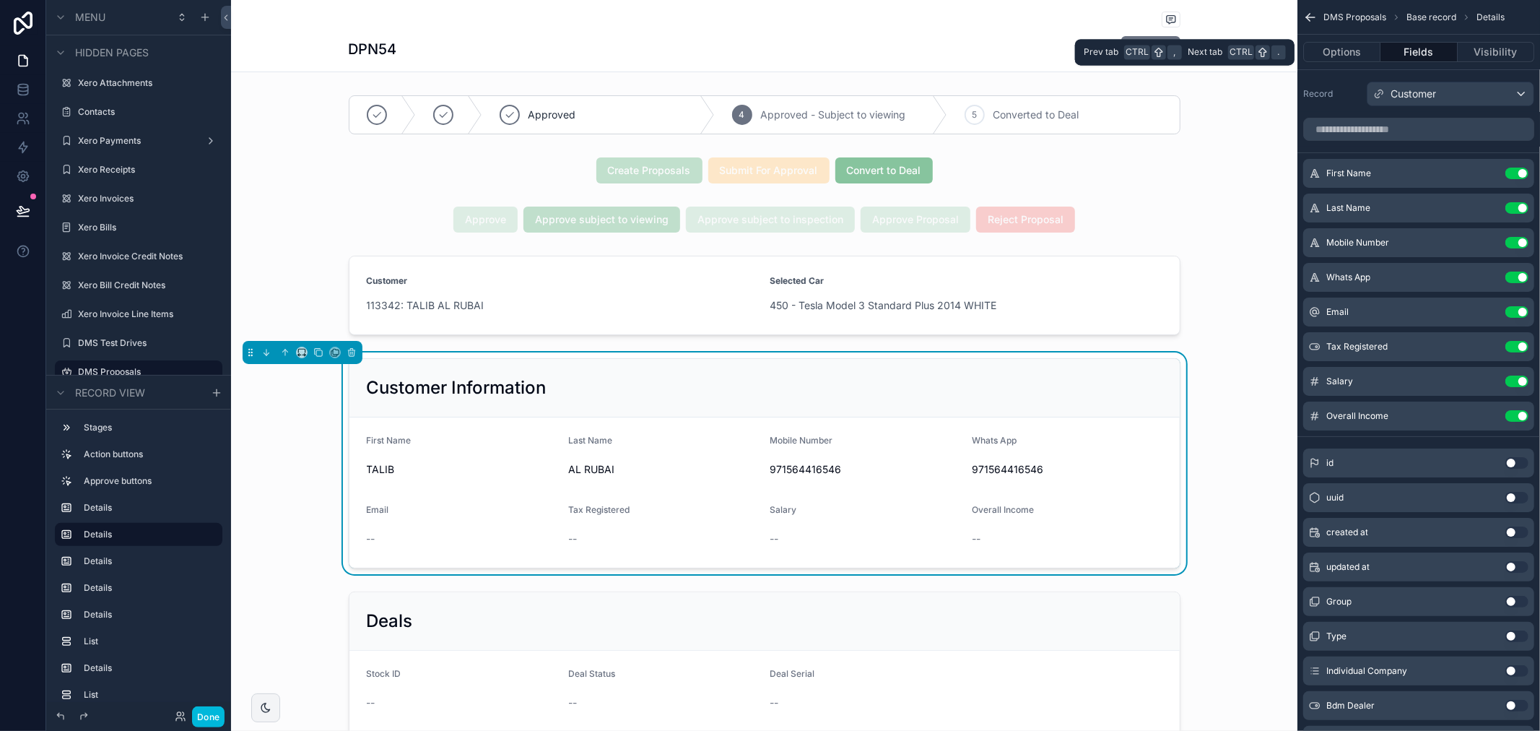
click at [1495, 53] on button "Visibility" at bounding box center [1495, 52] width 77 height 20
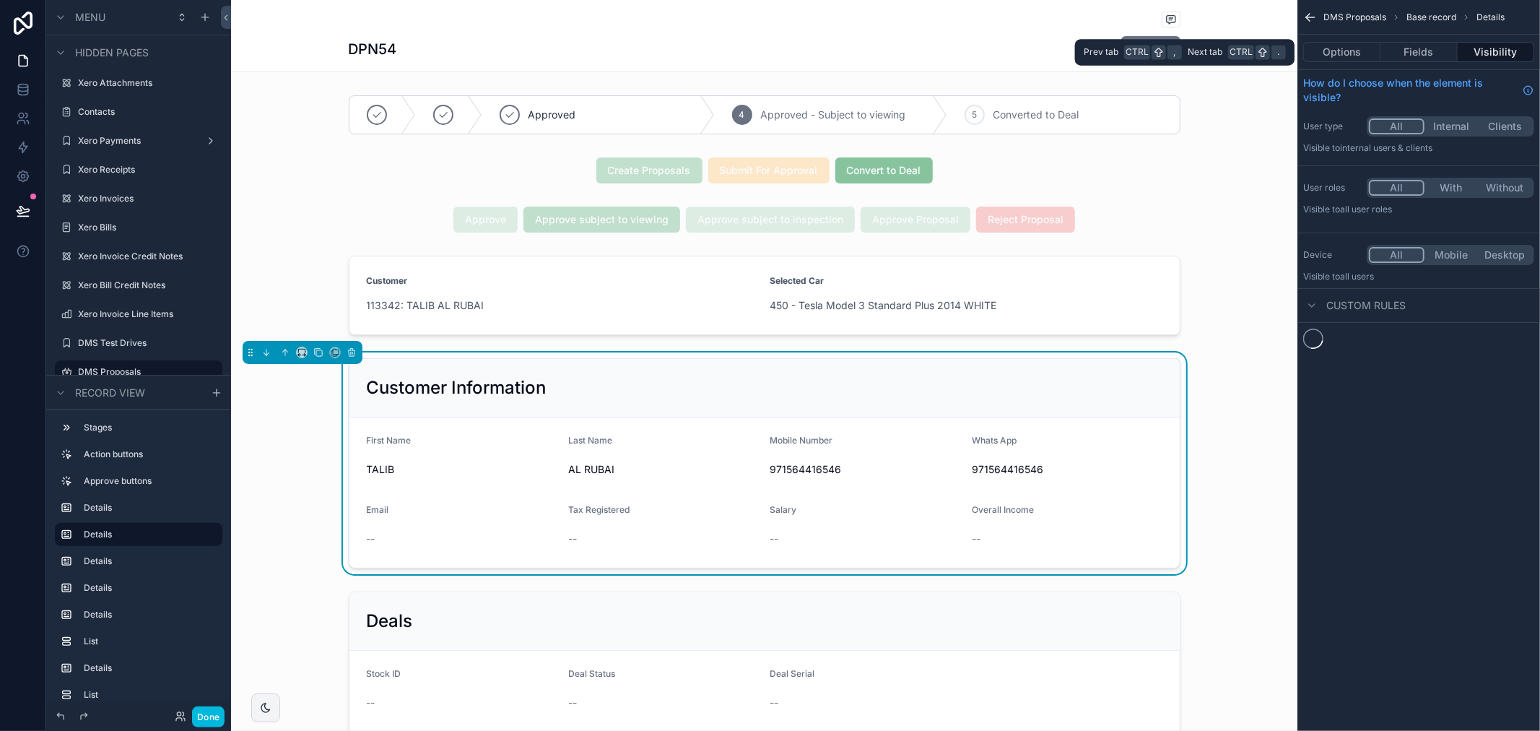
click at [1438, 64] on div "Options Fields Visibility" at bounding box center [1418, 52] width 243 height 35
click at [1351, 52] on button "Options" at bounding box center [1341, 52] width 77 height 20
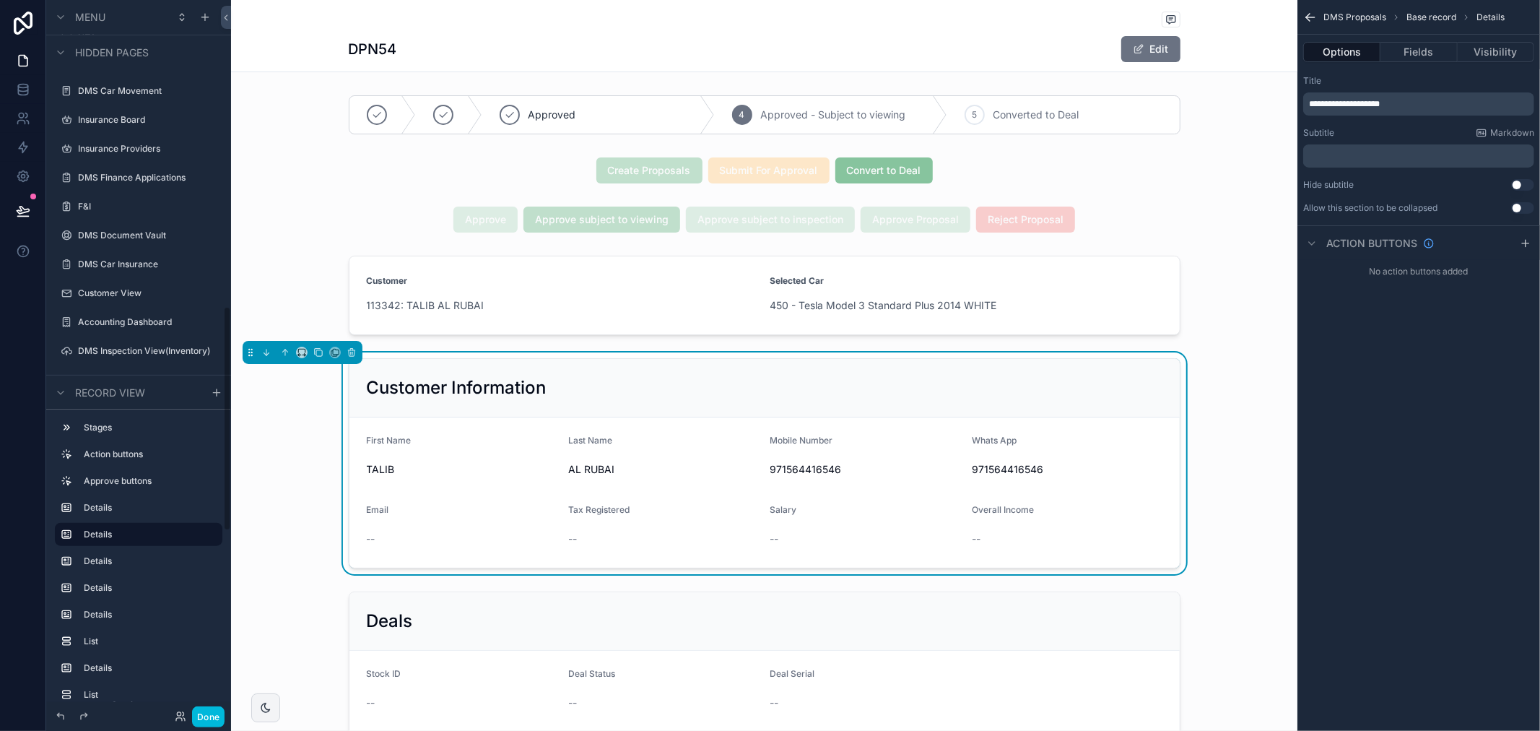
scroll to position [1122, 0]
click at [154, 196] on div "F&I" at bounding box center [148, 202] width 141 height 12
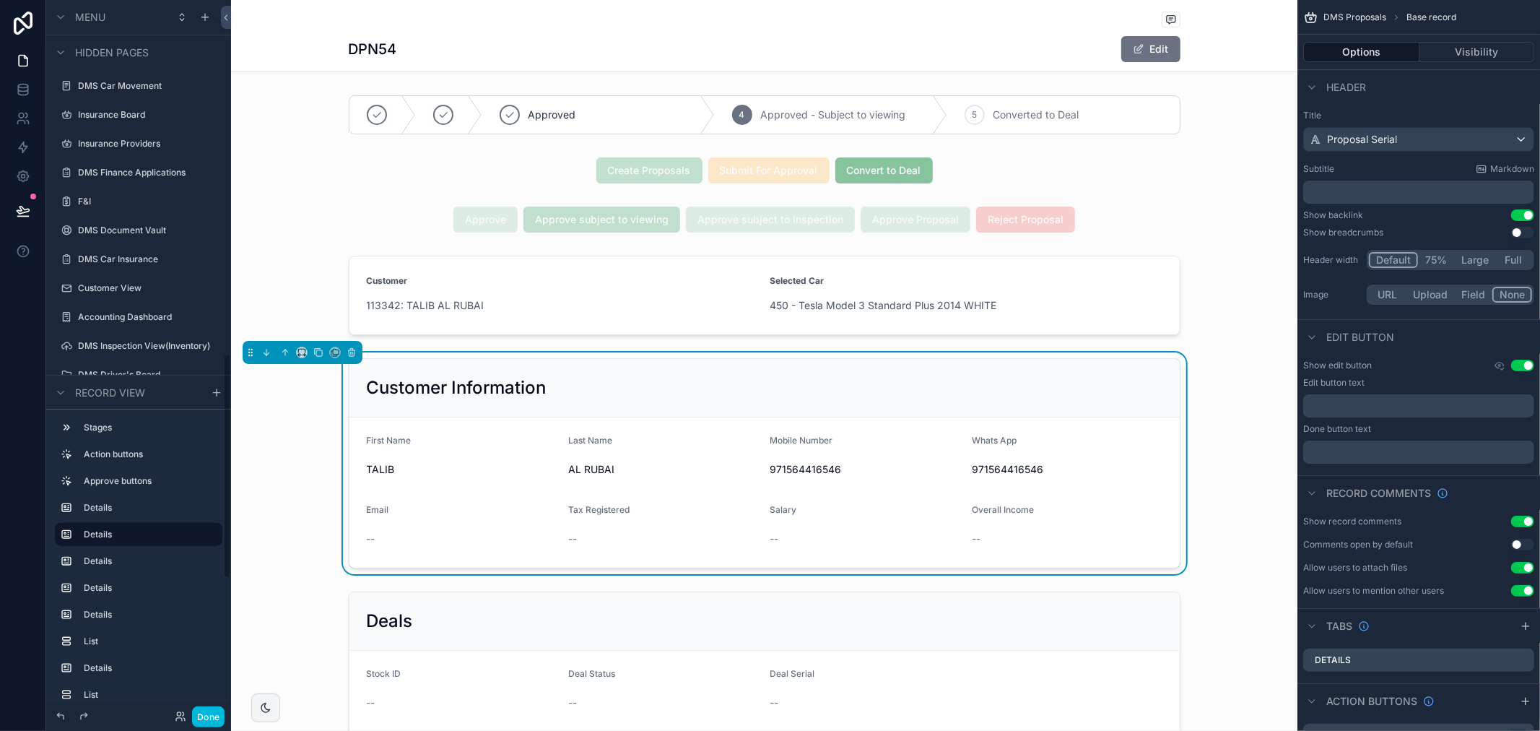
click at [152, 201] on label "F&I" at bounding box center [146, 202] width 136 height 12
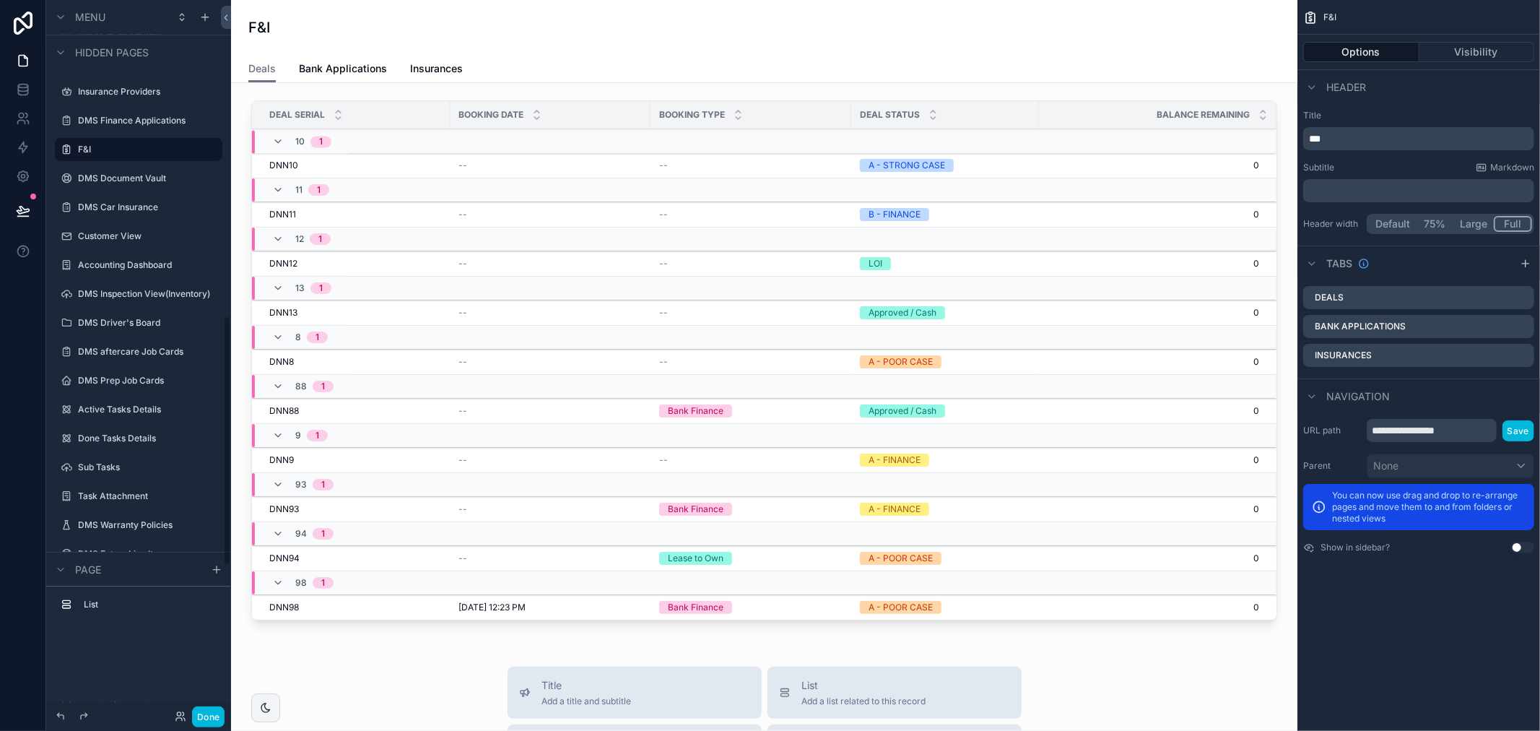
scroll to position [899, 0]
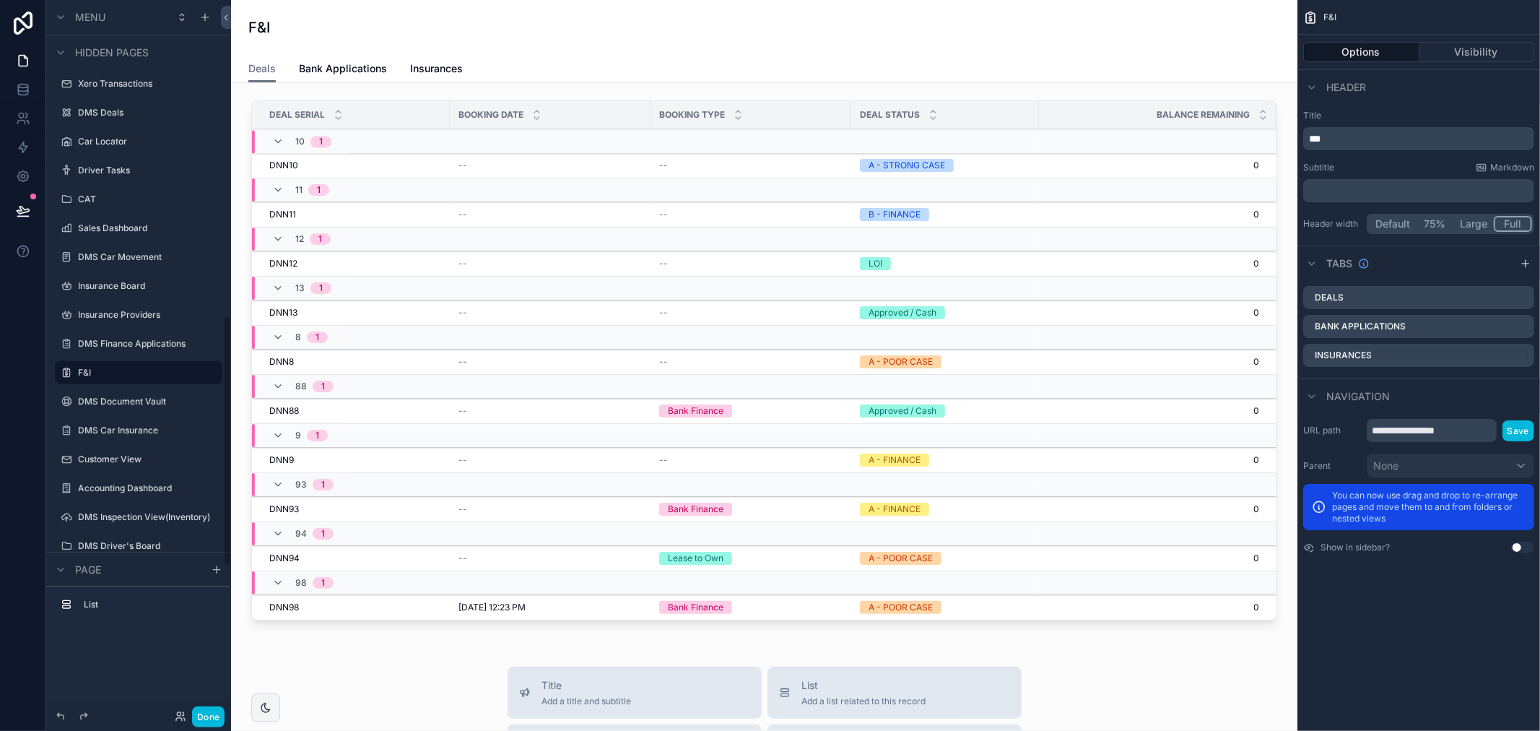
click at [491, 167] on div "scrollable content" at bounding box center [764, 363] width 1043 height 537
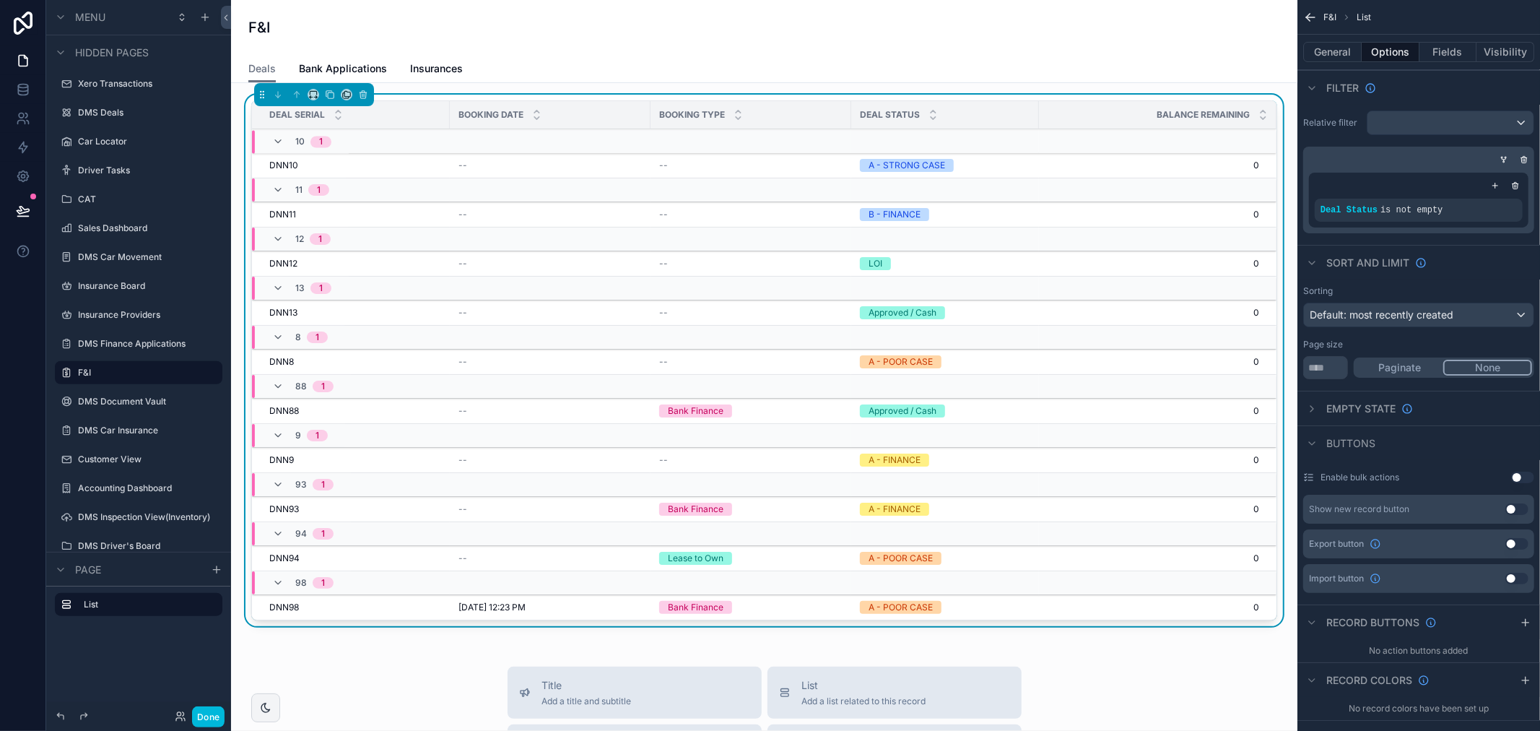
click at [499, 171] on td "--" at bounding box center [550, 165] width 201 height 25
click at [513, 168] on div "--" at bounding box center [549, 166] width 183 height 12
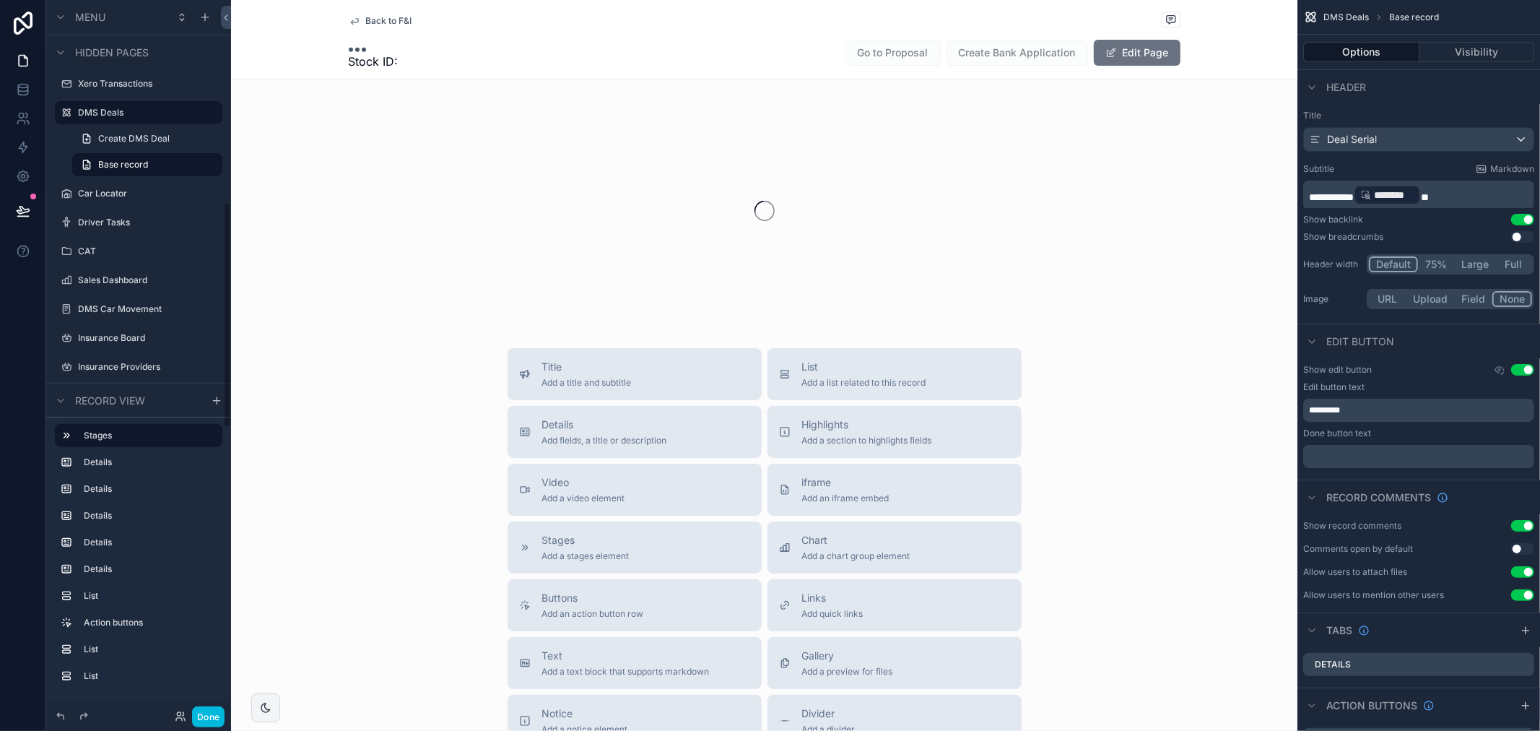
scroll to position [640, 0]
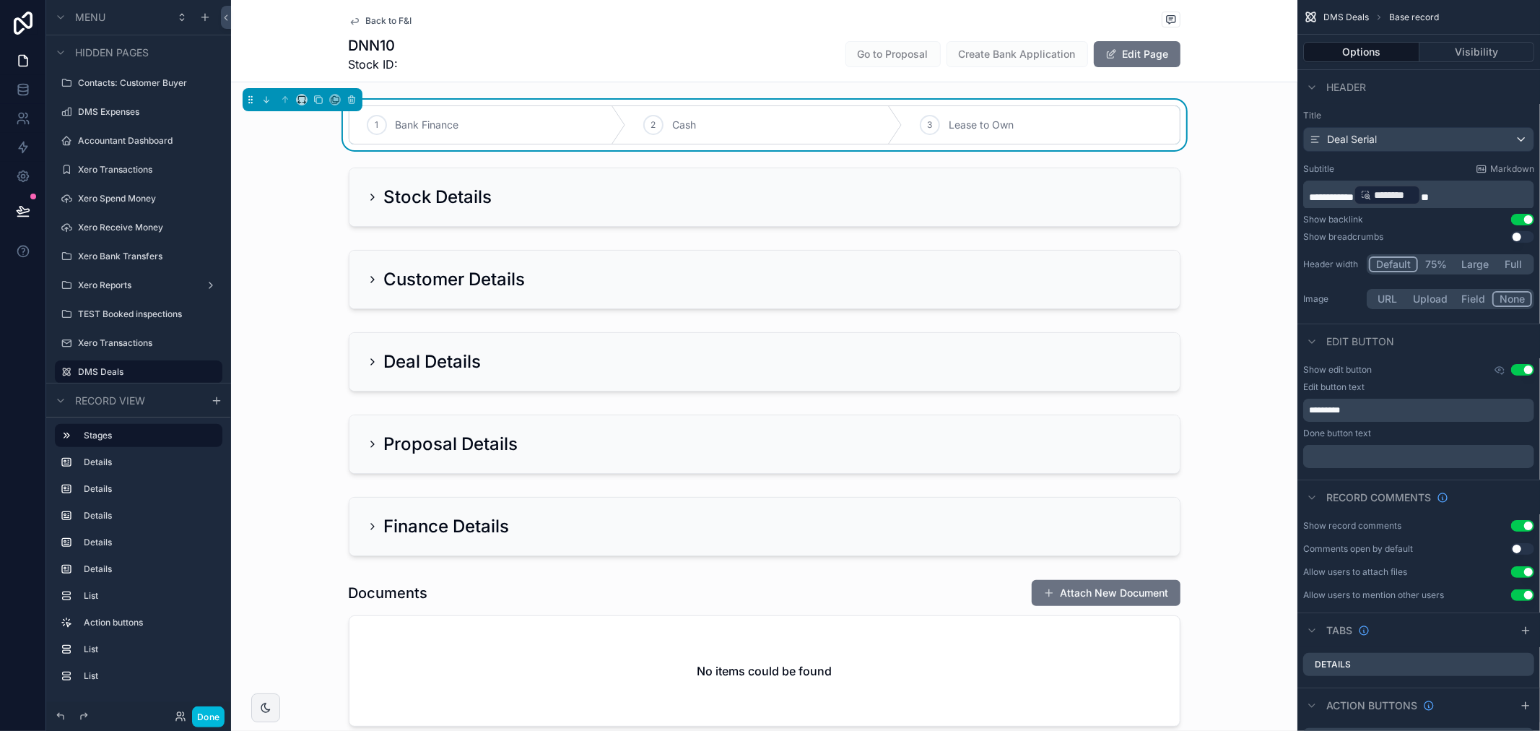
click at [513, 204] on div "scrollable content" at bounding box center [764, 197] width 1066 height 71
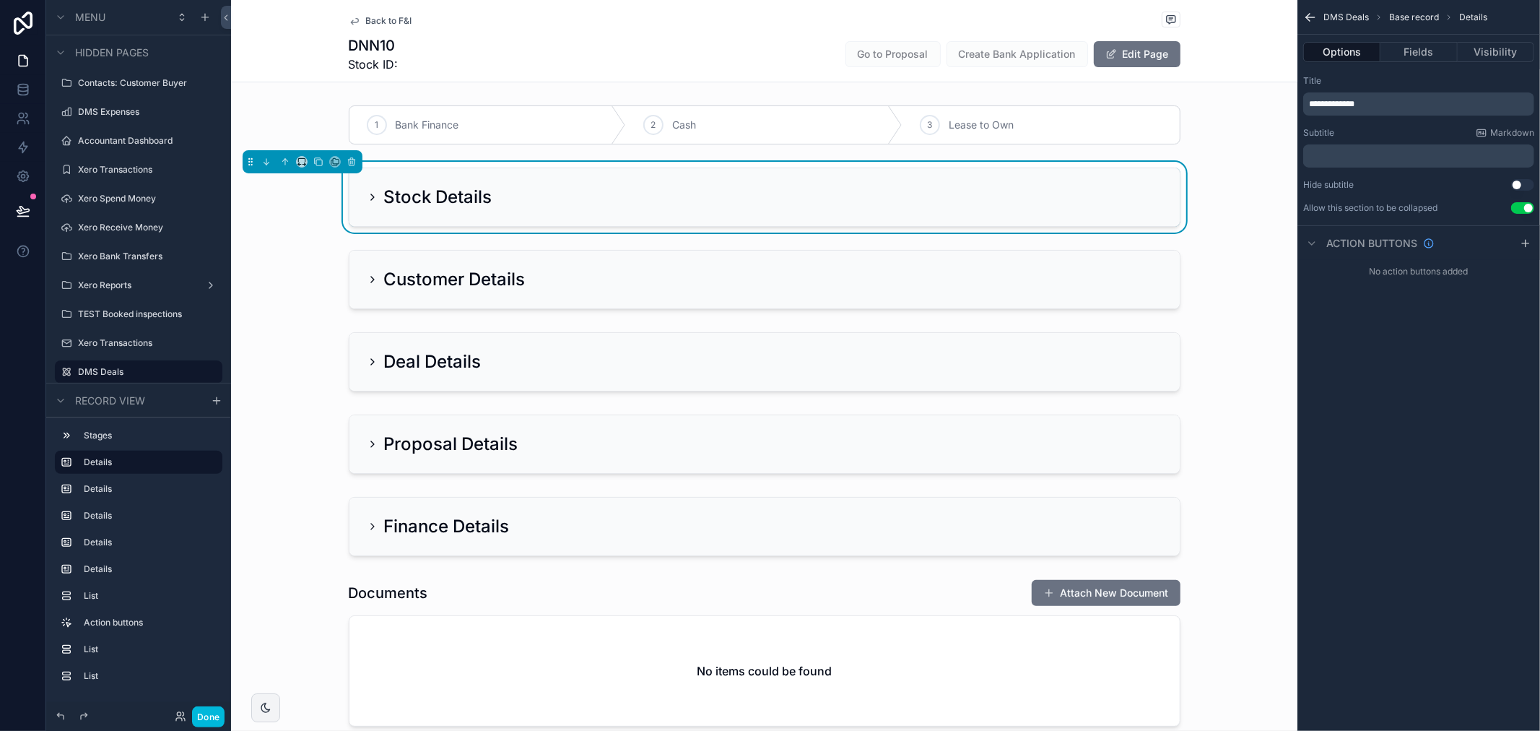
click at [513, 204] on div "Stock Details" at bounding box center [764, 197] width 795 height 23
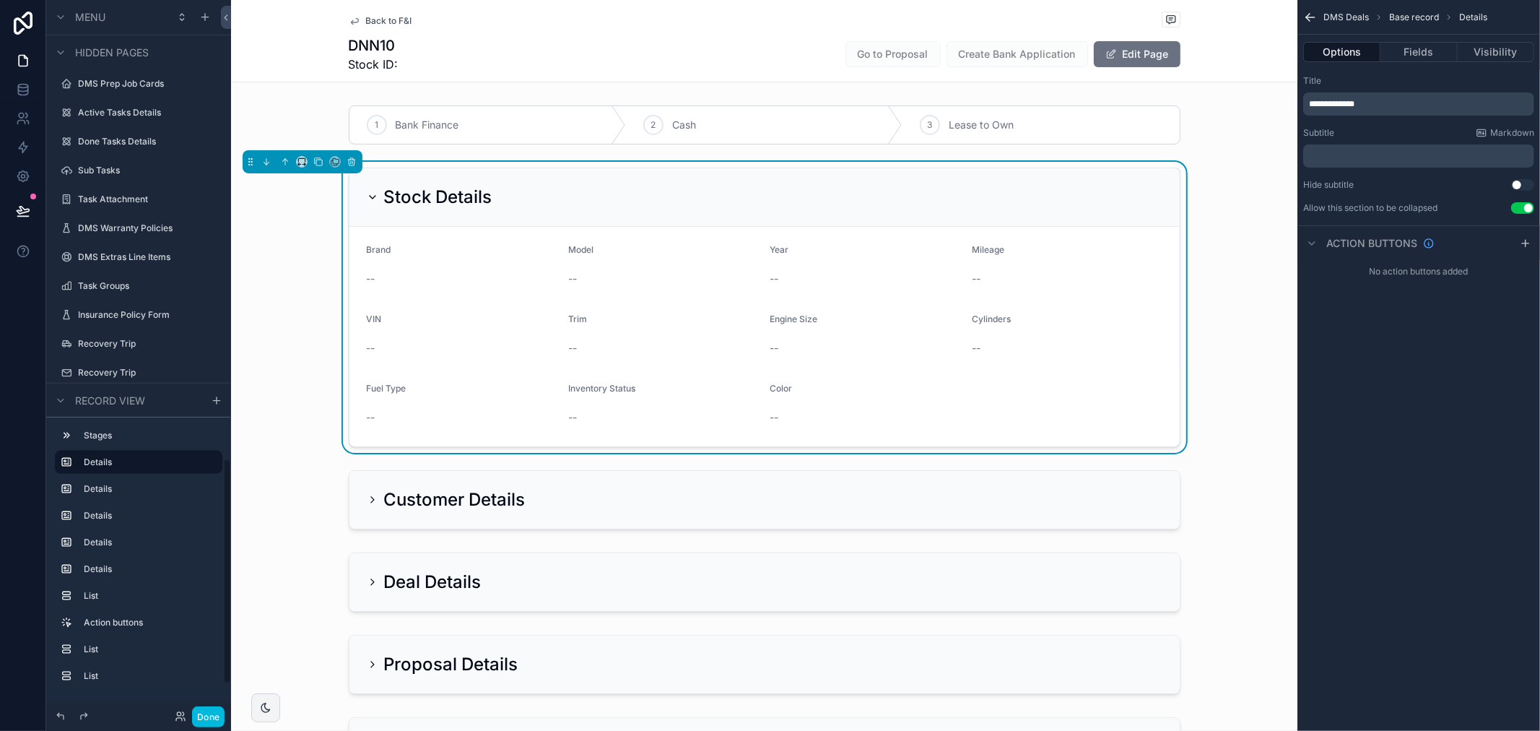
scroll to position [1382, 0]
click at [134, 114] on label "DMS Driver's Board" at bounding box center [146, 116] width 136 height 12
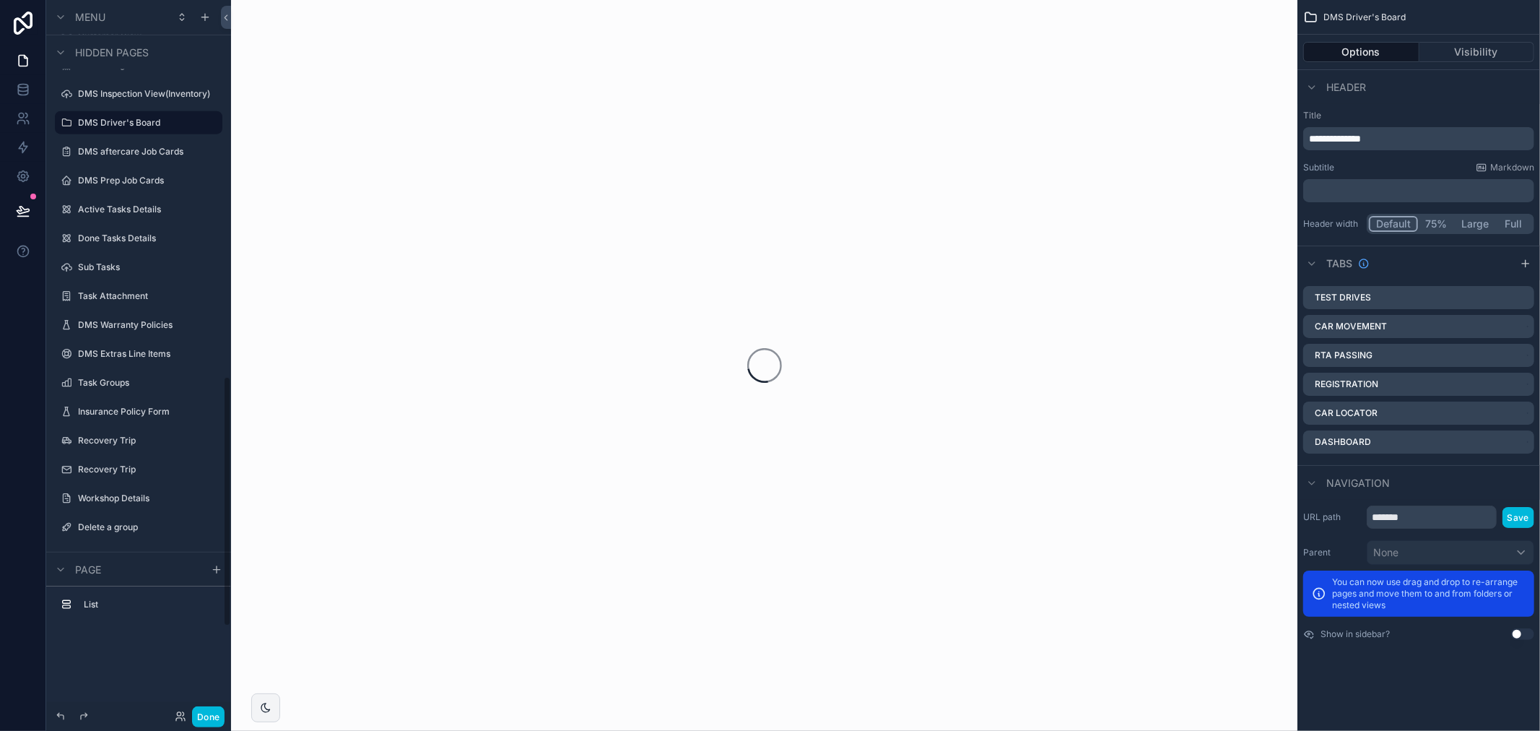
scroll to position [1073, 0]
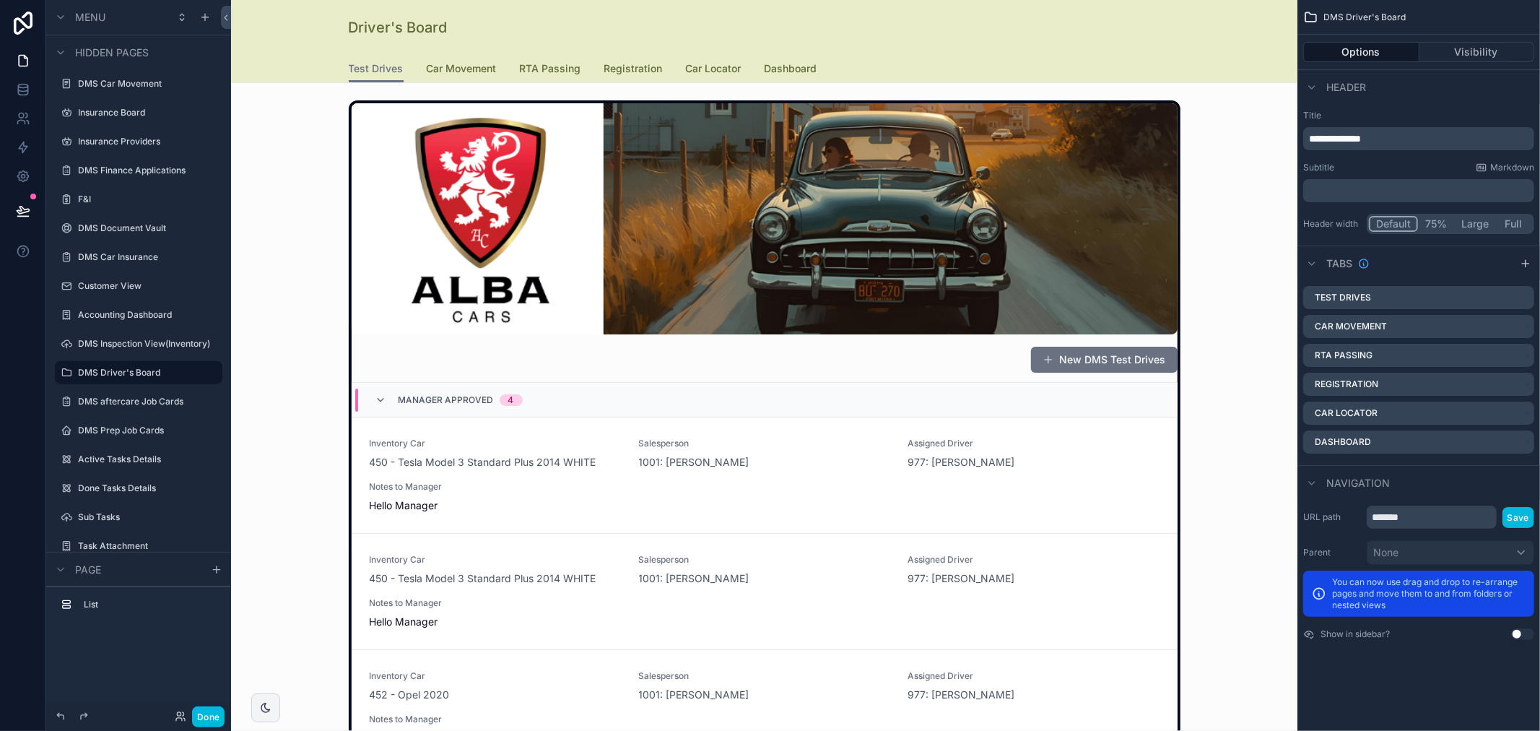
click at [438, 64] on span "Car Movement" at bounding box center [462, 68] width 70 height 14
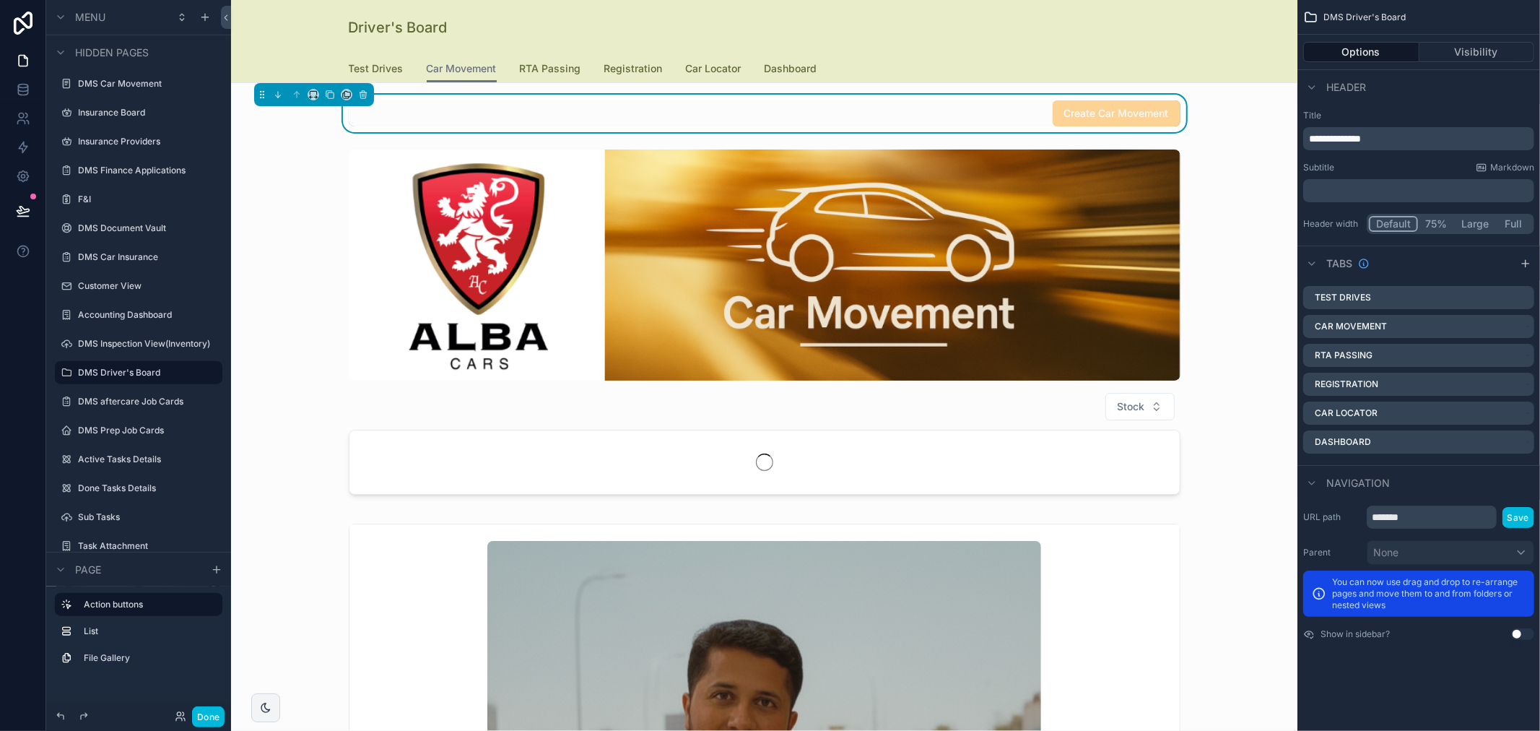
click at [557, 80] on link "RTA Passing" at bounding box center [550, 70] width 61 height 29
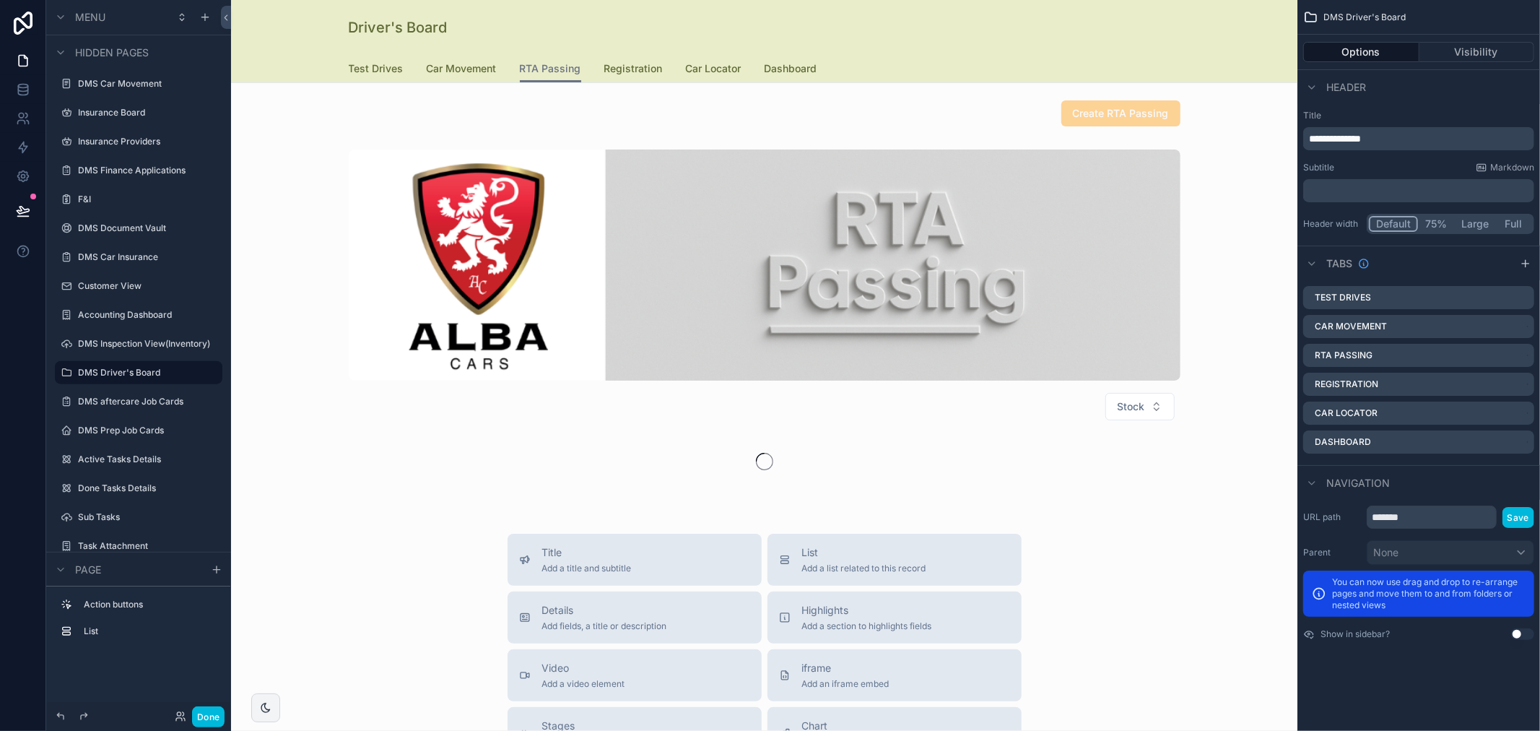
click at [361, 60] on link "Test Drives" at bounding box center [376, 70] width 55 height 29
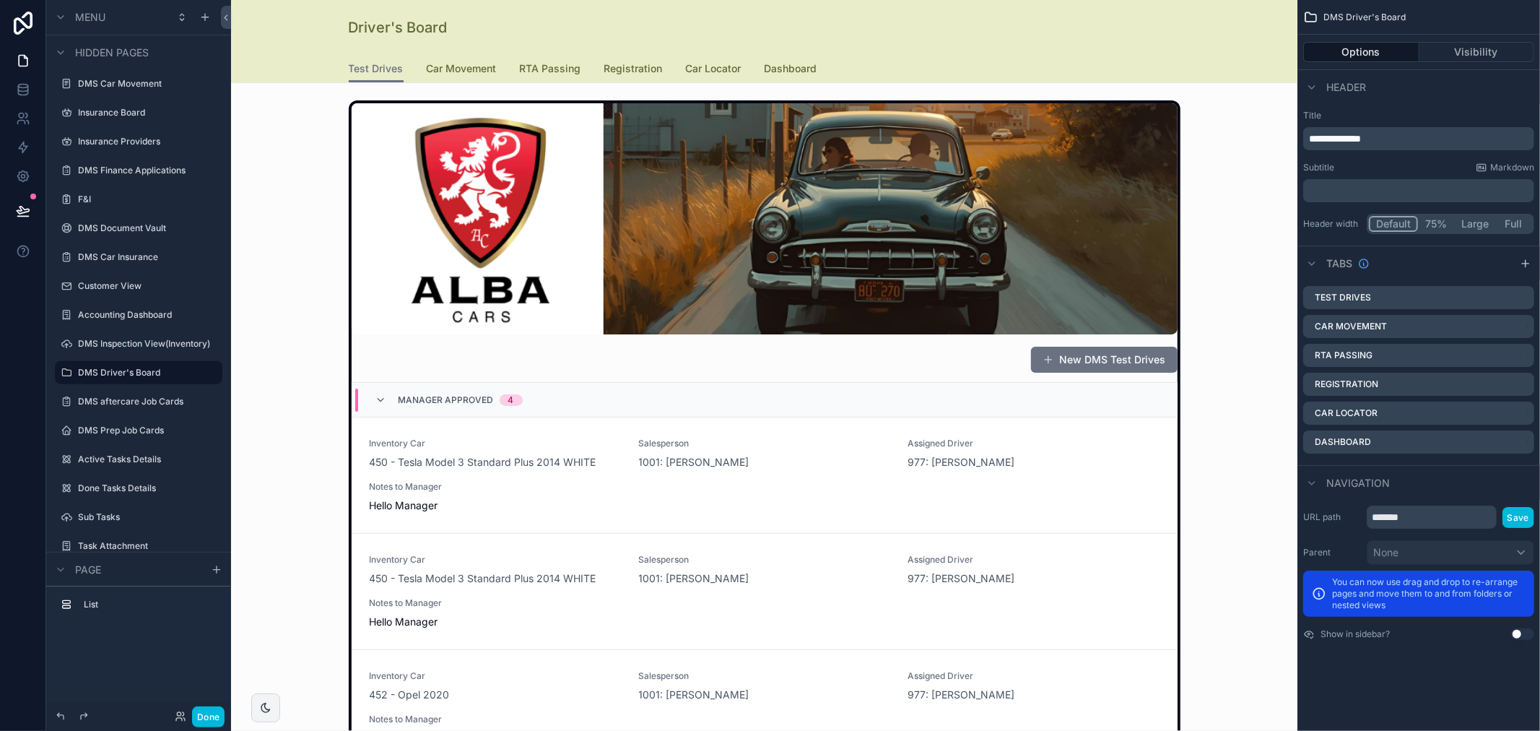
click at [100, 188] on div "F&I" at bounding box center [139, 199] width 162 height 23
click at [101, 159] on div "DMS Finance Applications" at bounding box center [139, 170] width 162 height 23
click at [101, 140] on label "Insurance Providers" at bounding box center [146, 142] width 136 height 12
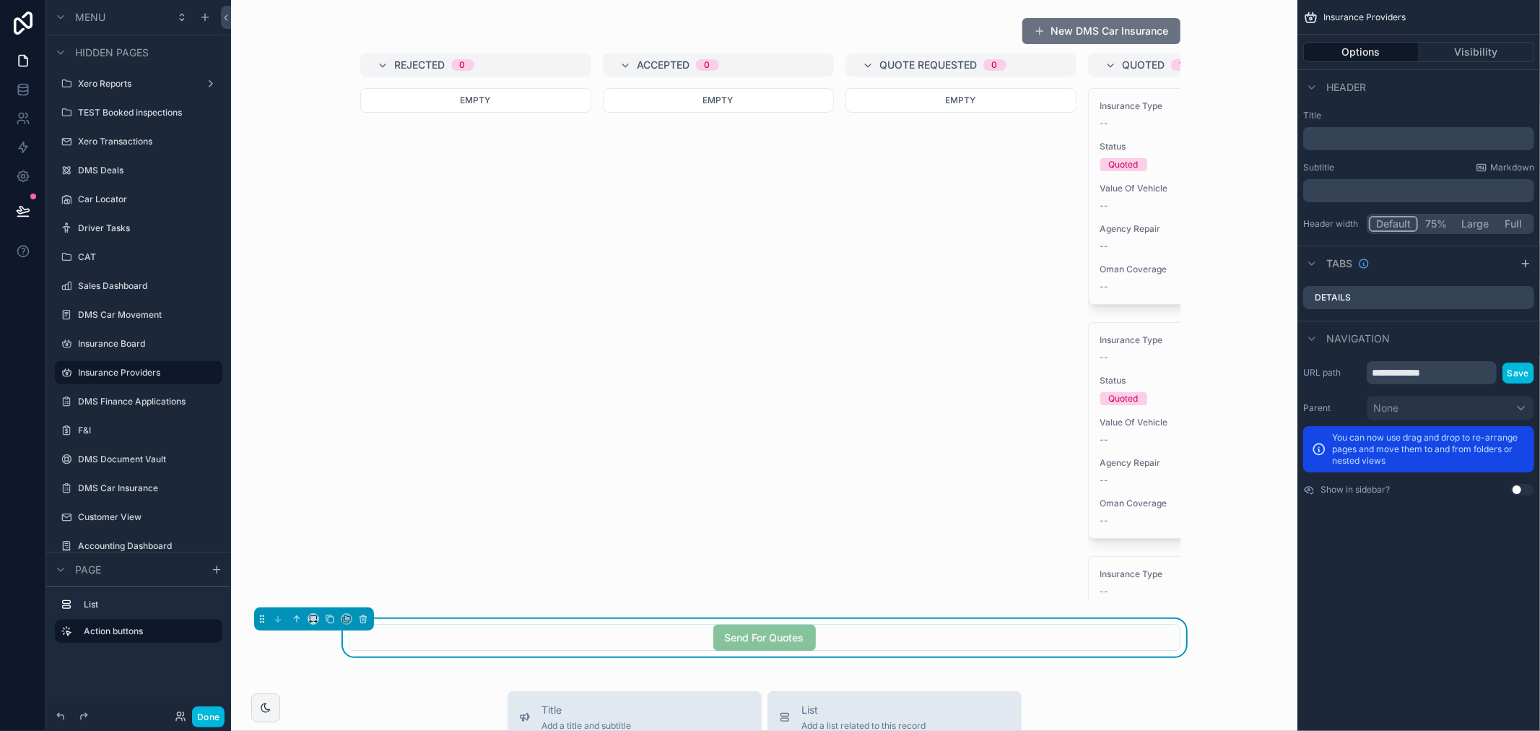
drag, startPoint x: 676, startPoint y: 606, endPoint x: 847, endPoint y: 601, distance: 171.9
click at [847, 601] on div "scrollable content" at bounding box center [764, 310] width 1043 height 596
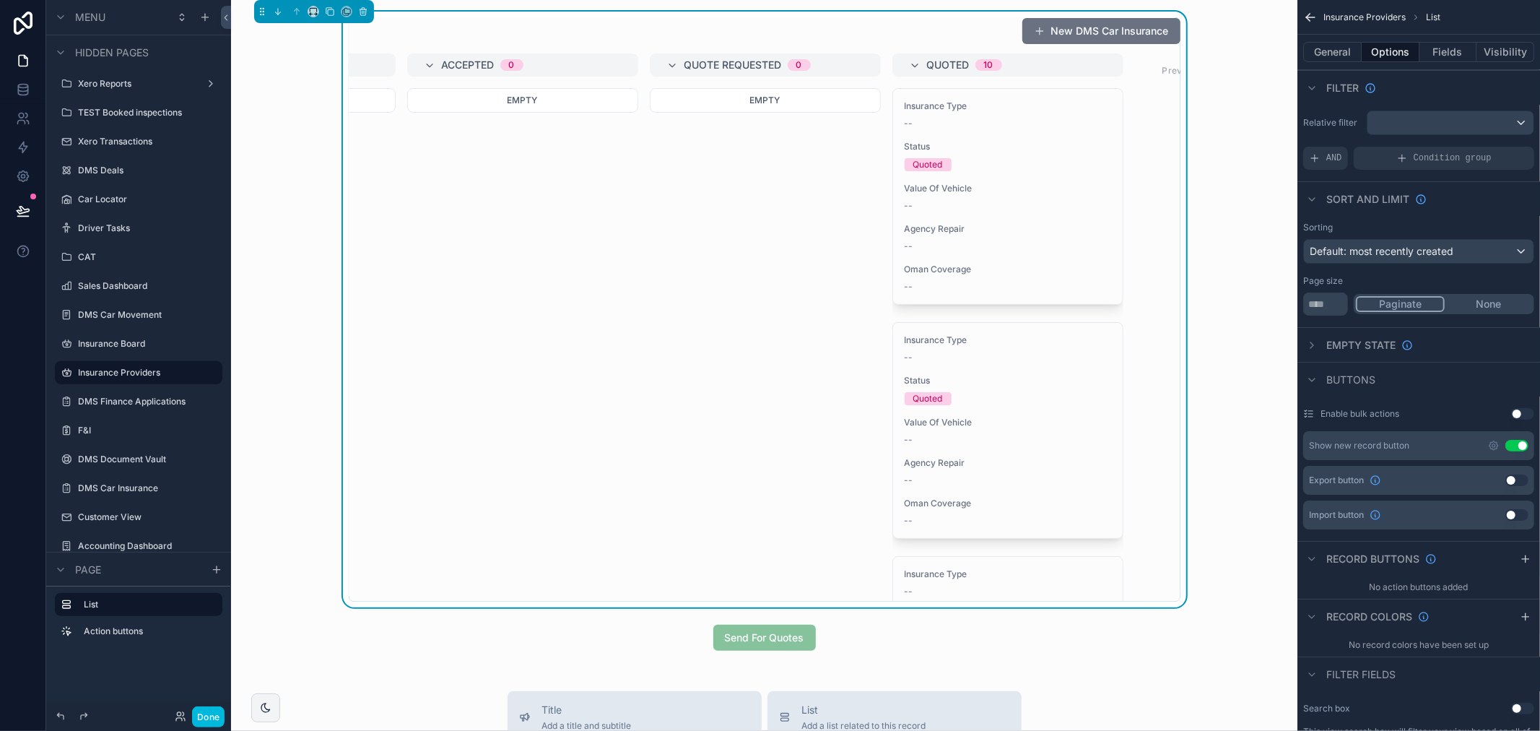
scroll to position [0, 297]
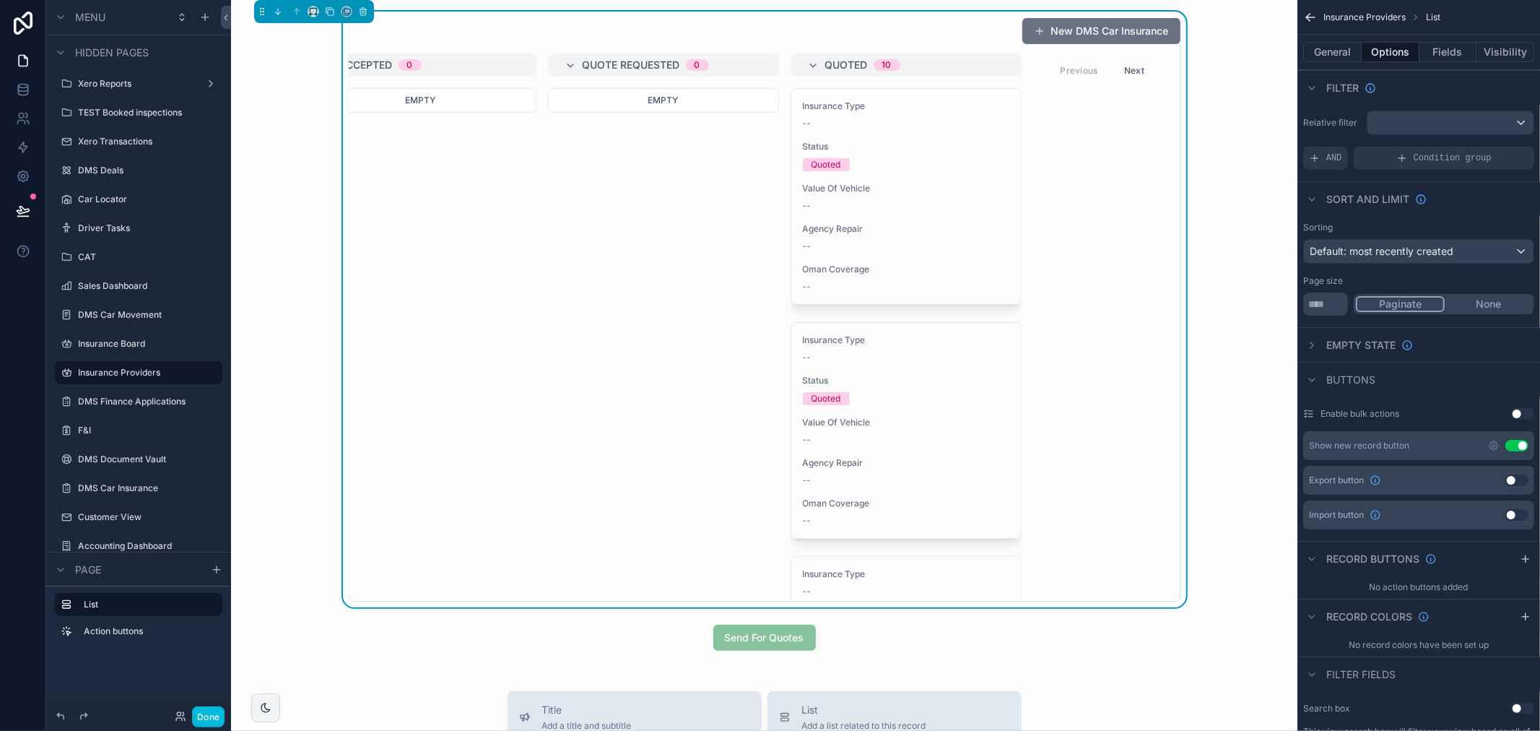
click at [135, 283] on label "Sales Dashboard" at bounding box center [146, 286] width 136 height 12
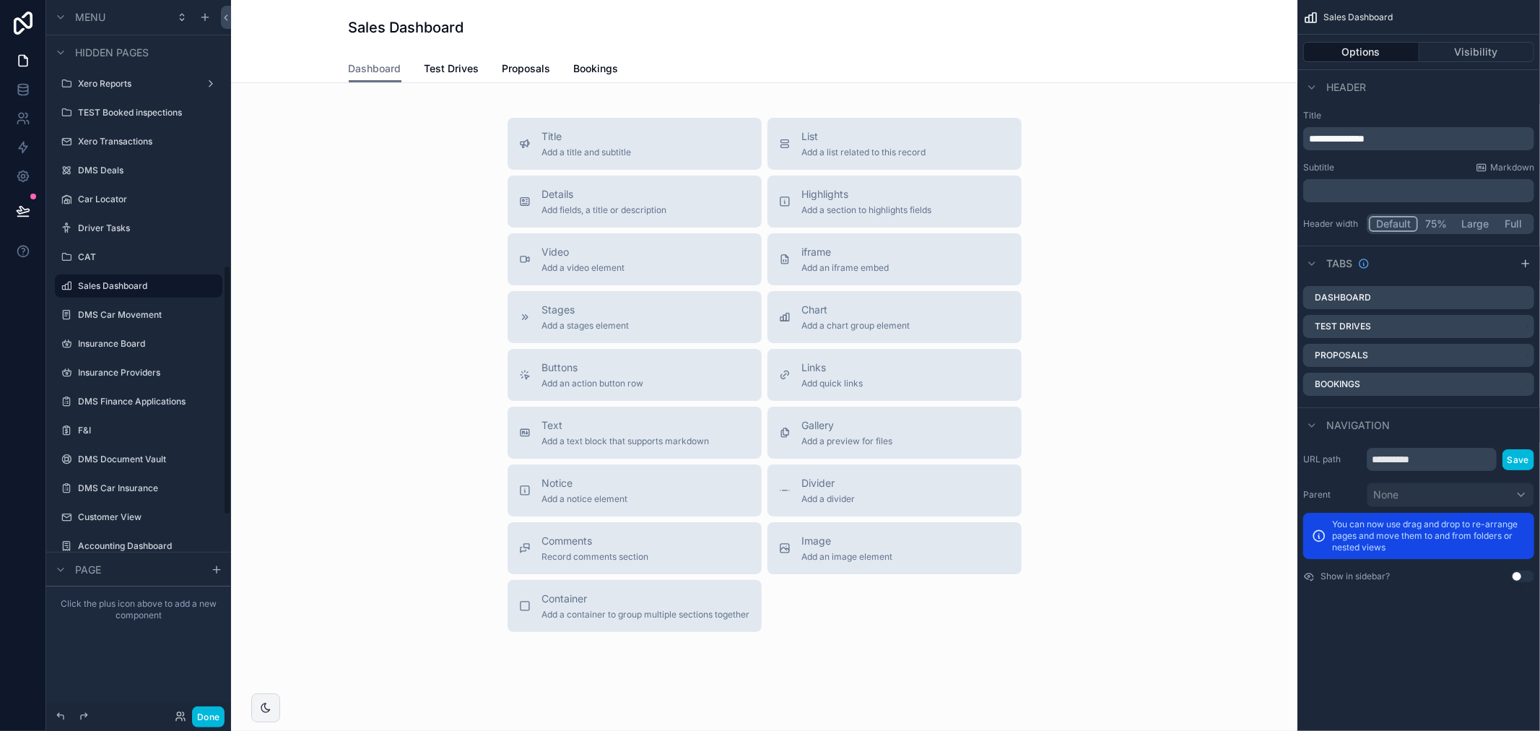
scroll to position [756, 0]
